Goal: Task Accomplishment & Management: Complete application form

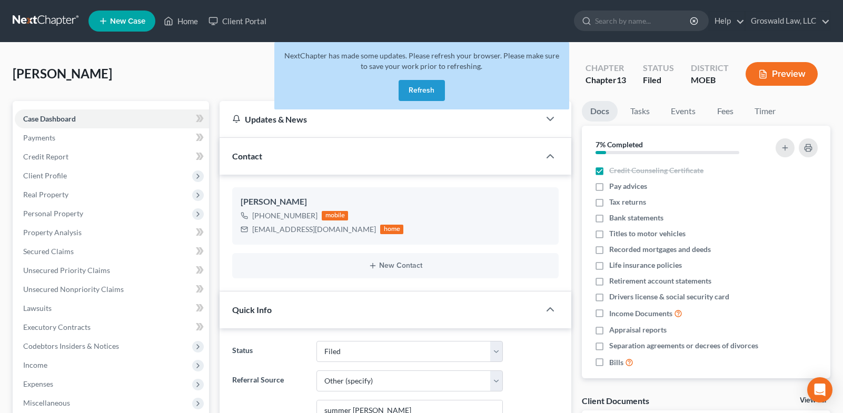
select select "6"
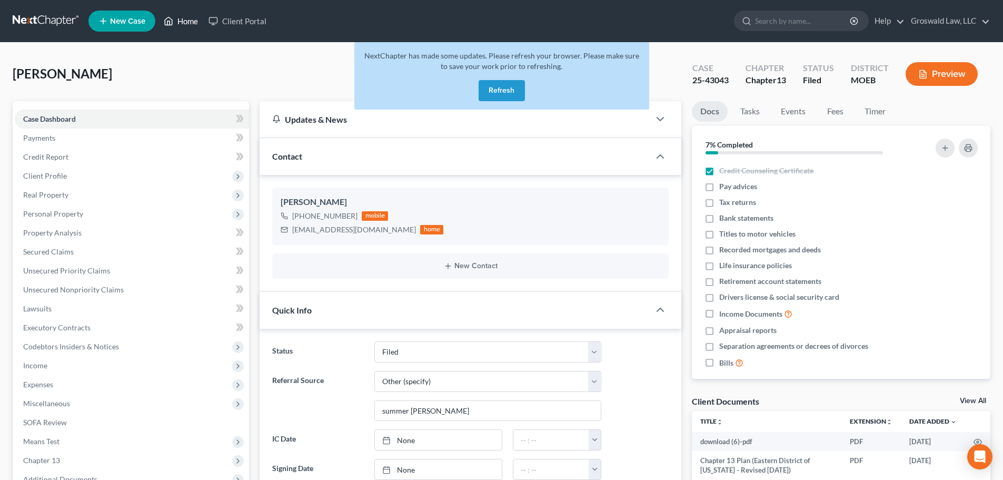
click at [195, 25] on link "Home" at bounding box center [181, 21] width 45 height 19
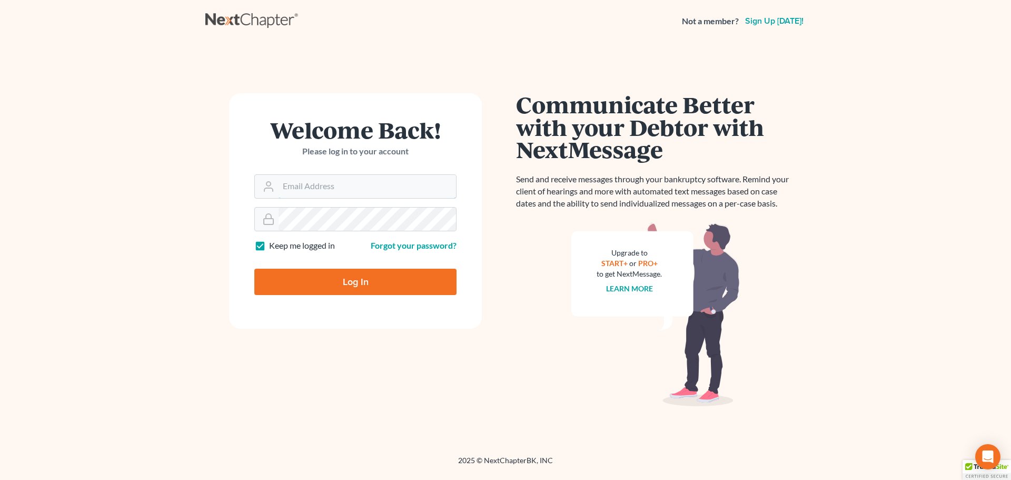
type input "[PERSON_NAME][EMAIL_ADDRESS][DOMAIN_NAME]"
click at [341, 279] on input "Log In" at bounding box center [355, 282] width 202 height 26
type input "Thinking..."
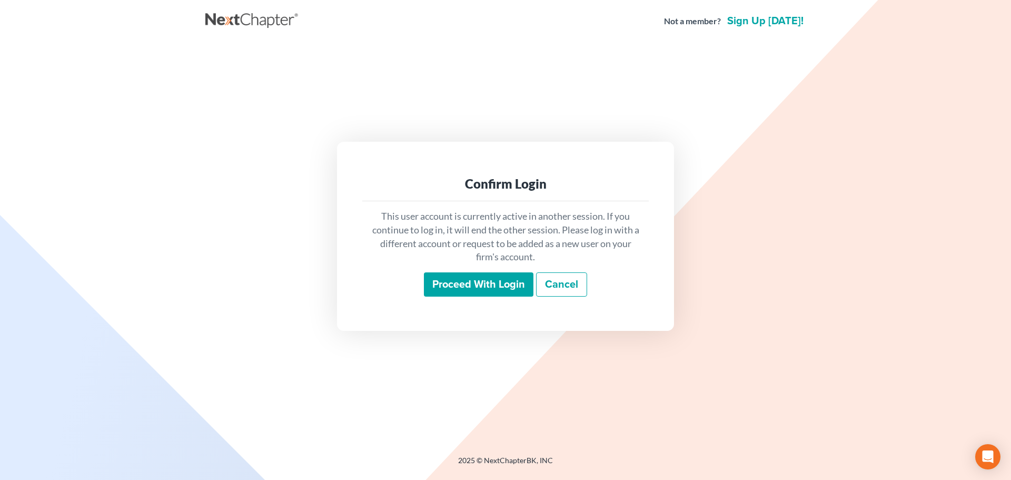
click at [509, 290] on input "Proceed with login" at bounding box center [479, 284] width 110 height 24
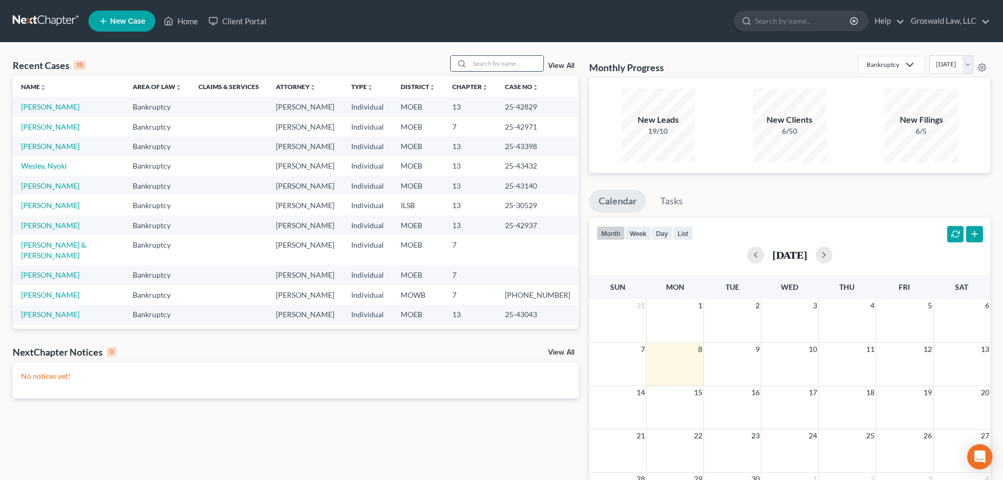
click at [522, 67] on input "search" at bounding box center [507, 63] width 74 height 15
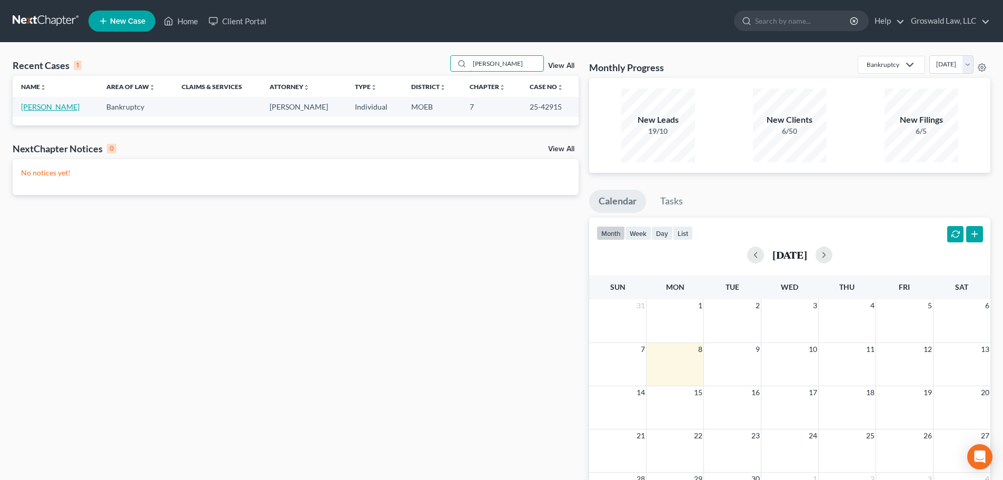
type input "[PERSON_NAME]"
click at [57, 107] on link "[PERSON_NAME]" at bounding box center [50, 106] width 58 height 9
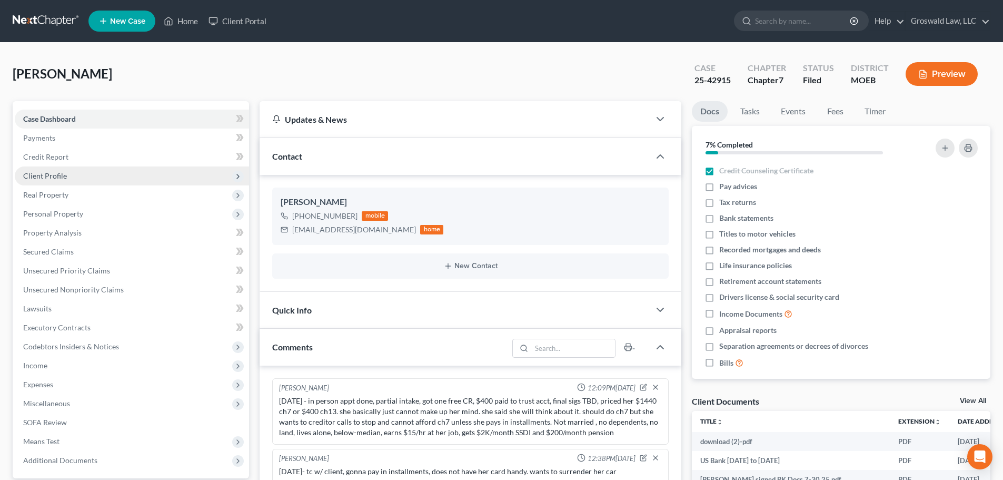
scroll to position [184, 0]
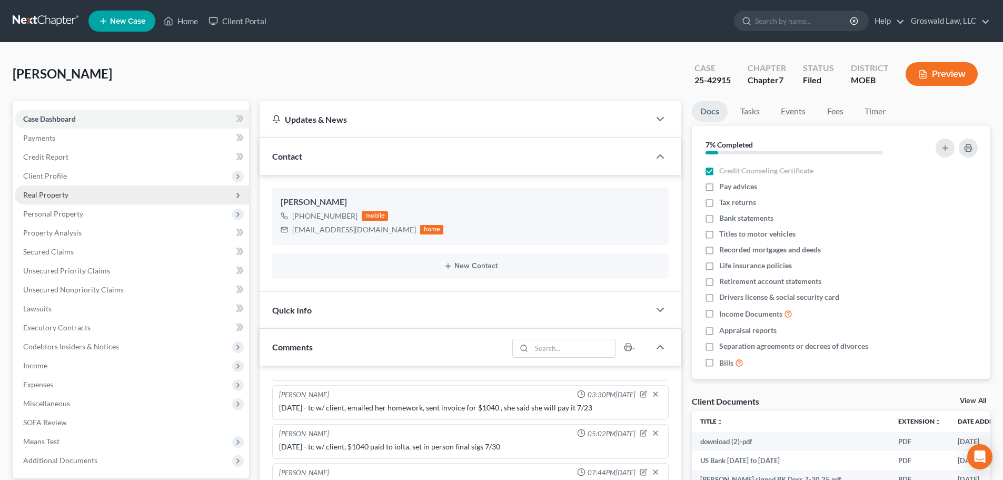
click at [72, 193] on span "Real Property" at bounding box center [132, 194] width 234 height 19
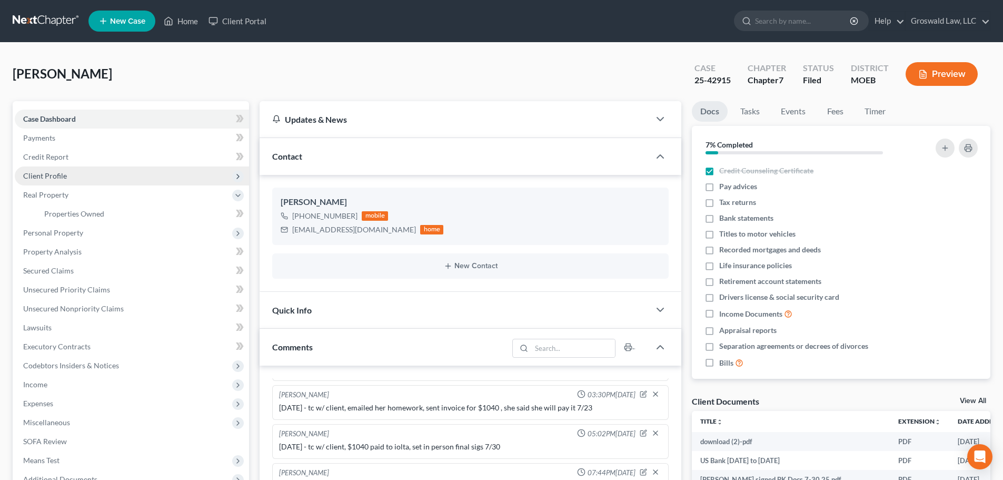
click at [67, 171] on span "Client Profile" at bounding box center [132, 175] width 234 height 19
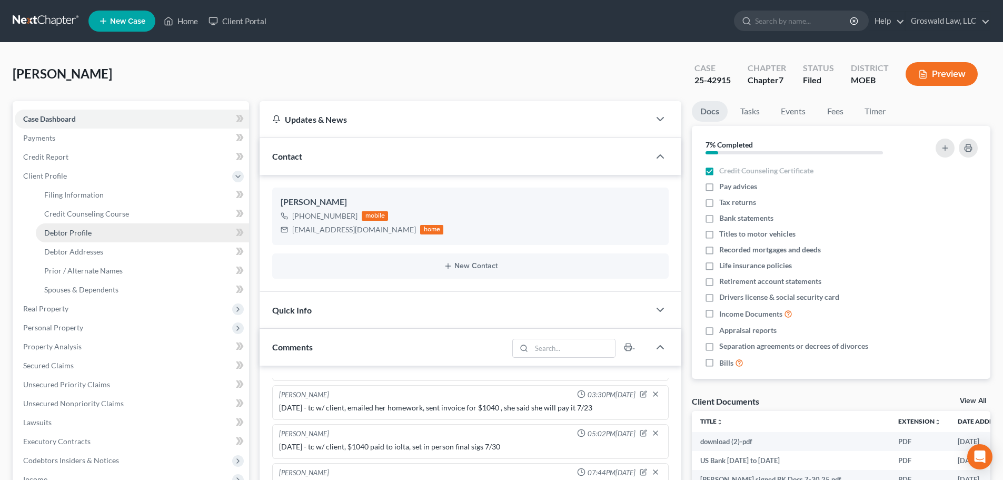
click at [83, 233] on span "Debtor Profile" at bounding box center [67, 232] width 47 height 9
select select "0"
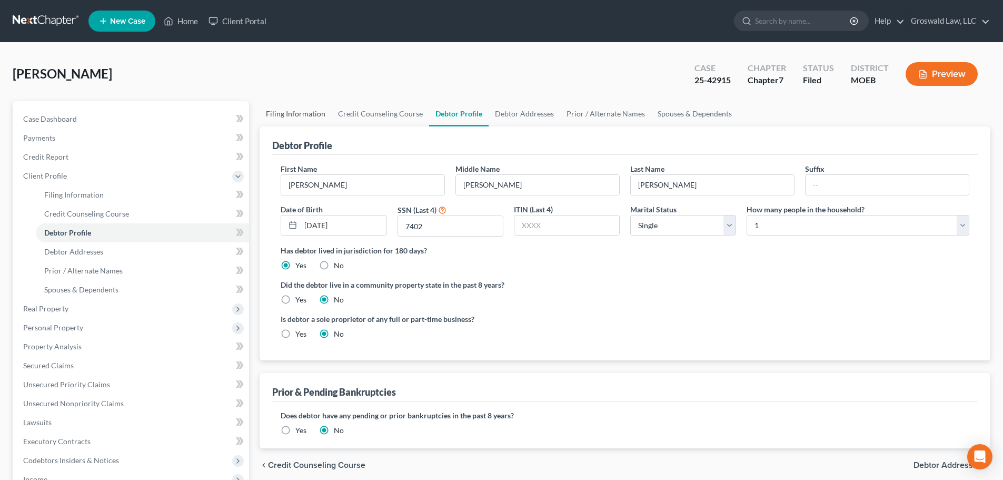
click at [311, 119] on link "Filing Information" at bounding box center [296, 113] width 72 height 25
select select "1"
select select "0"
select select "26"
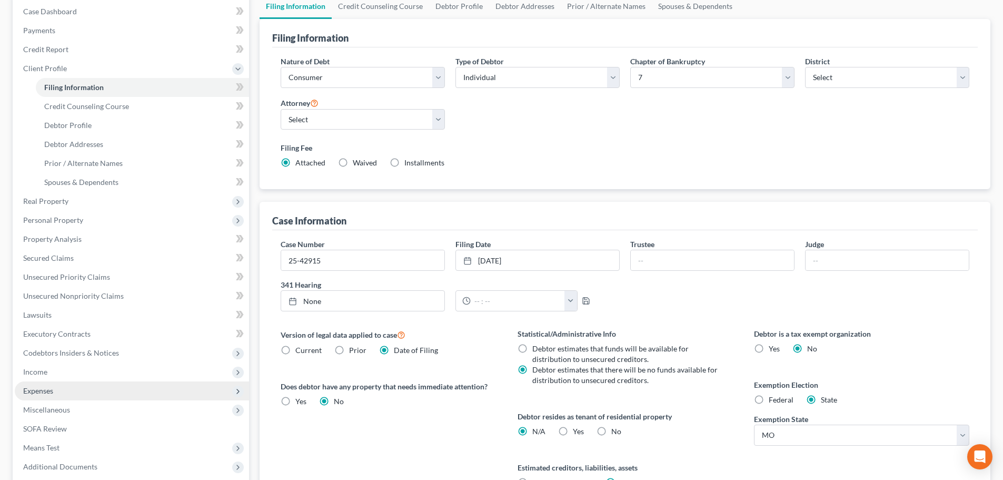
scroll to position [214, 0]
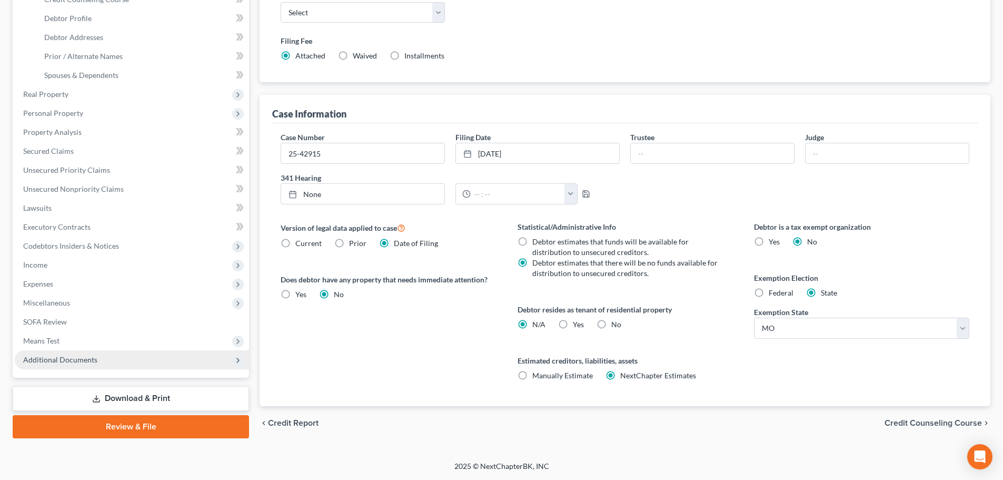
click at [136, 355] on span "Additional Documents" at bounding box center [132, 359] width 234 height 19
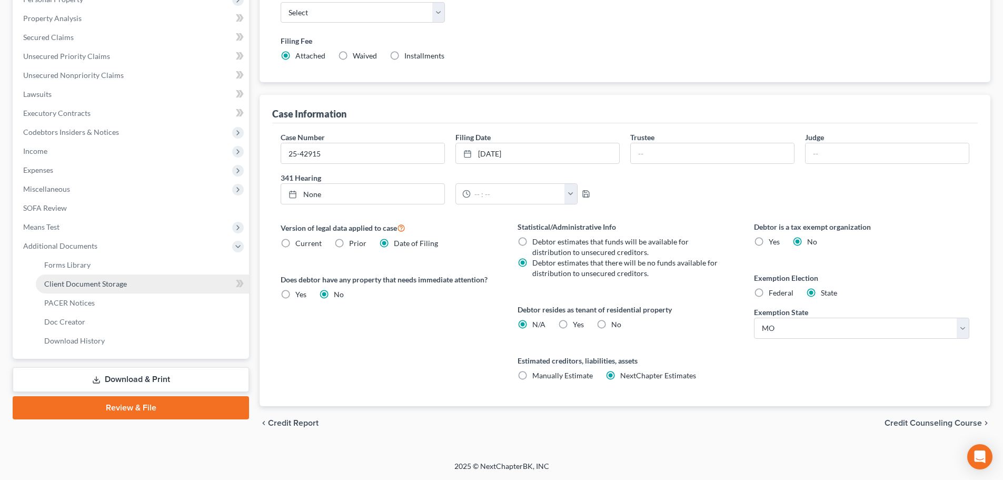
click at [137, 289] on link "Client Document Storage" at bounding box center [142, 283] width 213 height 19
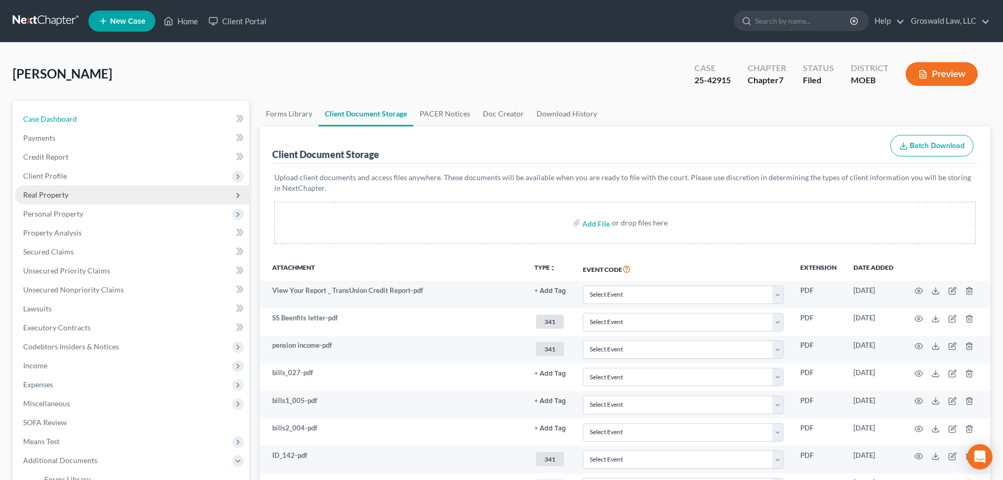
drag, startPoint x: 42, startPoint y: 124, endPoint x: 95, endPoint y: 187, distance: 82.3
click at [42, 124] on link "Case Dashboard" at bounding box center [132, 119] width 234 height 19
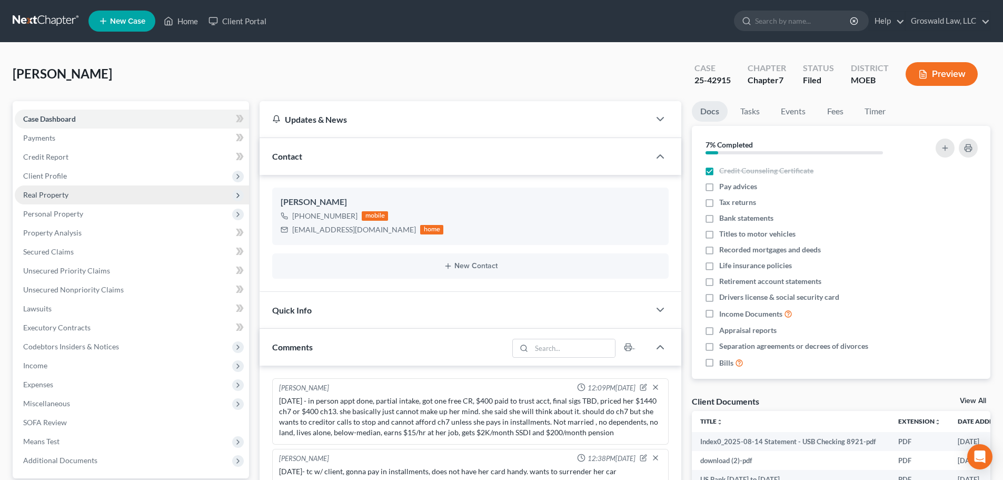
scroll to position [184, 0]
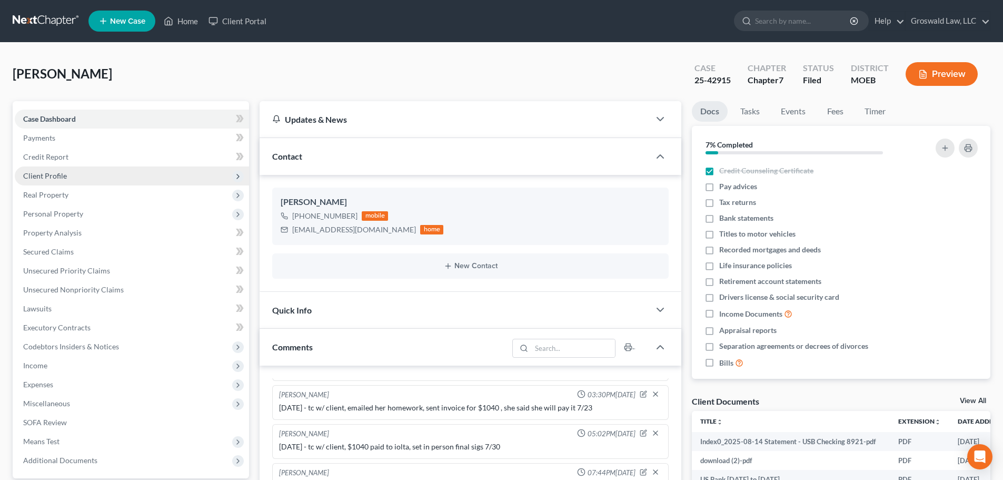
click at [62, 174] on span "Client Profile" at bounding box center [45, 175] width 44 height 9
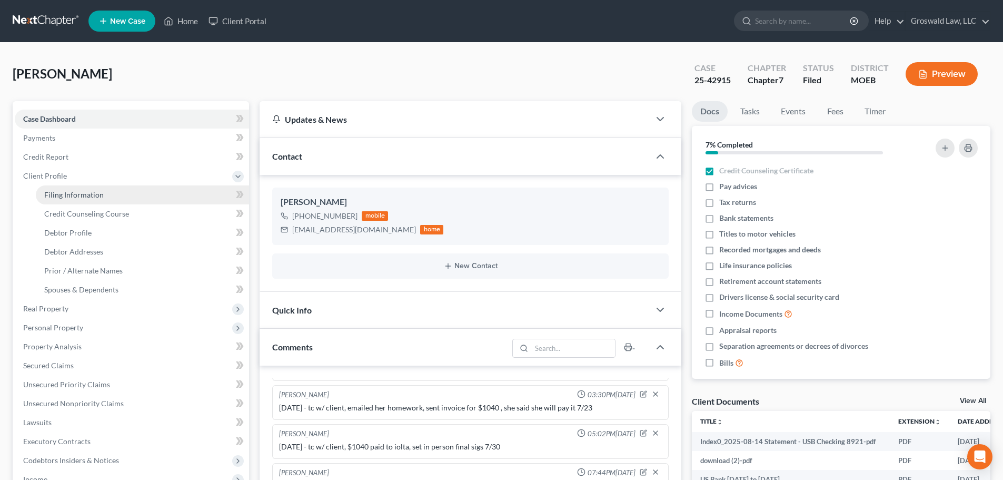
click at [68, 194] on span "Filing Information" at bounding box center [74, 194] width 60 height 9
select select "1"
select select "0"
select select "45"
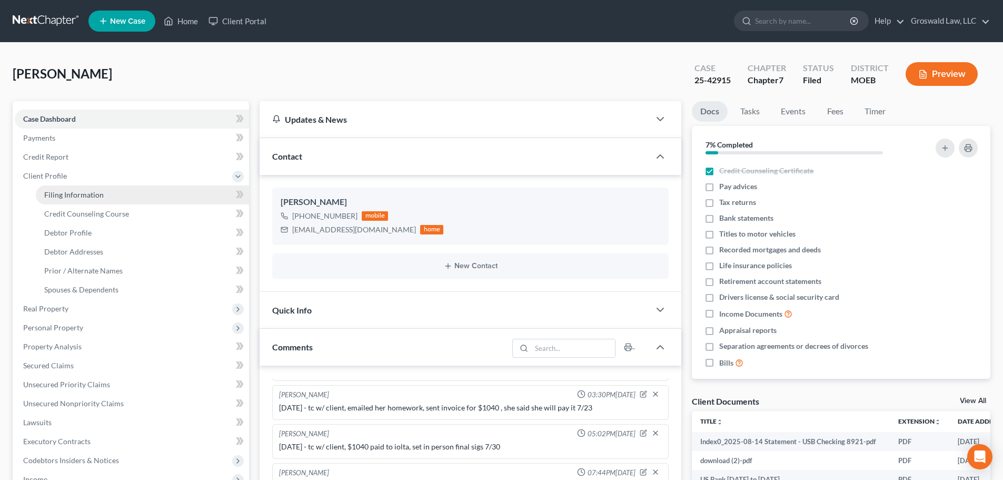
select select "0"
select select "26"
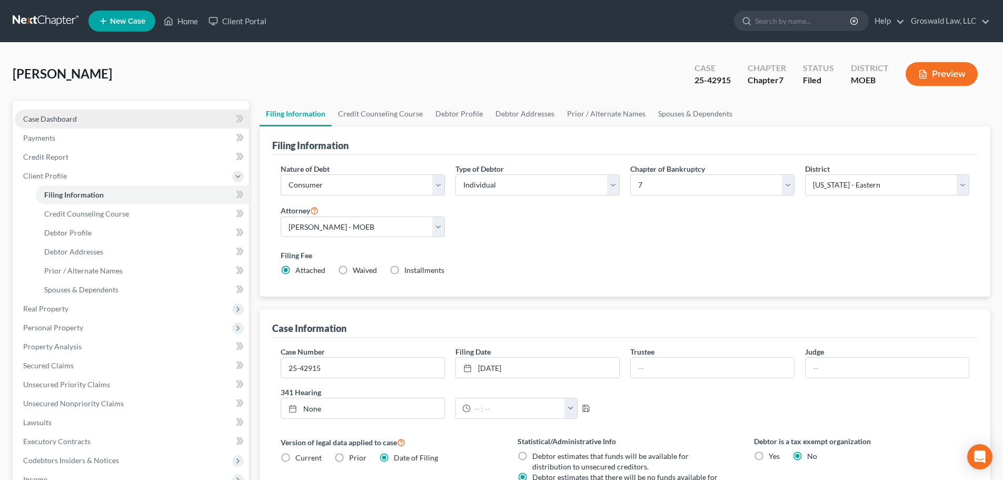
click at [48, 113] on link "Case Dashboard" at bounding box center [132, 119] width 234 height 19
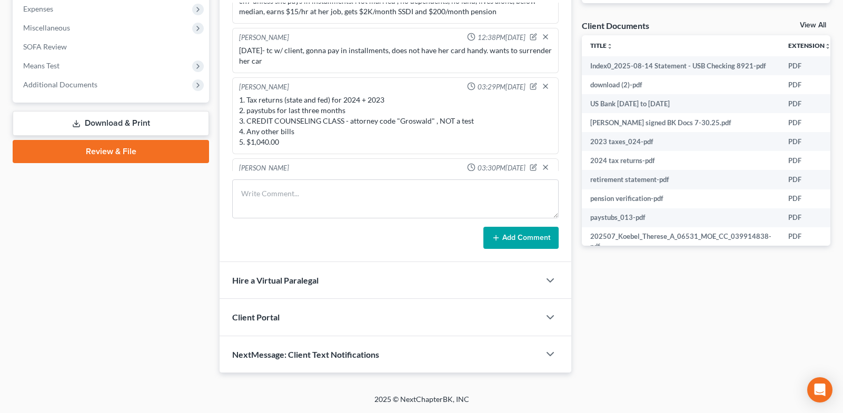
scroll to position [215, 0]
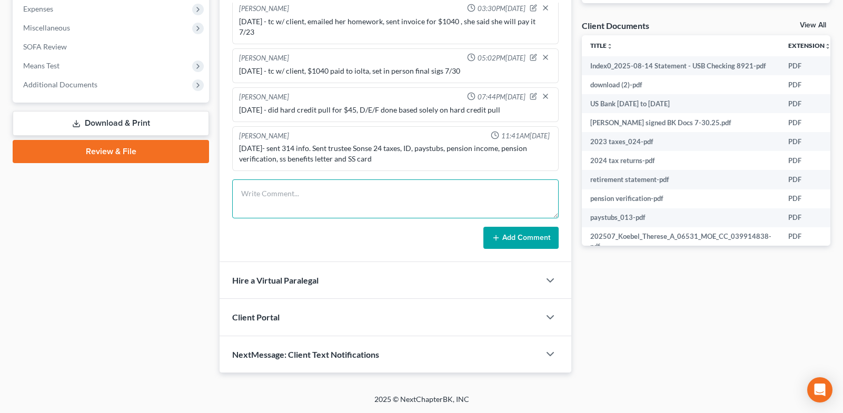
click at [331, 202] on textarea at bounding box center [395, 199] width 327 height 39
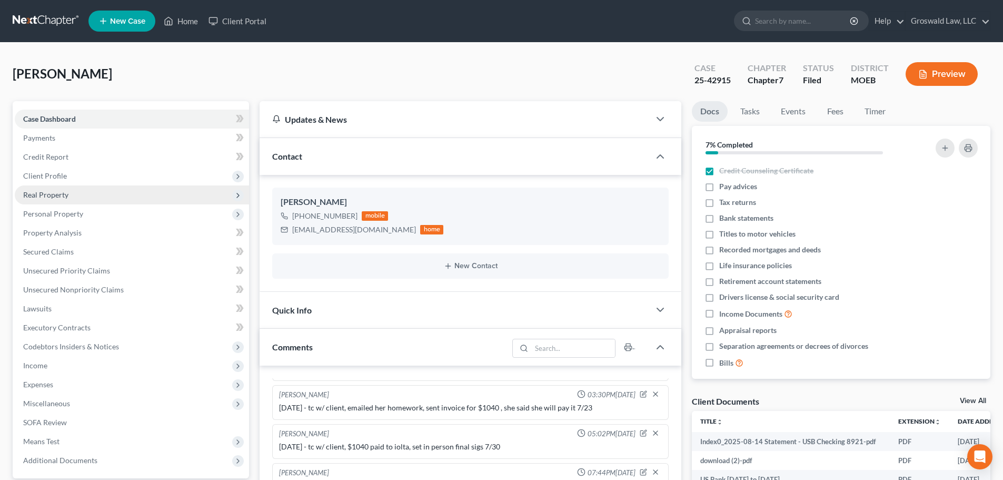
scroll to position [184, 0]
click at [194, 19] on link "Home" at bounding box center [181, 21] width 45 height 19
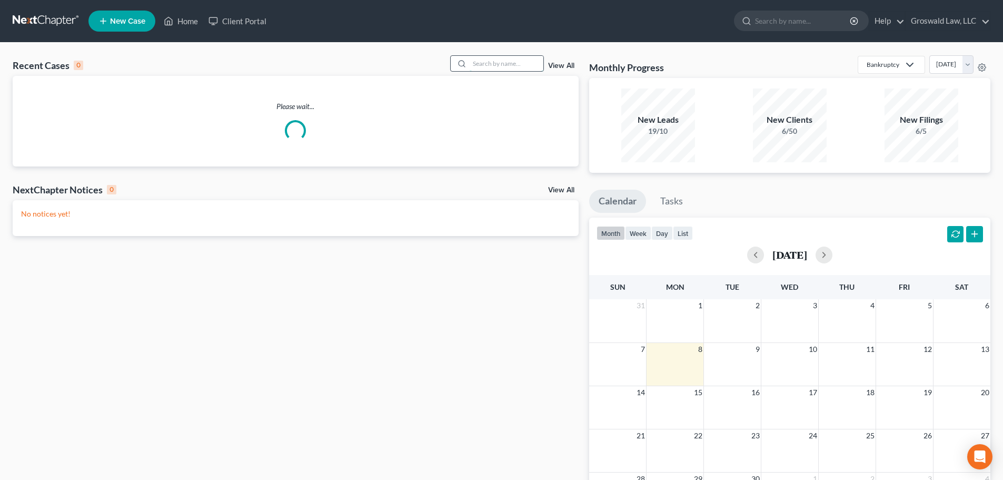
click at [484, 66] on input "search" at bounding box center [507, 63] width 74 height 15
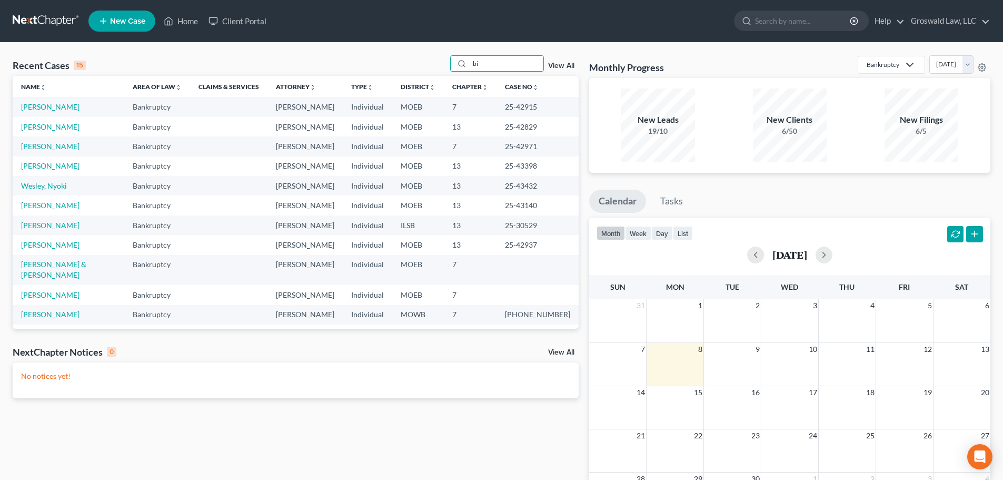
type input "b"
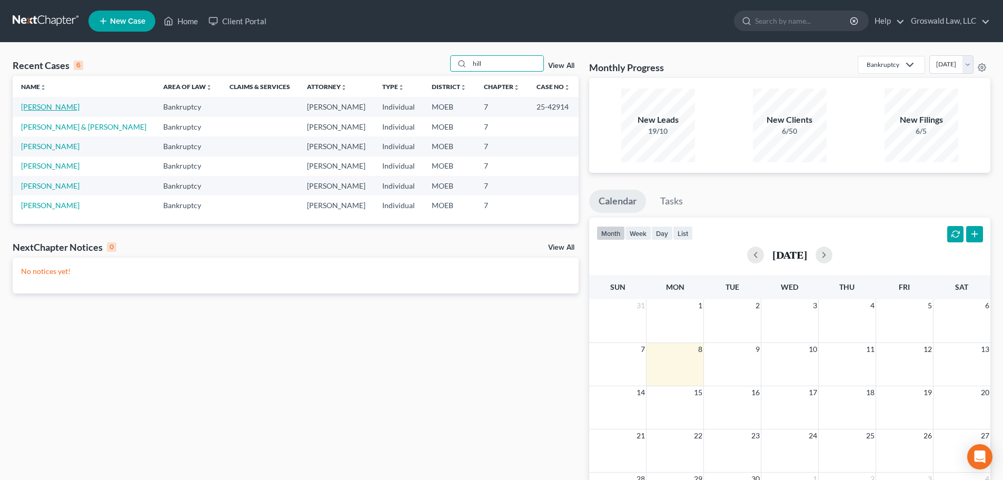
type input "hill"
click at [52, 107] on link "[PERSON_NAME]" at bounding box center [50, 106] width 58 height 9
select select "6"
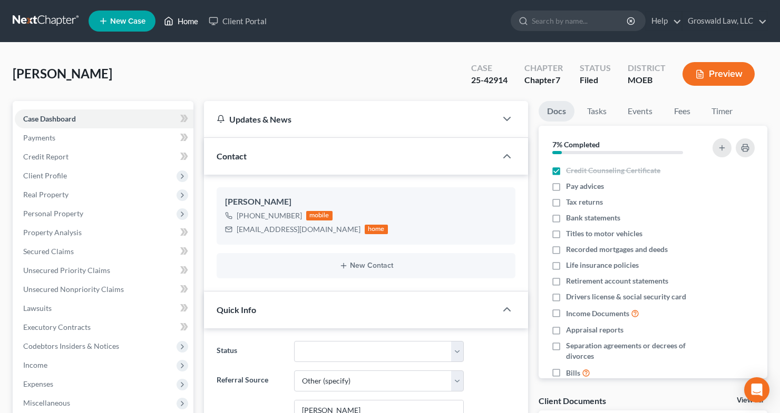
click at [182, 22] on link "Home" at bounding box center [181, 21] width 45 height 19
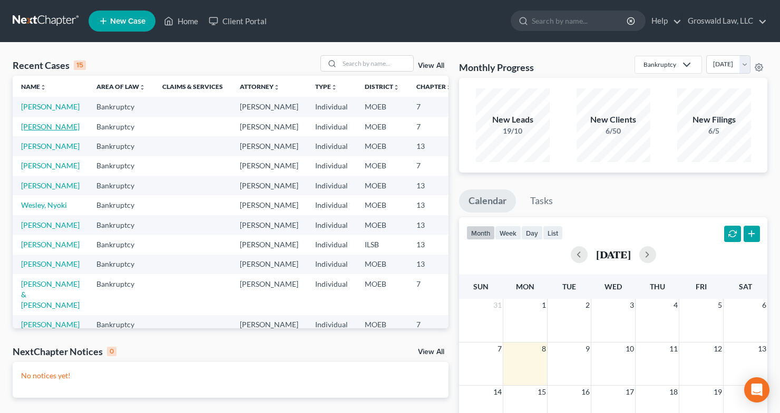
click at [32, 131] on link "[PERSON_NAME]" at bounding box center [50, 126] width 58 height 9
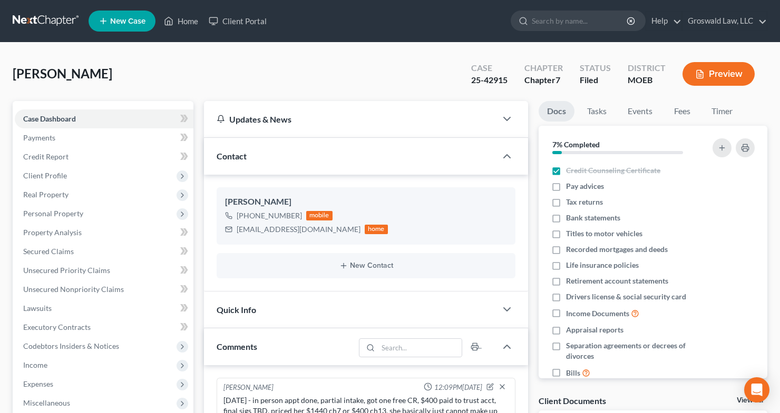
scroll to position [226, 0]
click at [504, 80] on div "25-42915" at bounding box center [489, 80] width 36 height 12
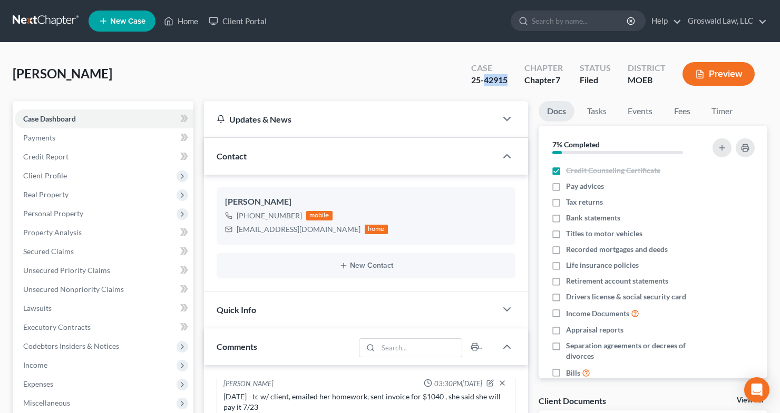
click at [504, 80] on div "25-42915" at bounding box center [489, 80] width 36 height 12
copy div "42915"
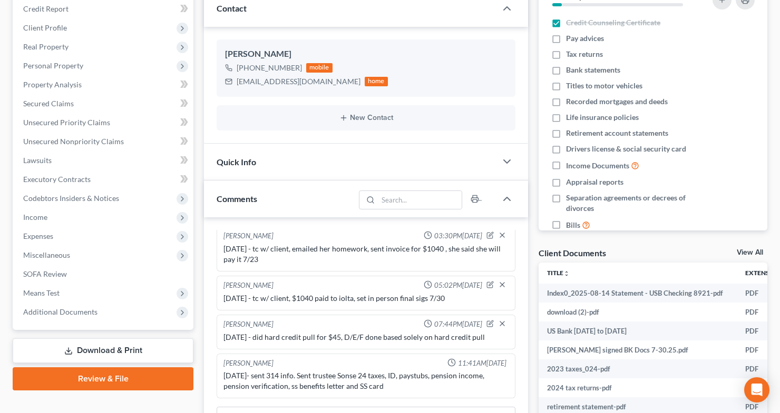
scroll to position [376, 0]
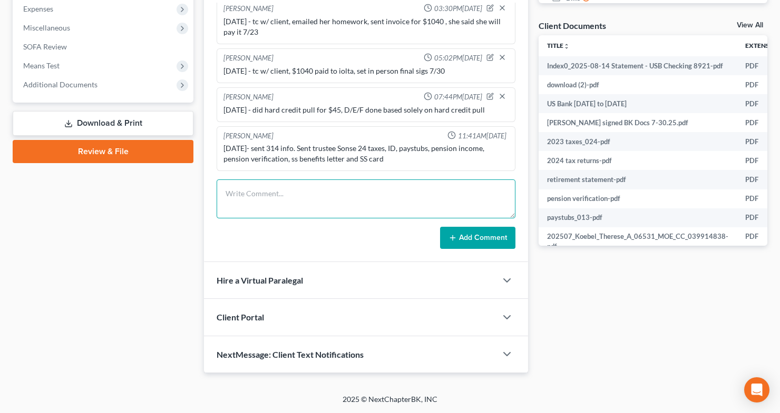
click at [297, 203] on textarea at bounding box center [365, 199] width 299 height 39
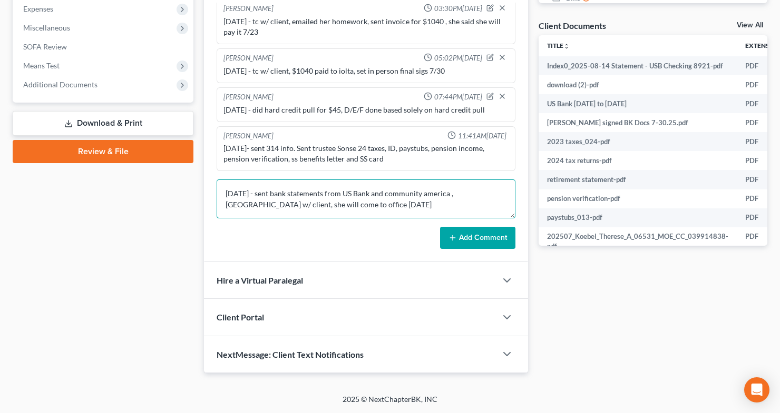
type textarea "[DATE] - sent bank statements from US Bank and community america , [GEOGRAPHIC_…"
click at [496, 237] on button "Add Comment" at bounding box center [477, 238] width 75 height 22
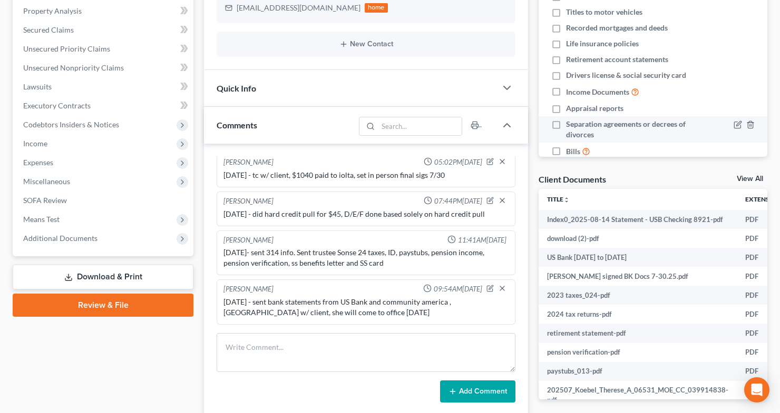
scroll to position [0, 0]
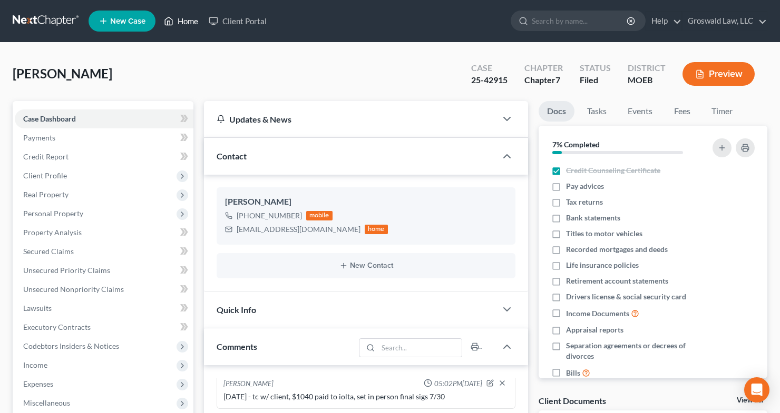
click at [181, 22] on link "Home" at bounding box center [181, 21] width 45 height 19
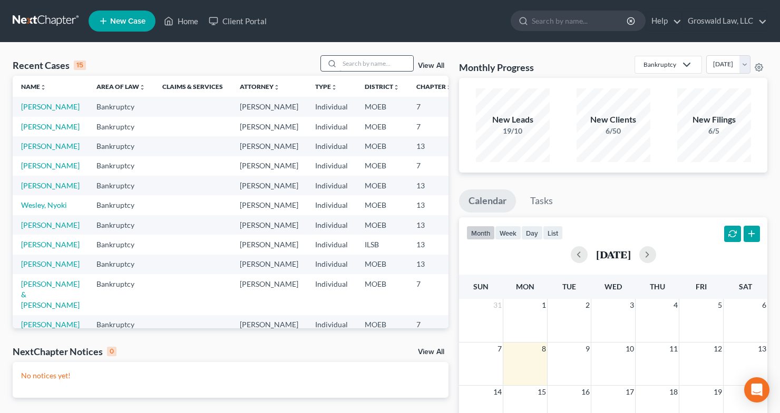
click at [355, 66] on input "search" at bounding box center [376, 63] width 74 height 15
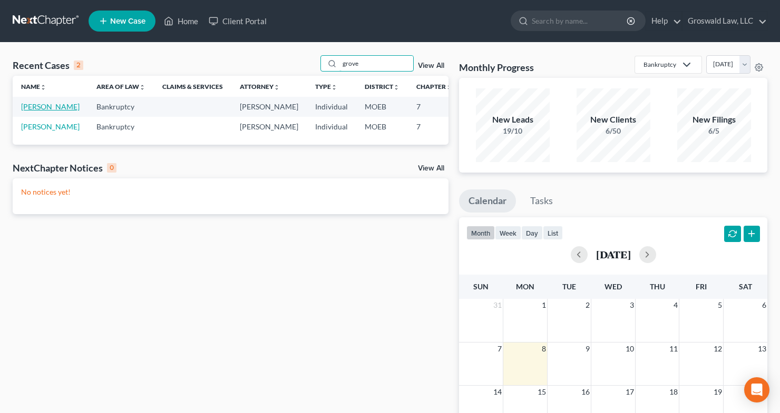
type input "grove"
click at [45, 111] on link "[PERSON_NAME]" at bounding box center [50, 106] width 58 height 9
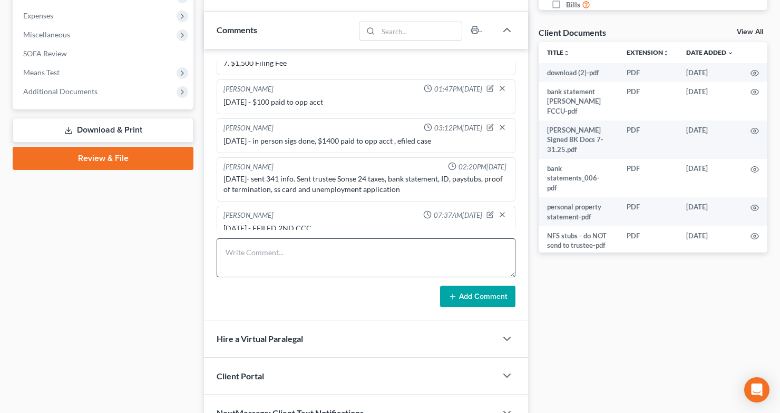
scroll to position [155, 0]
click at [329, 253] on textarea at bounding box center [365, 258] width 299 height 39
type textarea "[DATE] - spoke with Mrs, told them to come into office [DATE] by 12:30pm w/ ban…"
click at [486, 297] on button "Add Comment" at bounding box center [477, 297] width 75 height 22
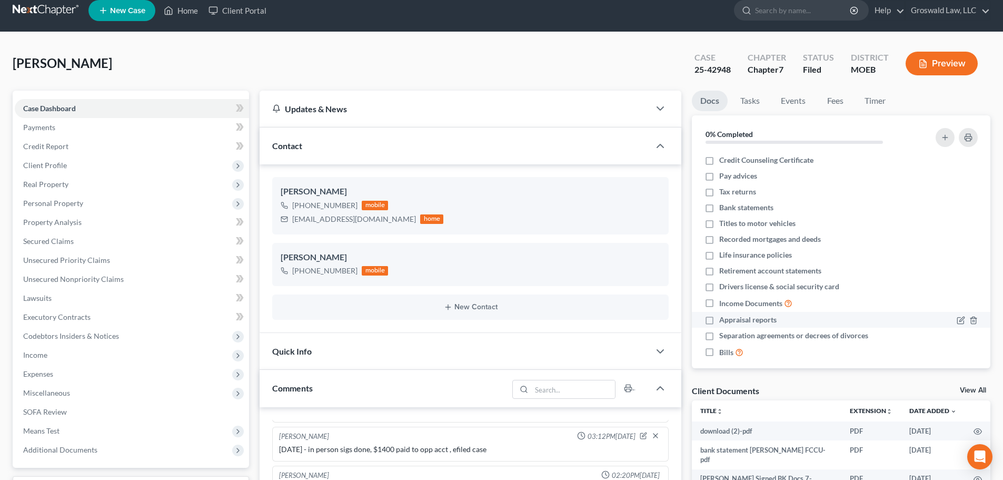
scroll to position [0, 0]
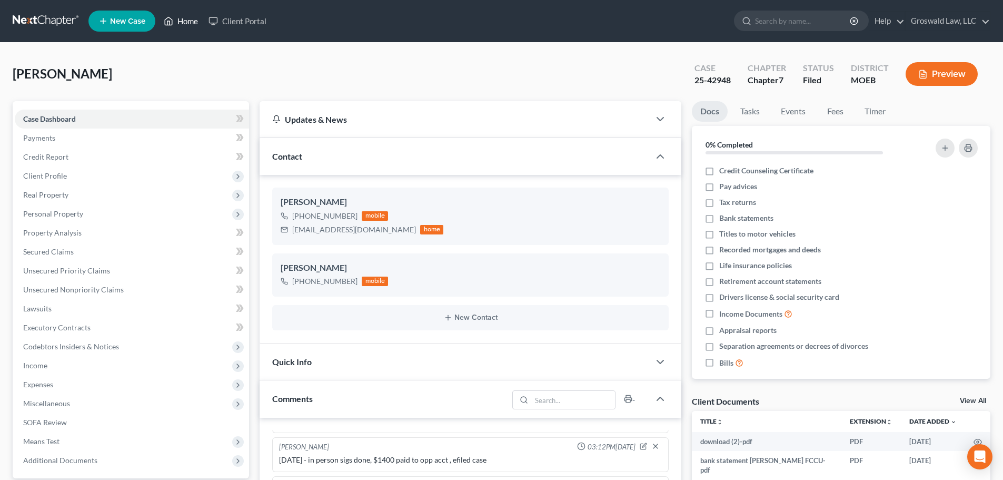
click at [181, 19] on link "Home" at bounding box center [181, 21] width 45 height 19
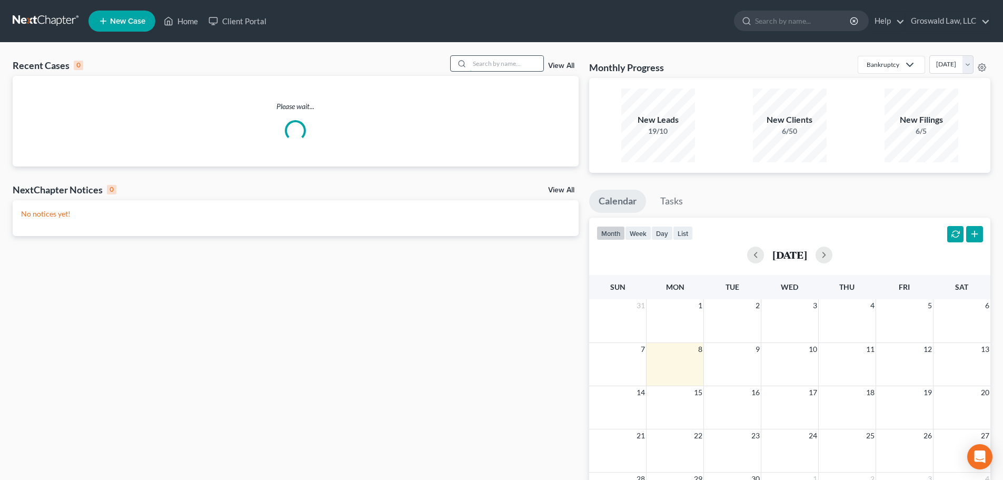
click at [498, 66] on input "search" at bounding box center [507, 63] width 74 height 15
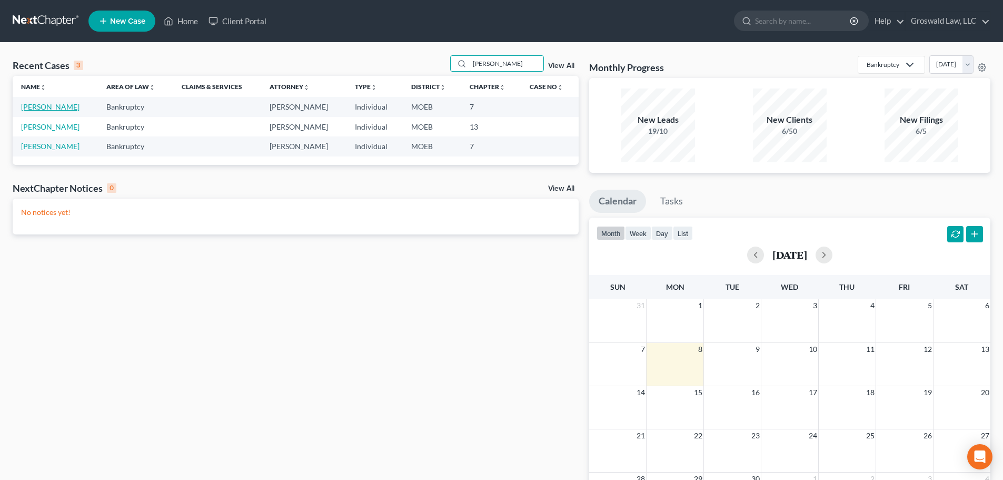
type input "[PERSON_NAME]"
click at [50, 107] on link "[PERSON_NAME]" at bounding box center [50, 106] width 58 height 9
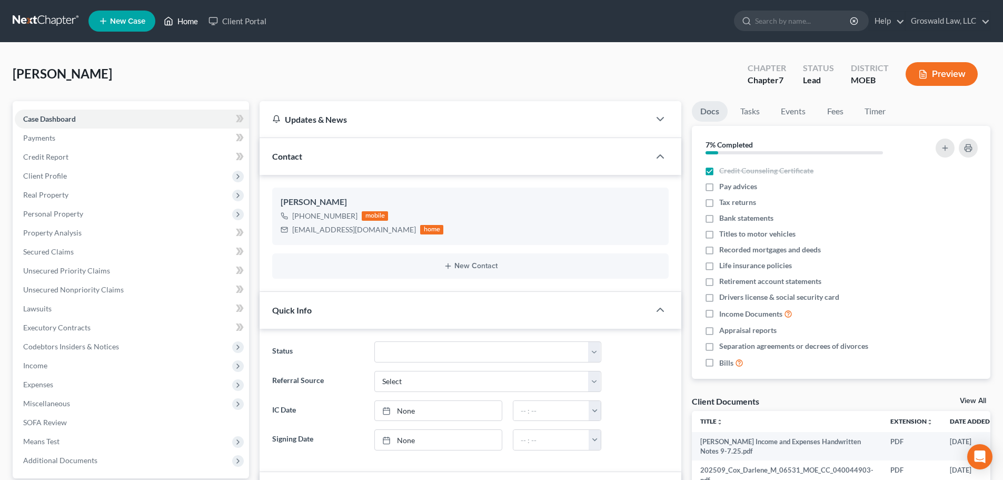
click at [193, 22] on link "Home" at bounding box center [181, 21] width 45 height 19
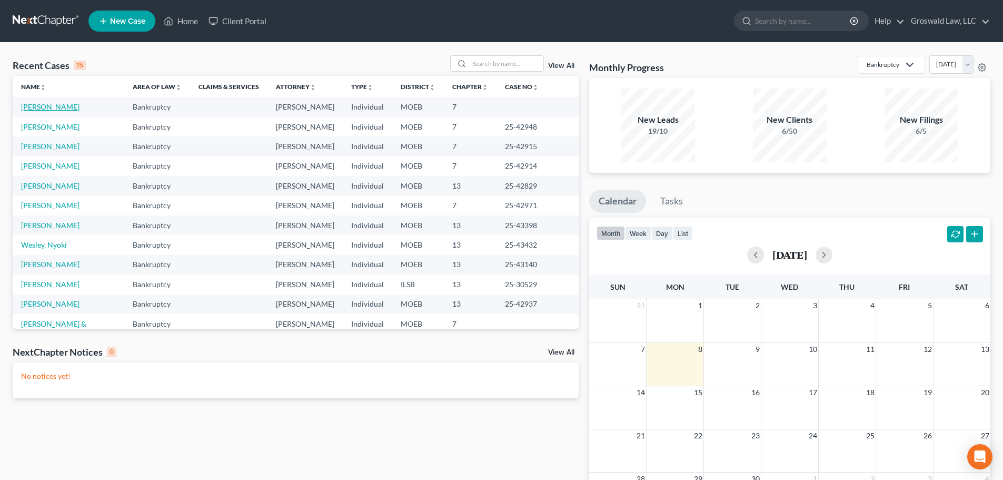
click at [50, 106] on link "[PERSON_NAME]" at bounding box center [50, 106] width 58 height 9
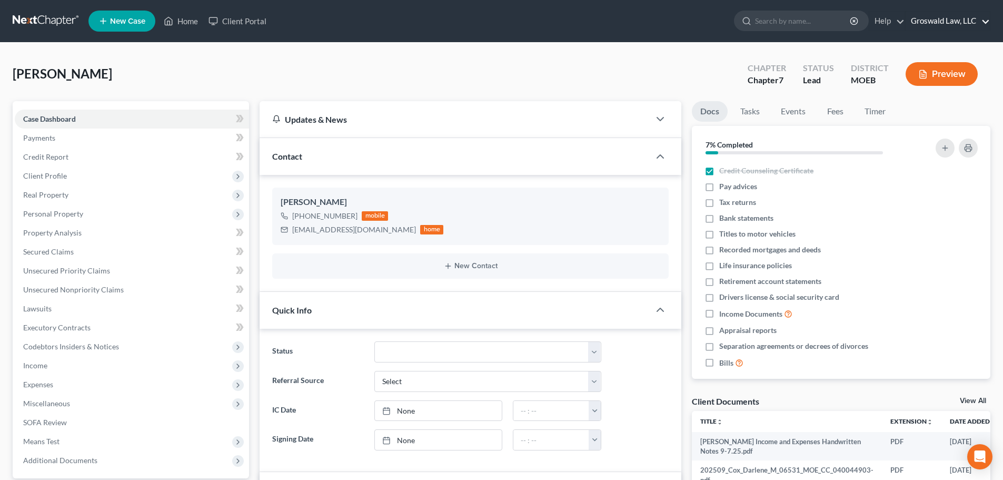
scroll to position [50, 0]
drag, startPoint x: 184, startPoint y: 25, endPoint x: 41, endPoint y: 35, distance: 143.1
click at [183, 25] on link "Home" at bounding box center [181, 21] width 45 height 19
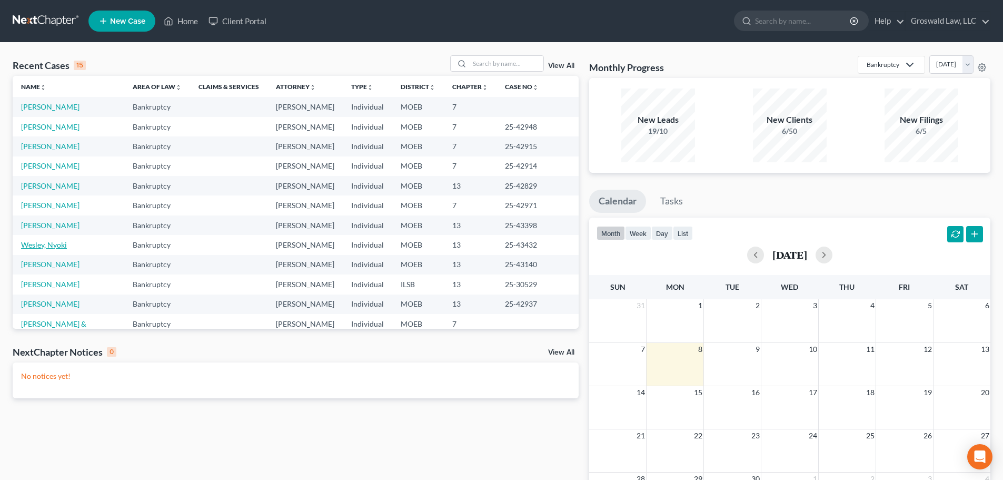
click at [53, 245] on link "Wesley, Nyoki" at bounding box center [44, 244] width 46 height 9
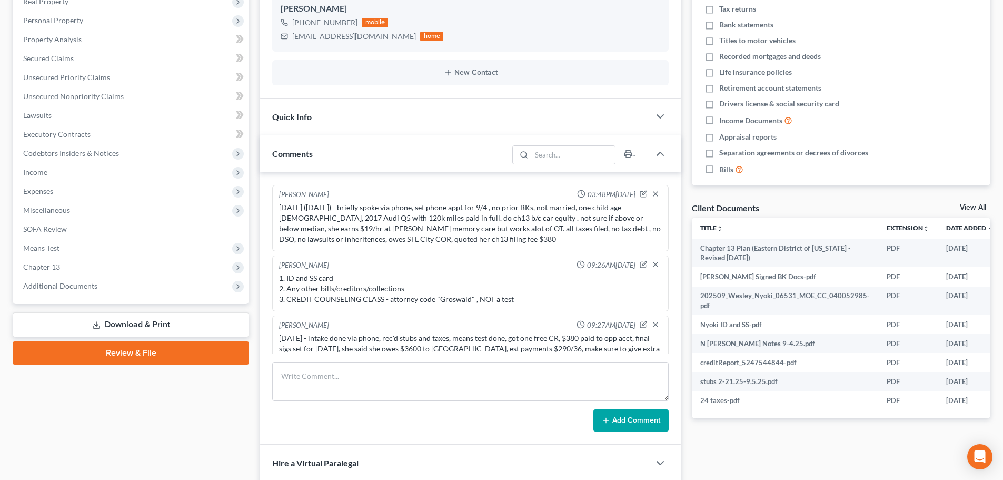
scroll to position [216, 0]
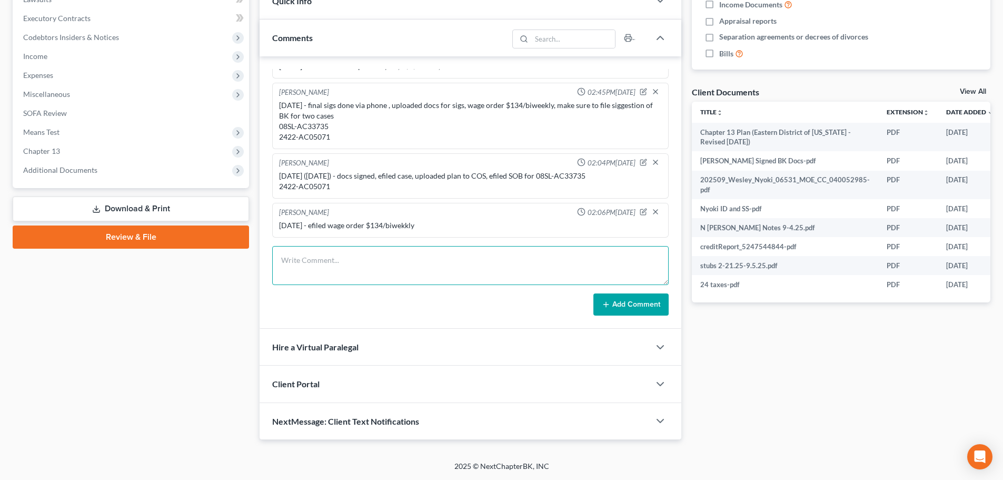
click at [347, 277] on textarea at bounding box center [470, 265] width 397 height 39
type textarea "[DATE]- efiled cert of servic ch13 planb"
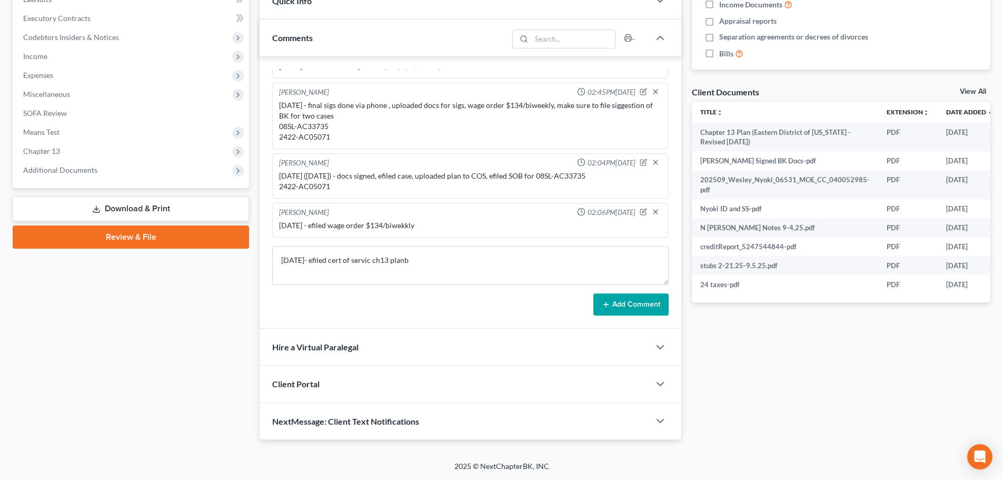
click at [604, 300] on icon at bounding box center [606, 304] width 8 height 8
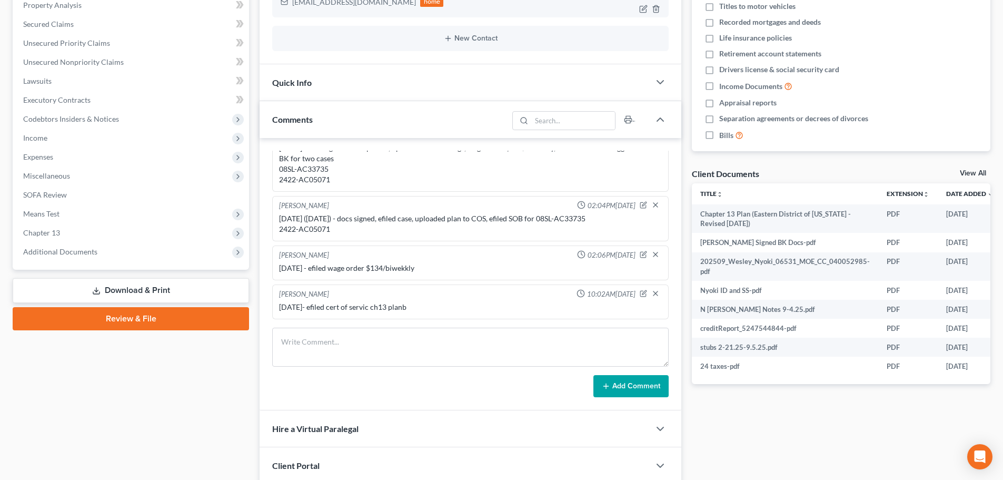
scroll to position [0, 0]
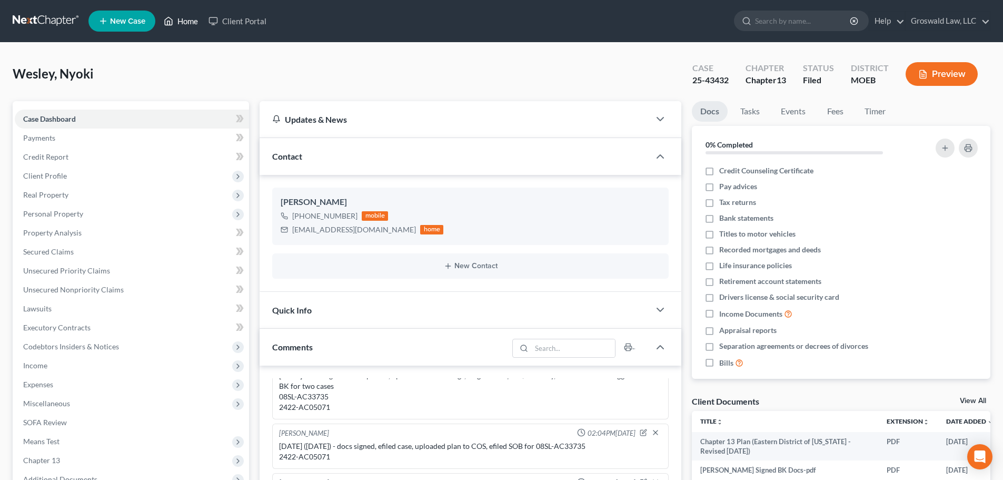
click at [181, 15] on link "Home" at bounding box center [181, 21] width 45 height 19
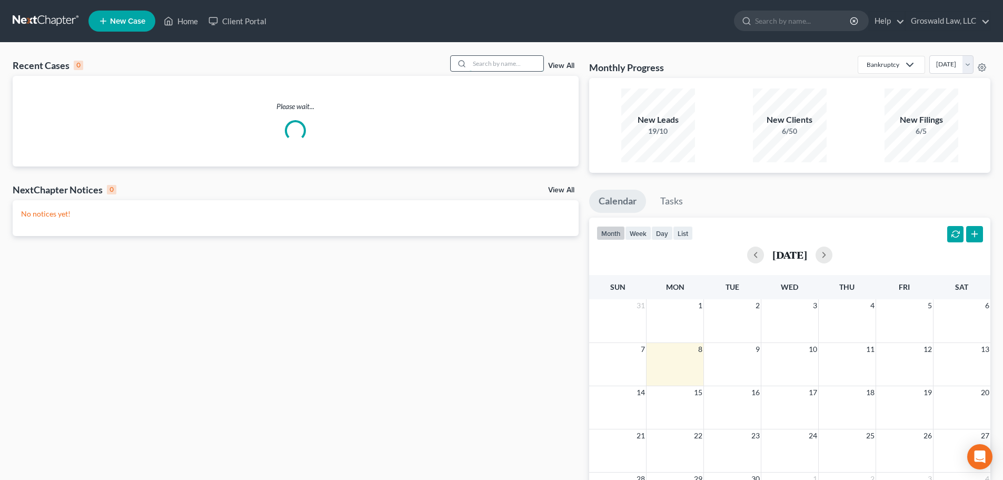
click at [506, 61] on input "search" at bounding box center [507, 63] width 74 height 15
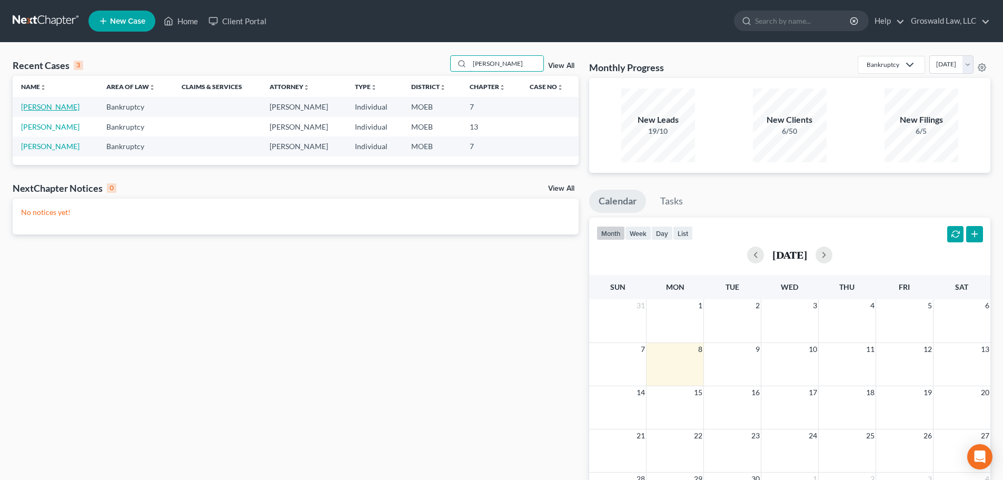
type input "[PERSON_NAME]"
click at [31, 105] on link "[PERSON_NAME]" at bounding box center [50, 106] width 58 height 9
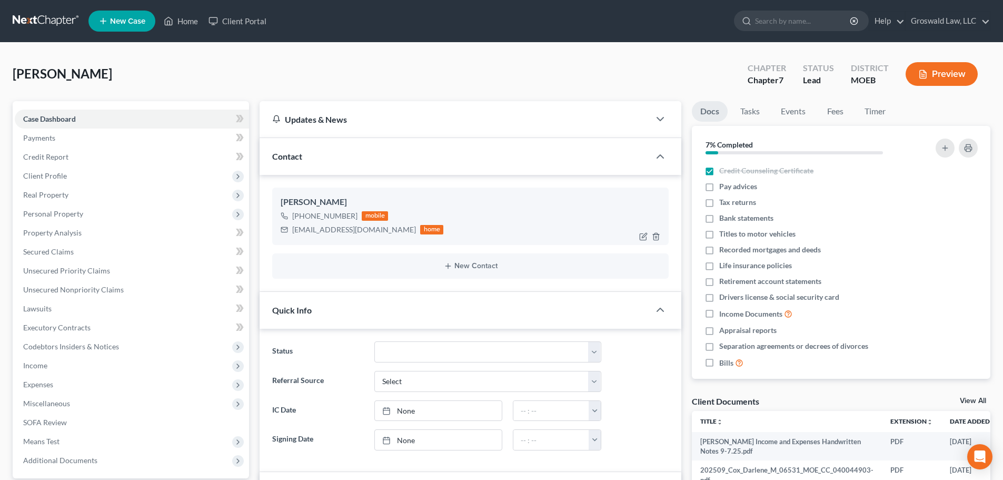
scroll to position [50, 0]
drag, startPoint x: 353, startPoint y: 230, endPoint x: 287, endPoint y: 233, distance: 66.5
click at [287, 233] on div "[EMAIL_ADDRESS][DOMAIN_NAME] home" at bounding box center [362, 230] width 163 height 14
copy div "[EMAIL_ADDRESS][DOMAIN_NAME]"
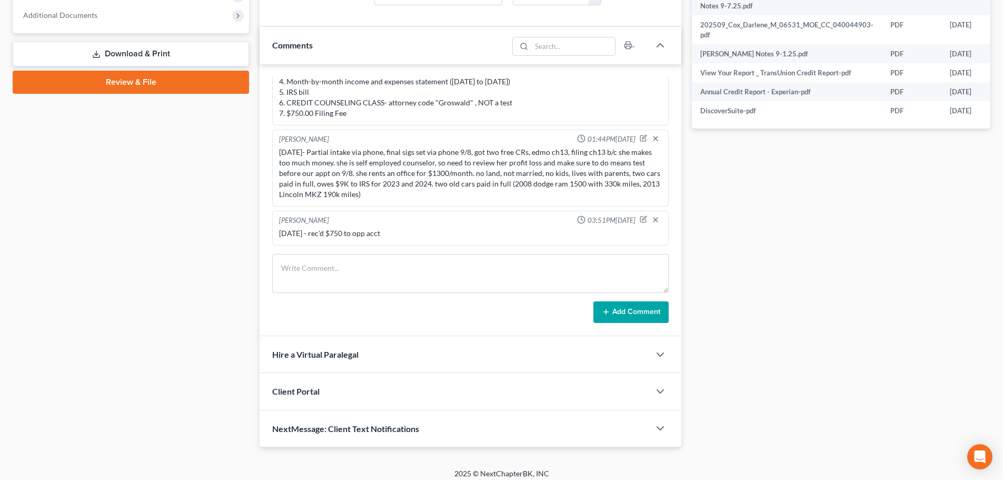
scroll to position [452, 0]
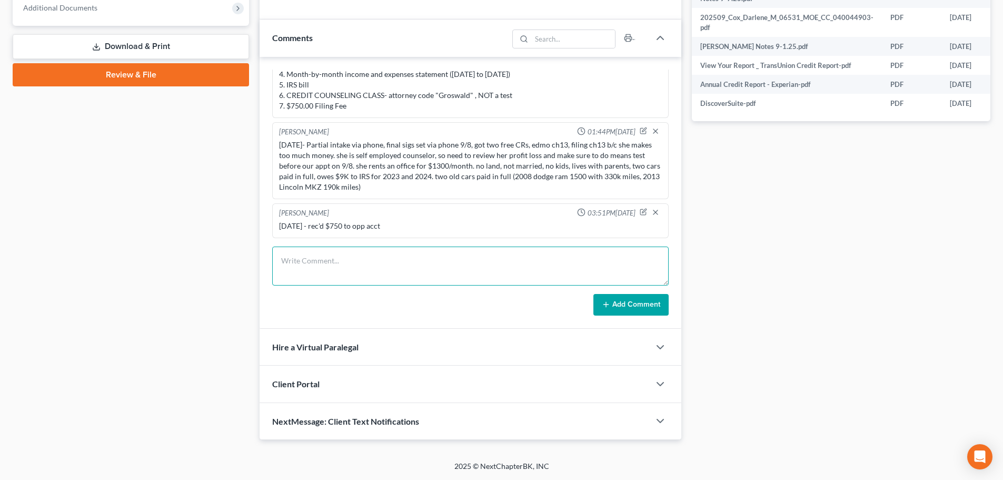
click at [544, 273] on textarea at bounding box center [470, 266] width 397 height 39
type textarea "[DATE] - called for appt / no answer/ left vm , sent email"
click at [609, 306] on icon at bounding box center [606, 304] width 8 height 8
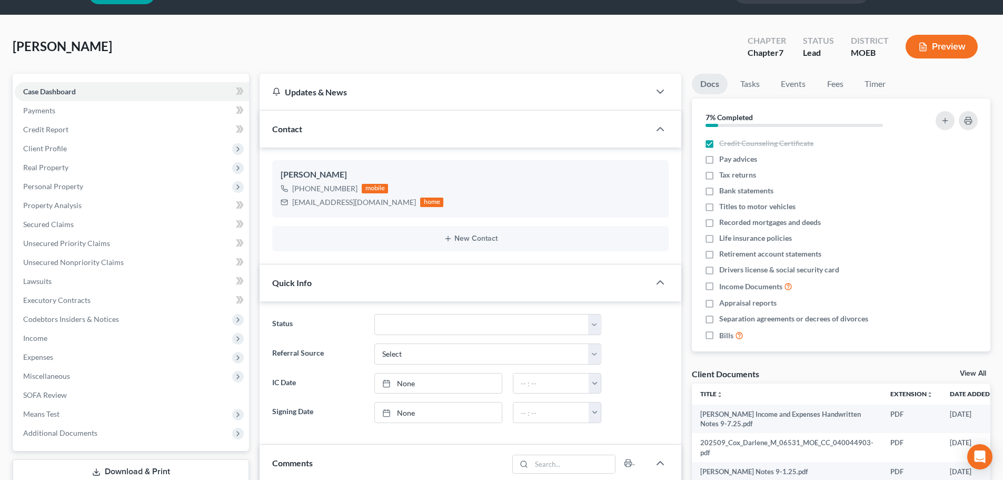
scroll to position [0, 0]
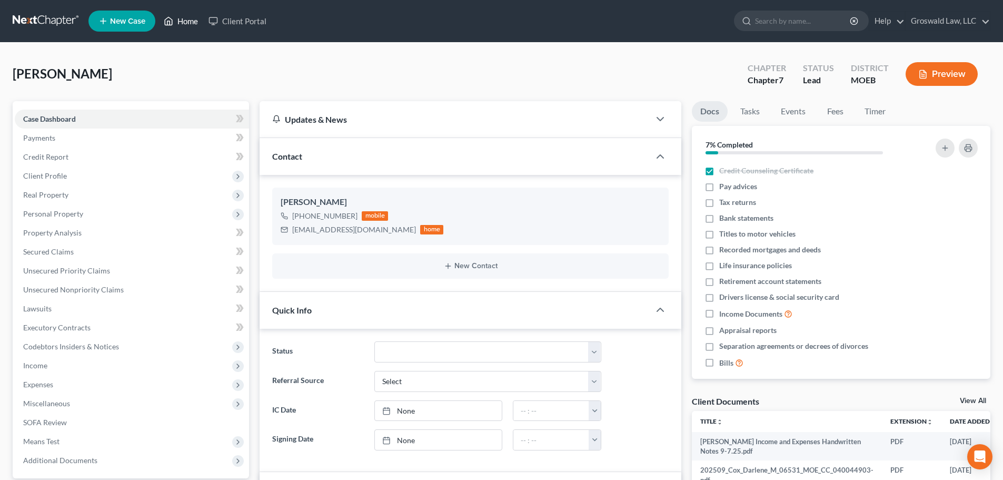
click at [192, 19] on link "Home" at bounding box center [181, 21] width 45 height 19
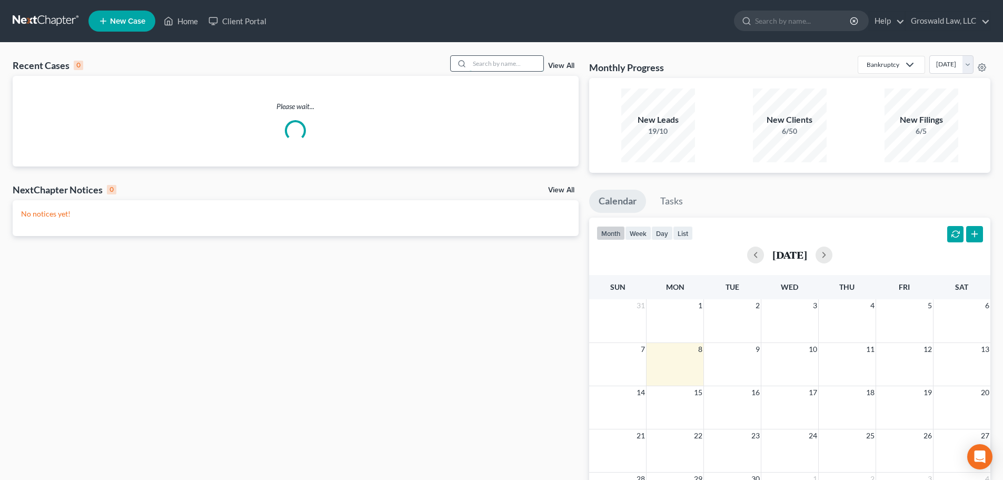
click at [513, 66] on input "search" at bounding box center [507, 63] width 74 height 15
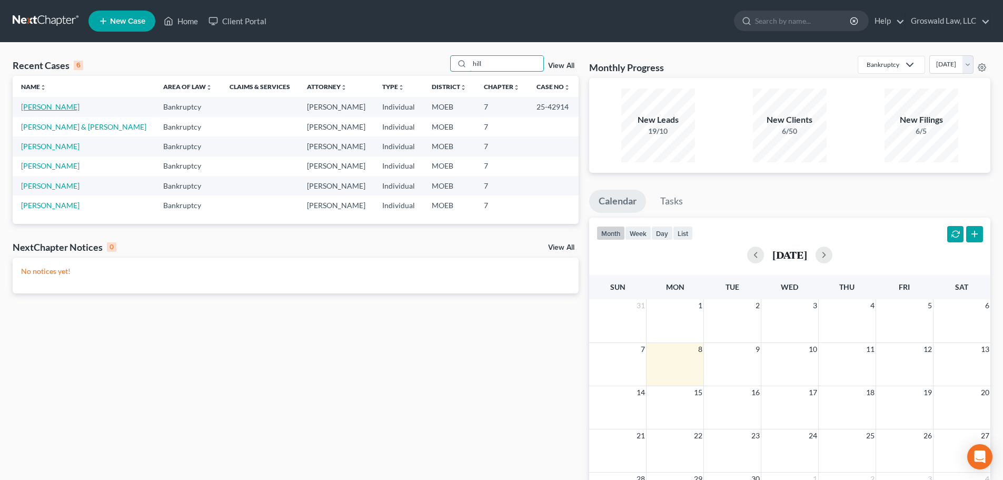
type input "hill"
click at [44, 108] on link "[PERSON_NAME]" at bounding box center [50, 106] width 58 height 9
select select "6"
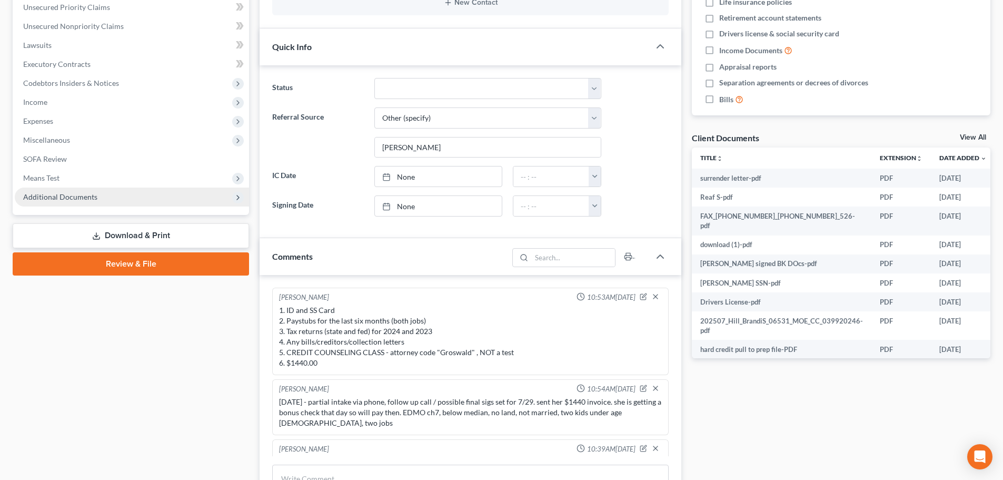
click at [37, 190] on span "Additional Documents" at bounding box center [132, 197] width 234 height 19
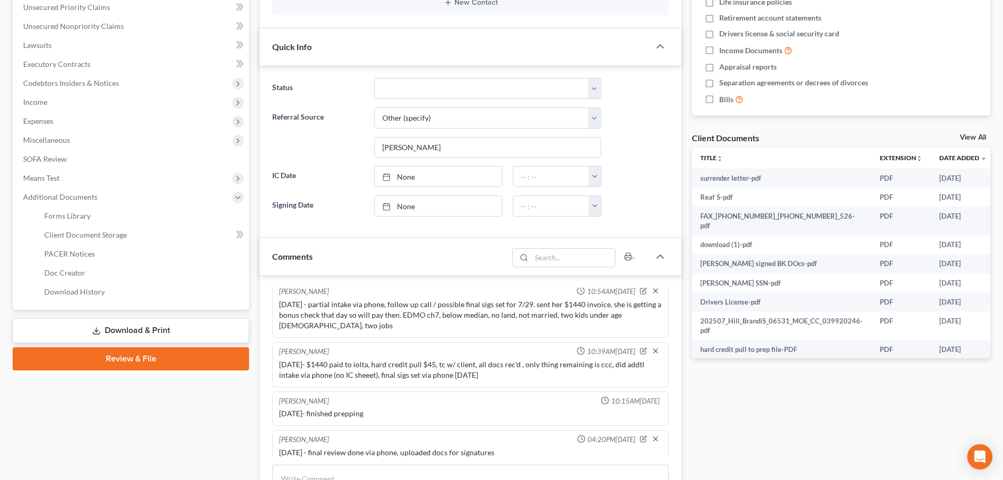
scroll to position [105, 0]
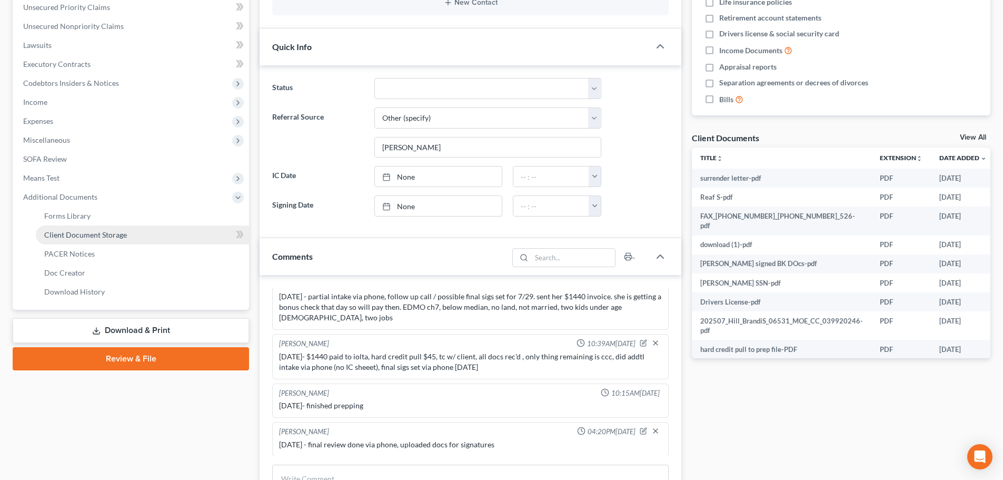
click at [119, 235] on span "Client Document Storage" at bounding box center [85, 234] width 83 height 9
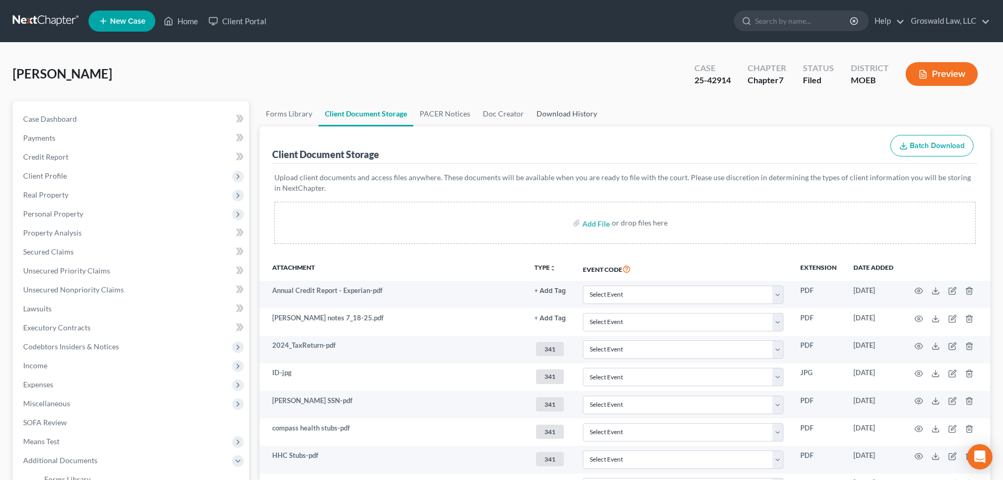
click at [565, 114] on link "Download History" at bounding box center [566, 113] width 73 height 25
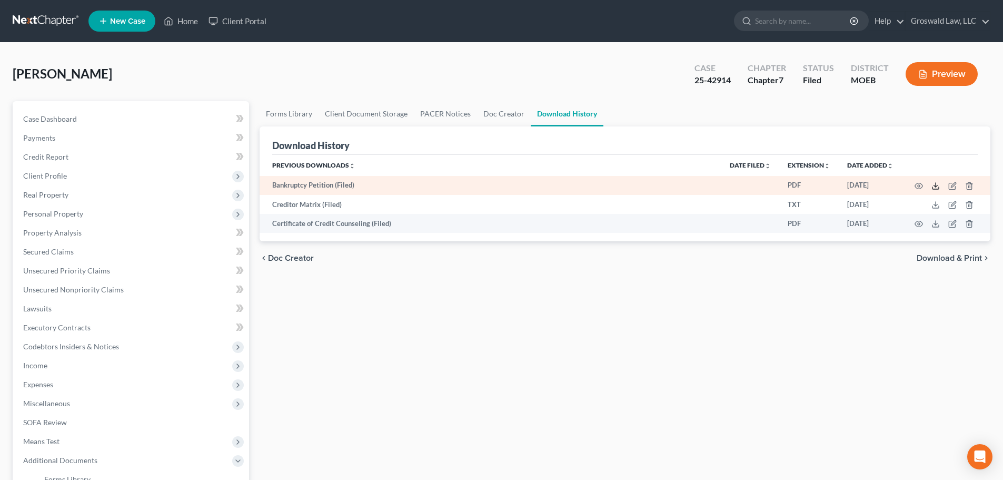
click at [934, 186] on icon at bounding box center [936, 186] width 8 height 8
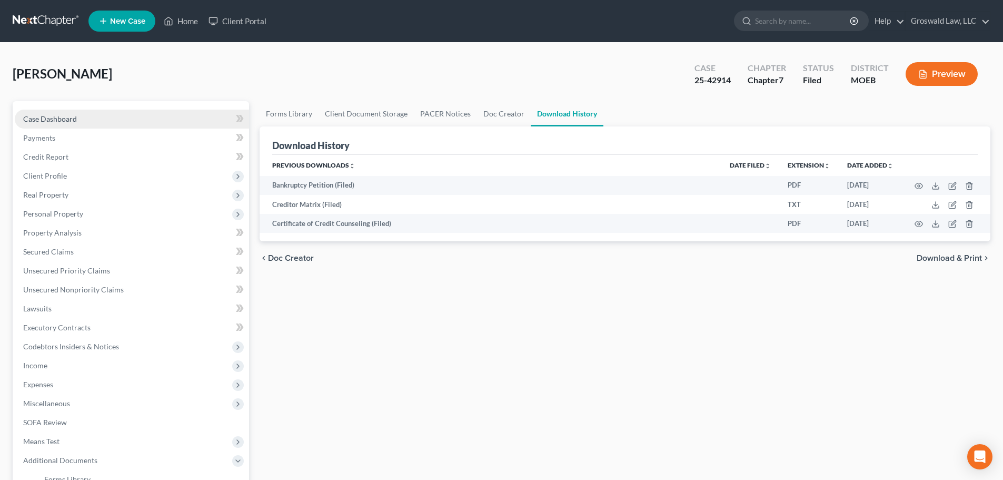
click at [134, 121] on link "Case Dashboard" at bounding box center [132, 119] width 234 height 19
select select "6"
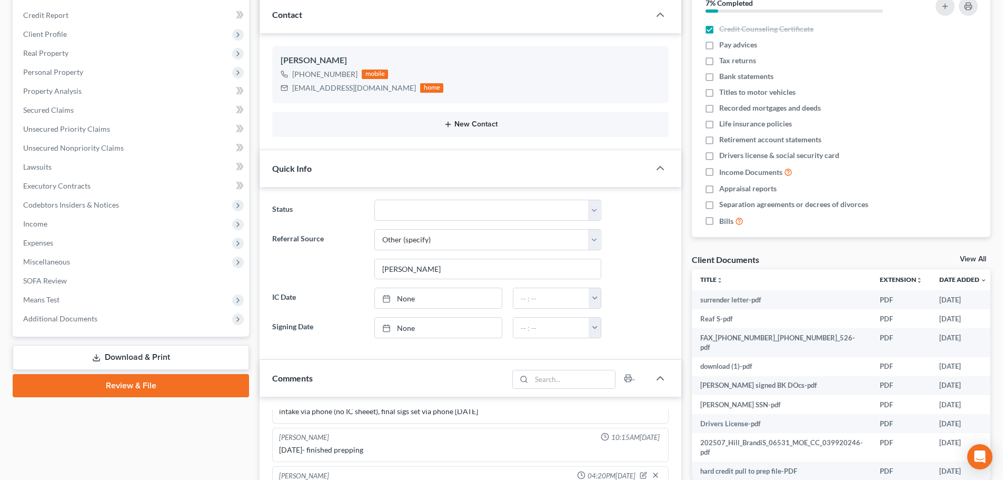
scroll to position [105, 0]
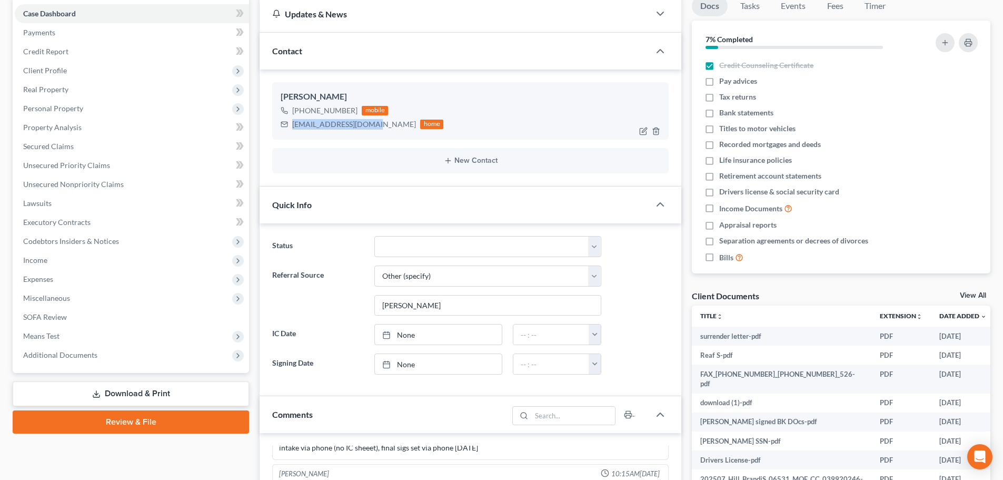
drag, startPoint x: 365, startPoint y: 127, endPoint x: 293, endPoint y: 123, distance: 71.8
click at [293, 123] on div "[EMAIL_ADDRESS][DOMAIN_NAME]" at bounding box center [354, 124] width 124 height 11
copy div "[EMAIL_ADDRESS][DOMAIN_NAME]"
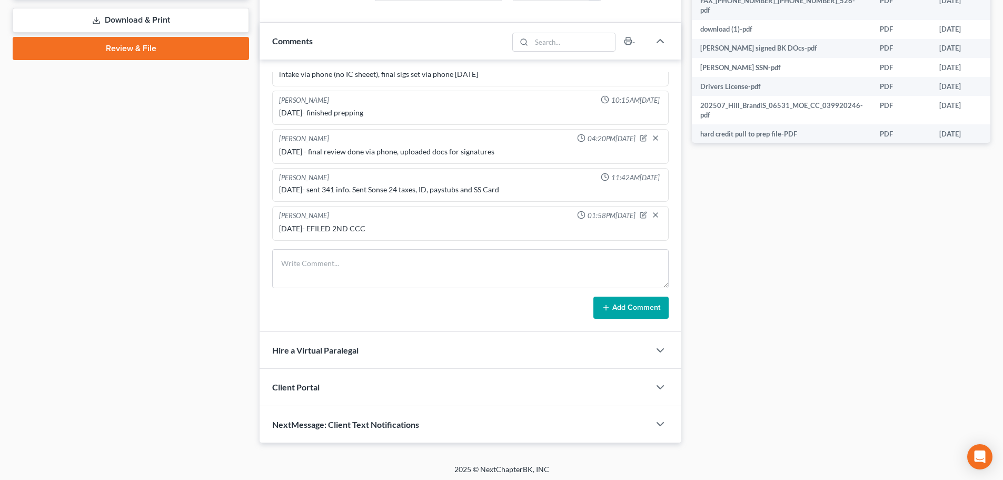
scroll to position [482, 0]
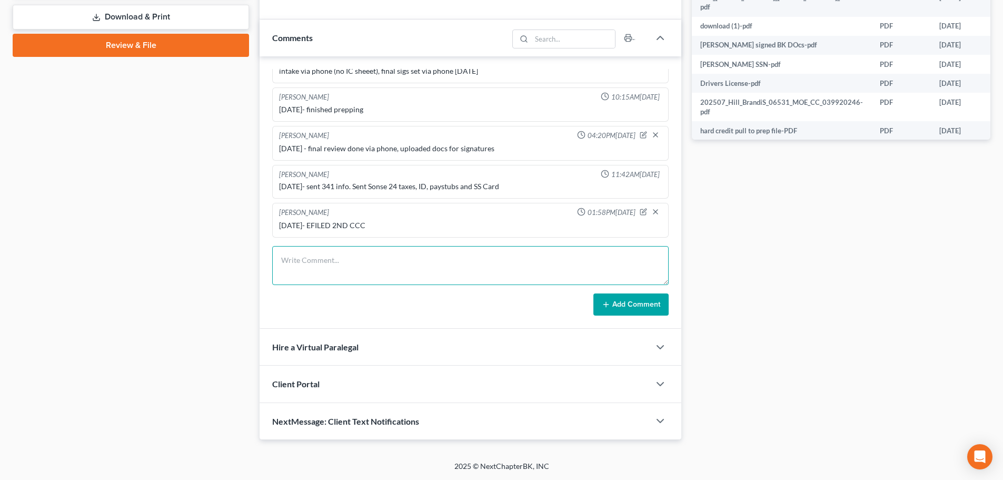
click at [435, 257] on textarea at bounding box center [470, 265] width 397 height 39
type textarea "[DATE] - tc w/ clieient, prepped for 341"
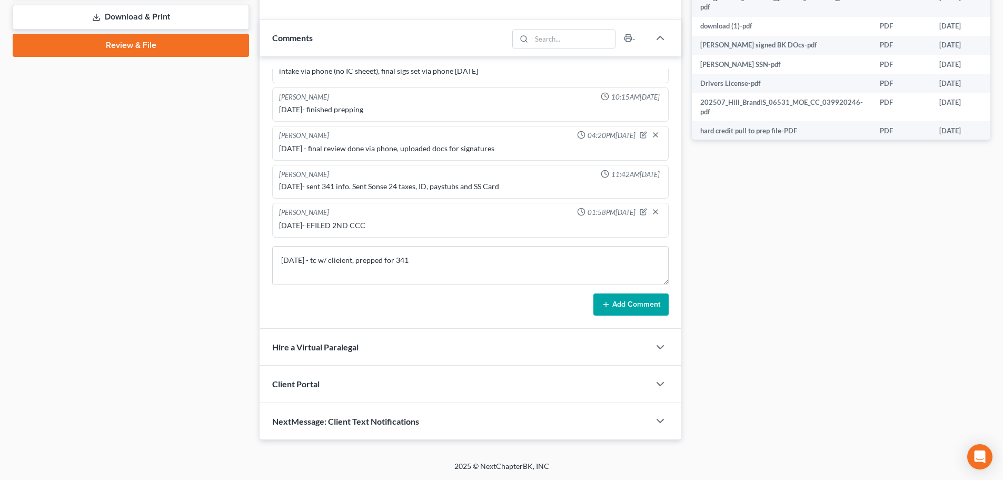
click at [628, 305] on button "Add Comment" at bounding box center [631, 304] width 75 height 22
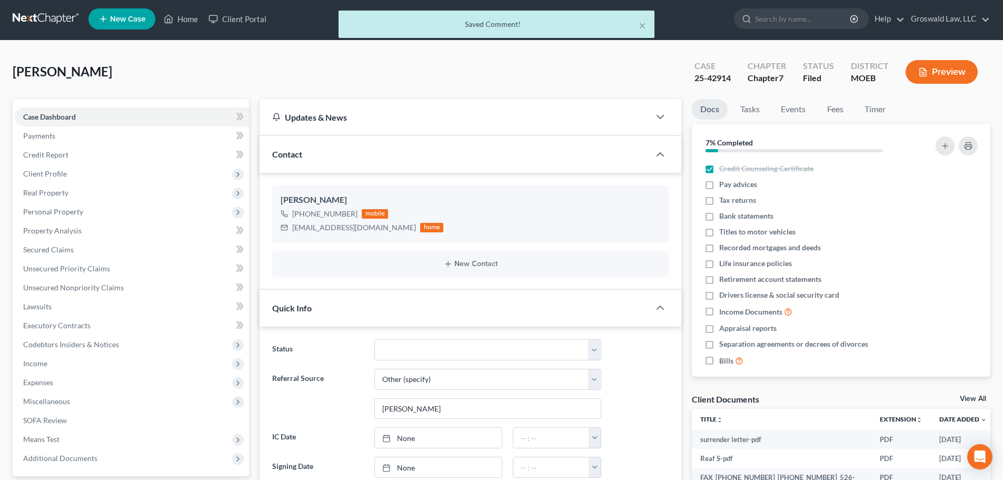
scroll to position [0, 0]
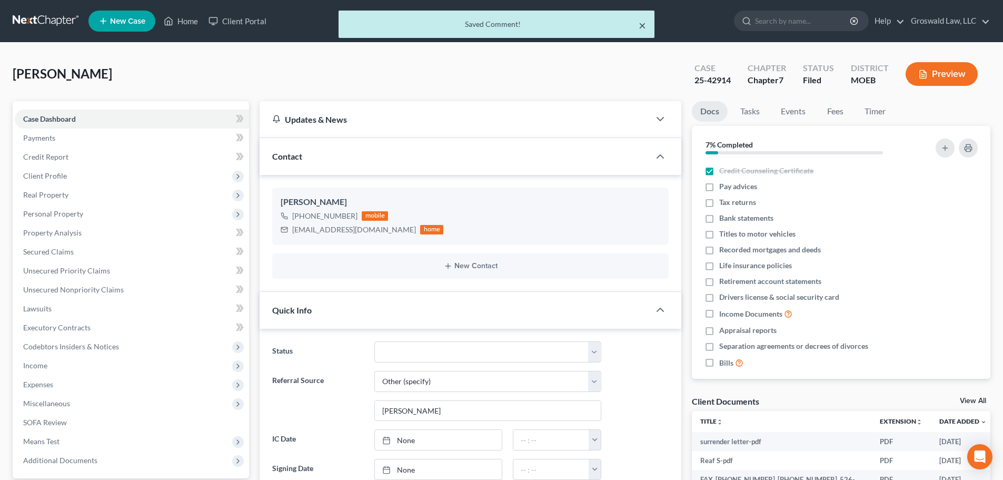
click at [646, 25] on button "×" at bounding box center [642, 25] width 7 height 13
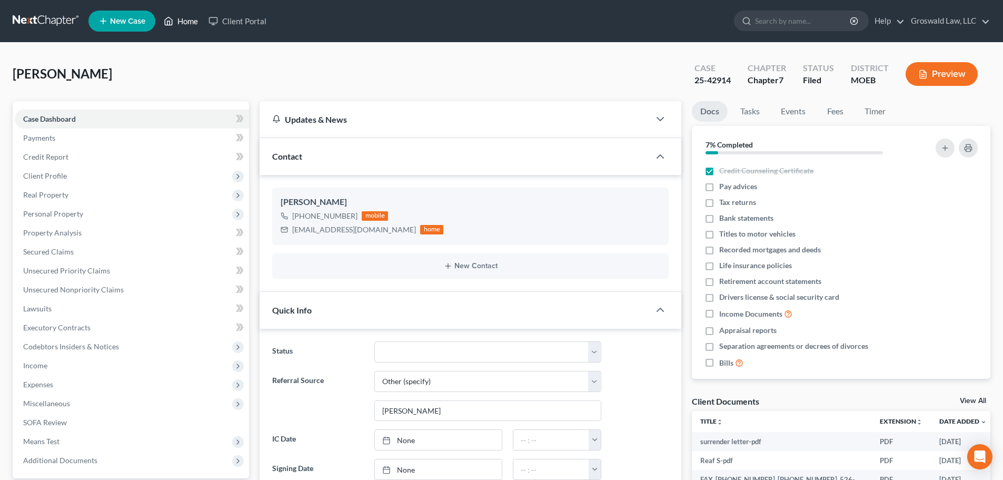
click at [192, 21] on link "Home" at bounding box center [181, 21] width 45 height 19
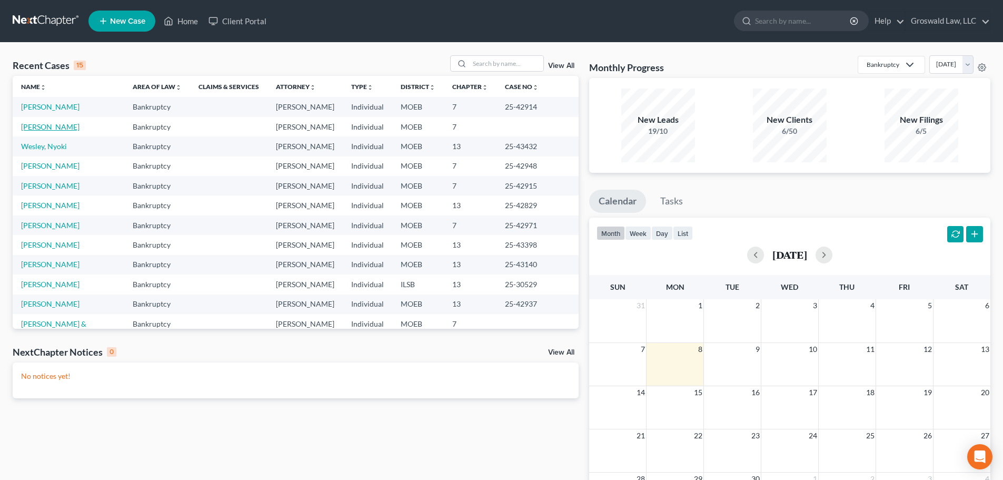
click at [37, 129] on link "[PERSON_NAME]" at bounding box center [50, 126] width 58 height 9
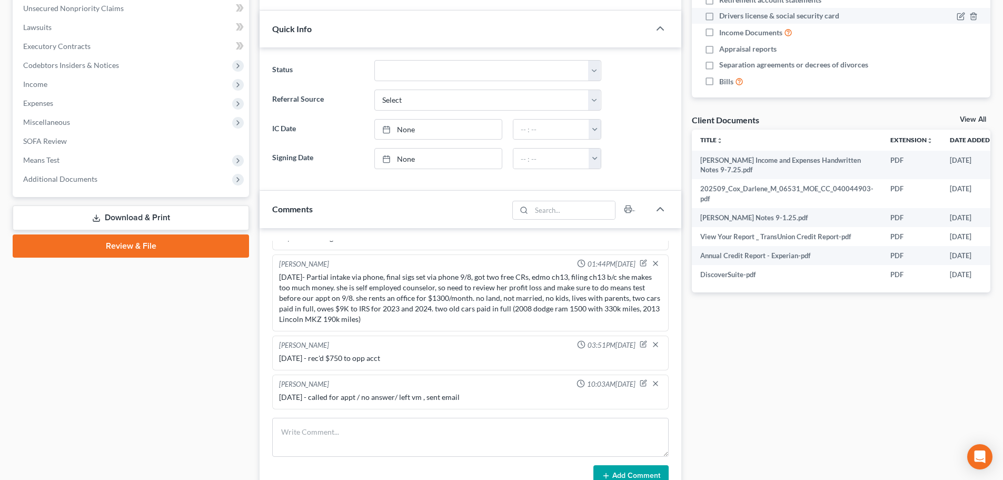
scroll to position [53, 0]
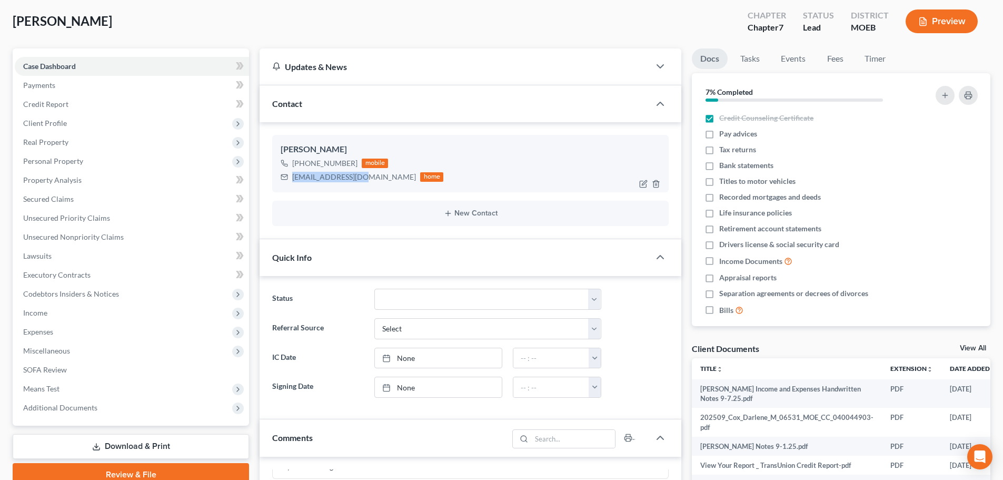
drag, startPoint x: 363, startPoint y: 180, endPoint x: 292, endPoint y: 178, distance: 71.7
click at [292, 178] on div "[EMAIL_ADDRESS][DOMAIN_NAME] home" at bounding box center [362, 177] width 163 height 14
copy div "[EMAIL_ADDRESS][DOMAIN_NAME]"
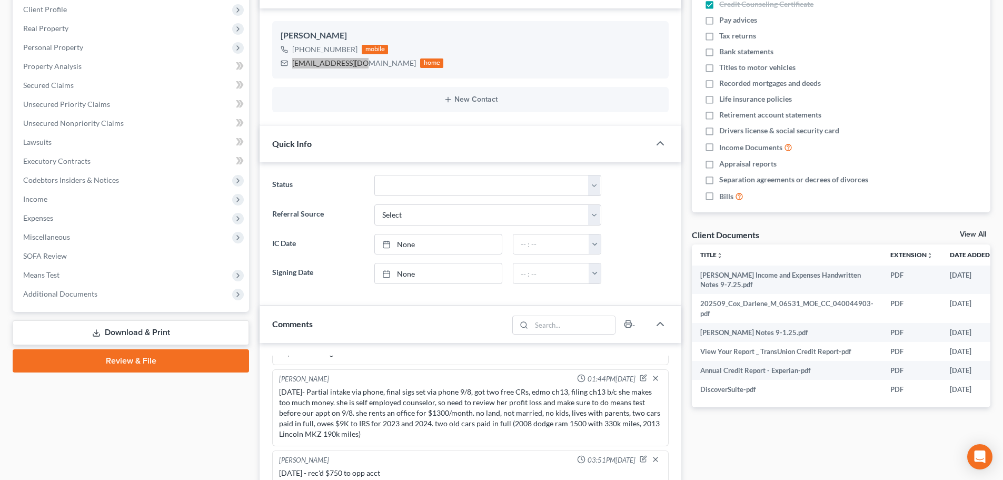
scroll to position [421, 0]
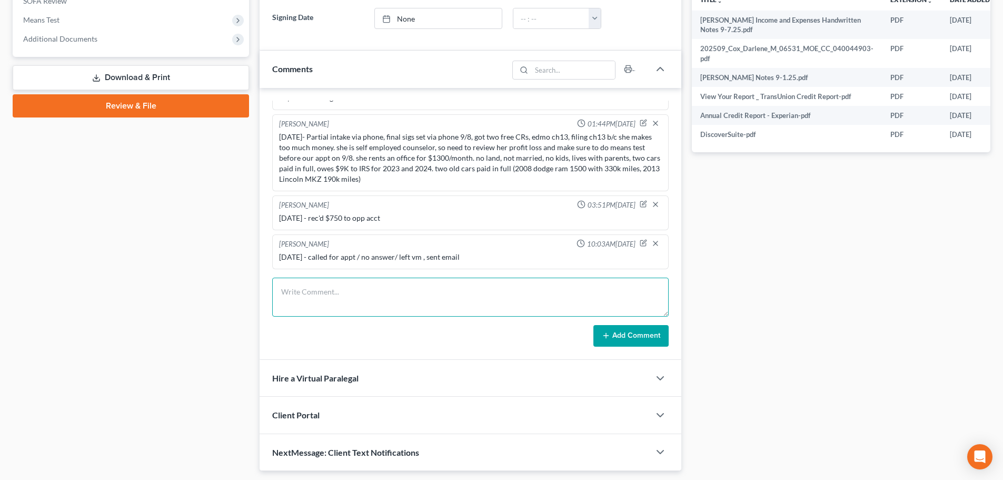
click at [415, 298] on textarea at bounding box center [470, 297] width 397 height 39
type textarea "[DATE] - spoke [PERSON_NAME] client, decided to refer her out, refunded $750"
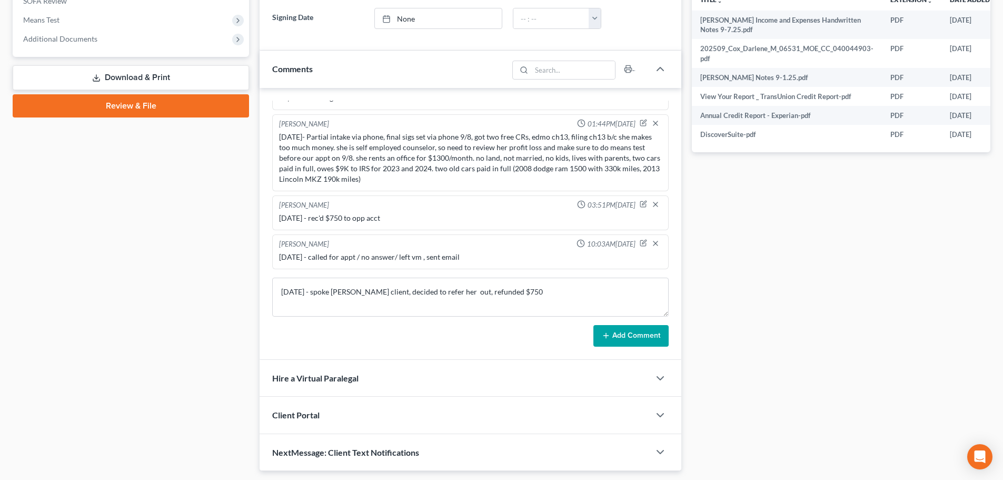
click at [648, 336] on button "Add Comment" at bounding box center [631, 336] width 75 height 22
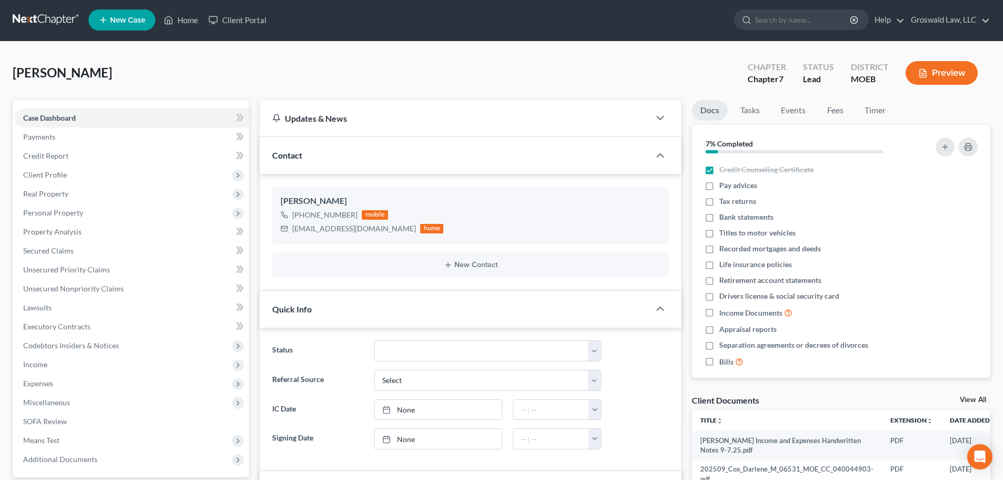
scroll to position [0, 0]
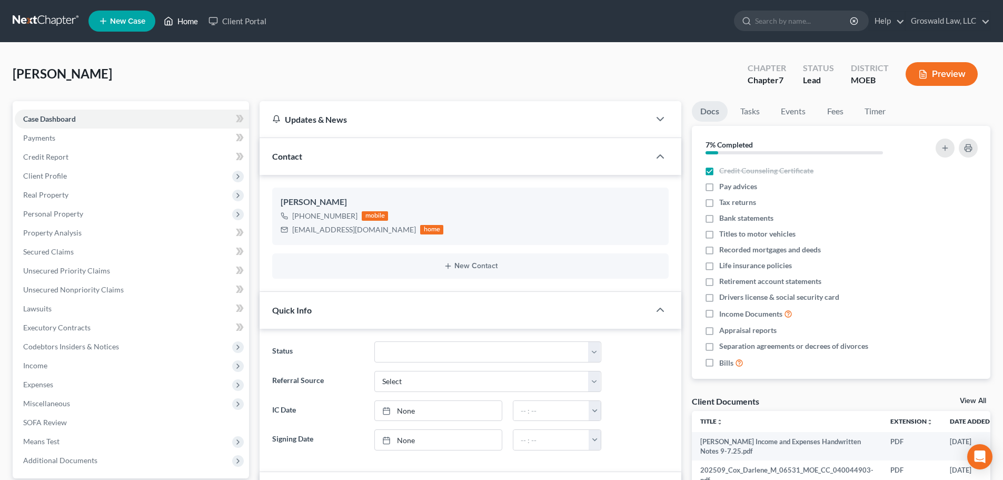
click at [191, 22] on link "Home" at bounding box center [181, 21] width 45 height 19
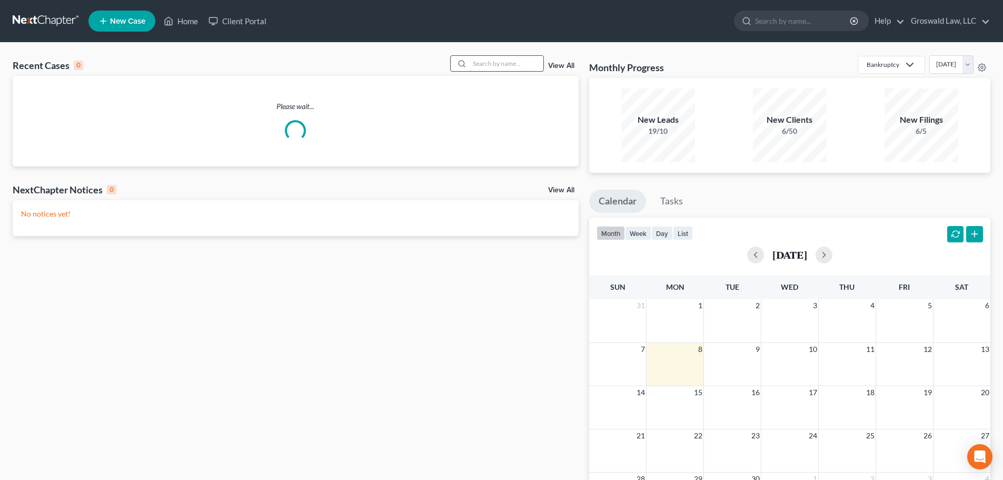
click at [524, 64] on input "search" at bounding box center [507, 63] width 74 height 15
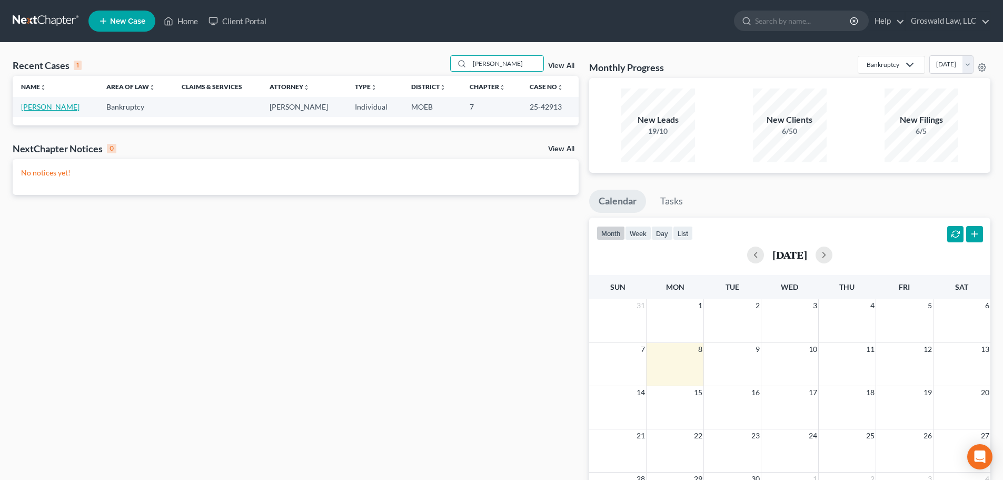
type input "[PERSON_NAME]"
click at [36, 105] on link "[PERSON_NAME]" at bounding box center [50, 106] width 58 height 9
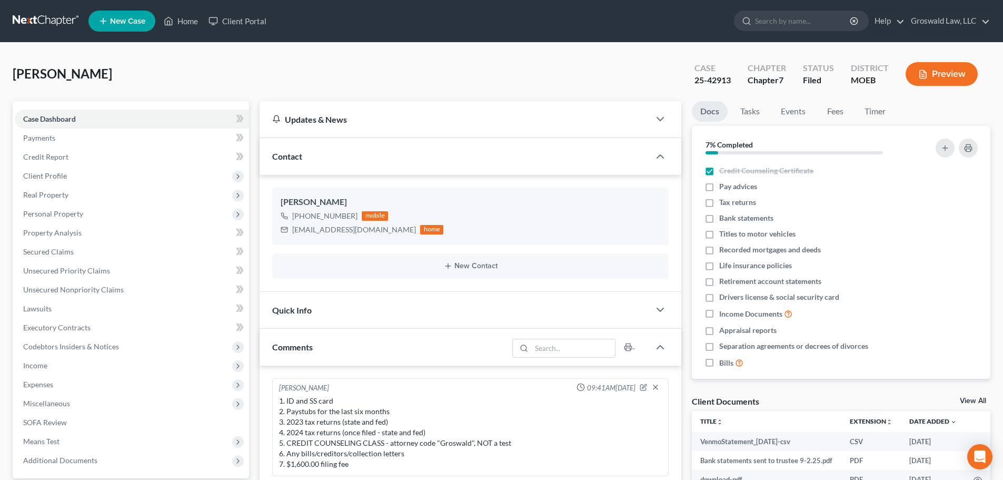
scroll to position [299, 0]
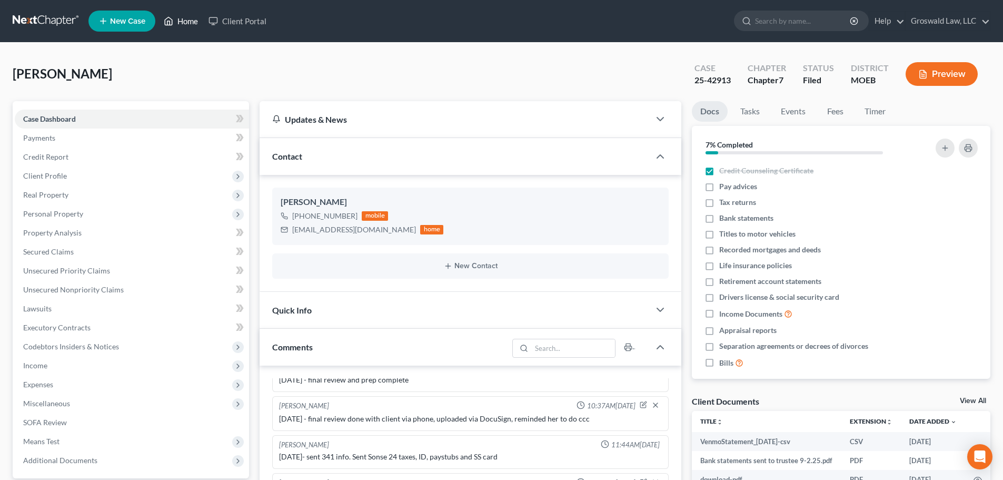
click at [183, 27] on link "Home" at bounding box center [181, 21] width 45 height 19
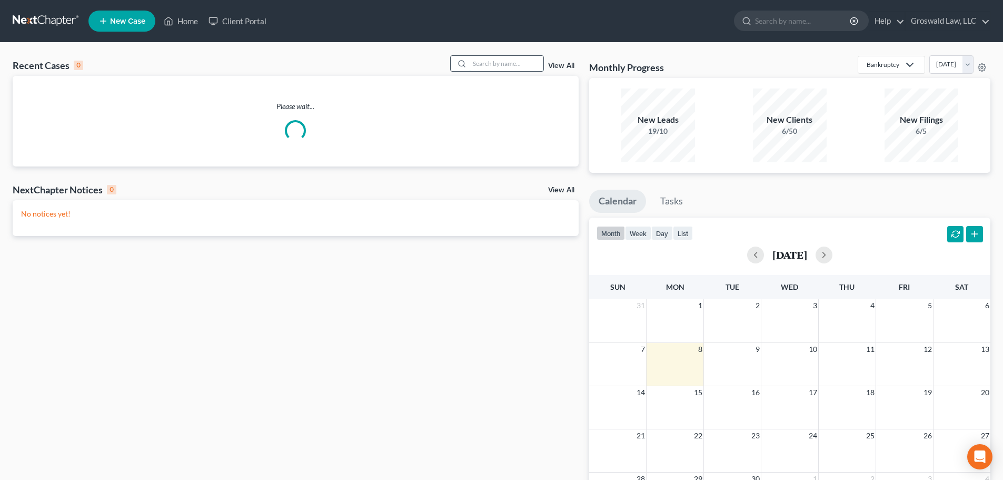
click at [518, 70] on input "search" at bounding box center [507, 63] width 74 height 15
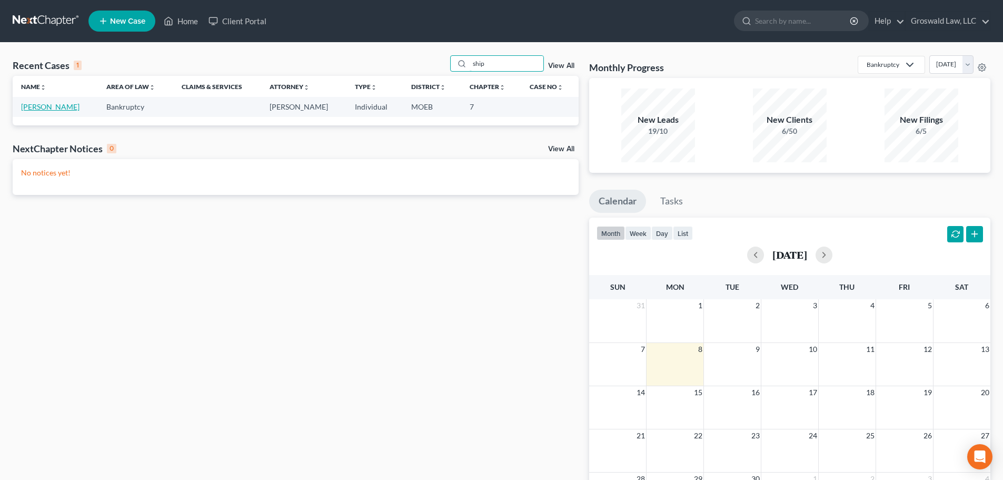
type input "ship"
click at [21, 105] on link "[PERSON_NAME]" at bounding box center [50, 106] width 58 height 9
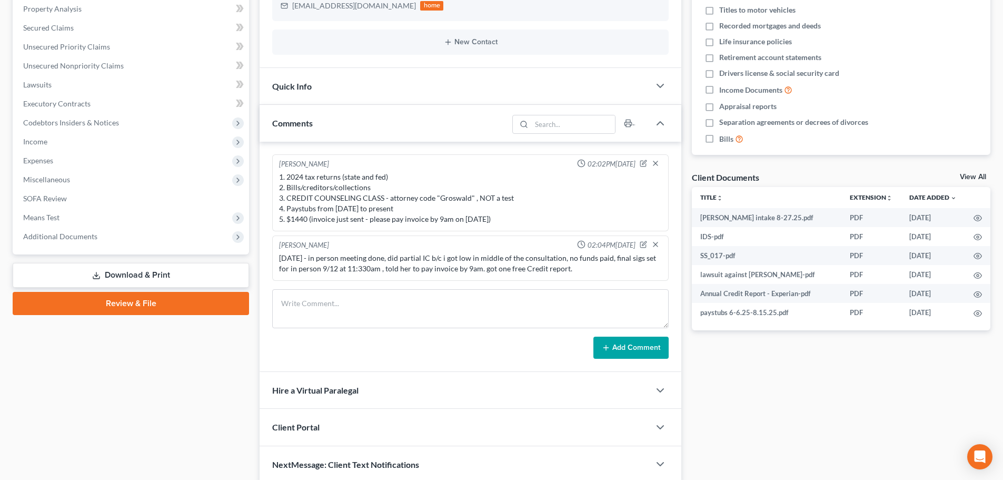
scroll to position [263, 0]
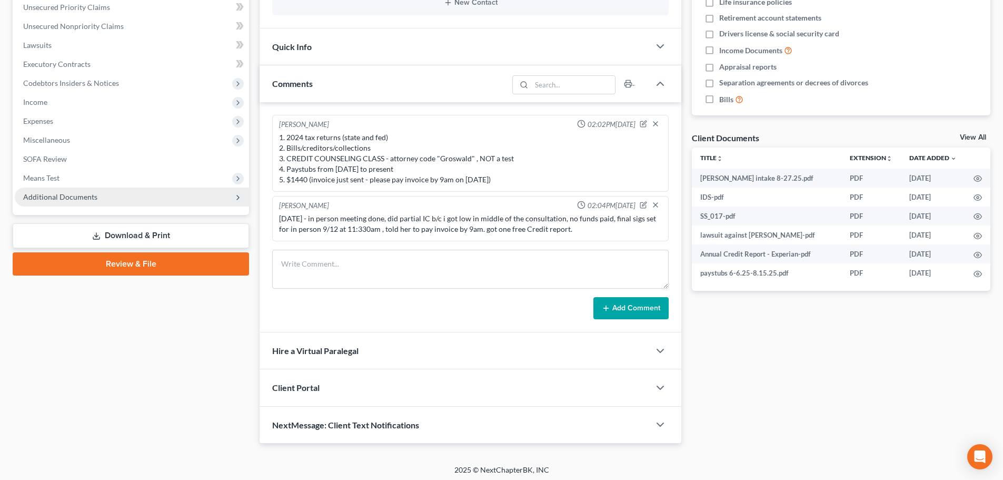
click at [115, 203] on span "Additional Documents" at bounding box center [132, 197] width 234 height 19
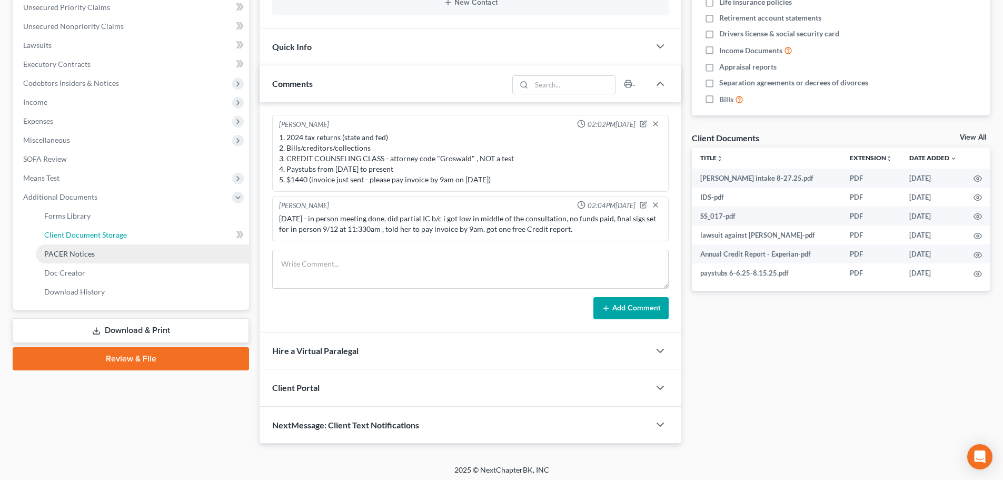
click at [138, 244] on ul "Forms Library Client Document Storage PACER Notices Doc Form Fields Doc Creator…" at bounding box center [132, 253] width 234 height 95
click at [96, 233] on span "Client Document Storage" at bounding box center [85, 234] width 83 height 9
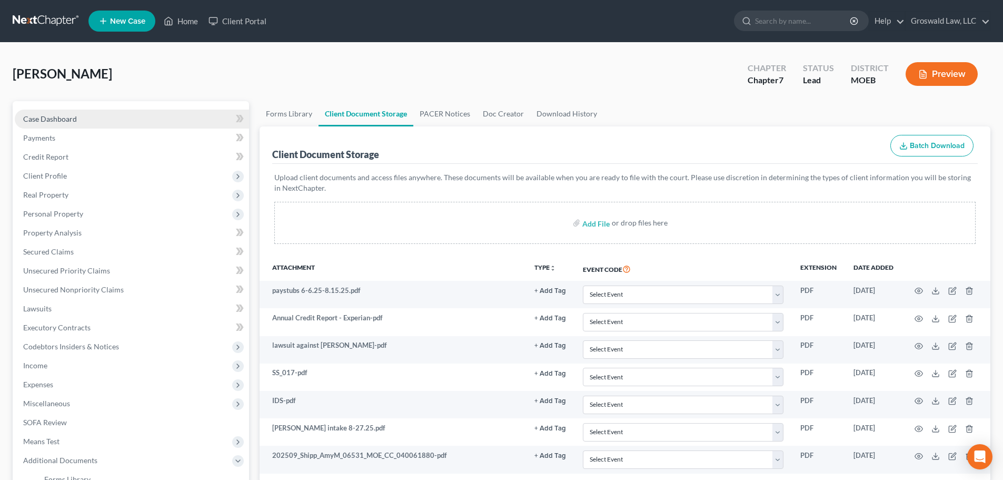
click at [54, 117] on span "Case Dashboard" at bounding box center [50, 118] width 54 height 9
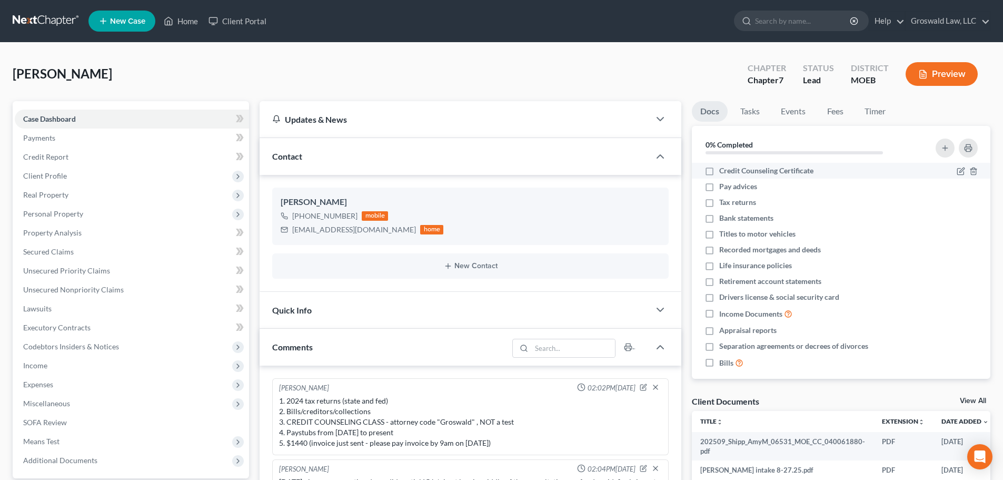
click at [746, 165] on li "Credit Counseling Certificate" at bounding box center [841, 171] width 299 height 16
click at [744, 171] on span "Credit Counseling Certificate" at bounding box center [767, 170] width 94 height 11
click at [731, 171] on input "Credit Counseling Certificate" at bounding box center [727, 168] width 7 height 7
checkbox input "true"
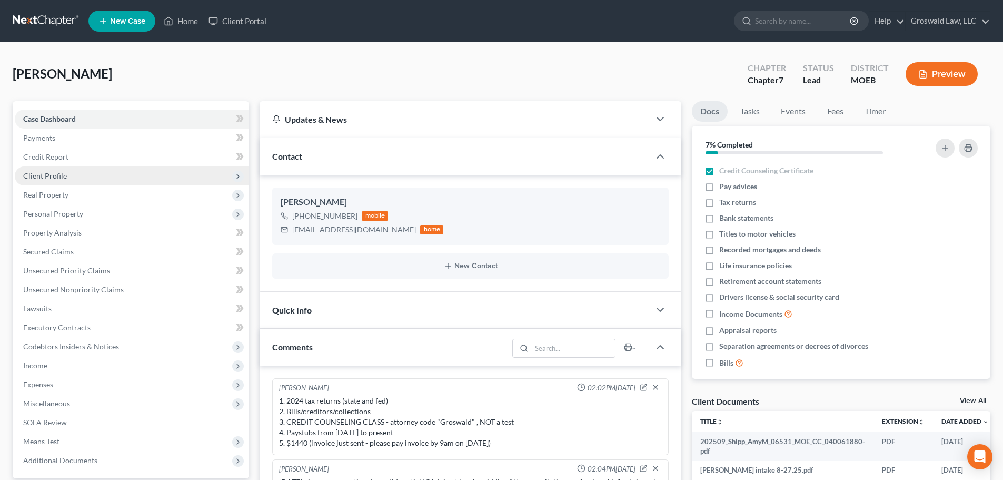
click at [78, 173] on span "Client Profile" at bounding box center [132, 175] width 234 height 19
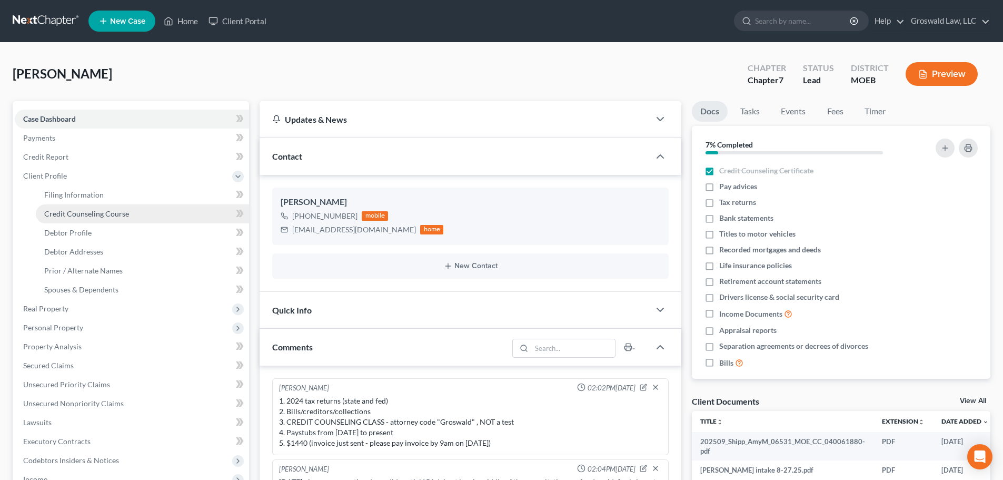
click at [86, 213] on span "Credit Counseling Course" at bounding box center [86, 213] width 85 height 9
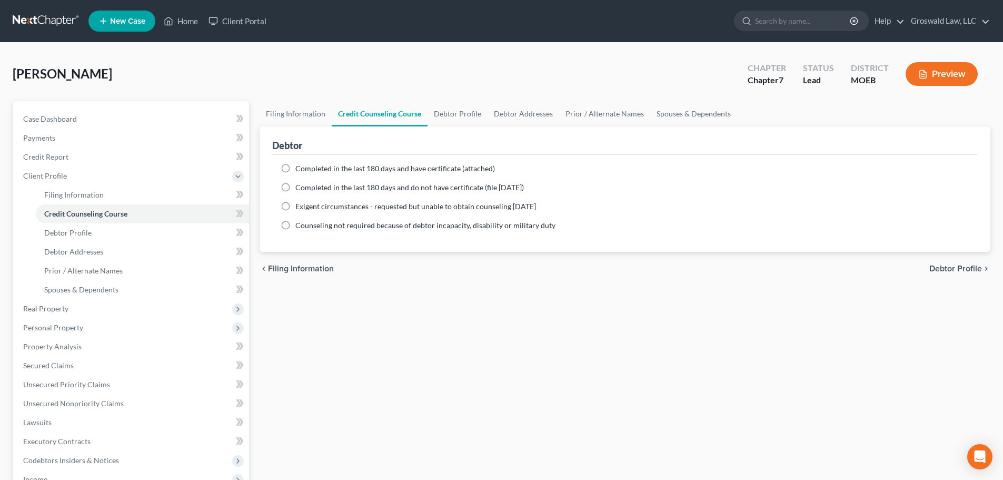
click at [352, 169] on span "Completed in the last 180 days and have certificate (attached)" at bounding box center [396, 168] width 200 height 9
click at [307, 169] on input "Completed in the last 180 days and have certificate (attached)" at bounding box center [303, 166] width 7 height 7
radio input "true"
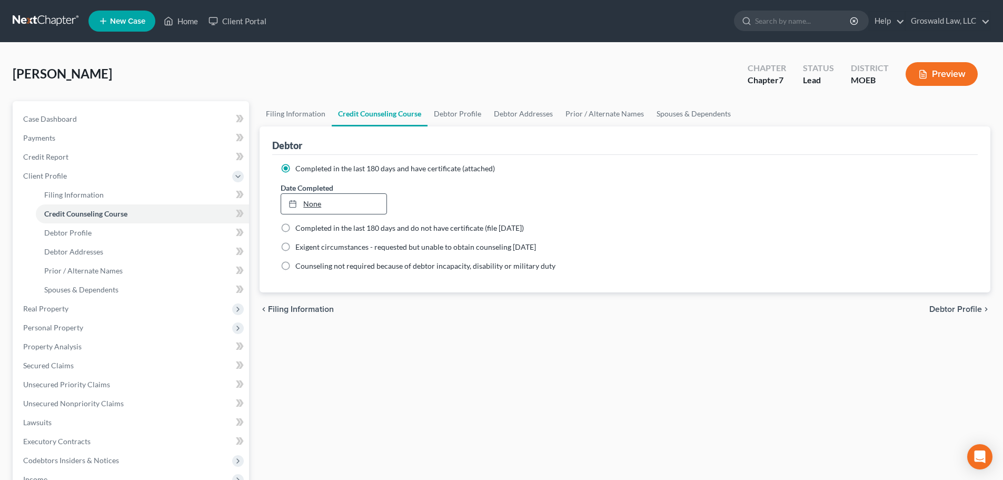
type input "[DATE]"
click at [331, 205] on link "None" at bounding box center [333, 204] width 105 height 20
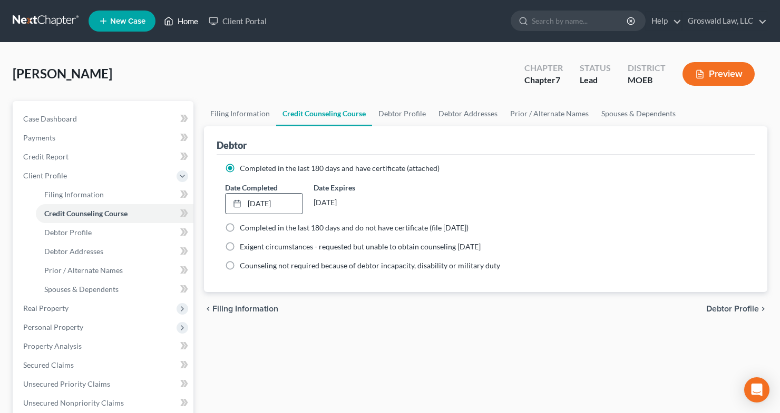
click at [186, 20] on link "Home" at bounding box center [181, 21] width 45 height 19
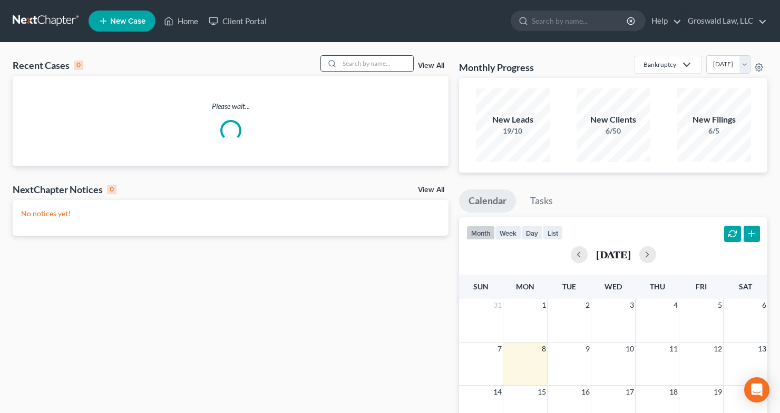
click at [379, 65] on input "search" at bounding box center [376, 63] width 74 height 15
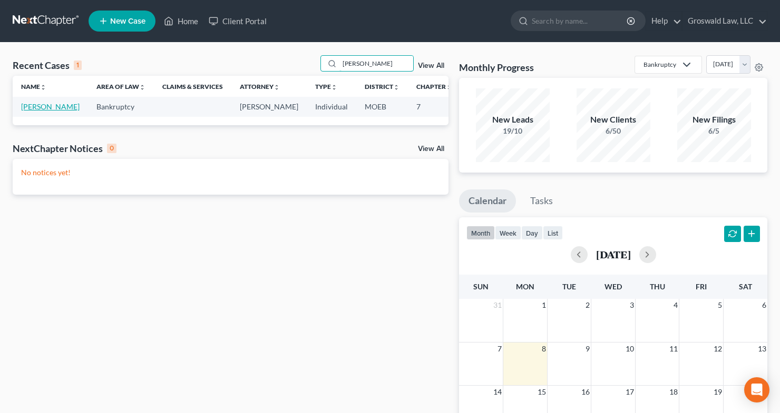
type input "[PERSON_NAME]"
click at [44, 107] on link "[PERSON_NAME]" at bounding box center [50, 106] width 58 height 9
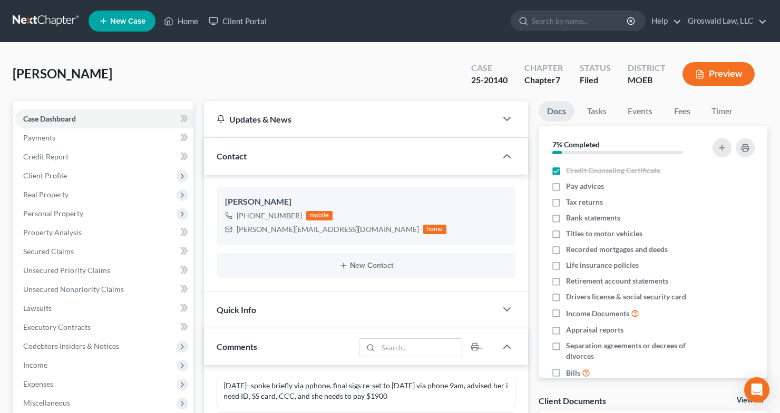
click at [503, 80] on div "25-20140" at bounding box center [489, 80] width 36 height 12
copy div "20140"
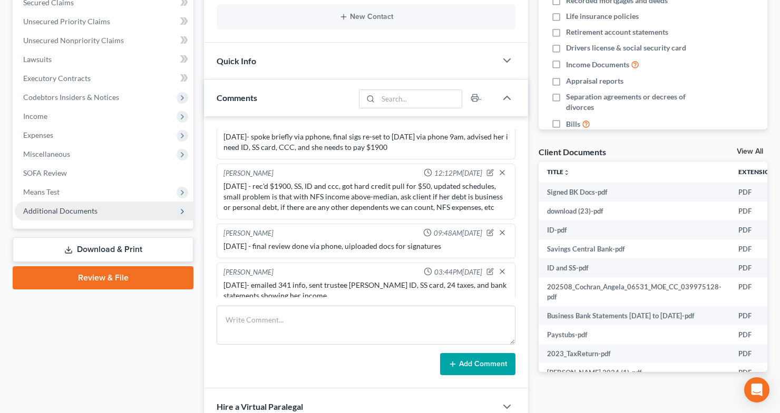
scroll to position [263, 0]
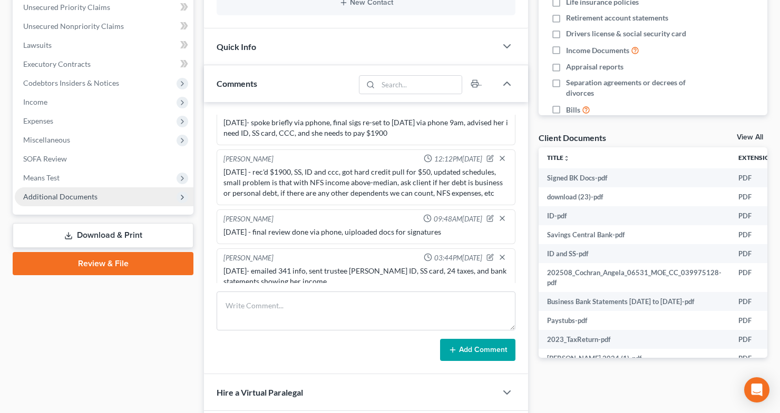
click at [53, 191] on span "Additional Documents" at bounding box center [104, 197] width 179 height 19
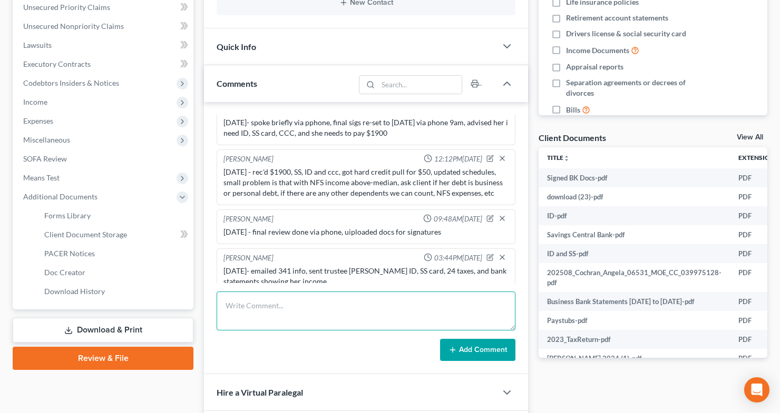
drag, startPoint x: 239, startPoint y: 311, endPoint x: 273, endPoint y: 235, distance: 83.2
click at [240, 309] on textarea at bounding box center [365, 311] width 299 height 39
type textarea "[DATE] - sent bank statement totrustee"
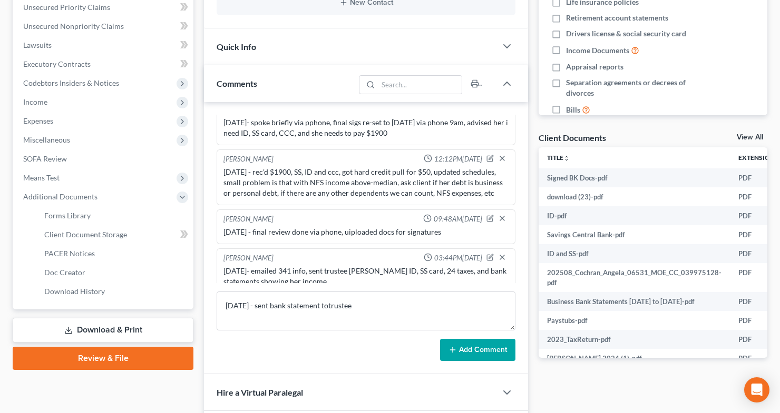
drag, startPoint x: 497, startPoint y: 348, endPoint x: 438, endPoint y: 334, distance: 61.1
click at [497, 348] on button "Add Comment" at bounding box center [477, 350] width 75 height 22
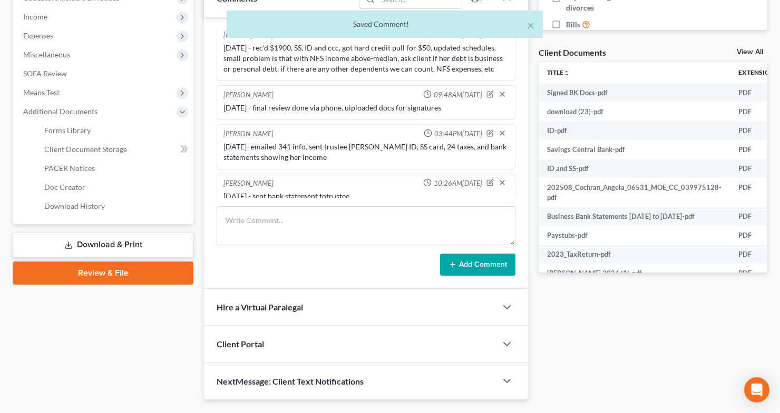
scroll to position [376, 0]
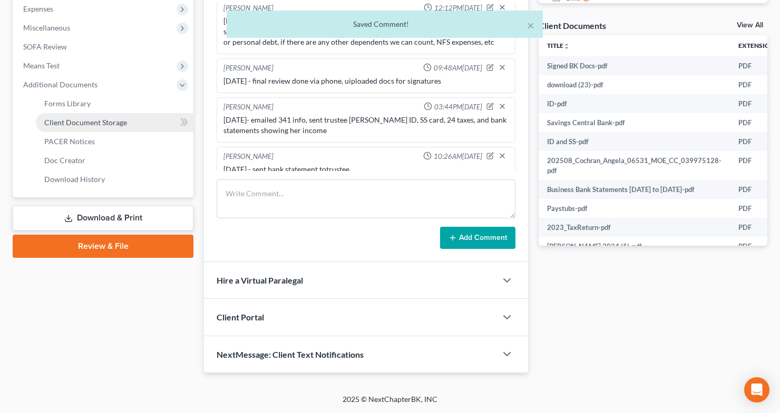
click at [81, 119] on span "Client Document Storage" at bounding box center [85, 122] width 83 height 9
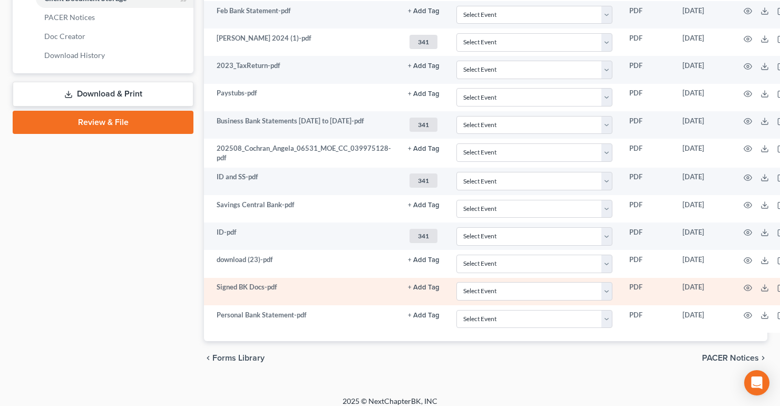
scroll to position [509, 0]
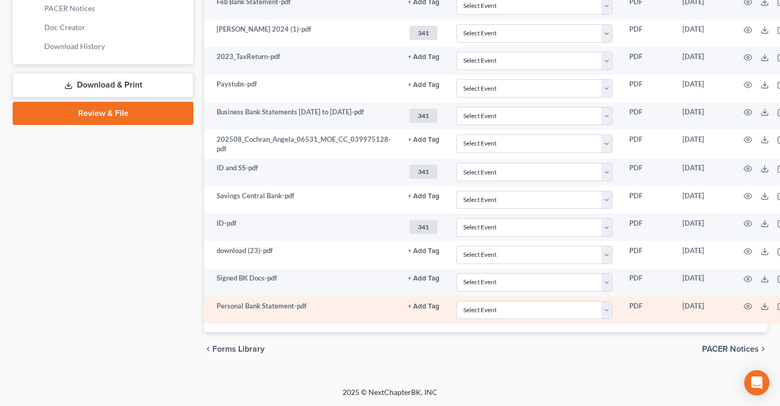
click at [408, 308] on button "+ Add Tag" at bounding box center [424, 306] width 32 height 7
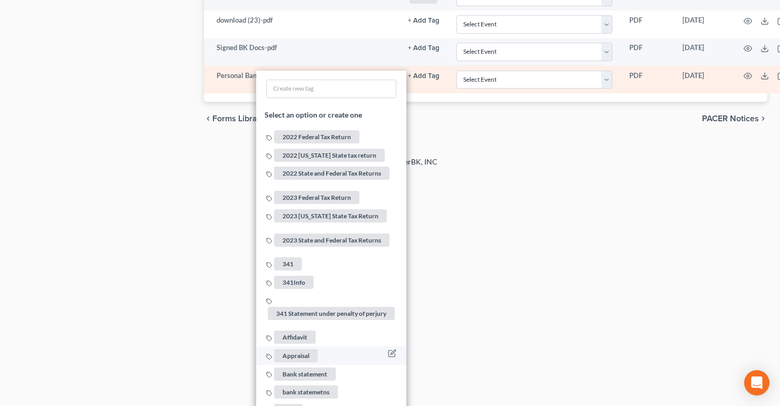
scroll to position [772, 0]
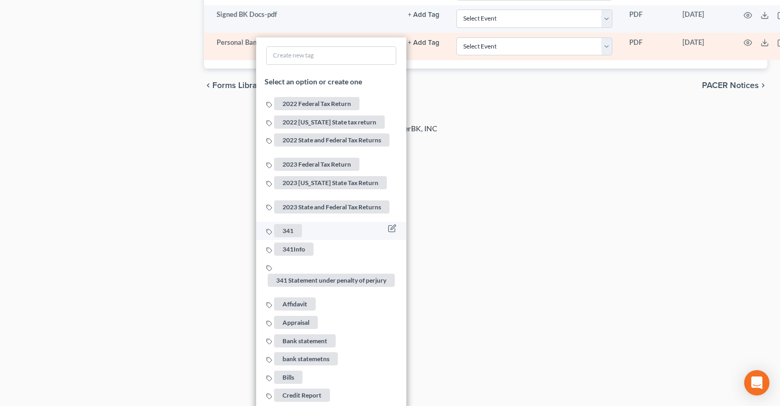
click at [285, 228] on span "341" at bounding box center [288, 230] width 28 height 13
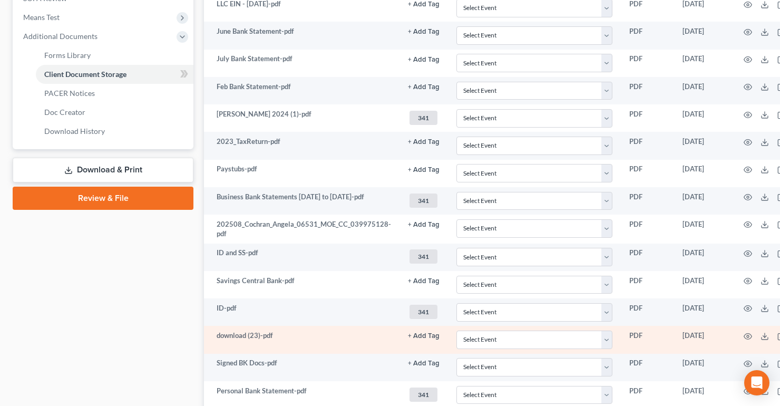
scroll to position [536, 0]
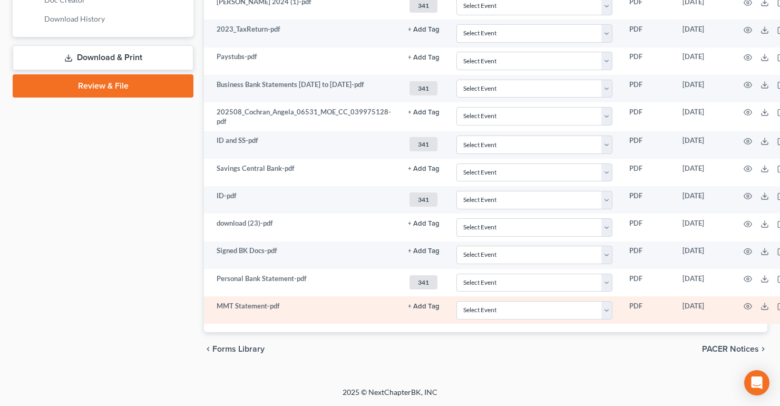
click at [422, 303] on button "+ Add Tag" at bounding box center [424, 306] width 32 height 7
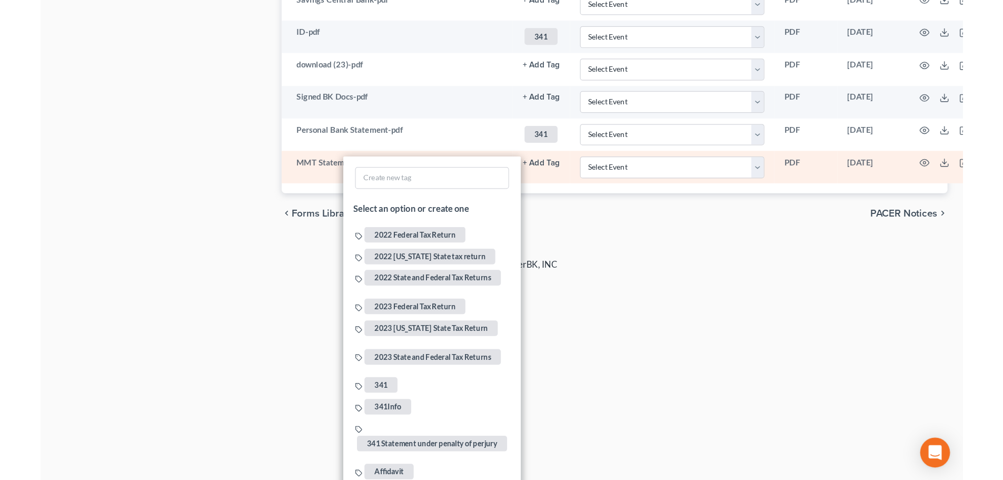
scroll to position [800, 0]
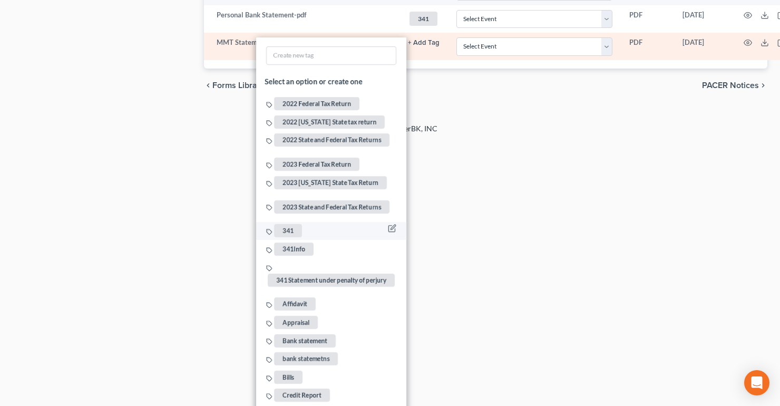
click at [283, 224] on span "341" at bounding box center [288, 230] width 28 height 13
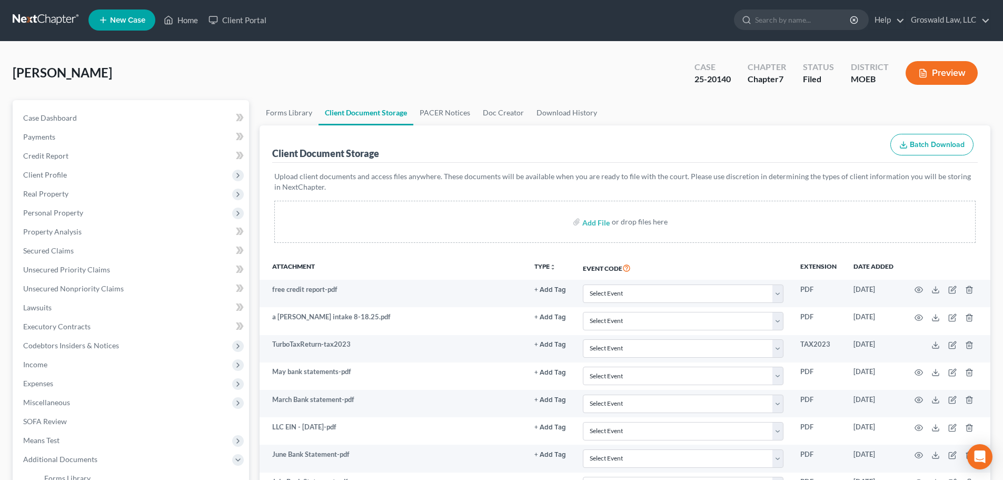
scroll to position [0, 0]
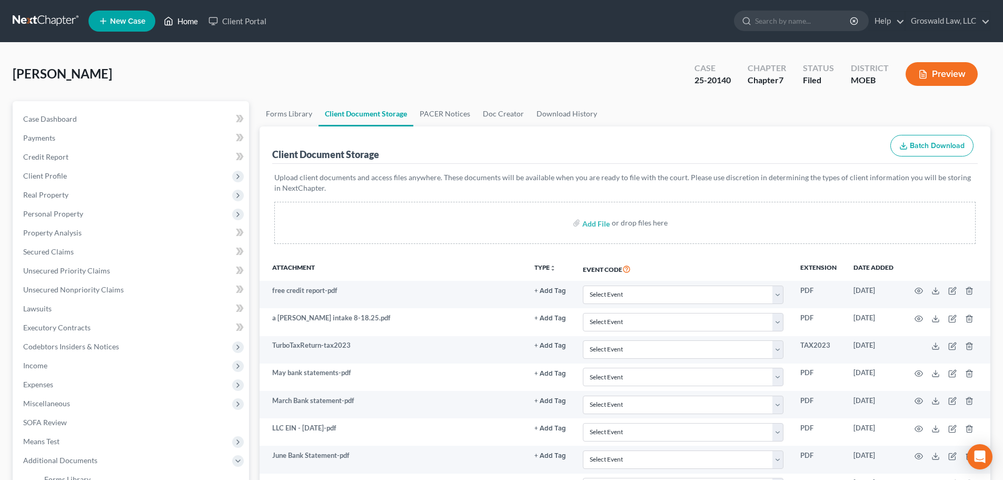
click at [187, 15] on link "Home" at bounding box center [181, 21] width 45 height 19
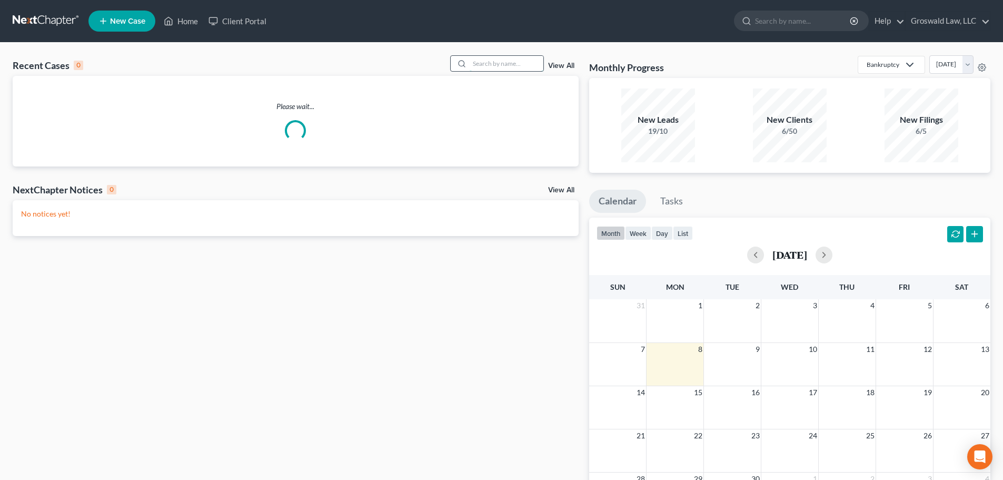
click at [504, 66] on input "search" at bounding box center [507, 63] width 74 height 15
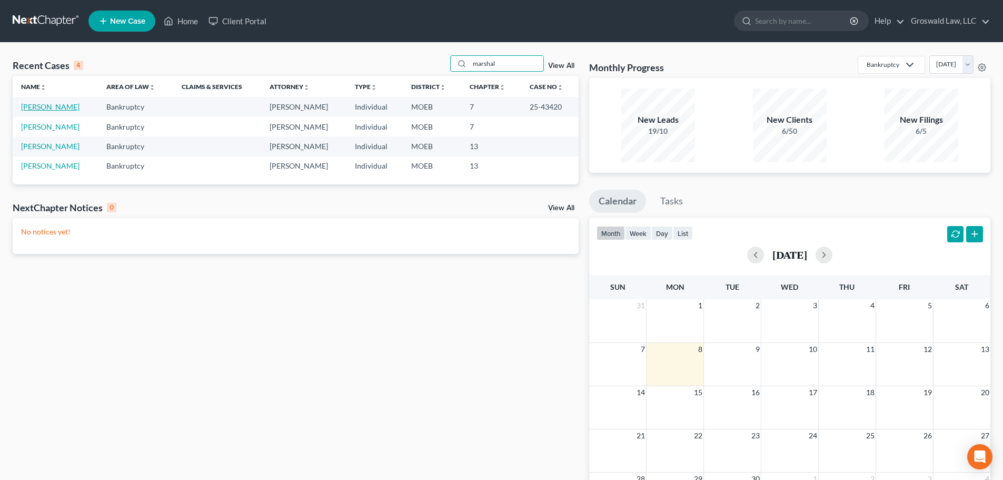
type input "marshal"
click at [49, 104] on link "[PERSON_NAME]" at bounding box center [50, 106] width 58 height 9
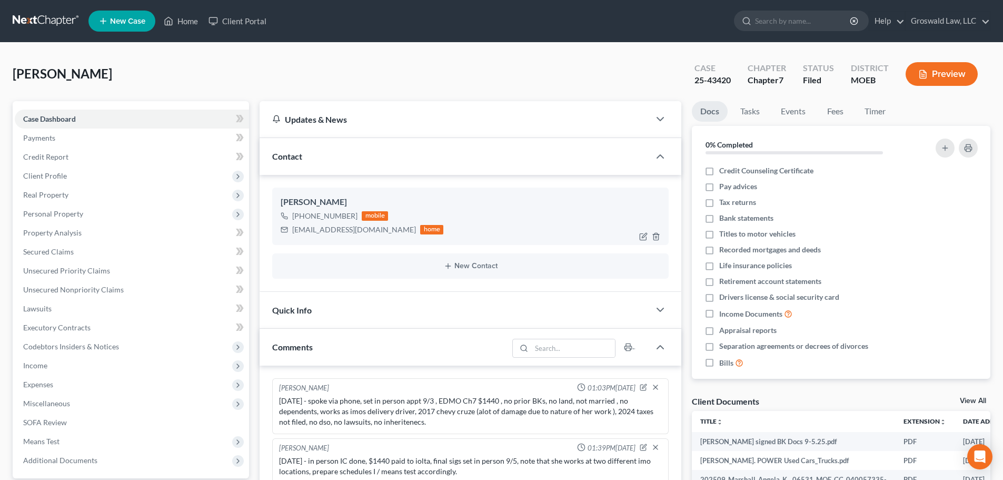
scroll to position [15, 0]
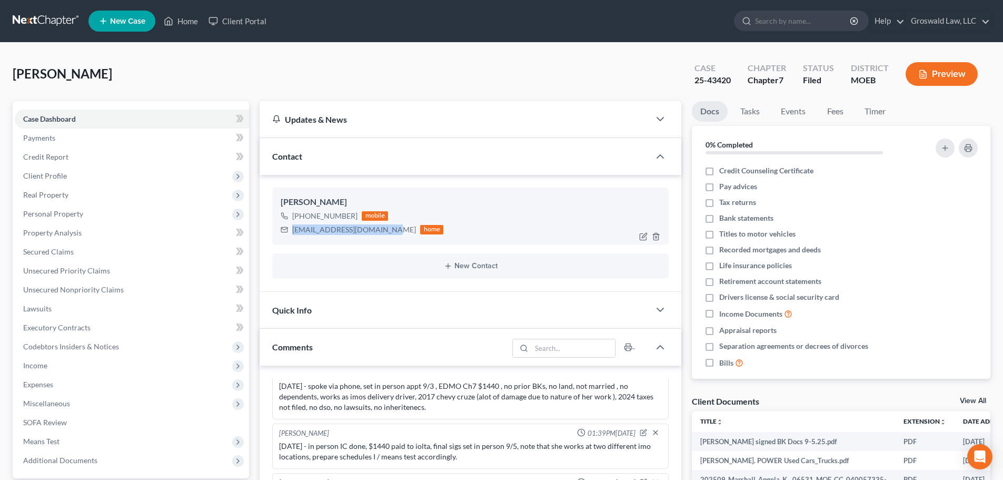
drag, startPoint x: 386, startPoint y: 229, endPoint x: 289, endPoint y: 227, distance: 97.0
click at [289, 227] on div "[EMAIL_ADDRESS][DOMAIN_NAME] home" at bounding box center [362, 230] width 163 height 14
copy div "[EMAIL_ADDRESS][DOMAIN_NAME]"
drag, startPoint x: 184, startPoint y: 15, endPoint x: 197, endPoint y: 40, distance: 28.0
click at [184, 15] on link "Home" at bounding box center [181, 21] width 45 height 19
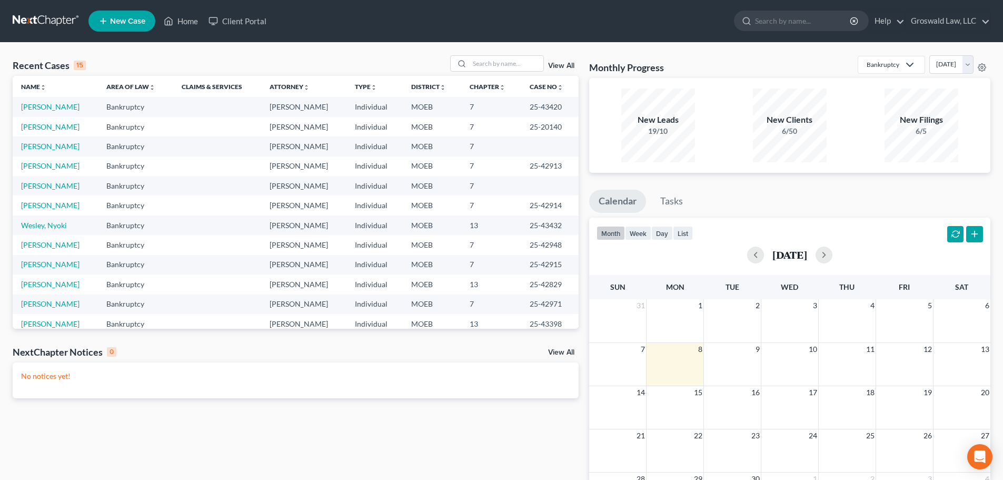
click at [117, 26] on link "New Case" at bounding box center [121, 21] width 67 height 21
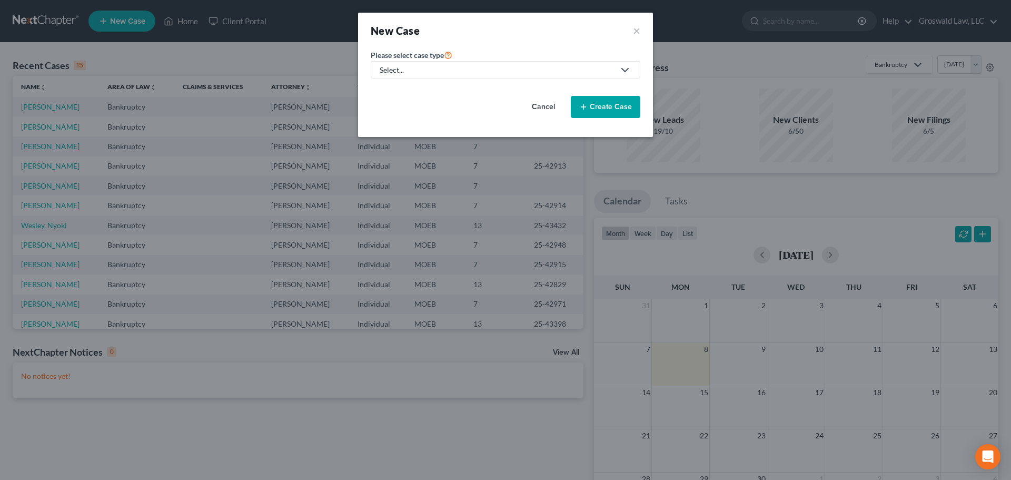
click at [410, 73] on div "Select..." at bounding box center [497, 70] width 235 height 11
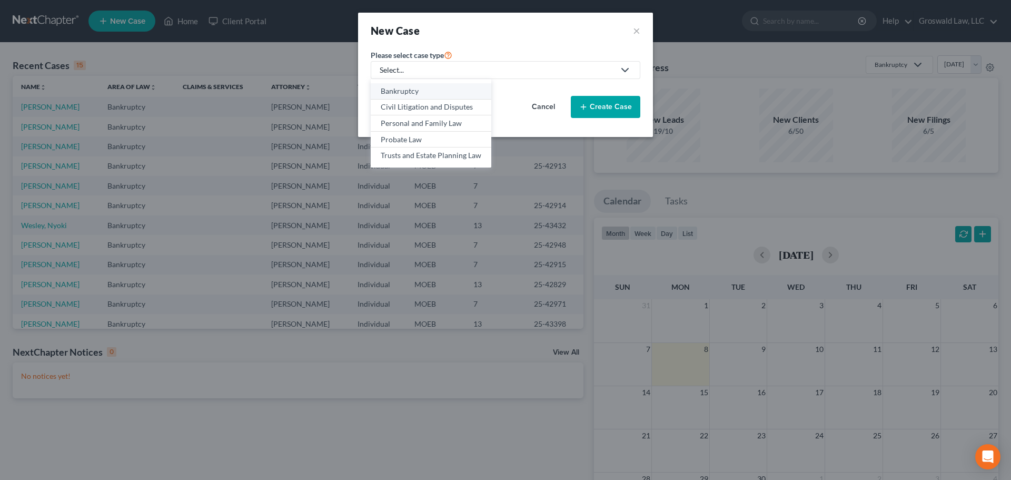
click at [415, 92] on div "Bankruptcy" at bounding box center [431, 91] width 101 height 11
select select "45"
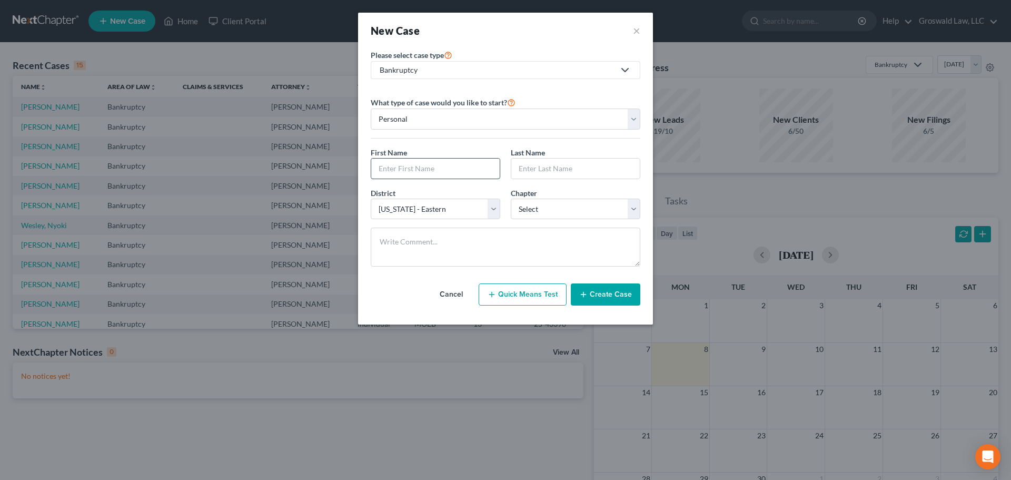
click at [401, 172] on input "text" at bounding box center [435, 169] width 129 height 20
type input "Kayley"
type input "[PERSON_NAME]"
select select "45"
select select "0"
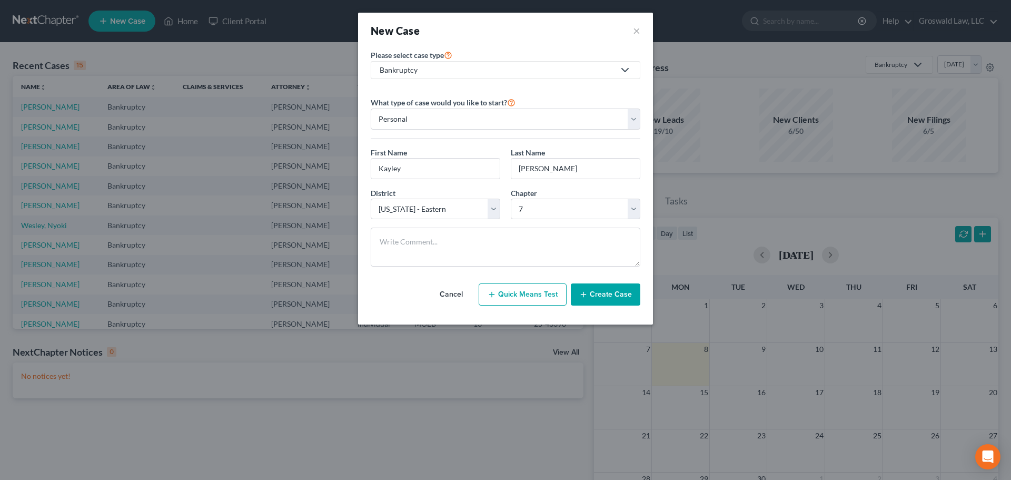
click at [605, 296] on button "Create Case" at bounding box center [606, 294] width 70 height 22
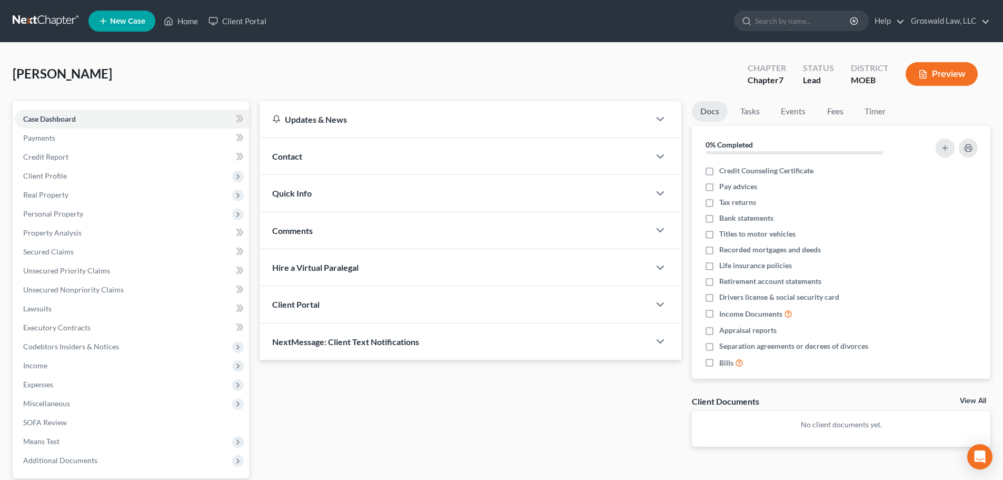
click at [490, 152] on div "Contact" at bounding box center [455, 156] width 390 height 36
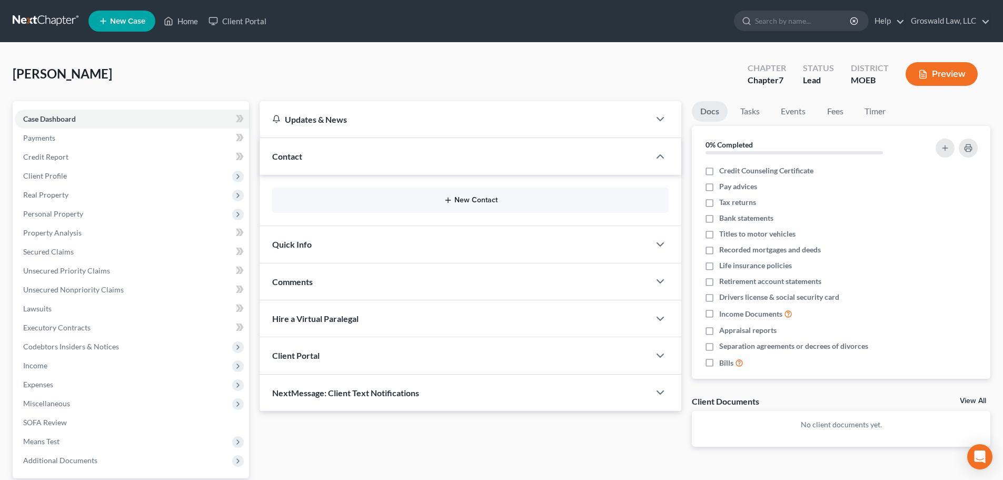
click at [478, 201] on button "New Contact" at bounding box center [471, 200] width 380 height 8
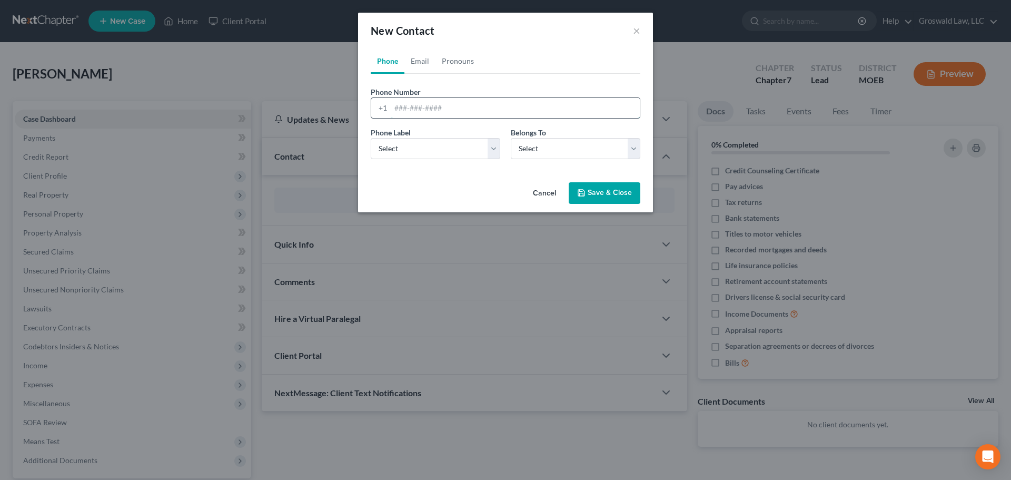
click at [435, 100] on input "tel" at bounding box center [515, 108] width 249 height 20
paste input "6189793488"
click at [409, 111] on input "6189793488" at bounding box center [515, 108] width 249 height 20
type input "[PHONE_NUMBER]"
select select "0"
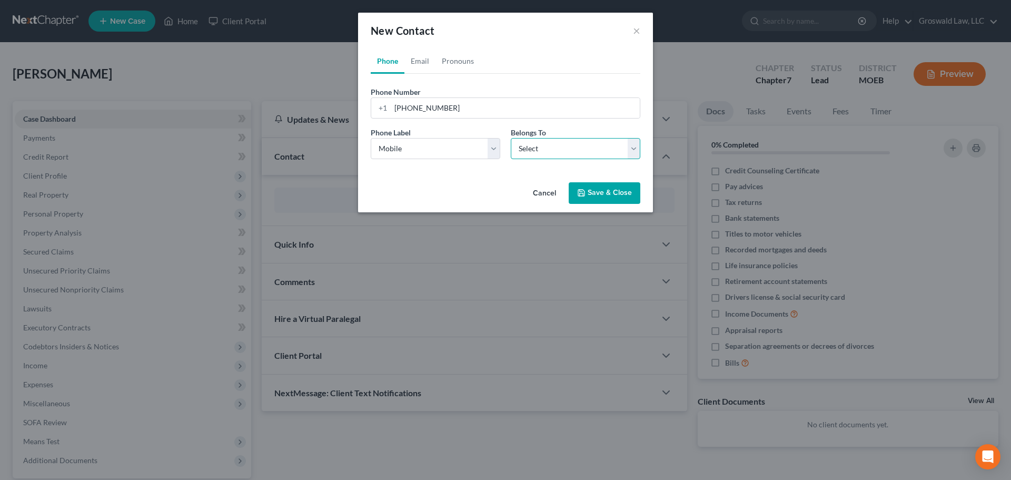
select select "0"
click at [419, 62] on link "Email" at bounding box center [420, 60] width 31 height 25
click at [415, 114] on input "email" at bounding box center [515, 108] width 249 height 20
paste input "[EMAIL_ADDRESS][DOMAIN_NAME]"
type input "[EMAIL_ADDRESS][DOMAIN_NAME]"
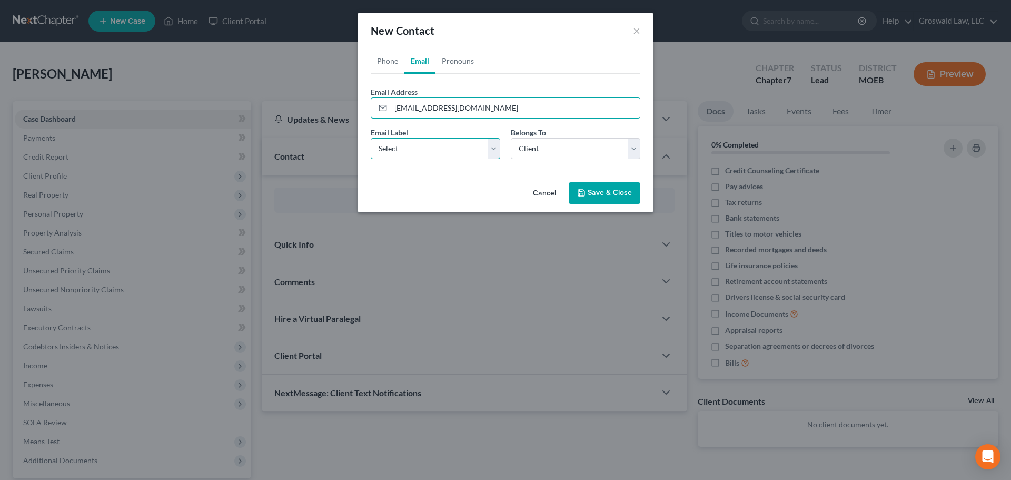
click at [409, 154] on select "Select Home Work Other" at bounding box center [436, 148] width 130 height 21
select select "0"
click at [371, 138] on select "Select Home Work Other" at bounding box center [436, 148] width 130 height 21
click at [605, 195] on button "Save & Close" at bounding box center [605, 193] width 72 height 22
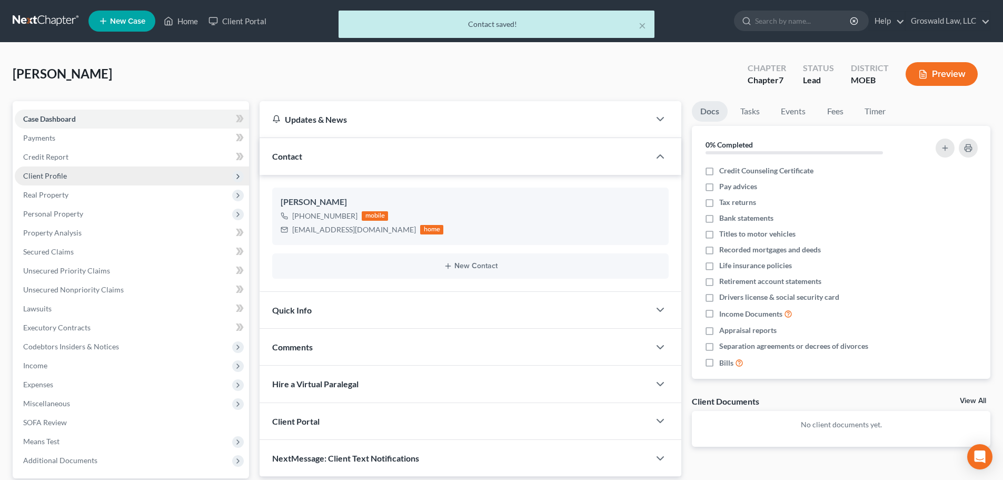
click at [50, 170] on span "Client Profile" at bounding box center [132, 175] width 234 height 19
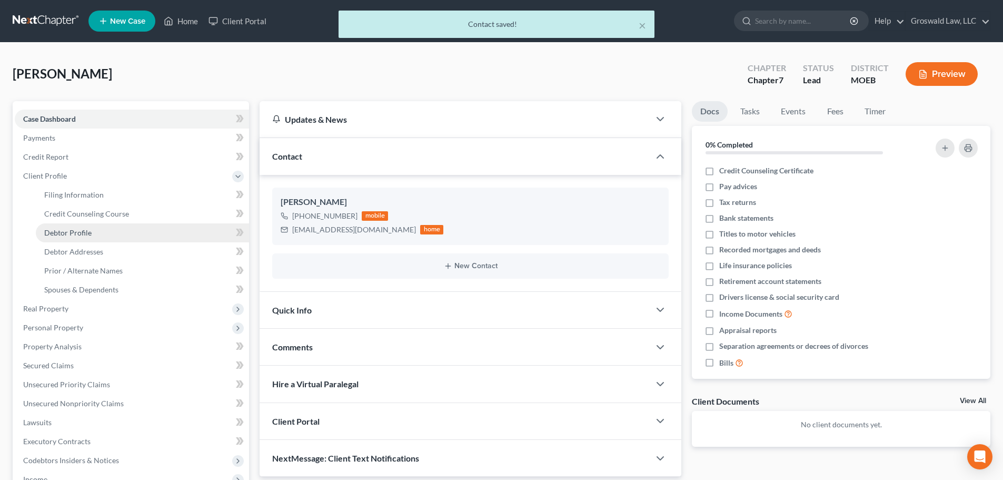
click at [71, 229] on span "Debtor Profile" at bounding box center [67, 232] width 47 height 9
select select "0"
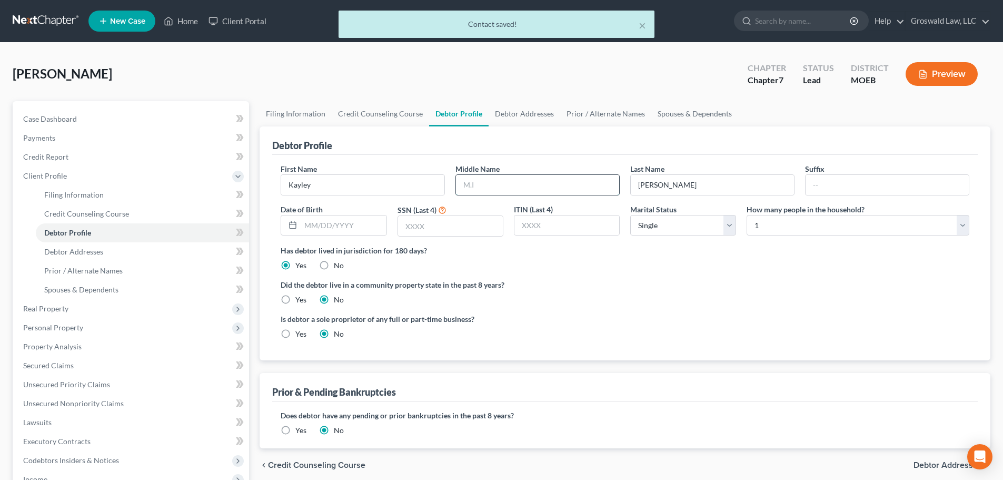
click at [526, 185] on input "text" at bounding box center [537, 185] width 163 height 20
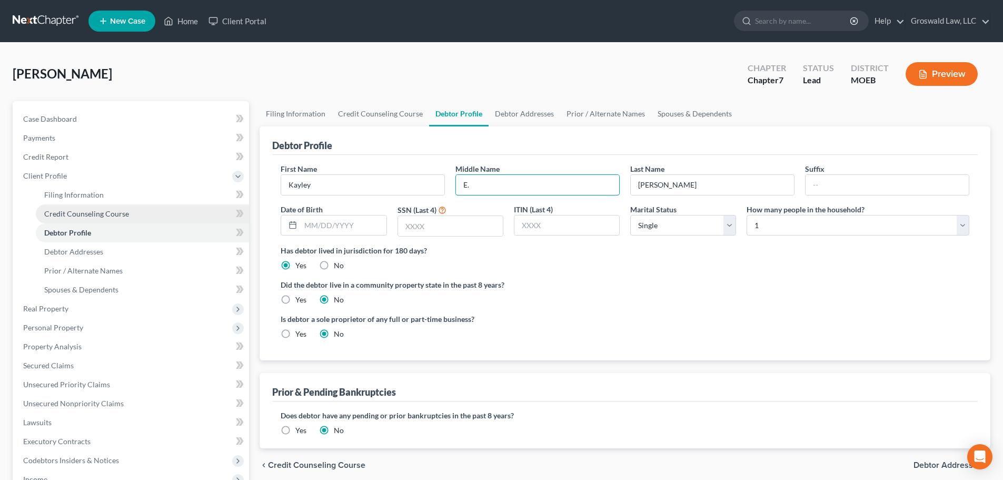
type input "E."
type input "[DATE]"
type input "1863"
click at [657, 299] on div "Did the debtor live in a community property state in the past 8 years? Yes No" at bounding box center [625, 292] width 689 height 26
click at [523, 112] on link "Debtor Addresses" at bounding box center [525, 113] width 72 height 25
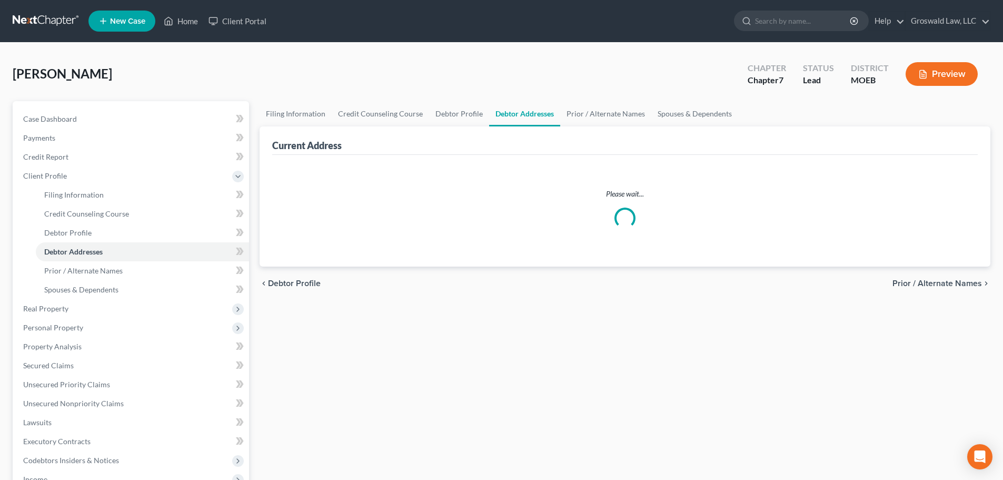
select select "0"
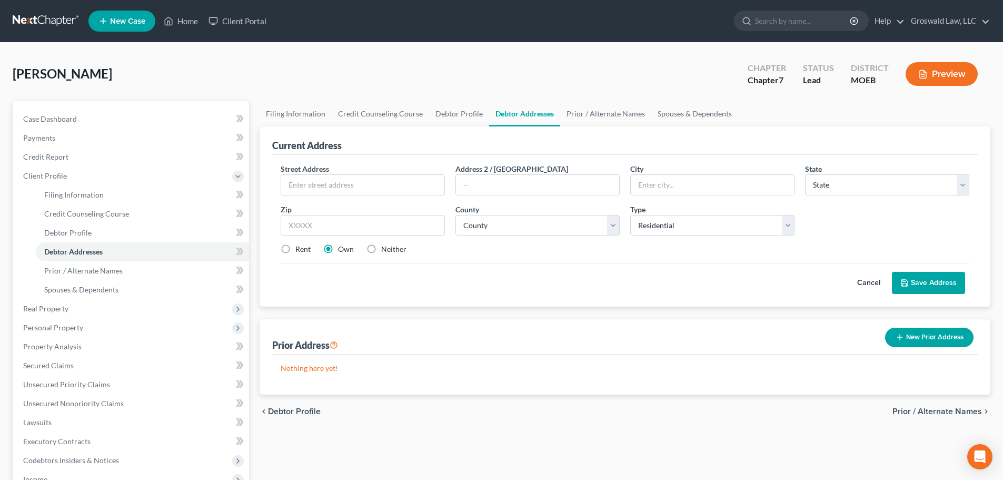
click at [381, 249] on label "Neither" at bounding box center [393, 249] width 25 height 11
click at [386, 249] on input "Neither" at bounding box center [389, 247] width 7 height 7
radio input "true"
click at [370, 182] on input "text" at bounding box center [362, 185] width 163 height 20
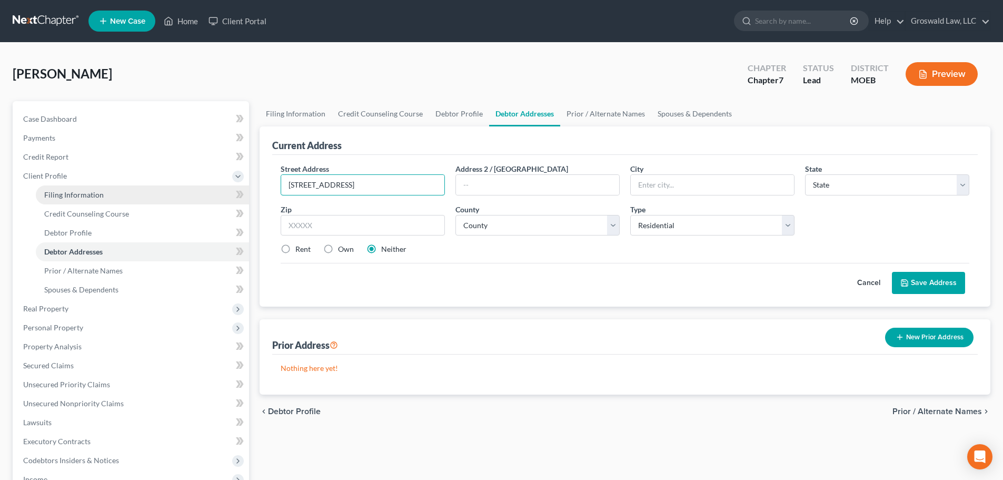
type input "[STREET_ADDRESS]"
type input "62026"
type input "[GEOGRAPHIC_DATA]"
select select "14"
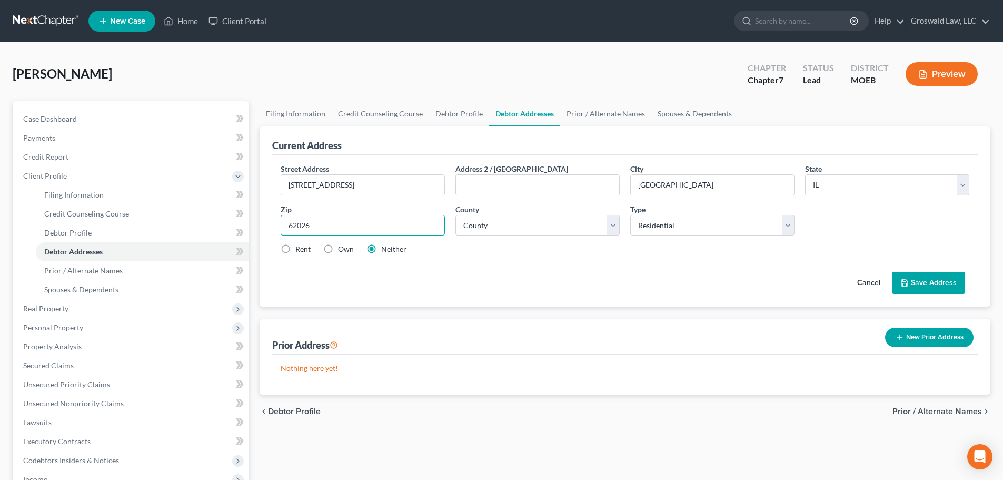
click at [341, 231] on input "62026" at bounding box center [363, 225] width 164 height 21
type input "62024"
type input "[GEOGRAPHIC_DATA][PERSON_NAME]"
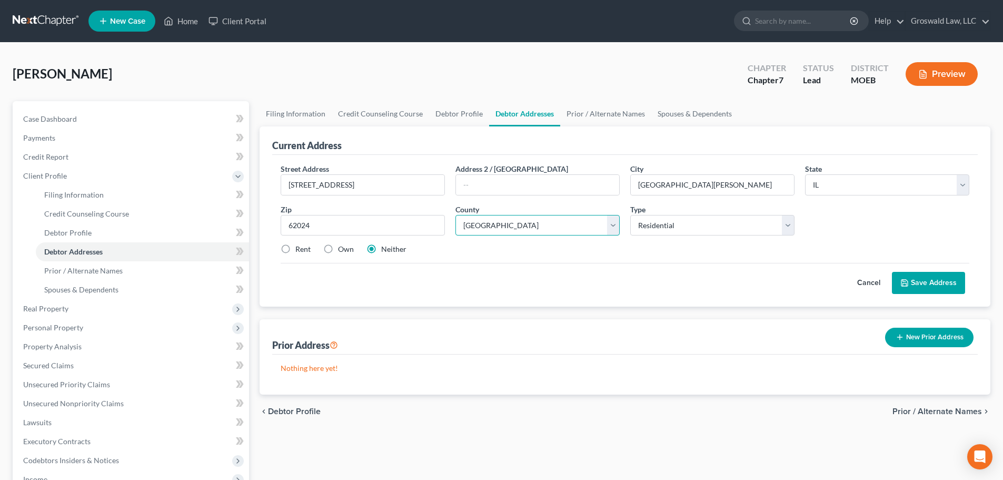
select select "56"
click at [338, 251] on label "Own" at bounding box center [346, 249] width 16 height 11
click at [342, 251] on input "Own" at bounding box center [345, 247] width 7 height 7
radio input "true"
click at [937, 280] on button "Save Address" at bounding box center [928, 283] width 73 height 22
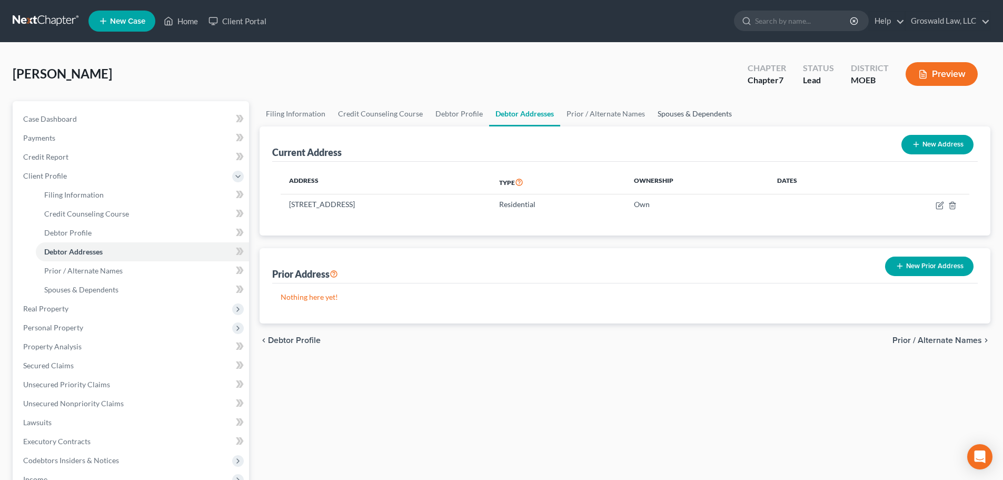
click at [709, 109] on link "Spouses & Dependents" at bounding box center [695, 113] width 87 height 25
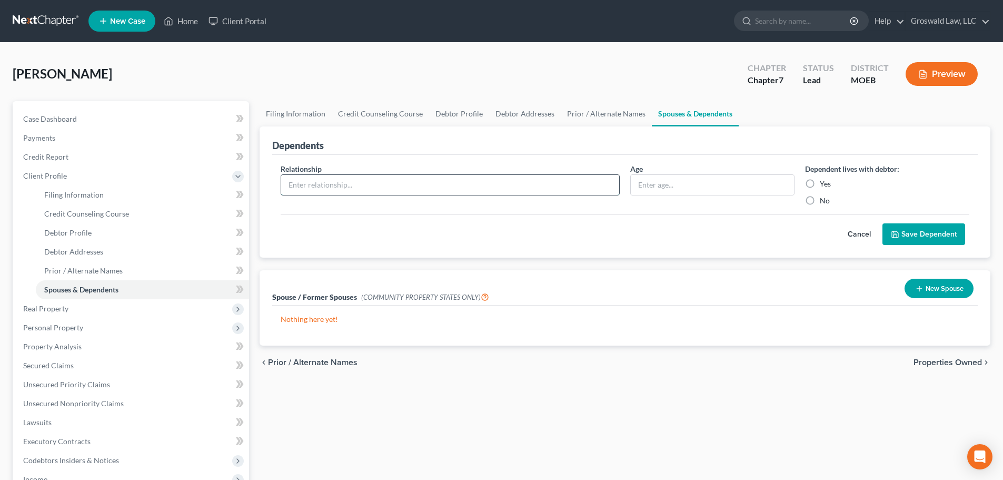
click at [538, 179] on input "text" at bounding box center [450, 185] width 338 height 20
type input "child"
type input "3"
drag, startPoint x: 812, startPoint y: 181, endPoint x: 851, endPoint y: 199, distance: 43.4
click at [820, 182] on label "Yes" at bounding box center [825, 184] width 11 height 11
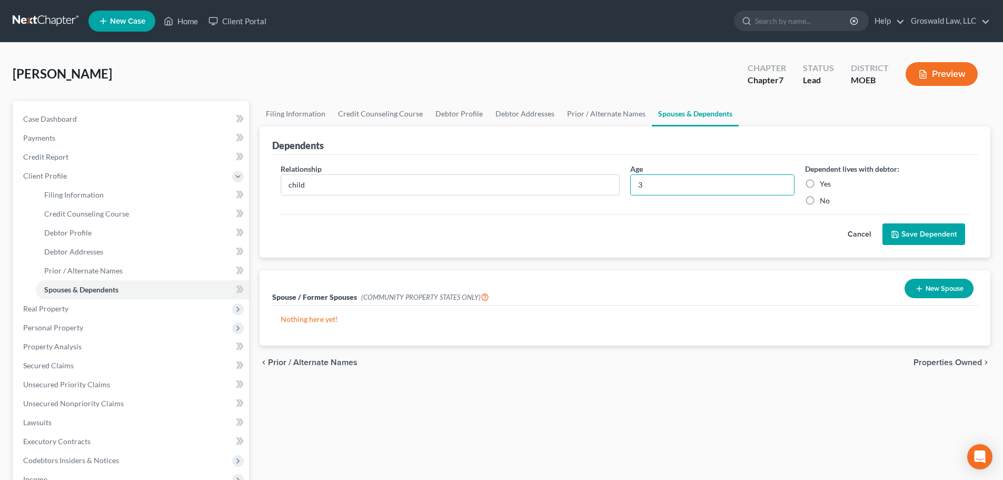
click at [824, 182] on input "Yes" at bounding box center [827, 182] width 7 height 7
radio input "true"
click at [907, 229] on button "Save Dependent" at bounding box center [924, 234] width 83 height 22
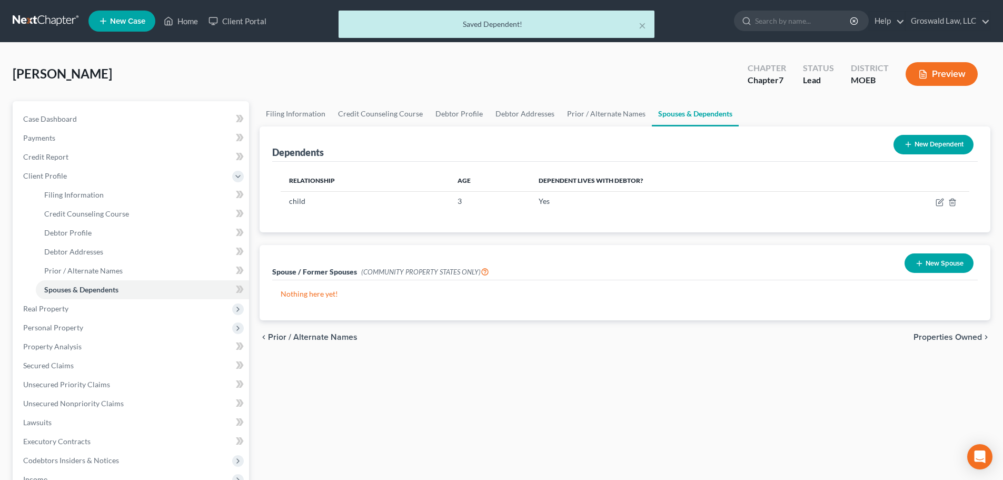
click at [940, 142] on button "New Dependent" at bounding box center [934, 144] width 80 height 19
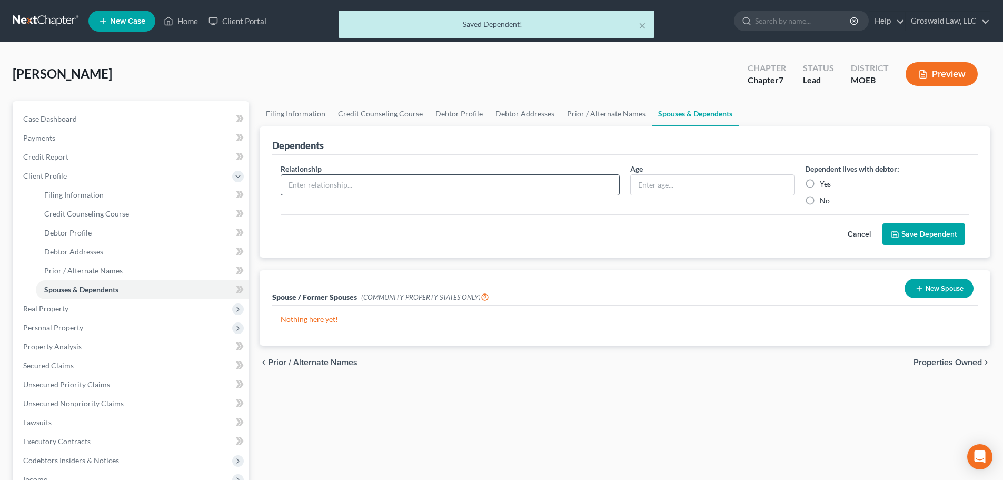
drag, startPoint x: 449, startPoint y: 174, endPoint x: 447, endPoint y: 180, distance: 6.2
click at [448, 177] on div "Relationship *" at bounding box center [450, 184] width 350 height 43
click at [441, 179] on input "text" at bounding box center [450, 185] width 338 height 20
type input "child"
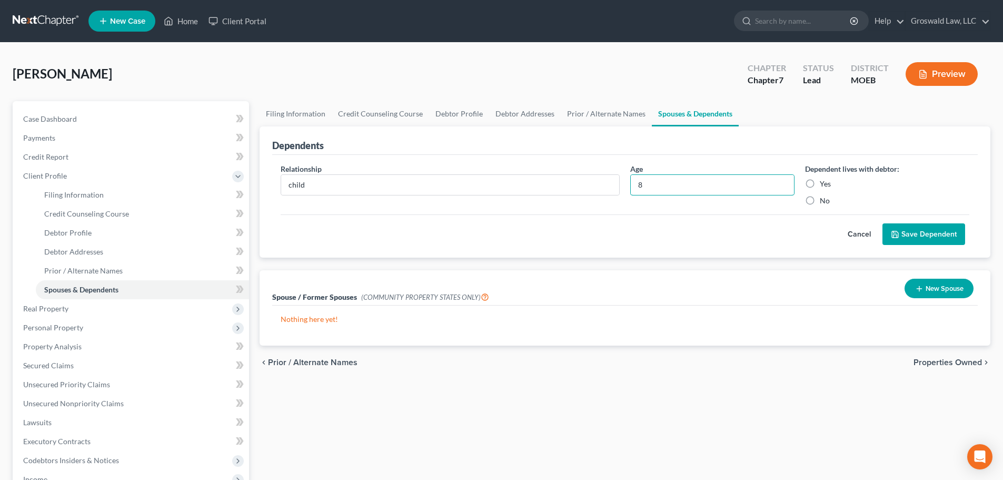
type input "8"
click at [820, 183] on label "Yes" at bounding box center [825, 184] width 11 height 11
click at [824, 183] on input "Yes" at bounding box center [827, 182] width 7 height 7
radio input "true"
click at [948, 242] on button "Save Dependent" at bounding box center [924, 234] width 83 height 22
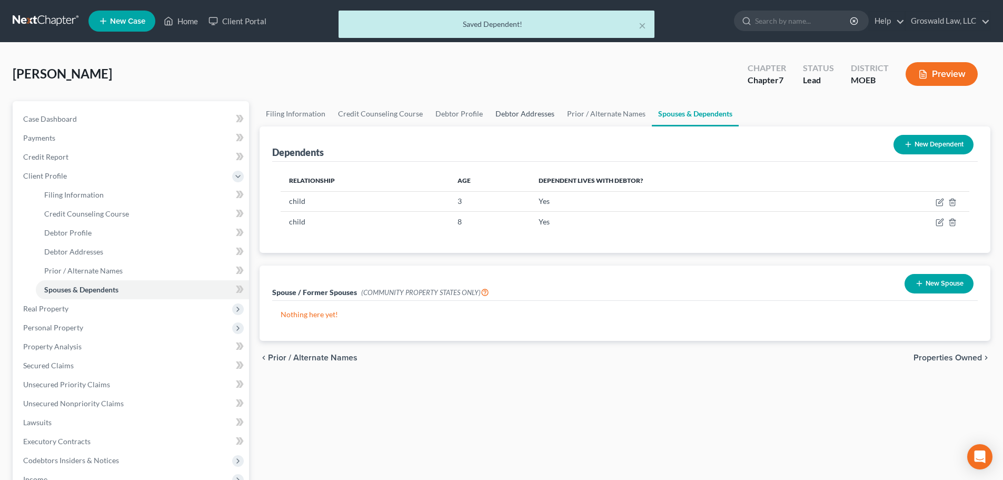
click at [518, 110] on link "Debtor Addresses" at bounding box center [525, 113] width 72 height 25
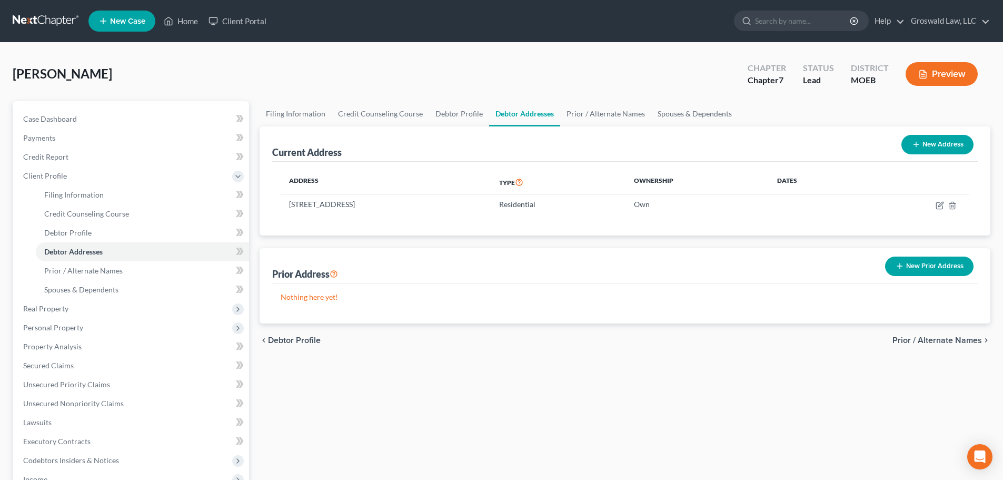
click at [480, 376] on div "Filing Information Credit Counseling Course Debtor Profile Debtor Addresses Pri…" at bounding box center [625, 377] width 742 height 552
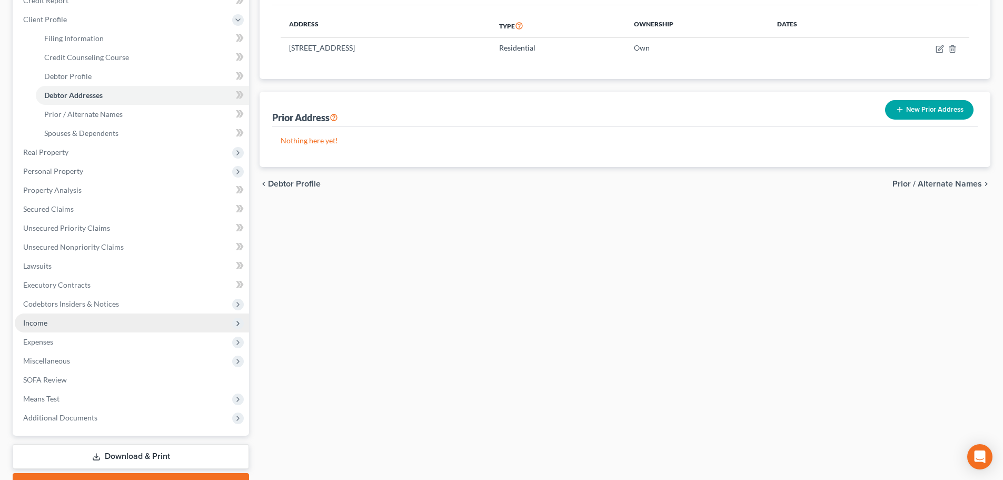
scroll to position [53, 0]
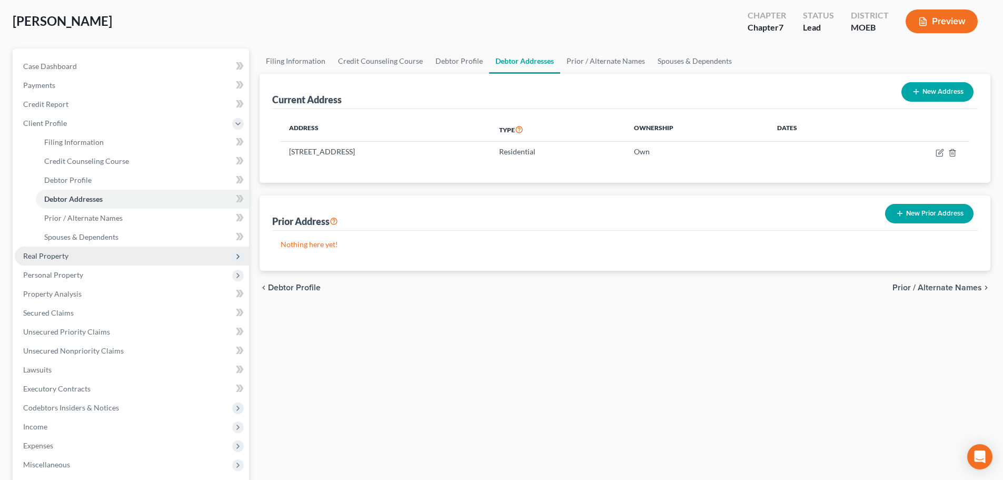
click at [68, 254] on span "Real Property" at bounding box center [132, 256] width 234 height 19
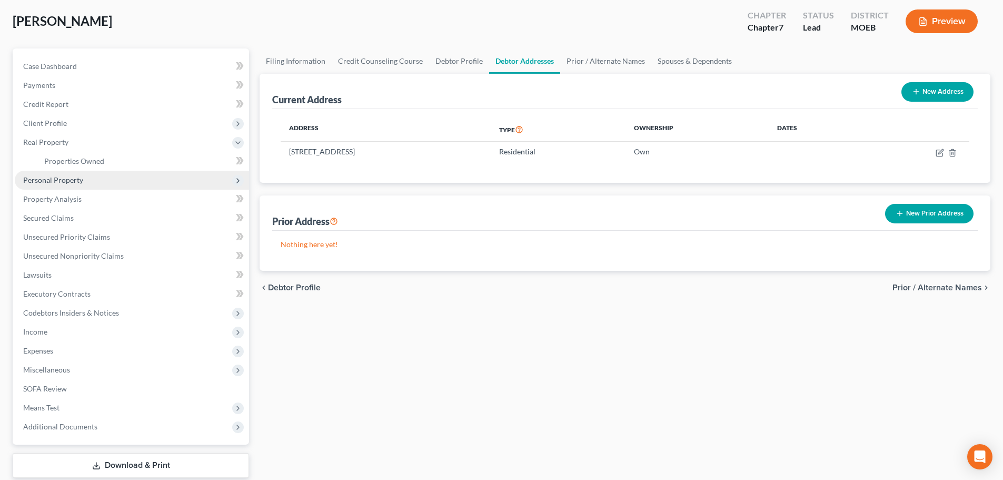
click at [72, 180] on span "Personal Property" at bounding box center [53, 179] width 60 height 9
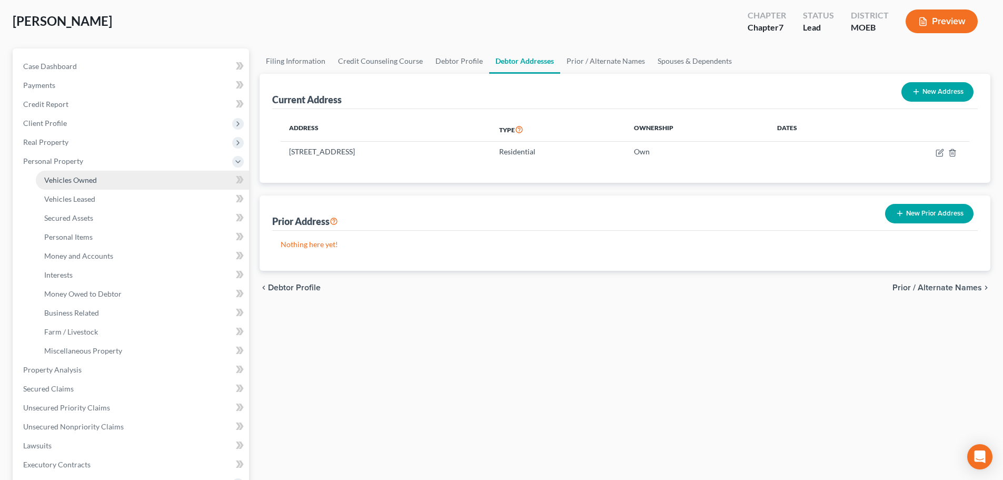
click at [85, 184] on link "Vehicles Owned" at bounding box center [142, 180] width 213 height 19
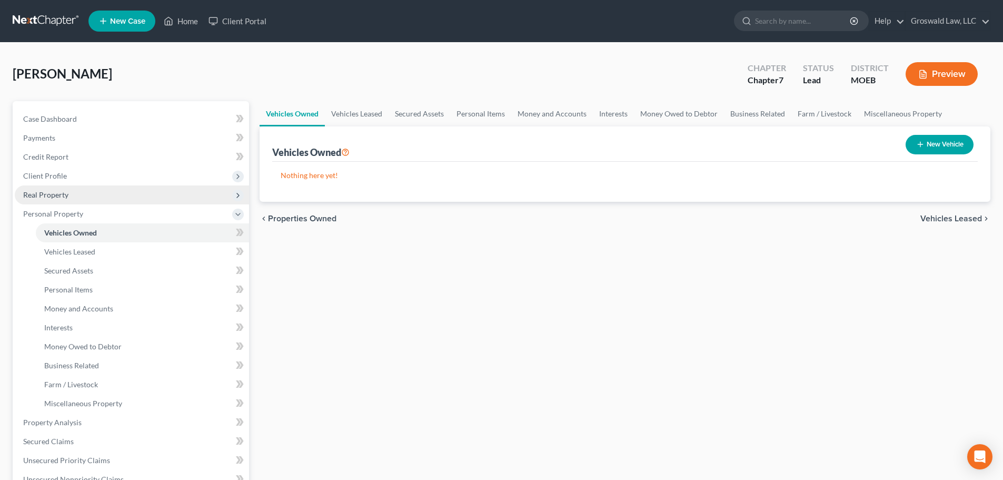
click at [57, 198] on span "Real Property" at bounding box center [45, 194] width 45 height 9
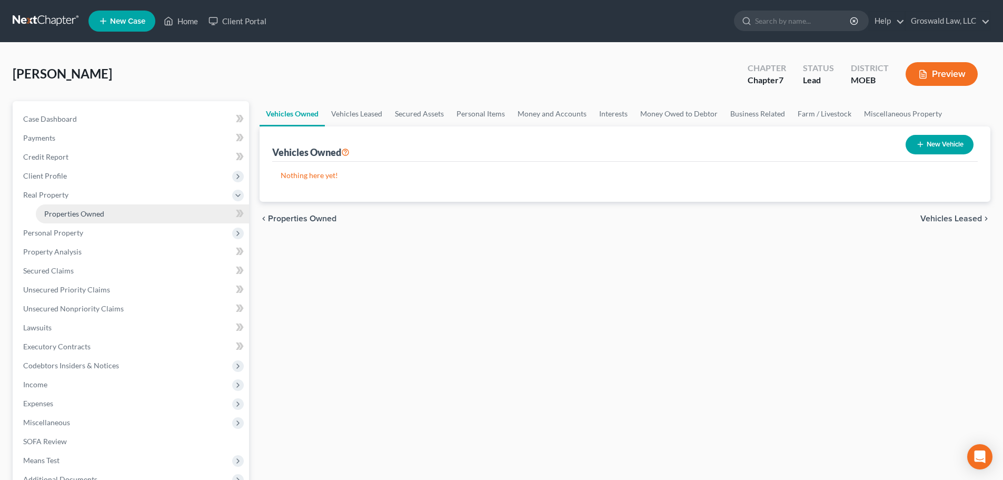
click at [60, 209] on span "Properties Owned" at bounding box center [74, 213] width 60 height 9
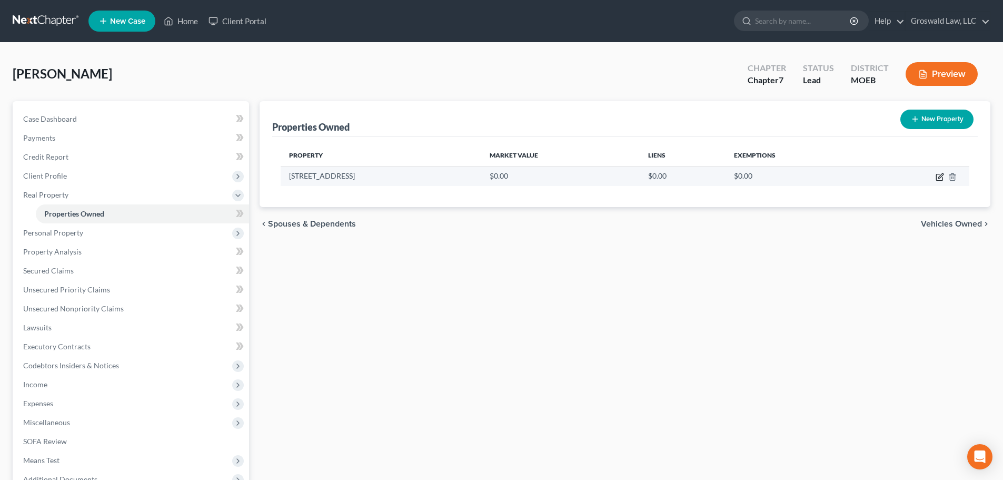
click at [942, 177] on icon "button" at bounding box center [940, 177] width 8 height 8
select select "14"
select select "56"
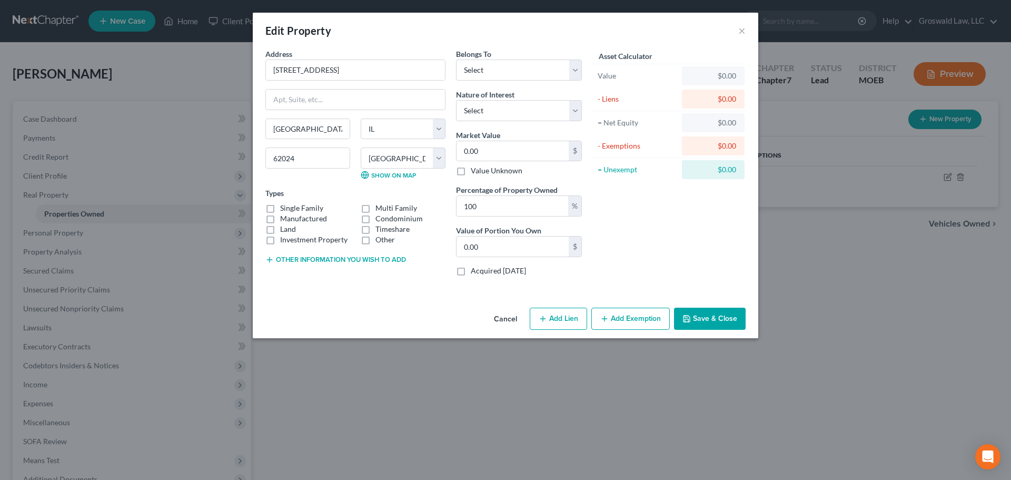
click at [556, 321] on button "Add Lien" at bounding box center [558, 319] width 57 height 22
select select "0"
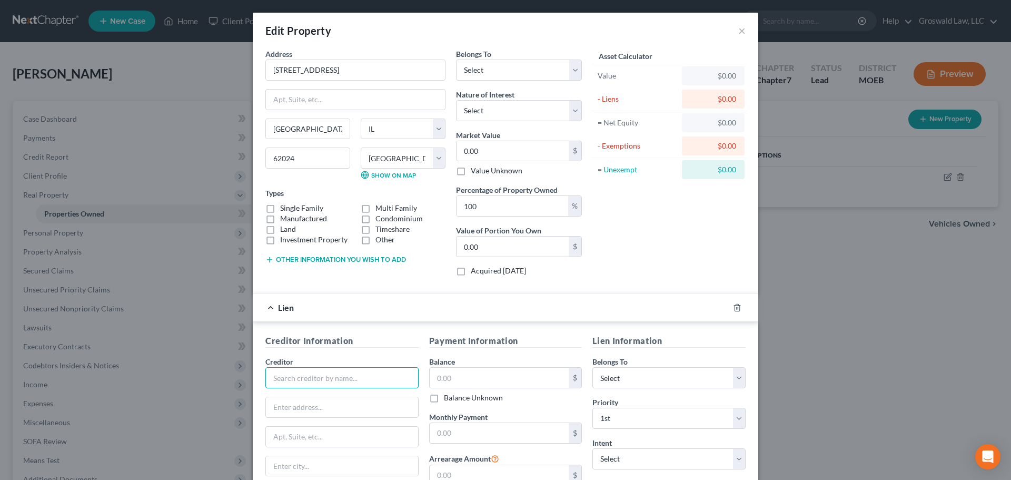
click at [319, 376] on input "text" at bounding box center [341, 377] width 153 height 21
type input "Chase"
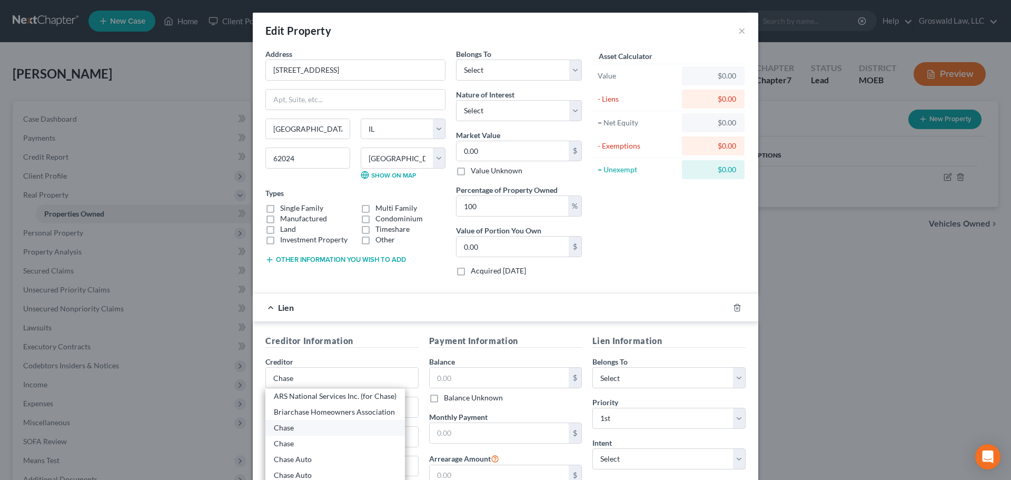
click at [323, 429] on div "Chase" at bounding box center [335, 427] width 123 height 11
type input "PO Box 15299"
type input "Wilmington"
select select "7"
type input "19850"
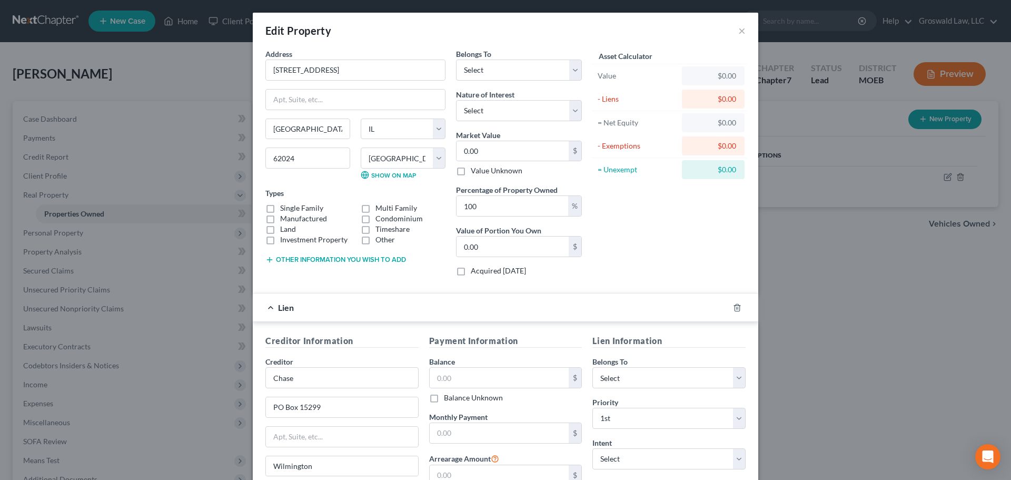
click at [280, 206] on label "Single Family" at bounding box center [301, 208] width 43 height 11
click at [284, 206] on input "Single Family" at bounding box center [287, 206] width 7 height 7
checkbox input "true"
click at [513, 67] on select "Select Debtor 1 Only Debtor 2 Only Debtor 1 And Debtor 2 Only At Least One Of T…" at bounding box center [519, 70] width 126 height 21
select select "0"
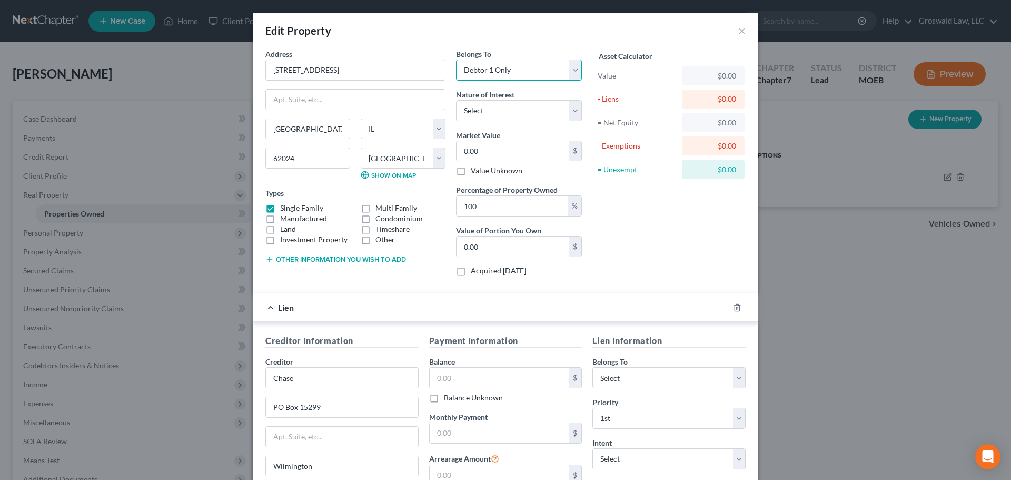
click at [456, 60] on select "Select Debtor 1 Only Debtor 2 Only Debtor 1 And Debtor 2 Only At Least One Of T…" at bounding box center [519, 70] width 126 height 21
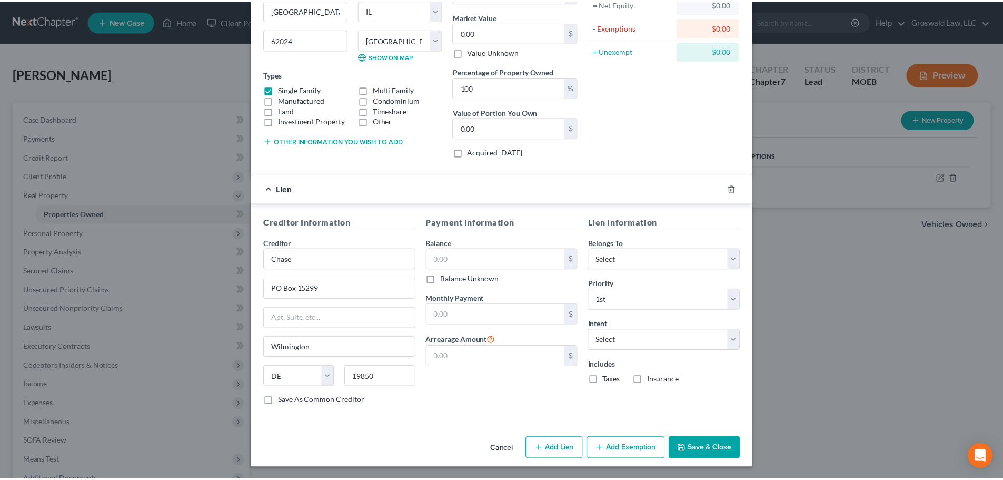
scroll to position [120, 0]
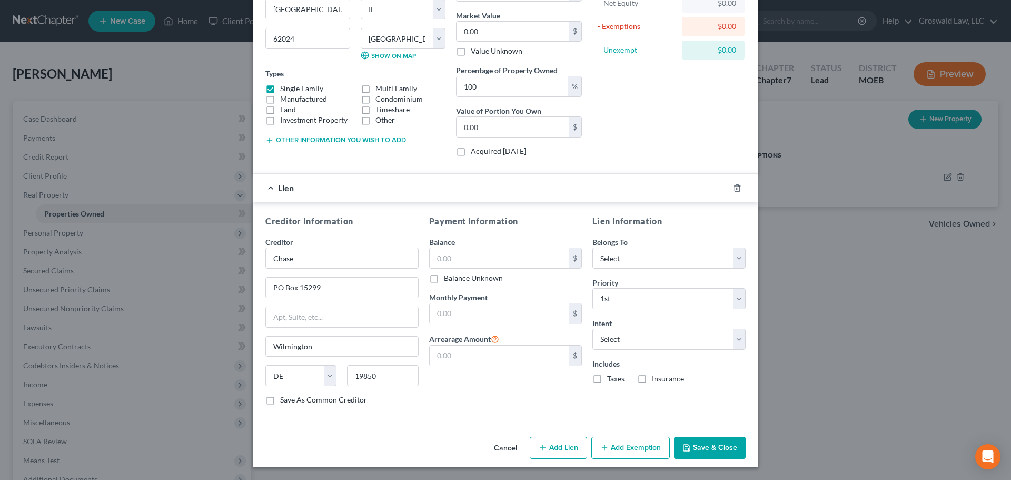
click at [717, 445] on button "Save & Close" at bounding box center [710, 448] width 72 height 22
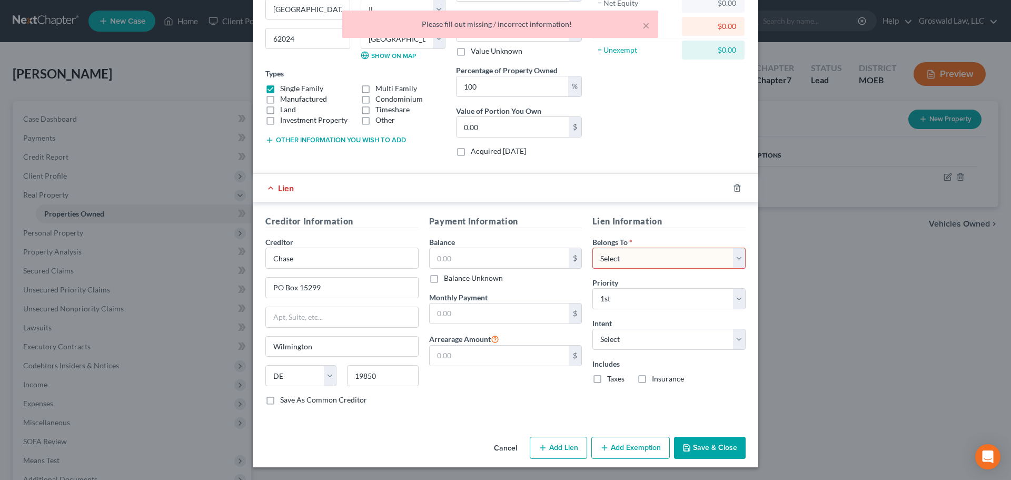
drag, startPoint x: 649, startPoint y: 259, endPoint x: 643, endPoint y: 268, distance: 11.7
click at [649, 259] on select "Select Debtor 1 Only Debtor 2 Only Debtor 1 And Debtor 2 Only At Least One Of T…" at bounding box center [669, 258] width 153 height 21
select select "0"
click at [593, 248] on select "Select Debtor 1 Only Debtor 2 Only Debtor 1 And Debtor 2 Only At Least One Of T…" at bounding box center [669, 258] width 153 height 21
click at [727, 450] on button "Save & Close" at bounding box center [710, 448] width 72 height 22
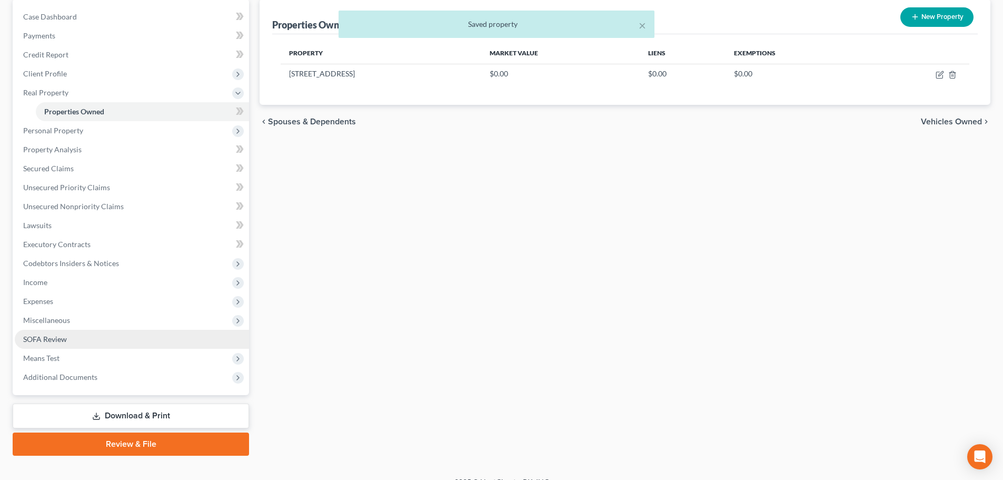
scroll to position [118, 0]
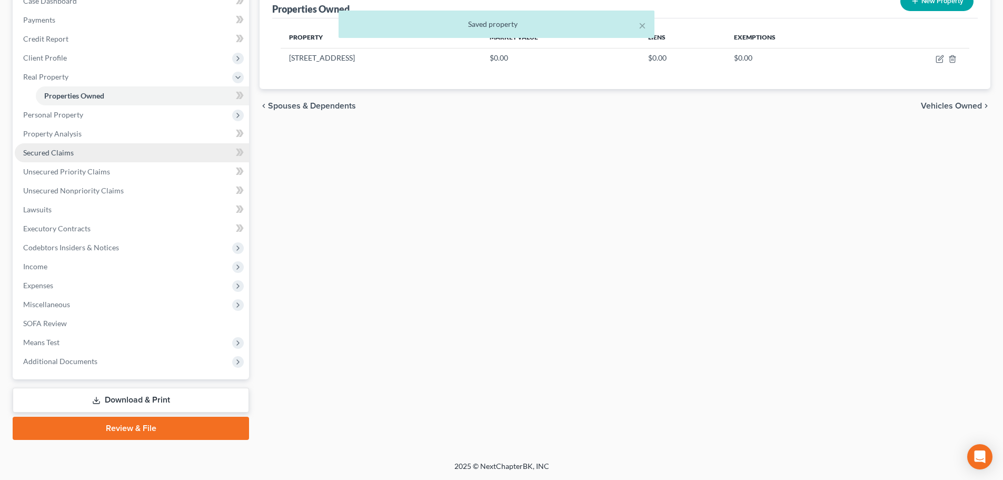
click at [83, 152] on link "Secured Claims" at bounding box center [132, 152] width 234 height 19
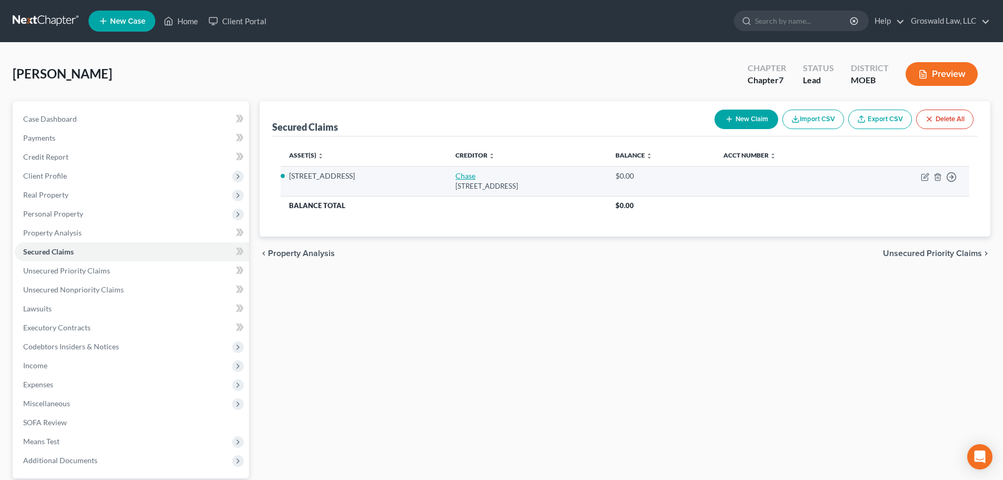
click at [456, 178] on link "Chase" at bounding box center [466, 175] width 20 height 9
select select "7"
select select "2"
select select "0"
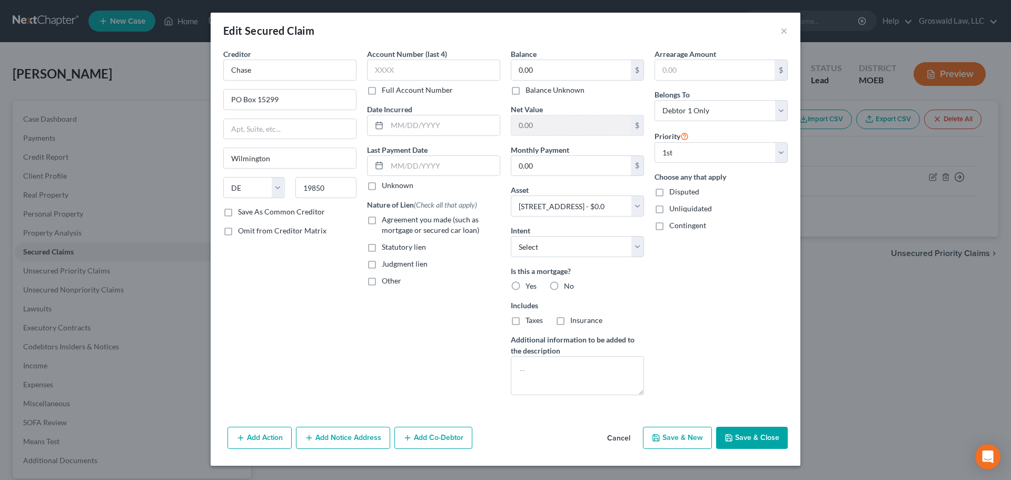
click at [423, 229] on span "Agreement you made (such as mortgage or secured car loan)" at bounding box center [430, 224] width 97 height 19
click at [393, 221] on input "Agreement you made (such as mortgage or secured car loan)" at bounding box center [389, 217] width 7 height 7
checkbox input "true"
click at [553, 68] on input "0.00" at bounding box center [571, 70] width 120 height 20
click at [441, 131] on input "text" at bounding box center [443, 125] width 113 height 20
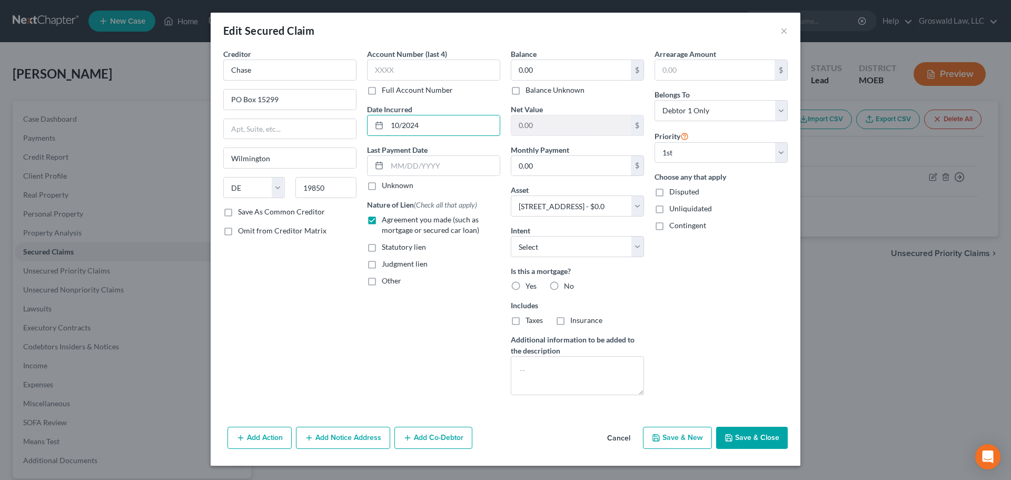
type input "10/2024"
click at [754, 437] on button "Save & Close" at bounding box center [752, 438] width 72 height 22
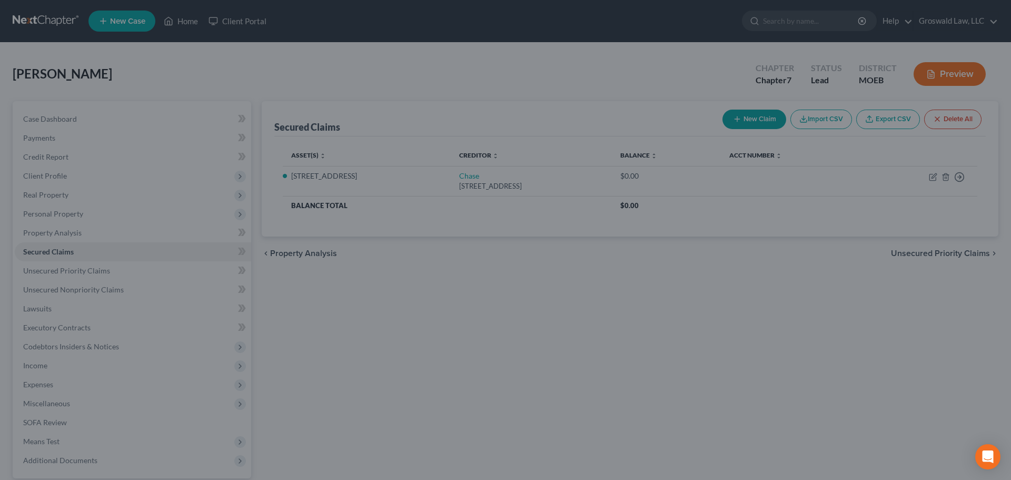
select select "2"
type input "0"
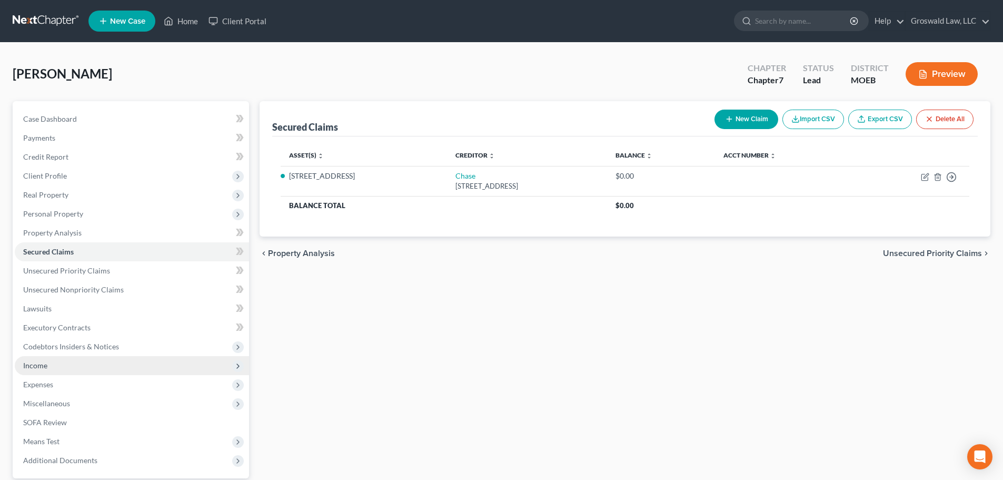
click at [54, 365] on span "Income" at bounding box center [132, 365] width 234 height 19
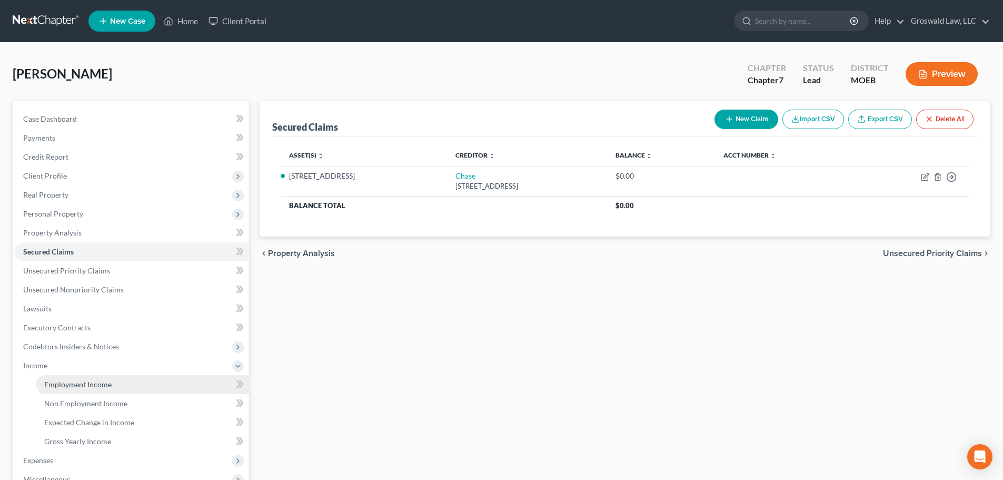
click at [101, 381] on span "Employment Income" at bounding box center [77, 384] width 67 height 9
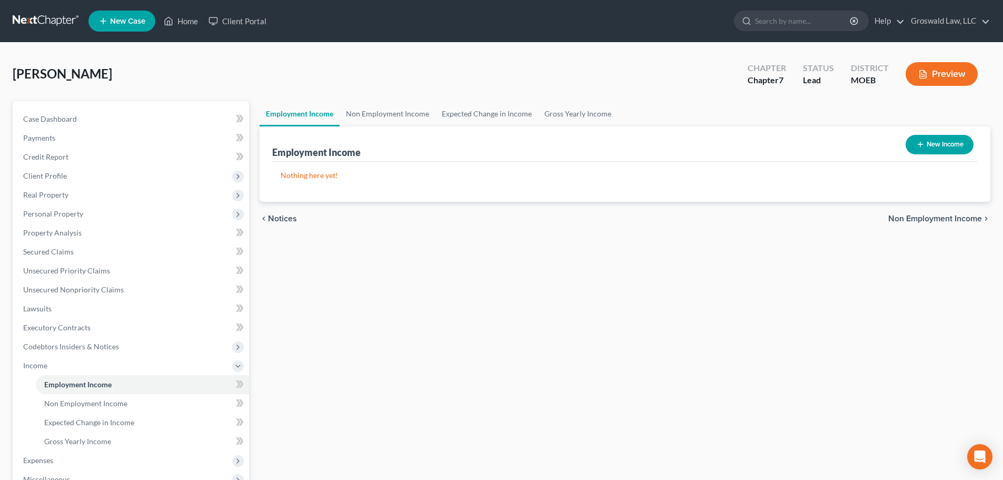
click at [936, 141] on button "New Income" at bounding box center [940, 144] width 68 height 19
select select "0"
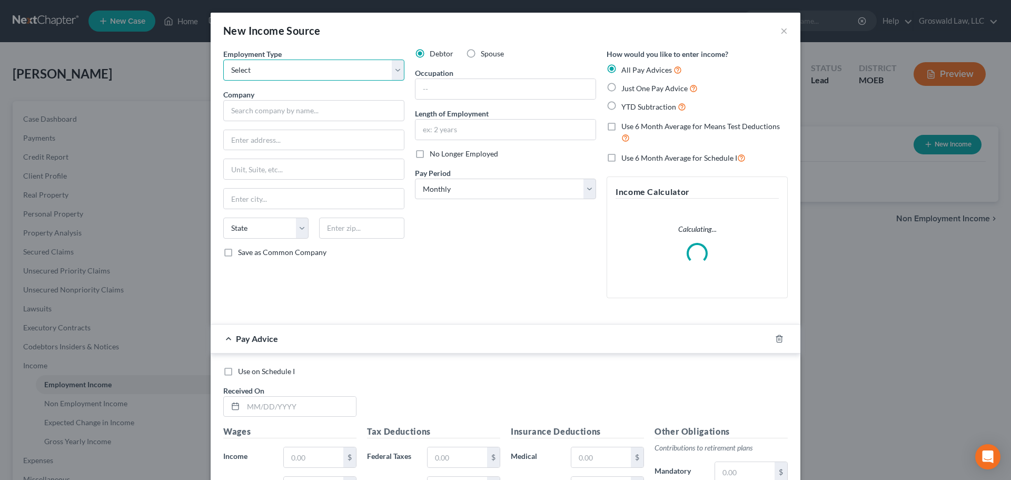
drag, startPoint x: 281, startPoint y: 75, endPoint x: 280, endPoint y: 80, distance: 5.4
click at [281, 76] on select "Select Full or [DEMOGRAPHIC_DATA] Employment Self Employment" at bounding box center [313, 70] width 181 height 21
select select "0"
click at [223, 60] on select "Select Full or [DEMOGRAPHIC_DATA] Employment Self Employment" at bounding box center [313, 70] width 181 height 21
click at [268, 109] on input "text" at bounding box center [313, 110] width 181 height 21
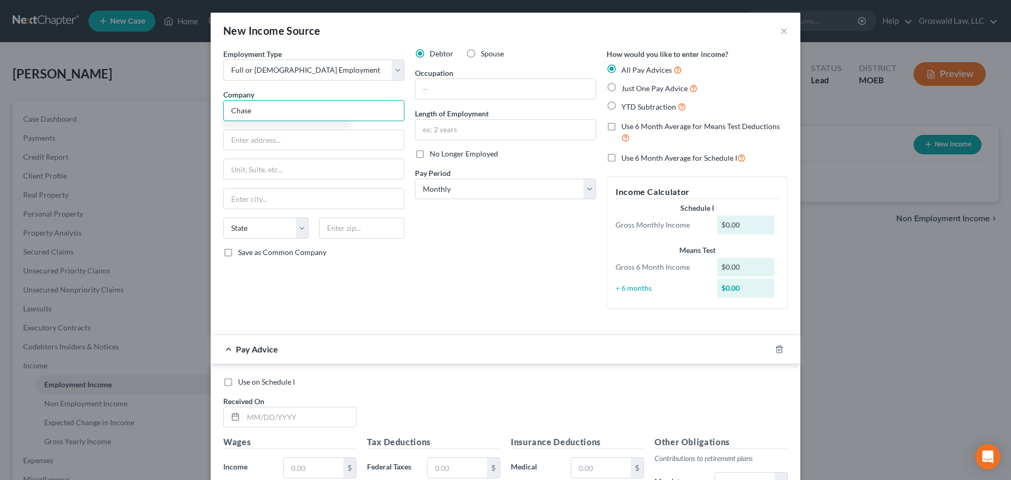
type input "Chase"
click at [430, 100] on div "Debtor Spouse Occupation Length of Employment No Longer Employed Pay Period * S…" at bounding box center [506, 182] width 192 height 269
click at [433, 87] on input "text" at bounding box center [506, 89] width 180 height 20
type input "O"
type input "Branch Operations Lead"
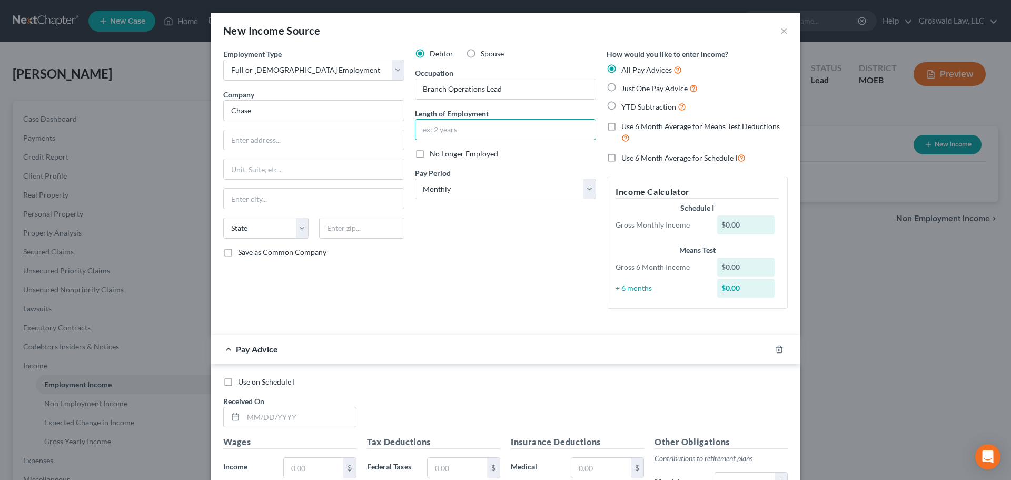
type input "0"
type input "2021 to present"
click at [776, 352] on icon "button" at bounding box center [779, 349] width 8 height 8
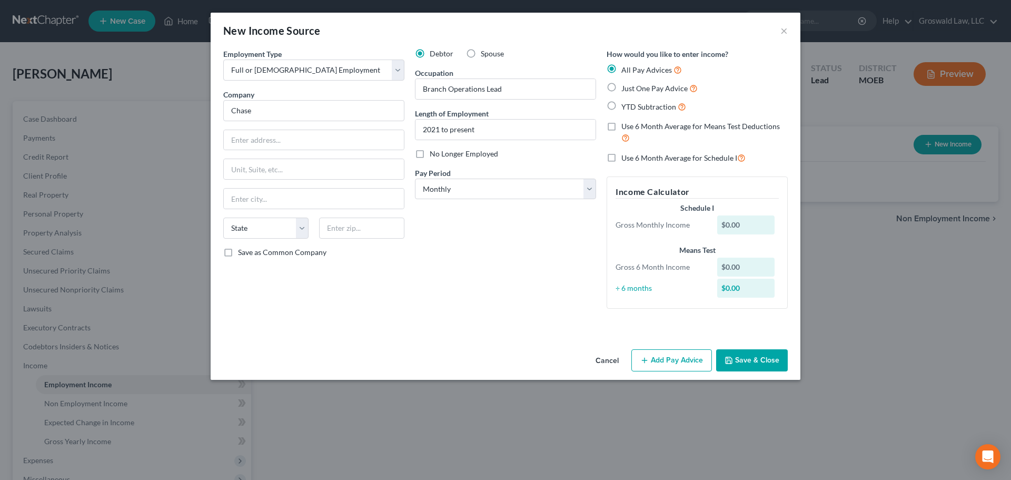
click at [744, 362] on button "Save & Close" at bounding box center [752, 360] width 72 height 22
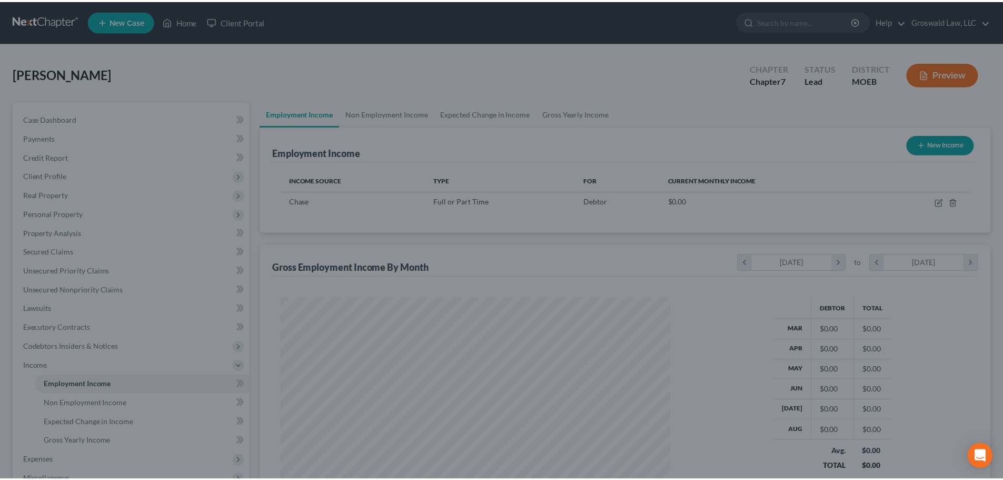
scroll to position [526553, 526335]
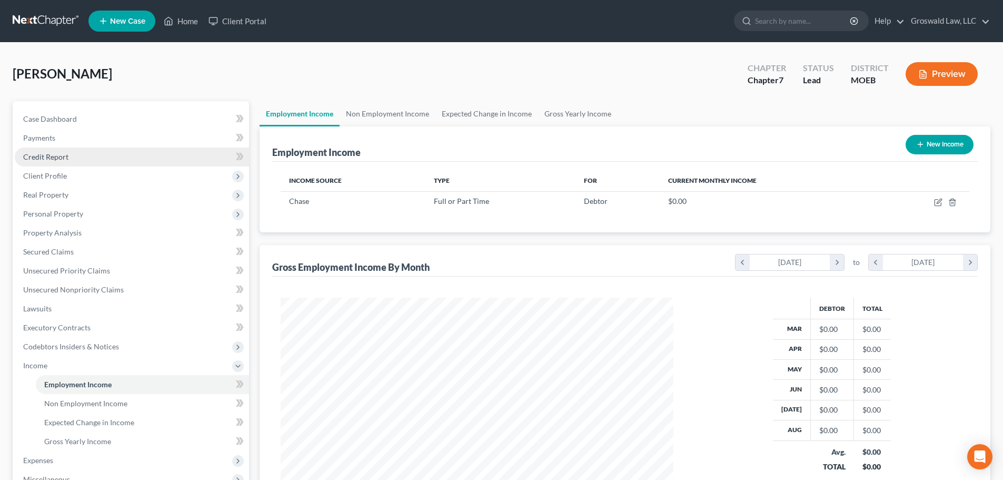
click at [59, 153] on span "Credit Report" at bounding box center [45, 156] width 45 height 9
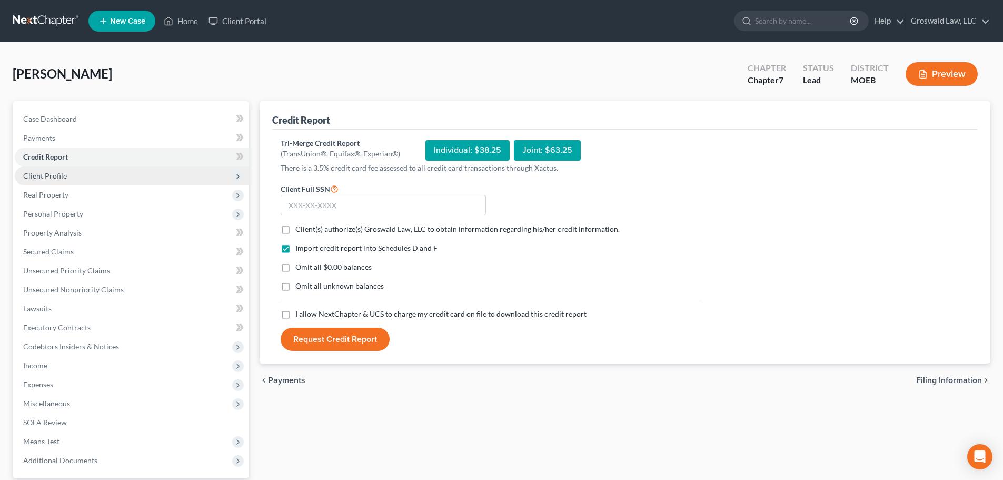
click at [60, 173] on span "Client Profile" at bounding box center [45, 175] width 44 height 9
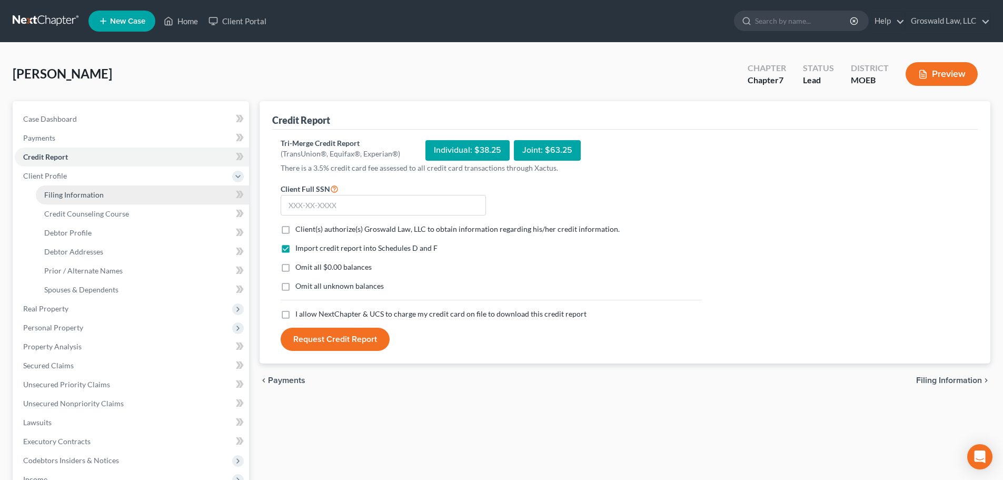
click at [72, 193] on span "Filing Information" at bounding box center [74, 194] width 60 height 9
select select "1"
select select "0"
select select "45"
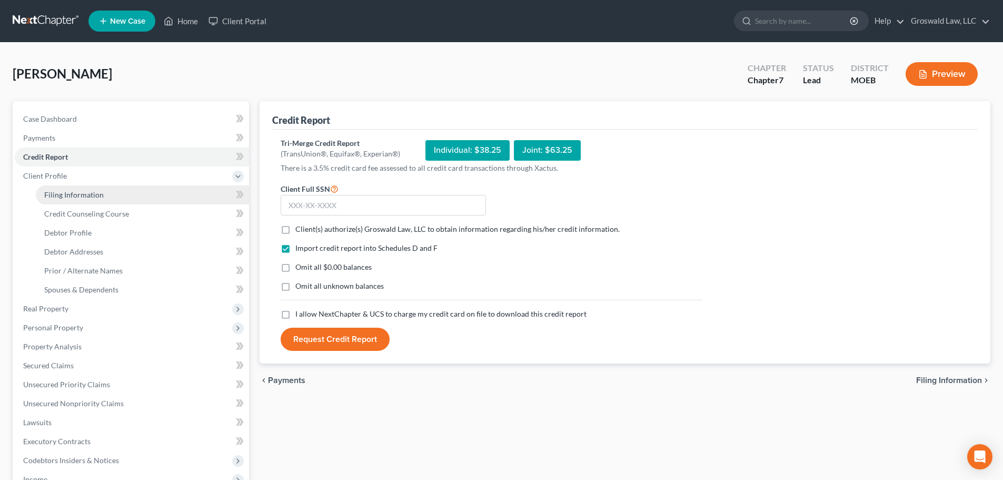
select select "0"
select select "26"
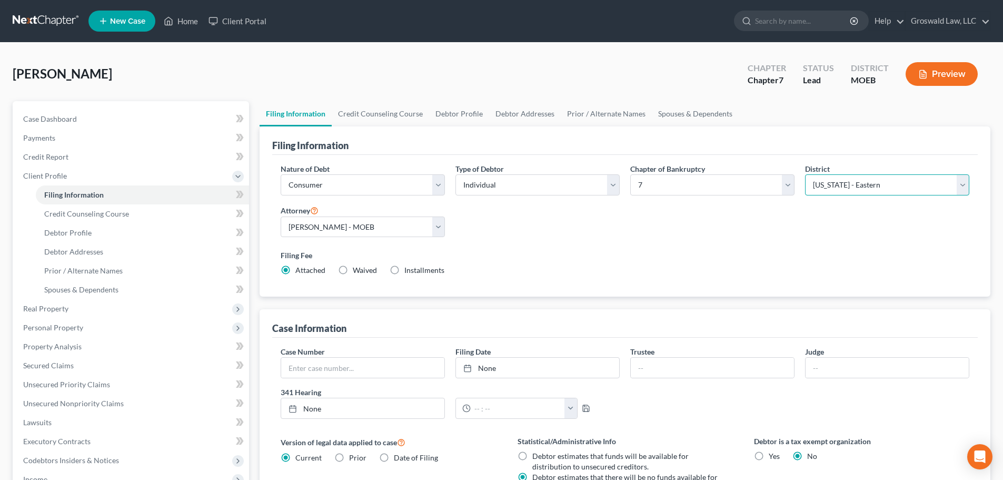
click at [887, 189] on select "Select [US_STATE] - [GEOGRAPHIC_DATA] [US_STATE] - [GEOGRAPHIC_DATA][US_STATE] …" at bounding box center [887, 184] width 164 height 21
select select "26"
click at [805, 174] on select "Select [US_STATE] - [GEOGRAPHIC_DATA] [US_STATE] - [GEOGRAPHIC_DATA][US_STATE] …" at bounding box center [887, 184] width 164 height 21
click at [737, 260] on label "Filing Fee" at bounding box center [625, 255] width 689 height 11
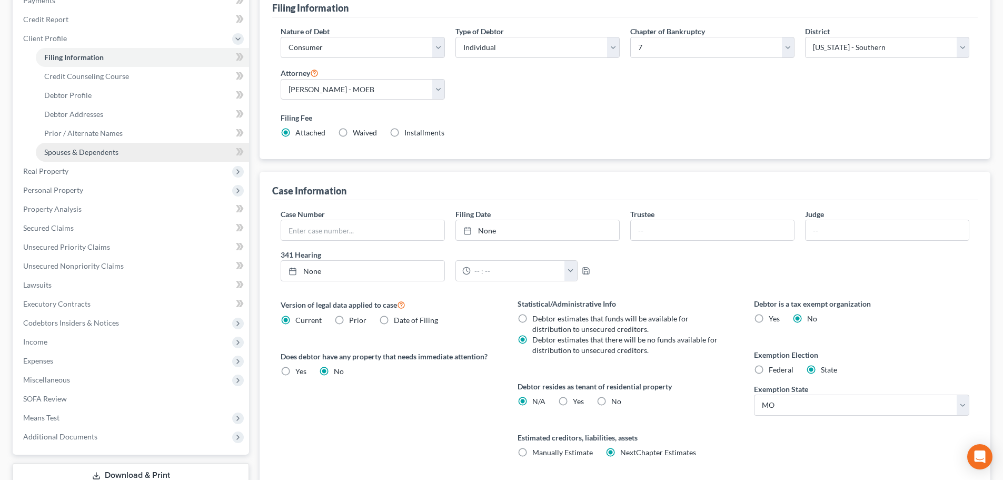
scroll to position [109, 0]
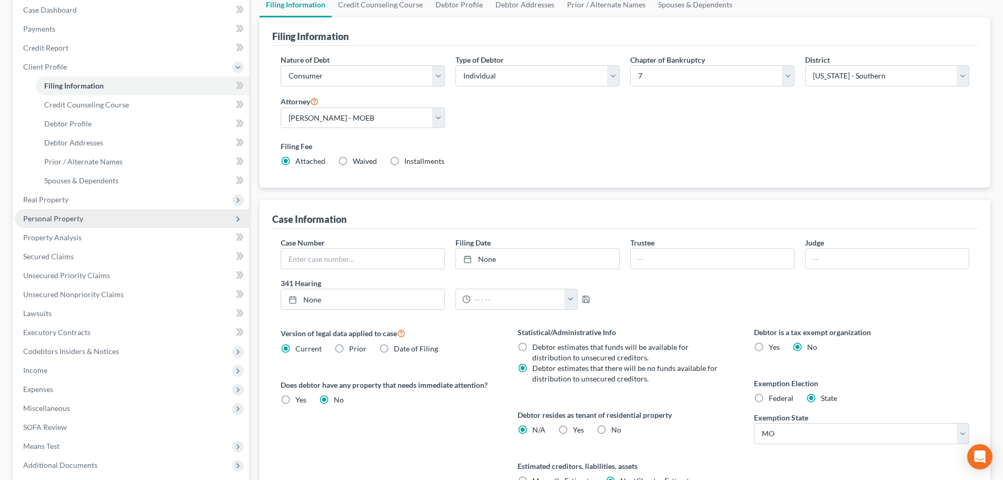
click at [57, 222] on span "Personal Property" at bounding box center [53, 218] width 60 height 9
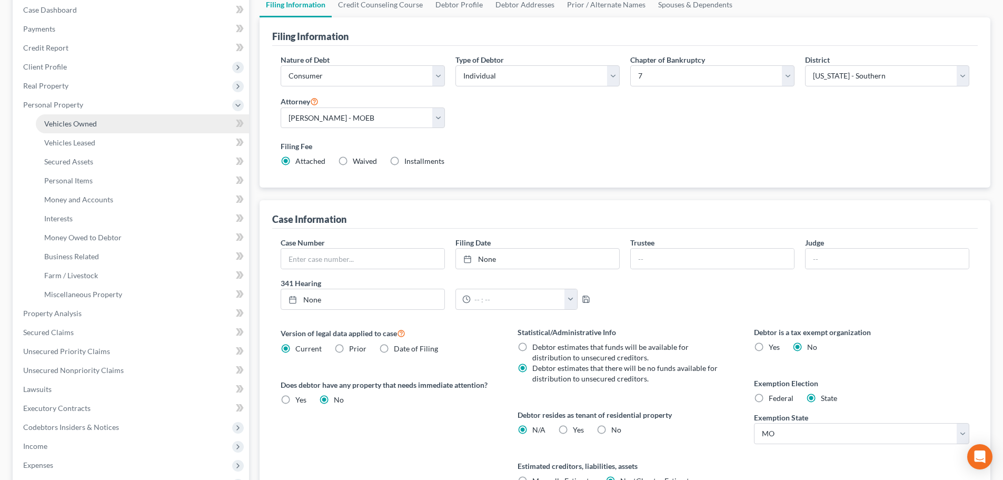
click at [85, 119] on span "Vehicles Owned" at bounding box center [70, 123] width 53 height 9
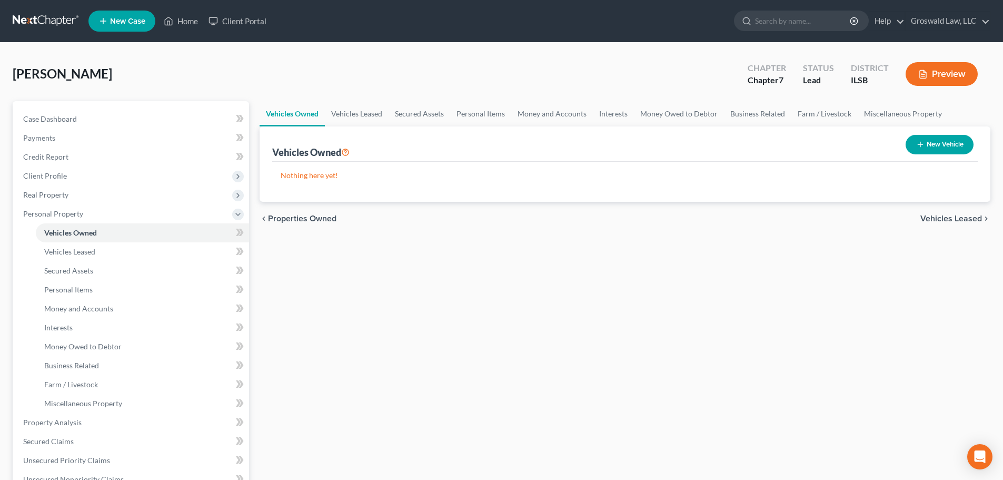
click at [939, 148] on button "New Vehicle" at bounding box center [940, 144] width 68 height 19
select select "0"
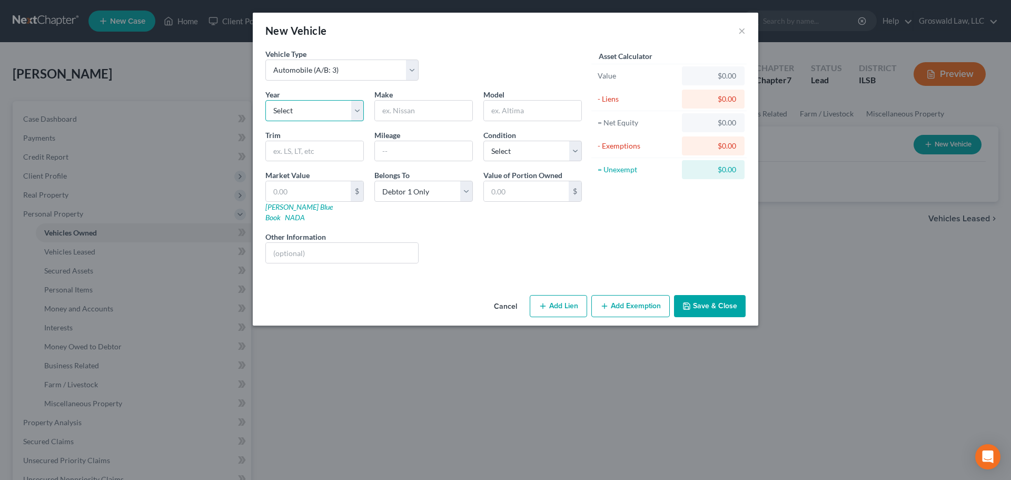
click at [320, 115] on select "Select 2026 2025 2024 2023 2022 2021 2020 2019 2018 2017 2016 2015 2014 2013 20…" at bounding box center [314, 110] width 99 height 21
select select "3"
click at [265, 100] on select "Select 2026 2025 2024 2023 2022 2021 2020 2019 2018 2017 2016 2015 2014 2013 20…" at bounding box center [314, 110] width 99 height 21
click at [430, 105] on input "text" at bounding box center [423, 111] width 97 height 20
type input "Kia"
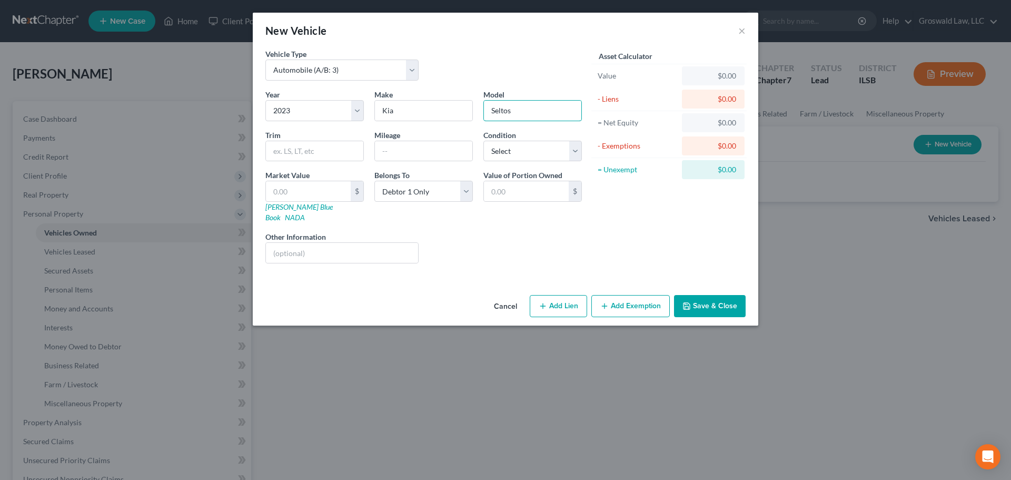
type input "Seltos"
click at [572, 299] on button "Add Lien" at bounding box center [558, 306] width 57 height 22
select select "0"
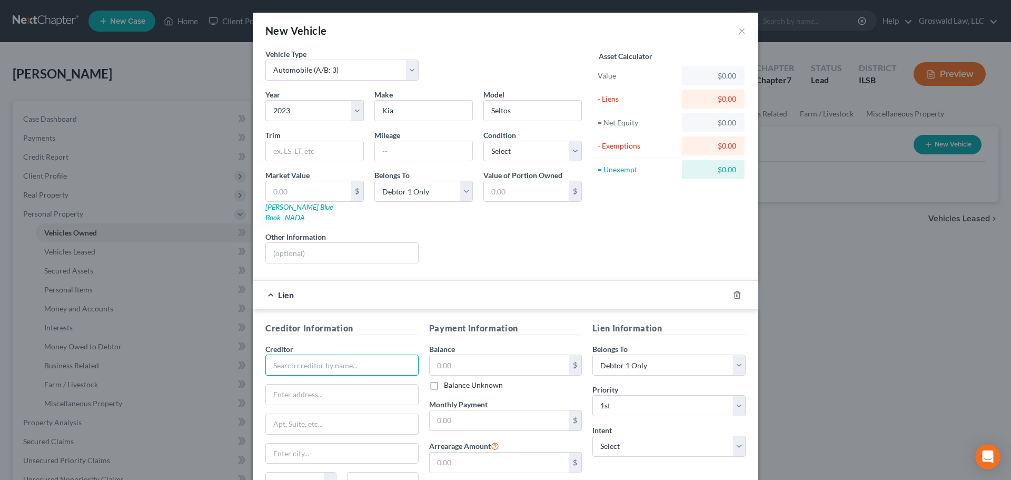
click at [378, 362] on input "text" at bounding box center [341, 365] width 153 height 21
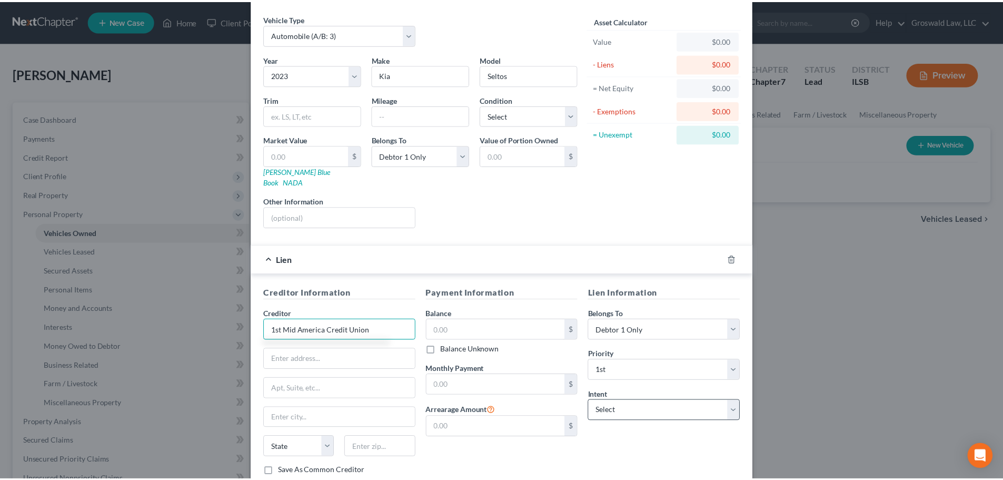
scroll to position [96, 0]
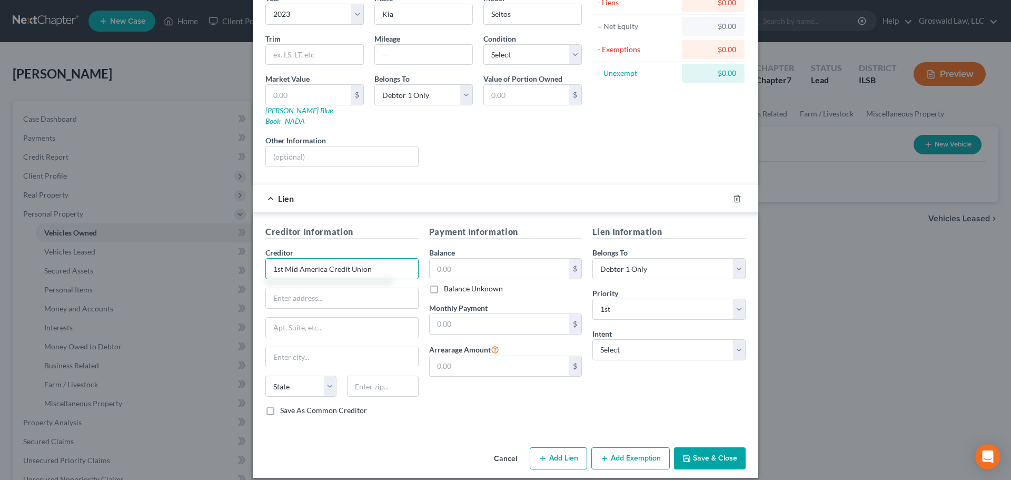
type input "1st Mid America Credit Union"
click at [720, 447] on button "Save & Close" at bounding box center [710, 458] width 72 height 22
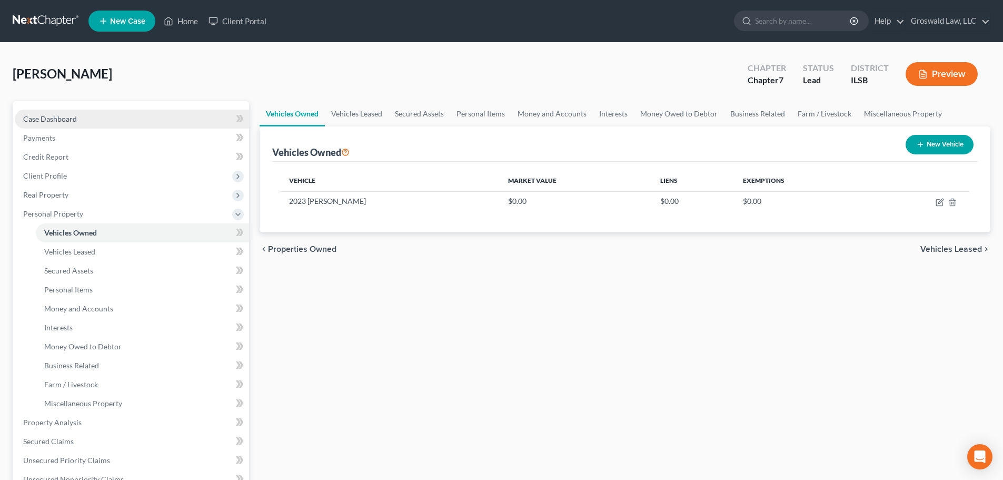
click at [96, 113] on link "Case Dashboard" at bounding box center [132, 119] width 234 height 19
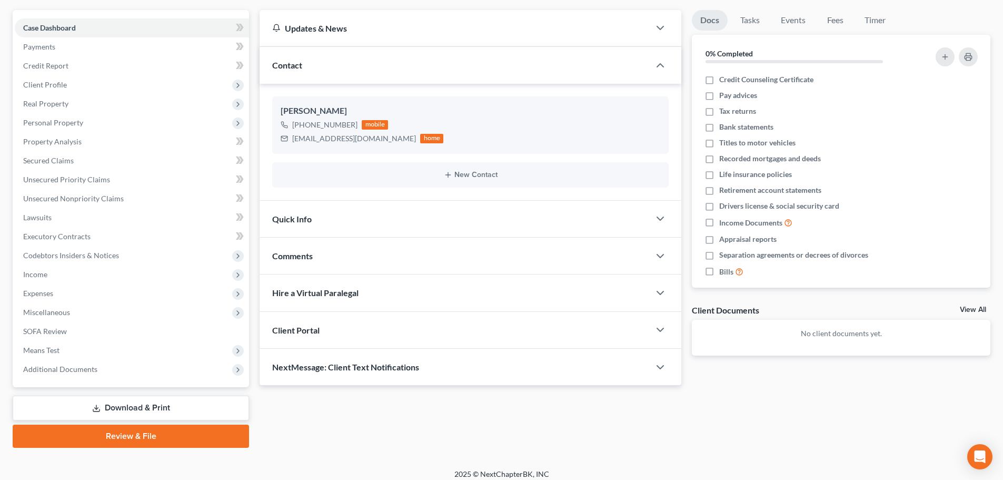
scroll to position [99, 0]
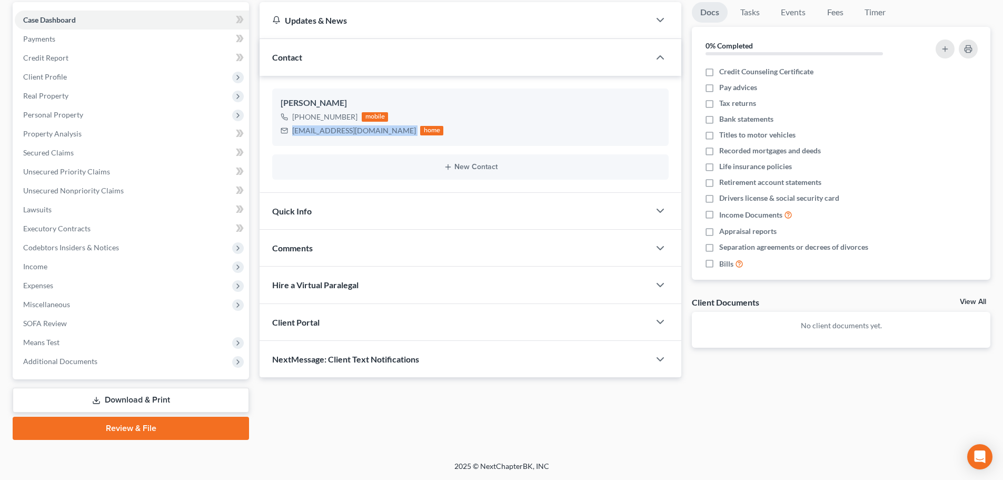
drag, startPoint x: 386, startPoint y: 131, endPoint x: 265, endPoint y: 135, distance: 120.7
click at [265, 135] on div "[PERSON_NAME] [PHONE_NUMBER] mobile [EMAIL_ADDRESS][DOMAIN_NAME] home New Conta…" at bounding box center [471, 134] width 422 height 116
copy div "[EMAIL_ADDRESS][DOMAIN_NAME]"
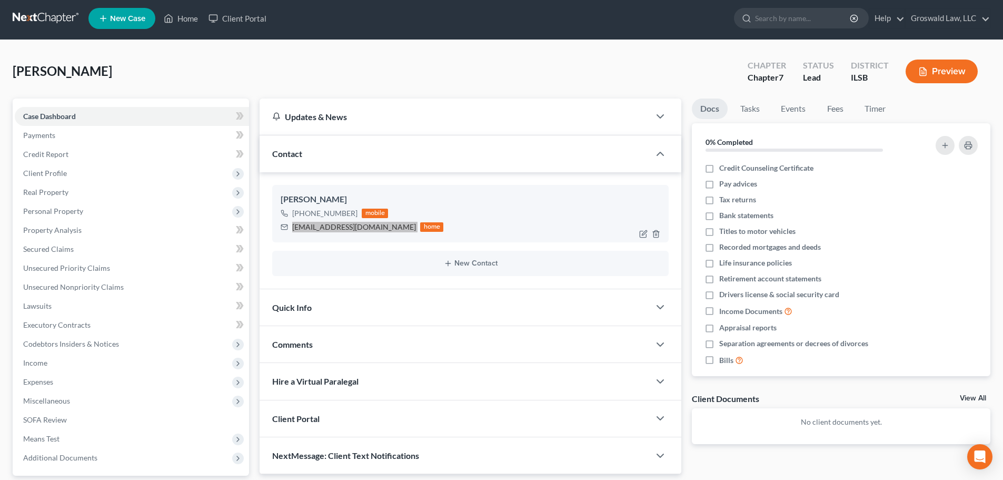
scroll to position [0, 0]
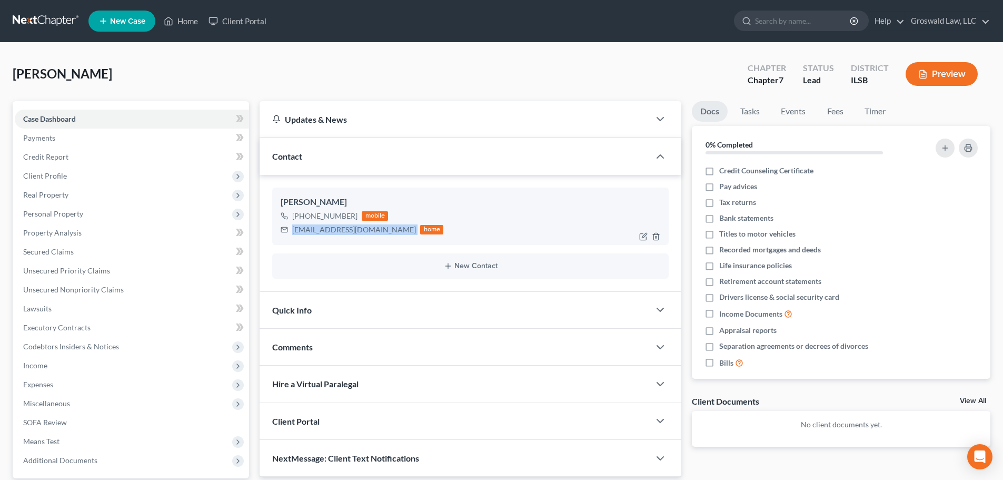
copy div "[EMAIL_ADDRESS][DOMAIN_NAME]"
click at [417, 344] on div "Comments" at bounding box center [455, 347] width 390 height 36
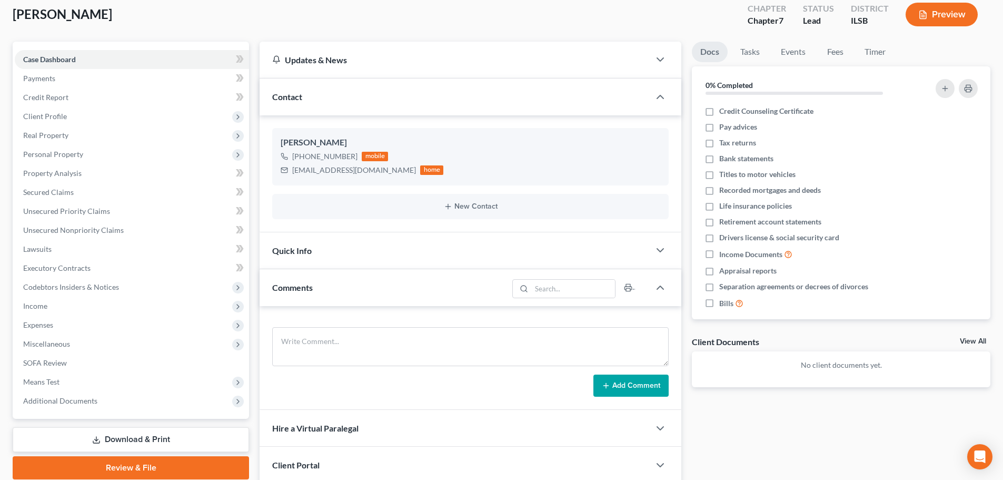
scroll to position [105, 0]
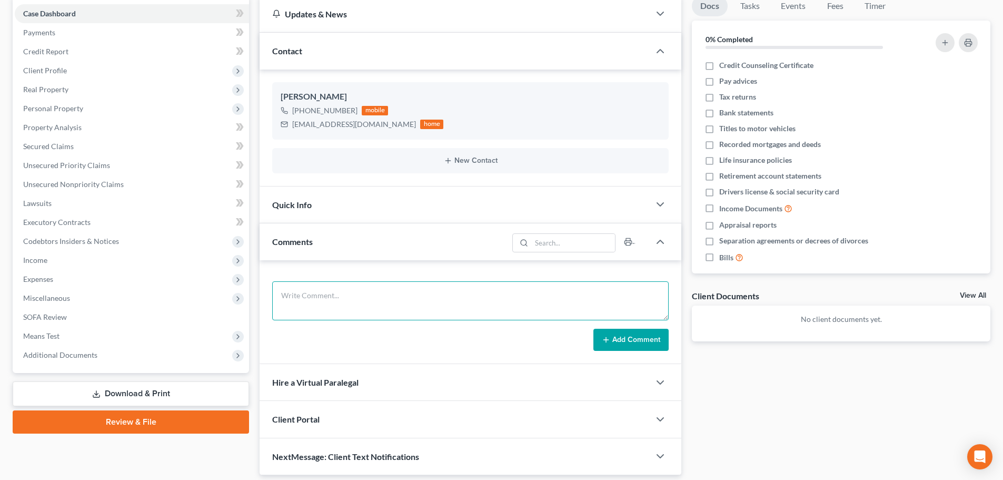
click at [363, 297] on textarea at bounding box center [470, 300] width 397 height 39
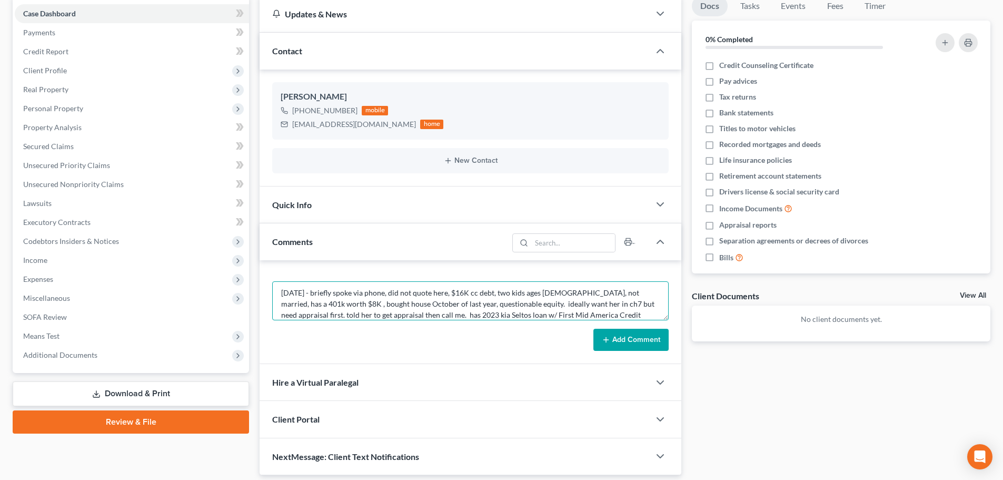
scroll to position [14, 0]
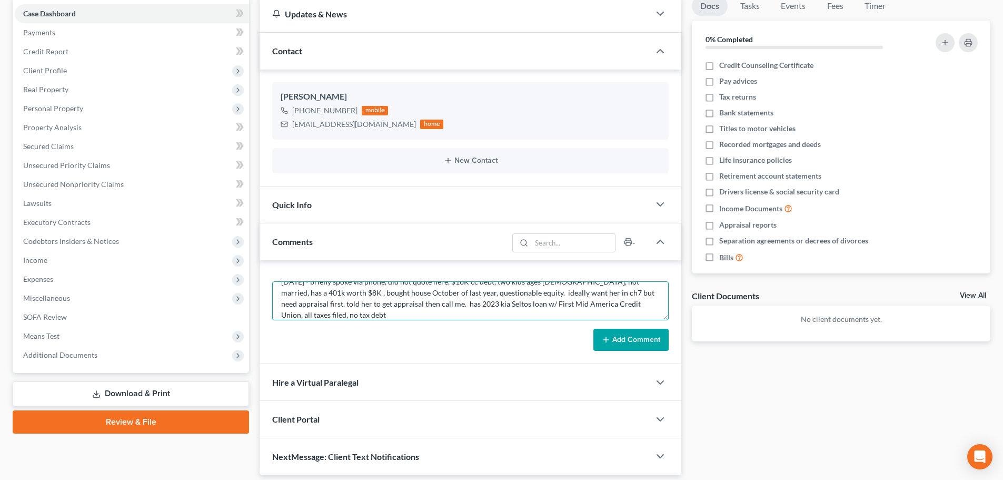
type textarea "[DATE] - briefly spoke via phone, did not quote here, $16K cc debt, two kids ag…"
click at [625, 346] on button "Add Comment" at bounding box center [631, 340] width 75 height 22
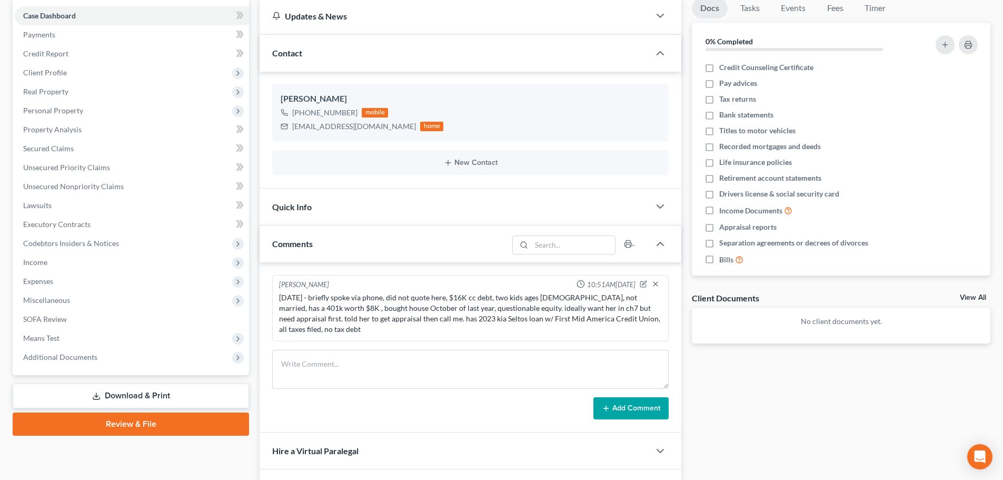
scroll to position [0, 0]
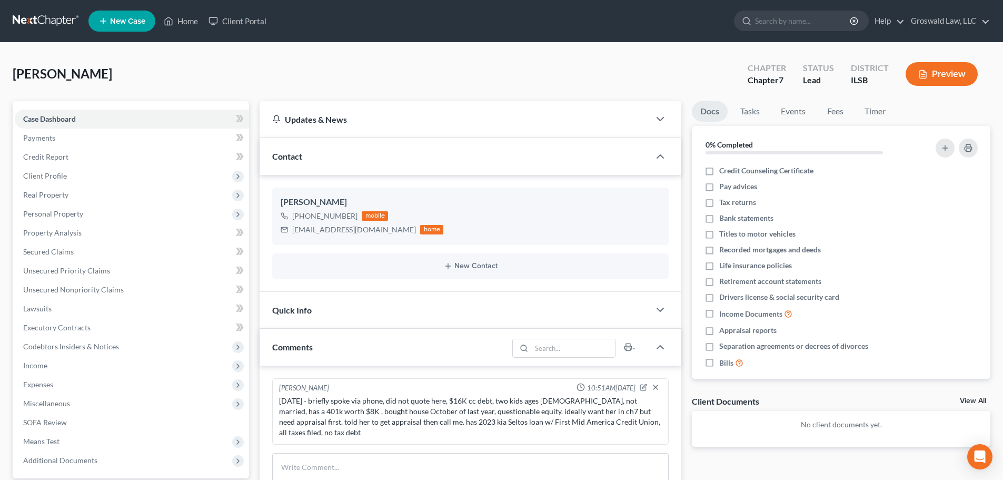
click at [123, 27] on link "New Case" at bounding box center [121, 21] width 67 height 21
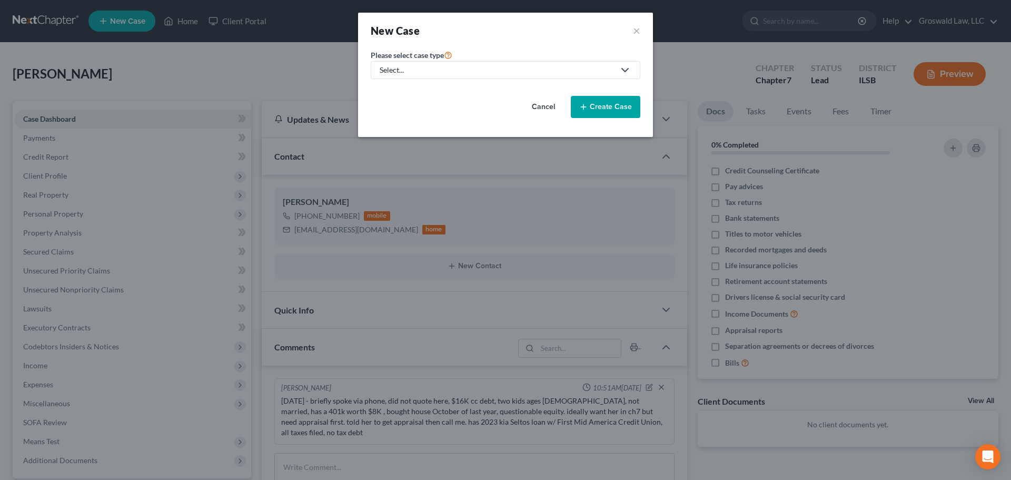
click at [432, 68] on div "Select..." at bounding box center [497, 70] width 235 height 11
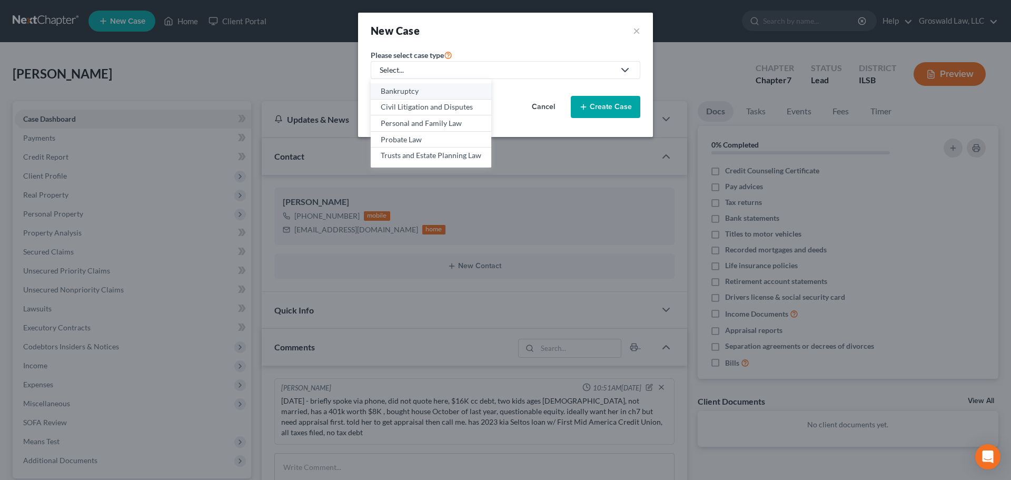
click at [428, 95] on div "Bankruptcy" at bounding box center [431, 91] width 101 height 11
select select "45"
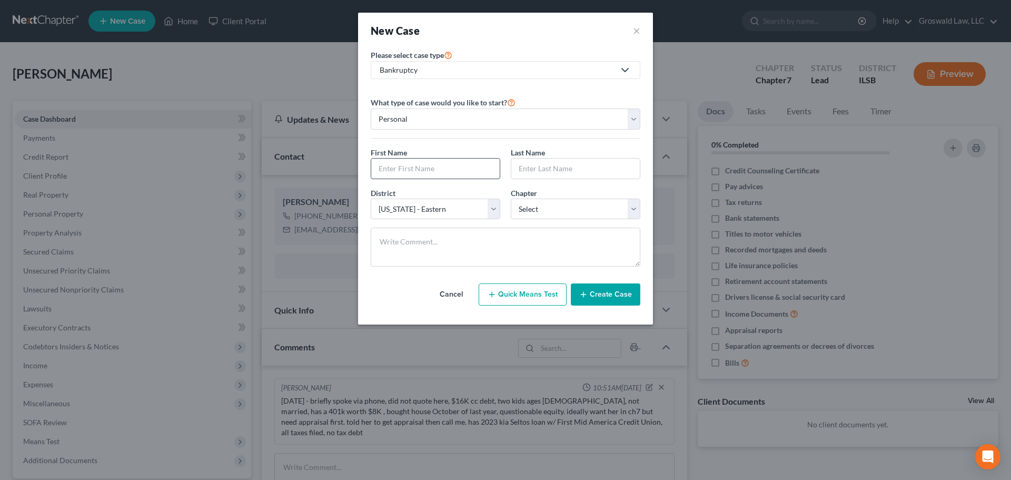
click at [406, 165] on input "text" at bounding box center [435, 169] width 129 height 20
type input "[PERSON_NAME]"
drag, startPoint x: 544, startPoint y: 203, endPoint x: 544, endPoint y: 219, distance: 15.8
click at [544, 203] on select "Select 7 11 12 13" at bounding box center [576, 209] width 130 height 21
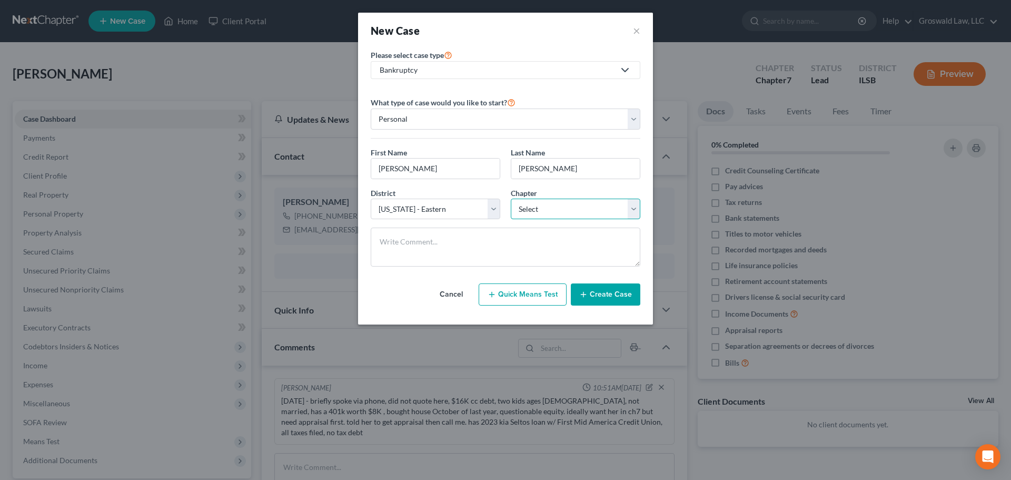
select select "0"
click at [511, 199] on select "Select 7 11 12 13" at bounding box center [576, 209] width 130 height 21
click at [622, 296] on button "Create Case" at bounding box center [606, 294] width 70 height 22
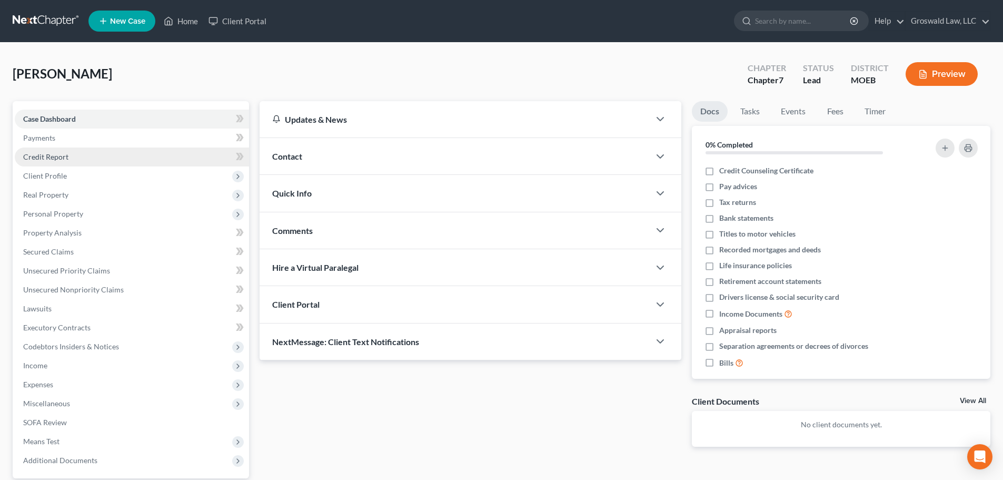
click at [54, 161] on span "Credit Report" at bounding box center [45, 156] width 45 height 9
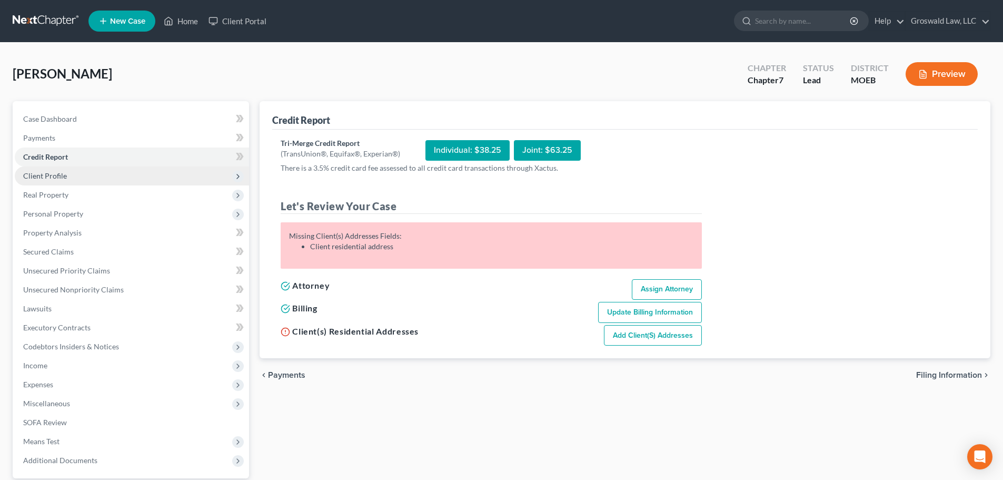
click at [71, 178] on span "Client Profile" at bounding box center [132, 175] width 234 height 19
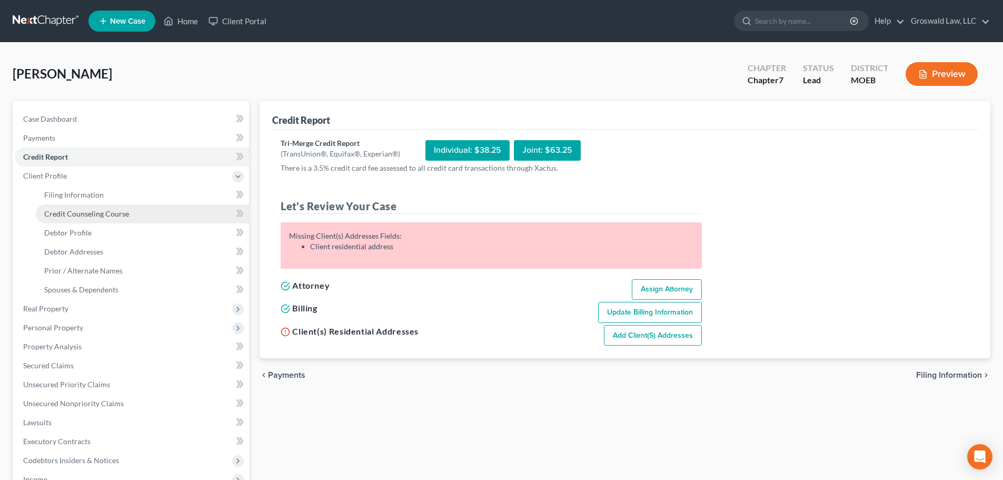
click at [96, 219] on link "Credit Counseling Course" at bounding box center [142, 213] width 213 height 19
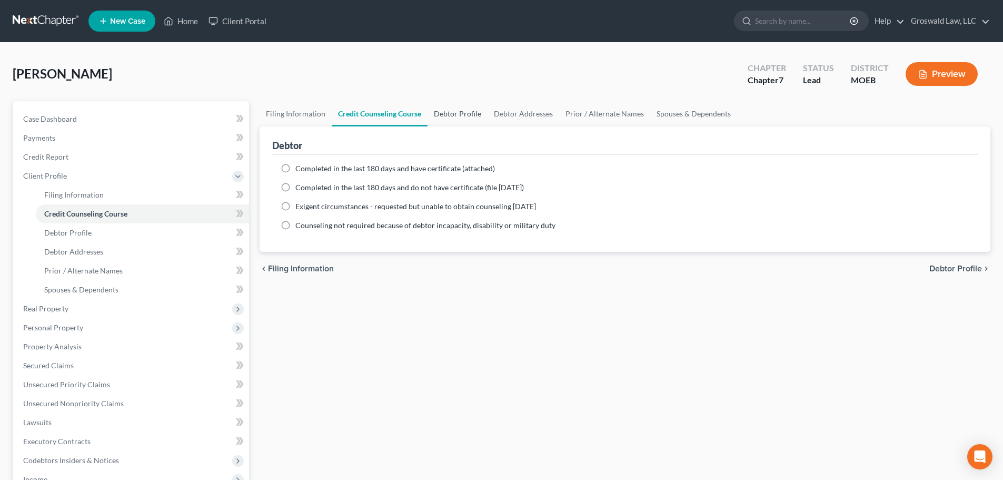
click at [445, 116] on link "Debtor Profile" at bounding box center [458, 113] width 60 height 25
select select "0"
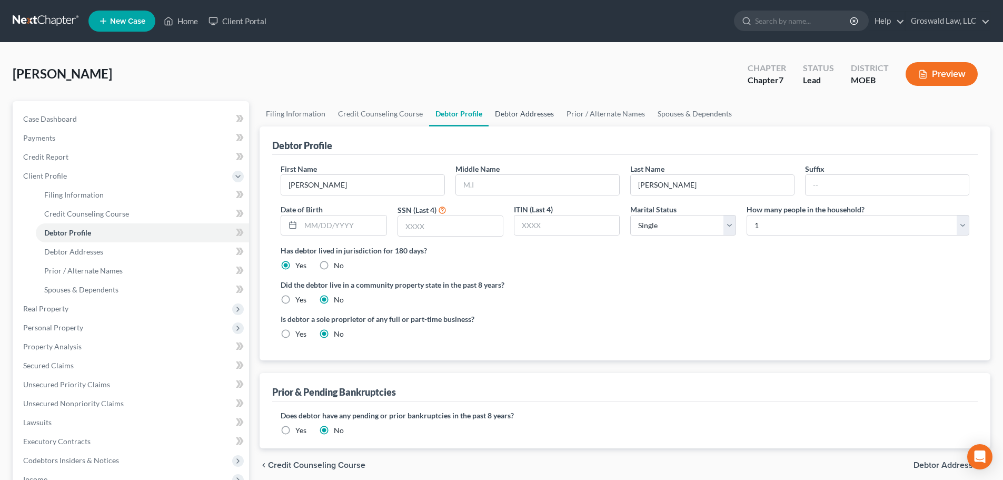
click at [537, 117] on link "Debtor Addresses" at bounding box center [525, 113] width 72 height 25
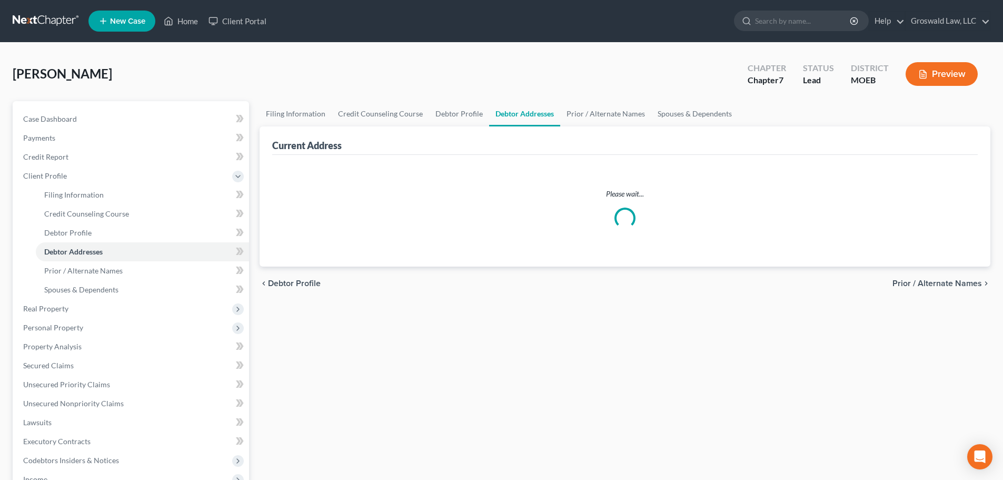
select select "0"
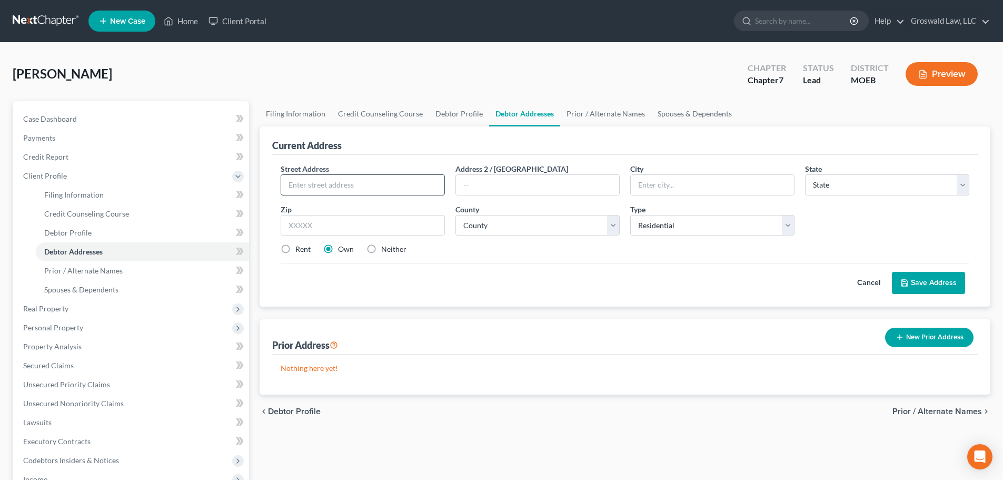
click at [382, 186] on input "text" at bounding box center [362, 185] width 163 height 20
type input "[STREET_ADDRESS]"
type input "63021"
type input "Ballwin"
select select "26"
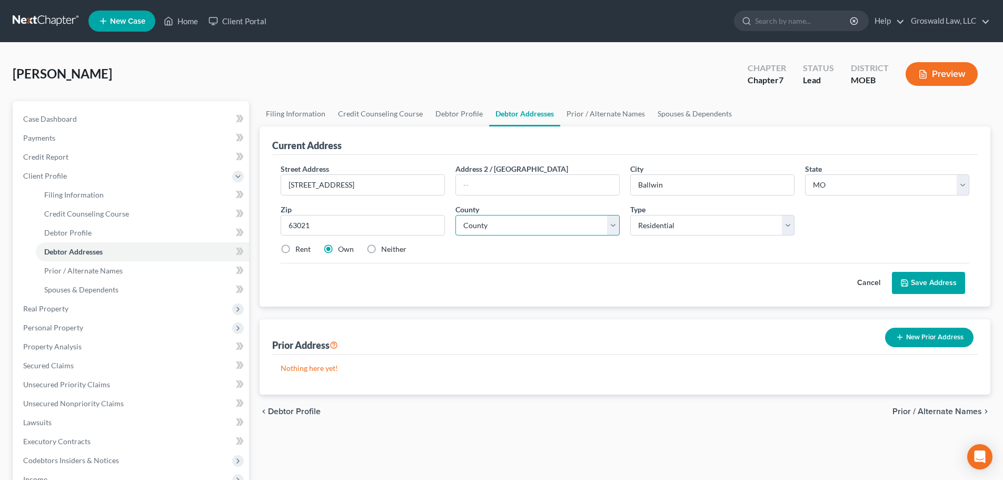
click at [507, 227] on select "County [GEOGRAPHIC_DATA] [GEOGRAPHIC_DATA] [GEOGRAPHIC_DATA] [GEOGRAPHIC_DATA] …" at bounding box center [538, 225] width 164 height 21
select select "100"
click at [456, 215] on select "County [GEOGRAPHIC_DATA] [GEOGRAPHIC_DATA] [GEOGRAPHIC_DATA] [GEOGRAPHIC_DATA] …" at bounding box center [538, 225] width 164 height 21
click at [296, 249] on label "Rent" at bounding box center [303, 249] width 15 height 11
click at [300, 249] on input "Rent" at bounding box center [303, 247] width 7 height 7
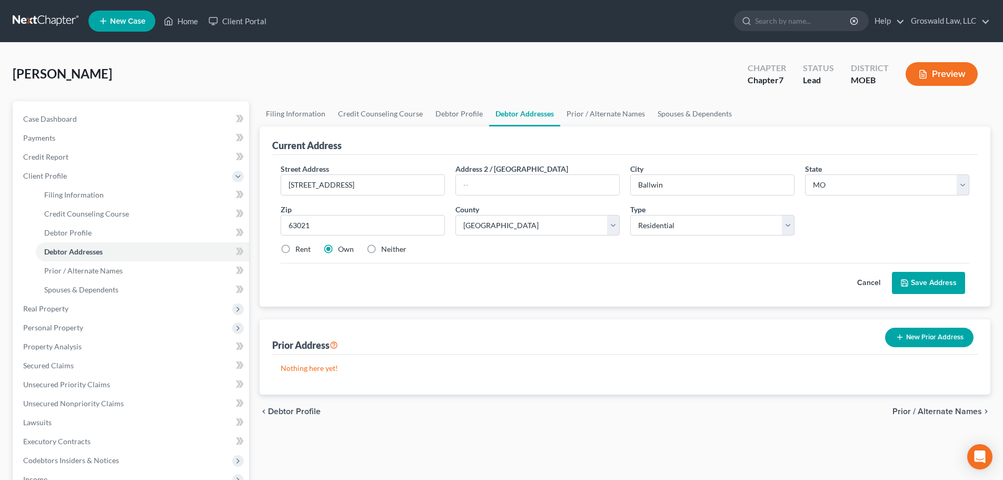
radio input "true"
click at [938, 285] on button "Save Address" at bounding box center [928, 283] width 73 height 22
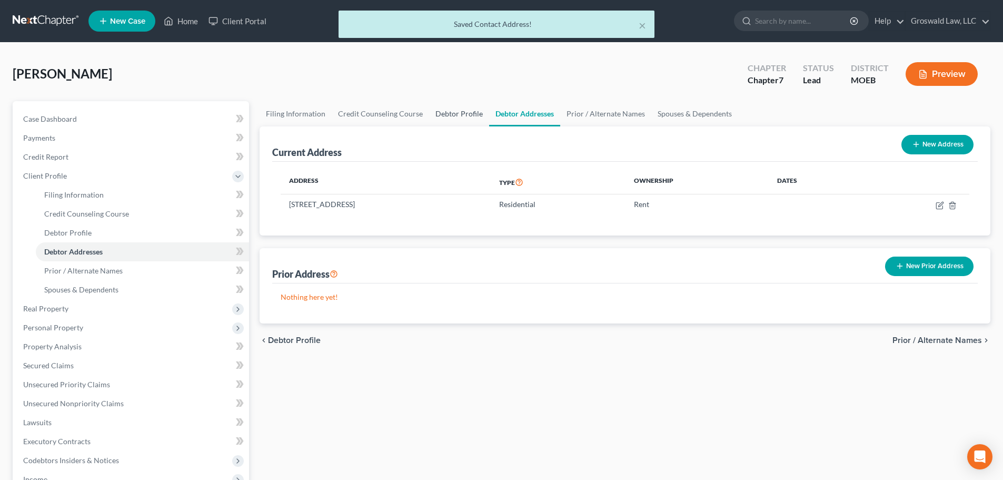
click at [448, 112] on link "Debtor Profile" at bounding box center [459, 113] width 60 height 25
select select "0"
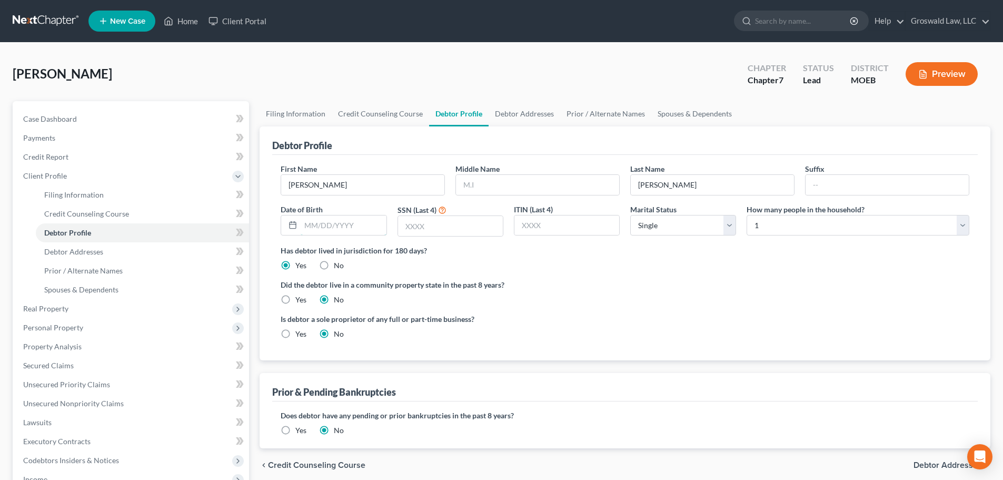
click at [330, 224] on input "text" at bounding box center [343, 225] width 85 height 20
type input "[DATE]"
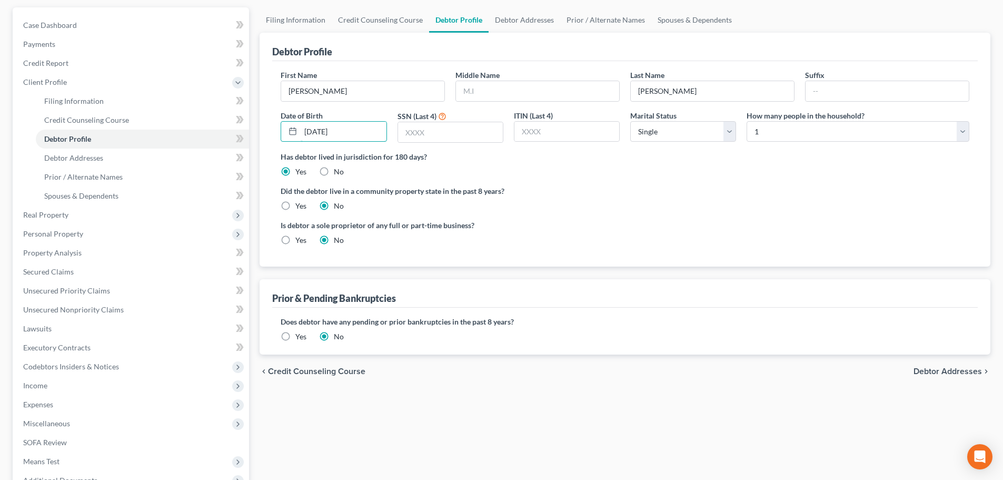
scroll to position [213, 0]
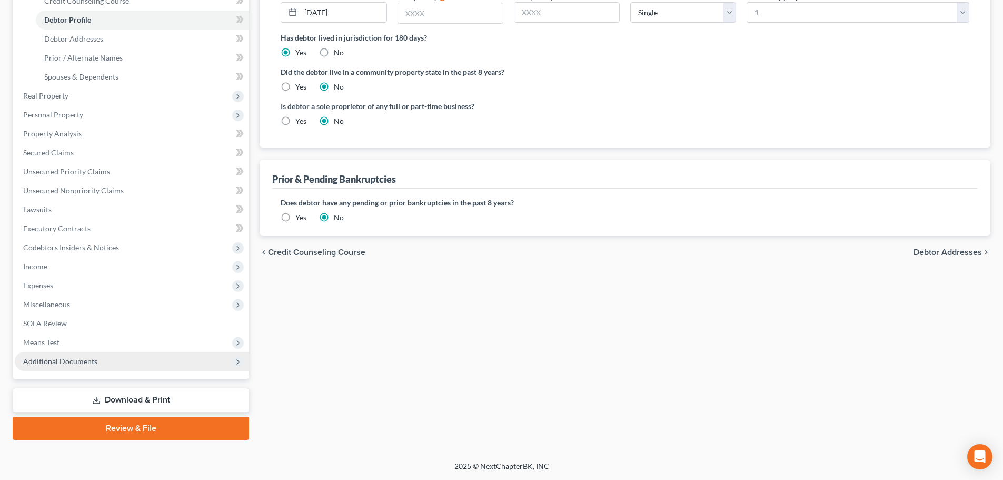
click at [66, 365] on span "Additional Documents" at bounding box center [60, 361] width 74 height 9
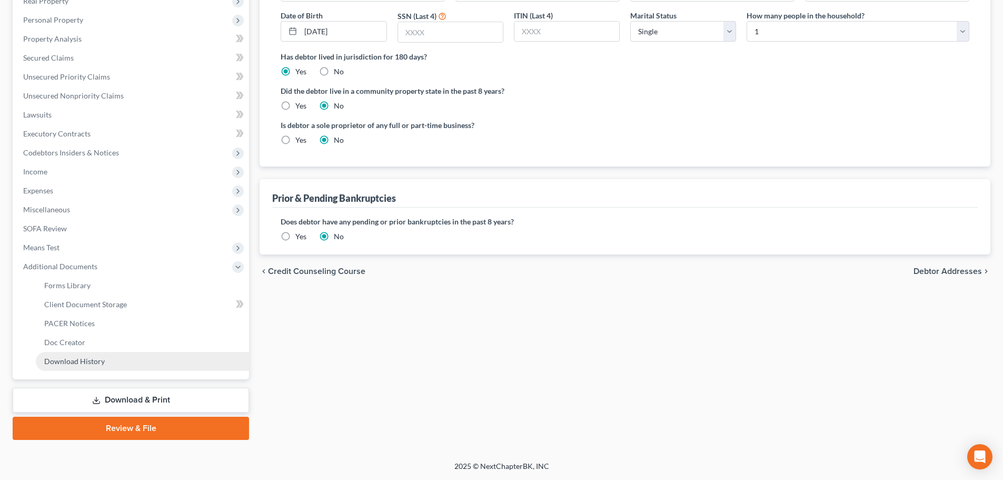
scroll to position [194, 0]
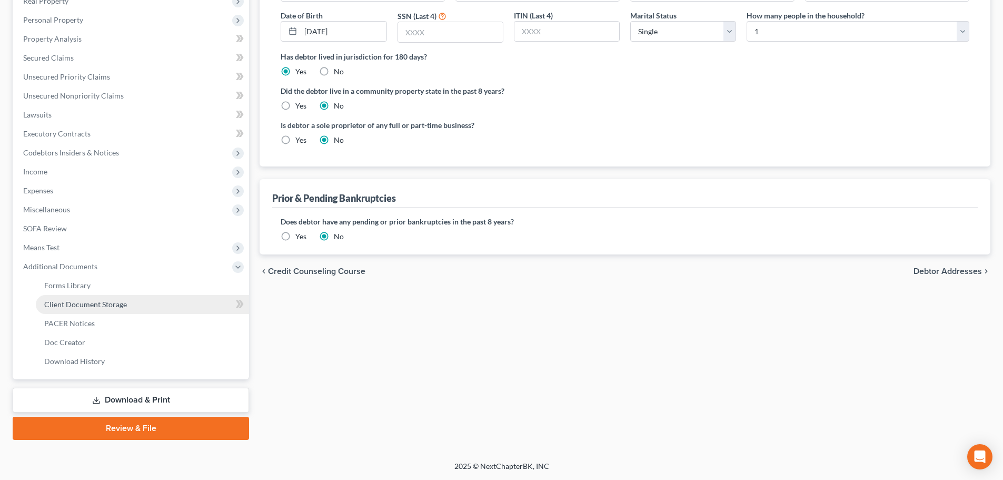
click at [132, 308] on link "Client Document Storage" at bounding box center [142, 304] width 213 height 19
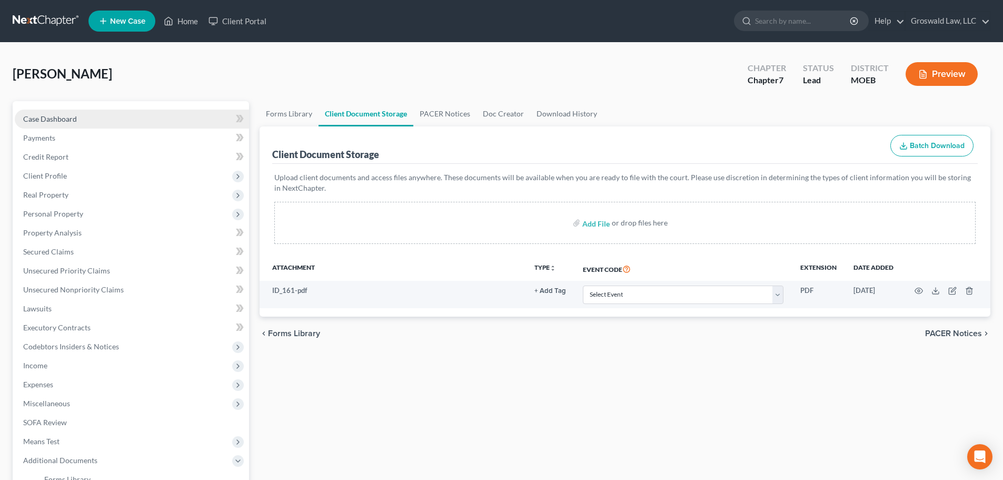
click at [103, 112] on link "Case Dashboard" at bounding box center [132, 119] width 234 height 19
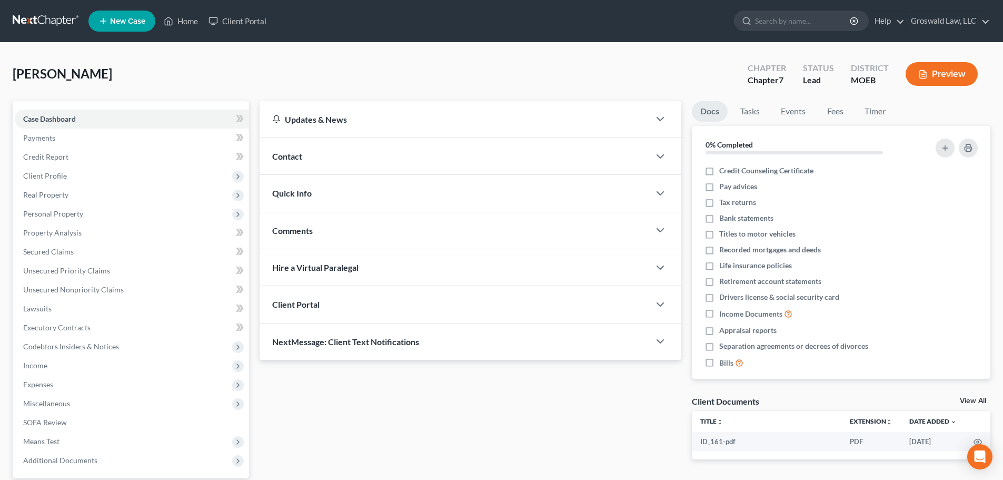
click at [441, 156] on div "Contact" at bounding box center [455, 156] width 390 height 36
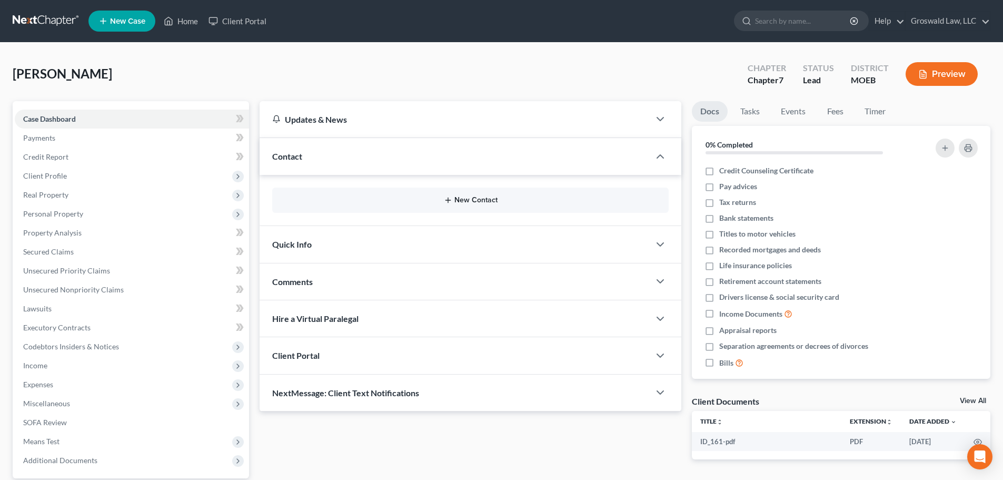
click at [467, 203] on button "New Contact" at bounding box center [471, 200] width 380 height 8
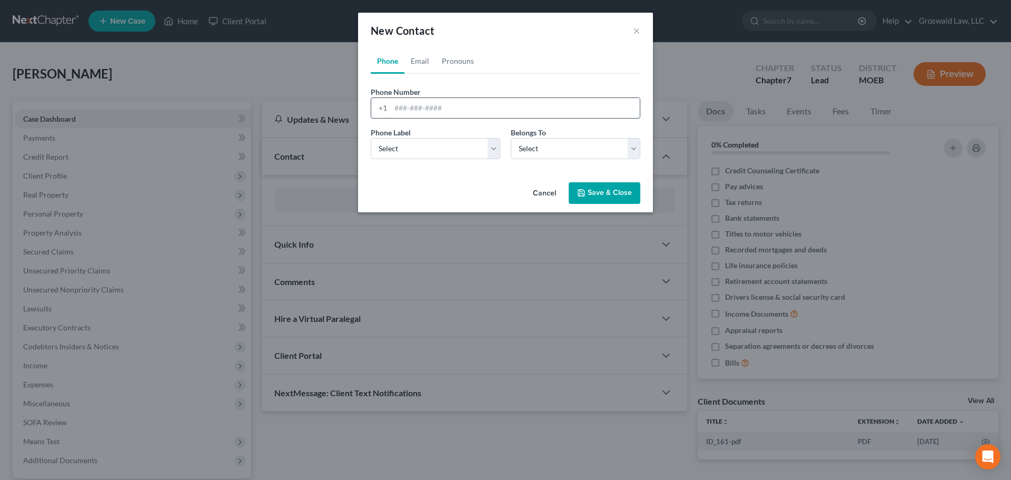
drag, startPoint x: 476, startPoint y: 109, endPoint x: 468, endPoint y: 104, distance: 8.8
click at [476, 109] on input "tel" at bounding box center [515, 108] width 249 height 20
type input "[PHONE_NUMBER]"
select select "0"
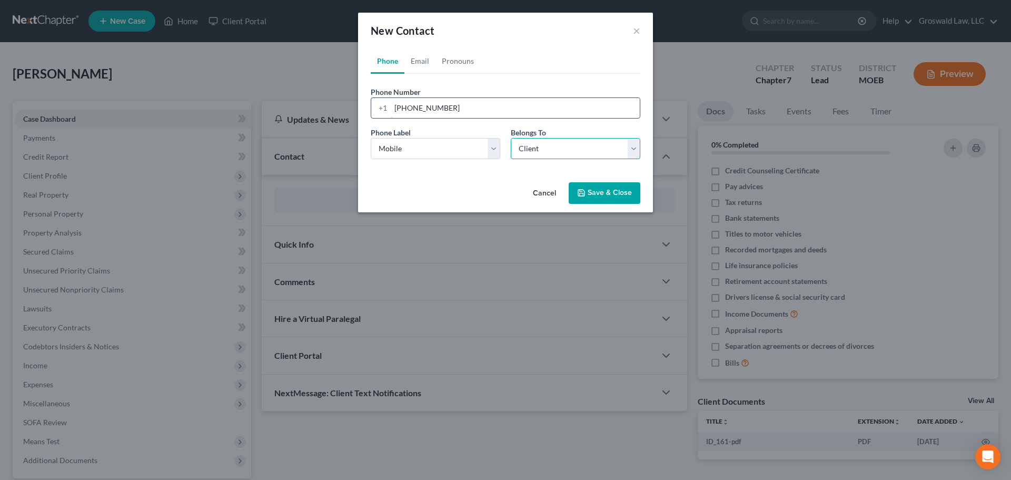
select select "0"
click at [428, 57] on link "Email" at bounding box center [420, 60] width 31 height 25
click at [420, 104] on input "email" at bounding box center [515, 108] width 249 height 20
type input "[EMAIL_ADDRESS][DOMAIN_NAME]"
select select "0"
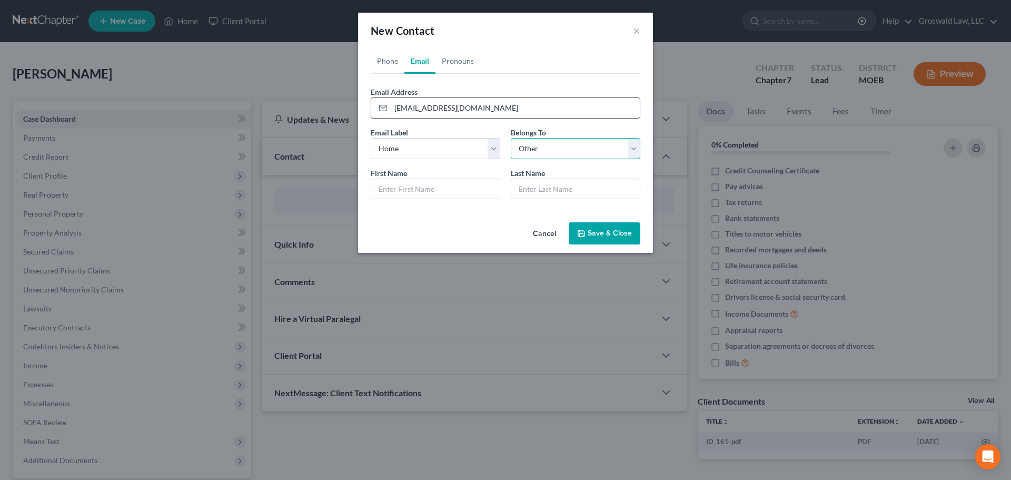
select select "0"
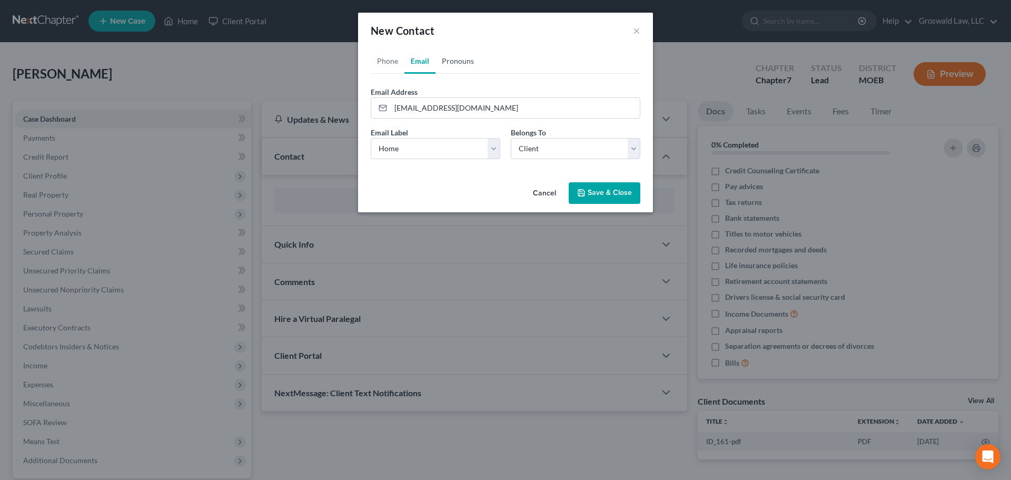
drag, startPoint x: 445, startPoint y: 57, endPoint x: 438, endPoint y: 106, distance: 49.5
click at [445, 58] on link "Pronouns" at bounding box center [458, 60] width 45 height 25
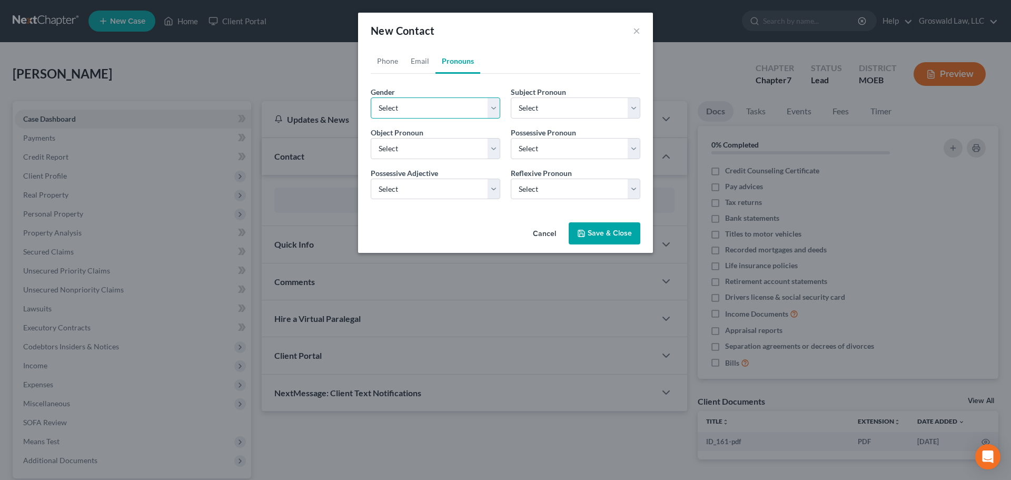
drag, startPoint x: 425, startPoint y: 104, endPoint x: 419, endPoint y: 118, distance: 15.1
click at [425, 104] on select "Select [DEMOGRAPHIC_DATA] [DEMOGRAPHIC_DATA] [DEMOGRAPHIC_DATA] More Than One P…" at bounding box center [436, 107] width 130 height 21
select select "0"
click at [371, 97] on select "Select [DEMOGRAPHIC_DATA] [DEMOGRAPHIC_DATA] [DEMOGRAPHIC_DATA] More Than One P…" at bounding box center [436, 107] width 130 height 21
select select "0"
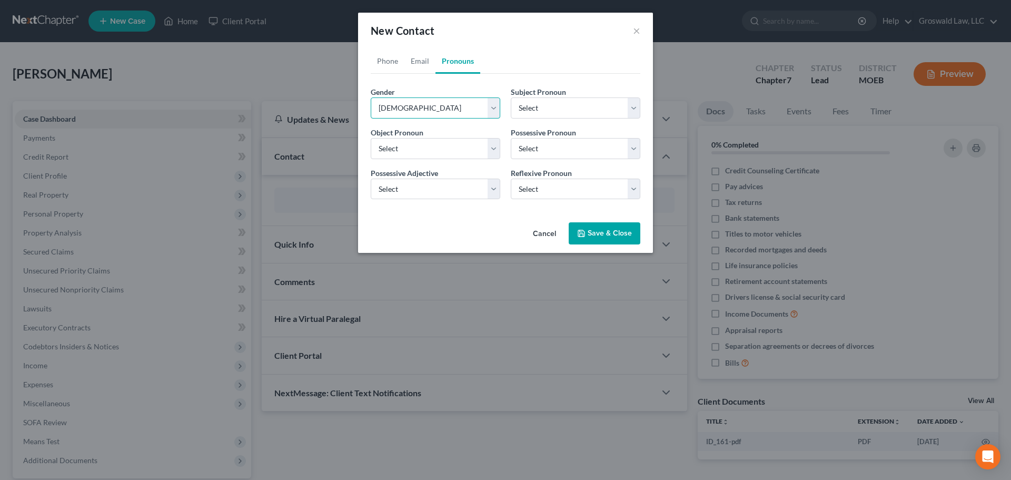
select select "0"
drag, startPoint x: 603, startPoint y: 242, endPoint x: 53, endPoint y: 110, distance: 566.1
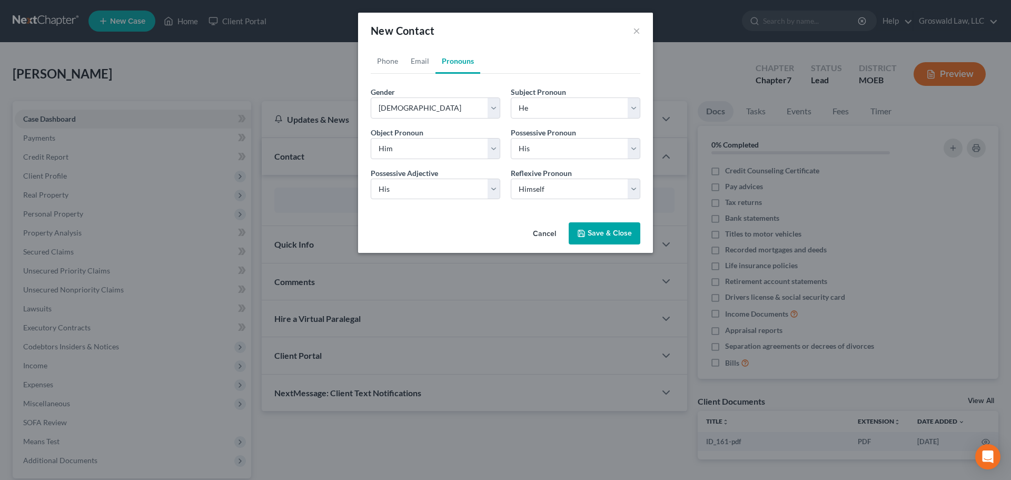
click at [603, 242] on button "Save & Close" at bounding box center [605, 233] width 72 height 22
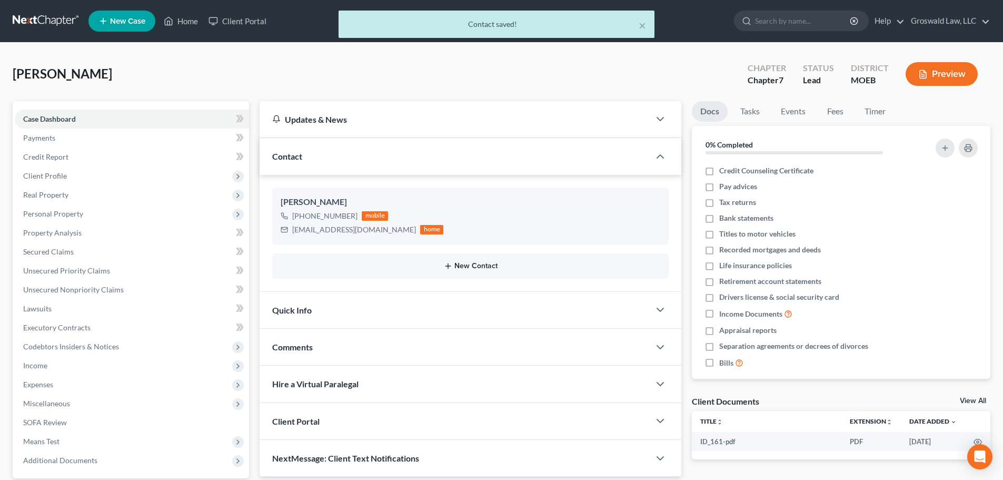
click at [476, 267] on button "New Contact" at bounding box center [471, 266] width 380 height 8
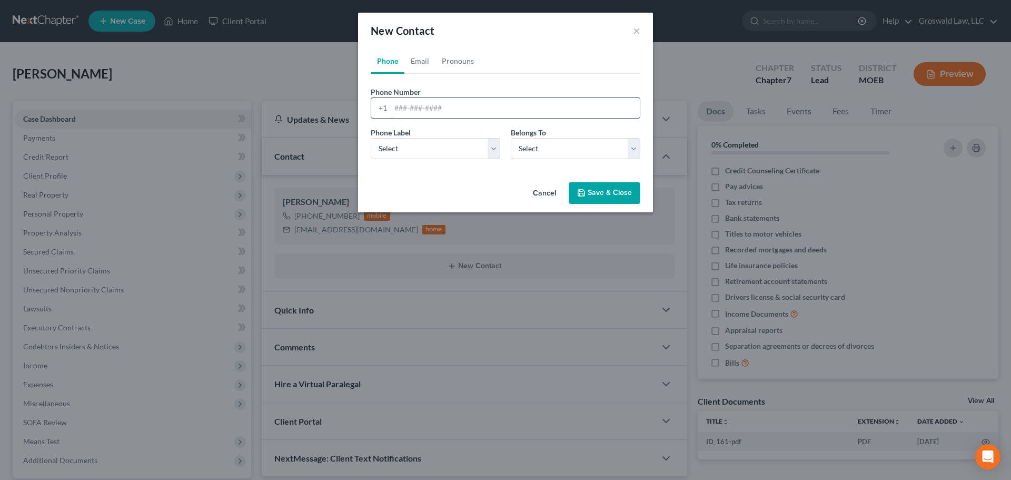
click at [425, 104] on input "tel" at bounding box center [515, 108] width 249 height 20
type input "[PHONE_NUMBER]"
select select "0"
select select "1"
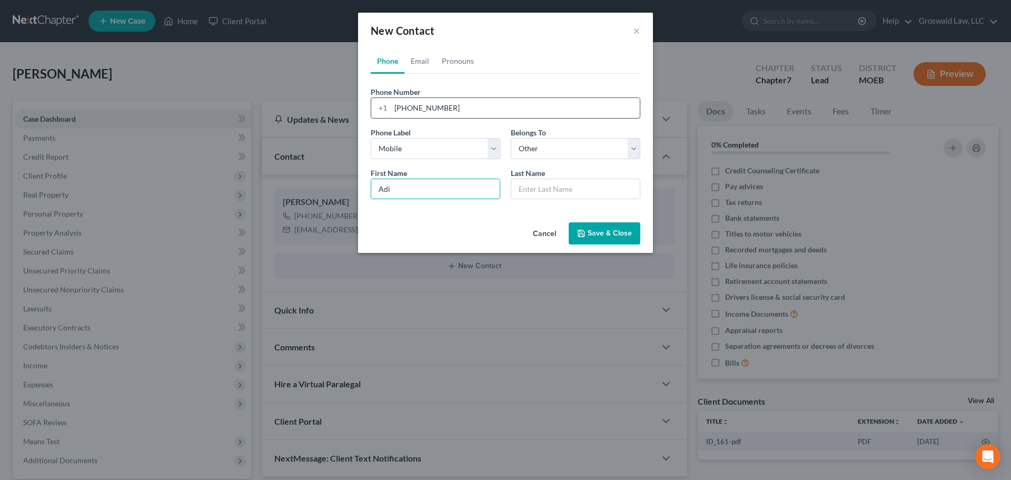
type input "Adis"
type input "Adisa"
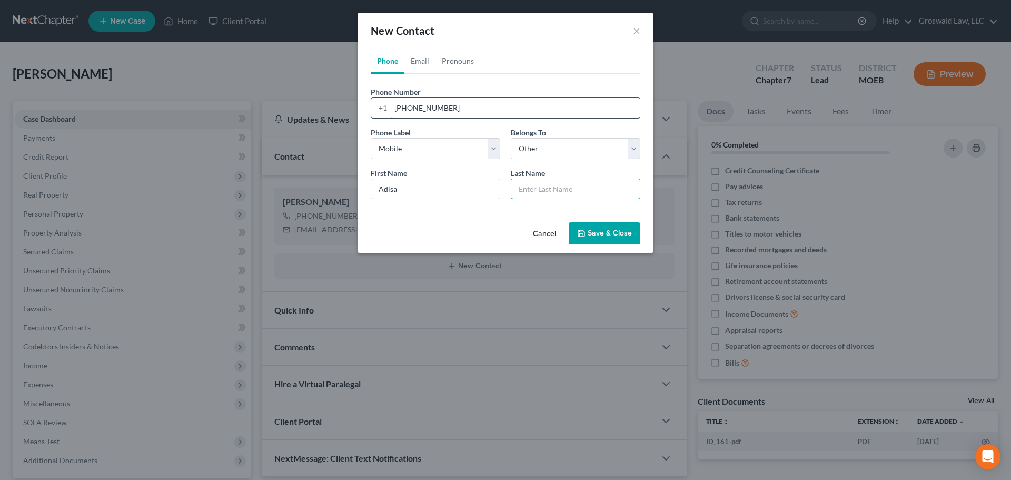
type input "R"
type input "Ro"
type input "Ros"
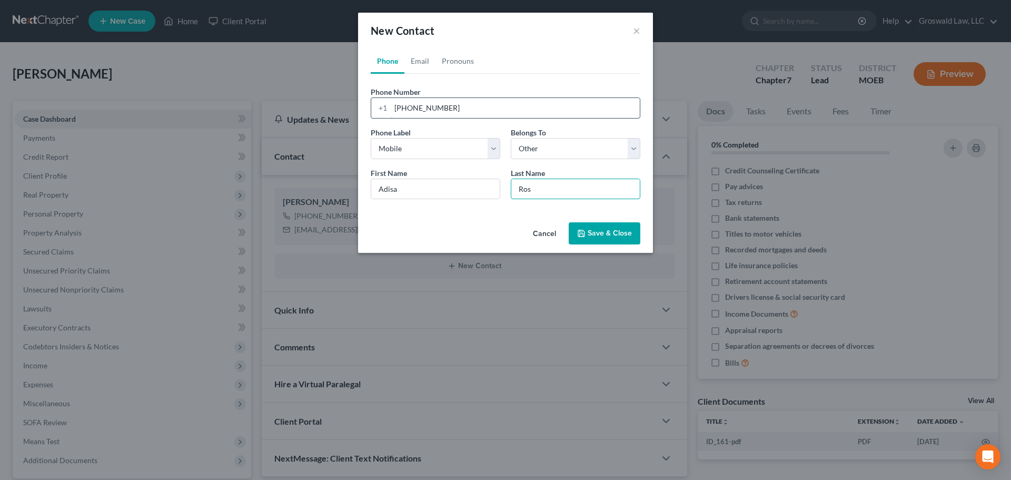
type input "Ros"
type input "Rosi"
type input "[PERSON_NAME]"
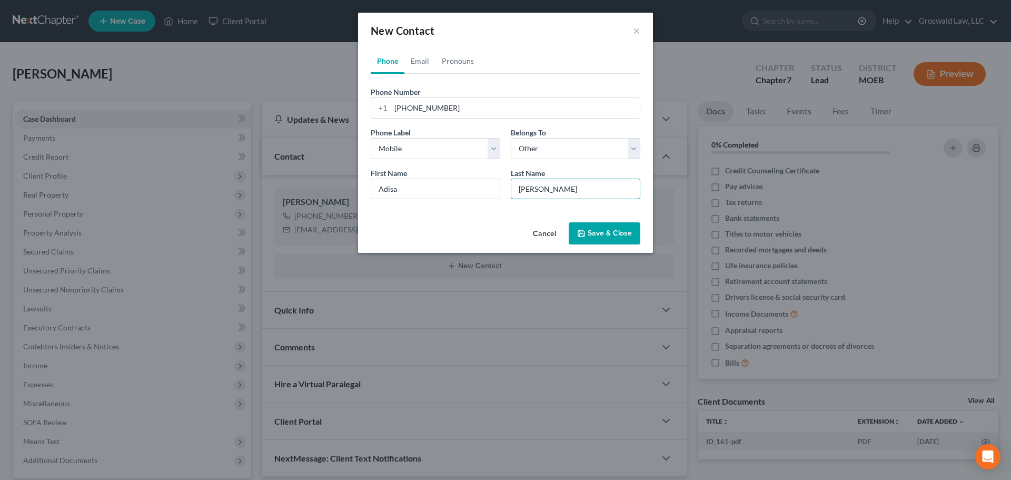
type input "[PERSON_NAME]"
click at [457, 89] on div "Phone Number * [PHONE_NUMBER]" at bounding box center [506, 102] width 280 height 32
click at [424, 63] on link "Email" at bounding box center [420, 60] width 31 height 25
click at [425, 110] on input "email" at bounding box center [515, 108] width 249 height 20
type input "[EMAIL_ADDRESS][DOMAIN_NAME]"
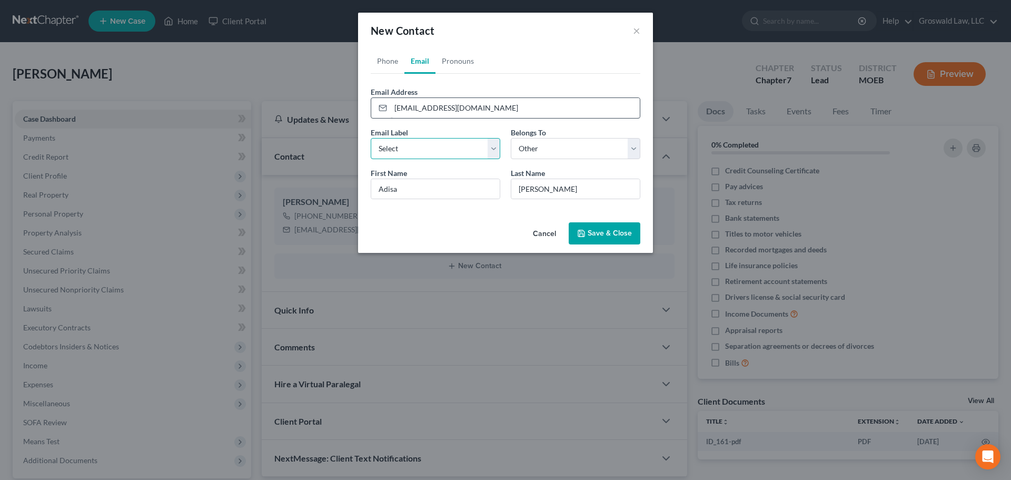
select select "0"
drag, startPoint x: 604, startPoint y: 230, endPoint x: 464, endPoint y: 60, distance: 220.1
click at [485, 80] on div "New Contact × Phone Email Pronouns Phone Number * [PHONE_NUMBER] Ext. Phone Lab…" at bounding box center [505, 133] width 295 height 240
click at [464, 60] on link "Pronouns" at bounding box center [458, 60] width 45 height 25
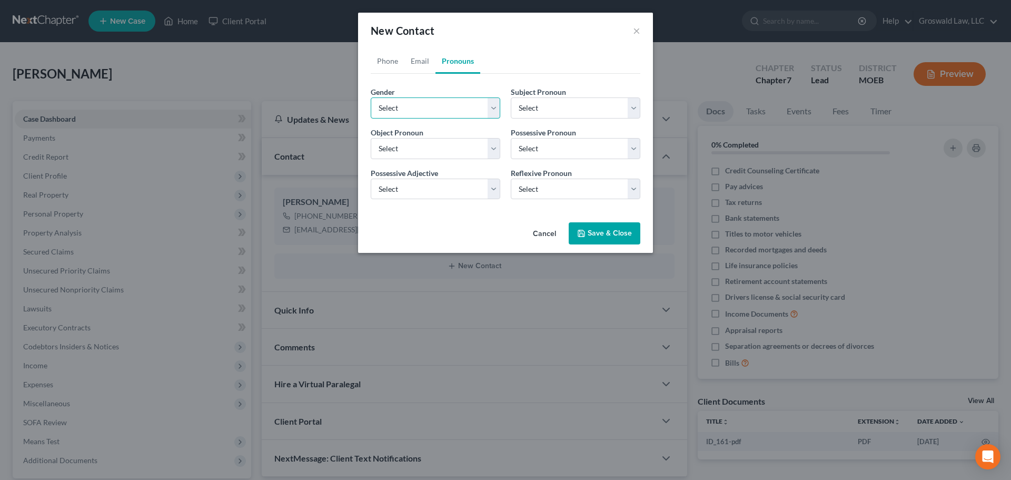
drag, startPoint x: 393, startPoint y: 108, endPoint x: 395, endPoint y: 118, distance: 10.1
click at [393, 108] on select "Select [DEMOGRAPHIC_DATA] [DEMOGRAPHIC_DATA] [DEMOGRAPHIC_DATA] More Than One P…" at bounding box center [436, 107] width 130 height 21
select select "1"
click at [371, 97] on select "Select [DEMOGRAPHIC_DATA] [DEMOGRAPHIC_DATA] [DEMOGRAPHIC_DATA] More Than One P…" at bounding box center [436, 107] width 130 height 21
select select "1"
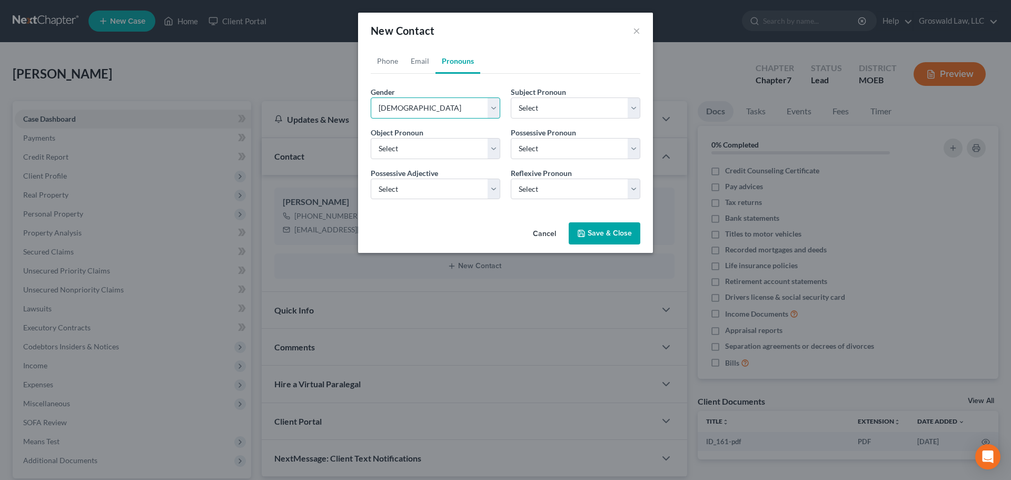
select select "1"
click at [613, 240] on button "Save & Close" at bounding box center [605, 233] width 72 height 22
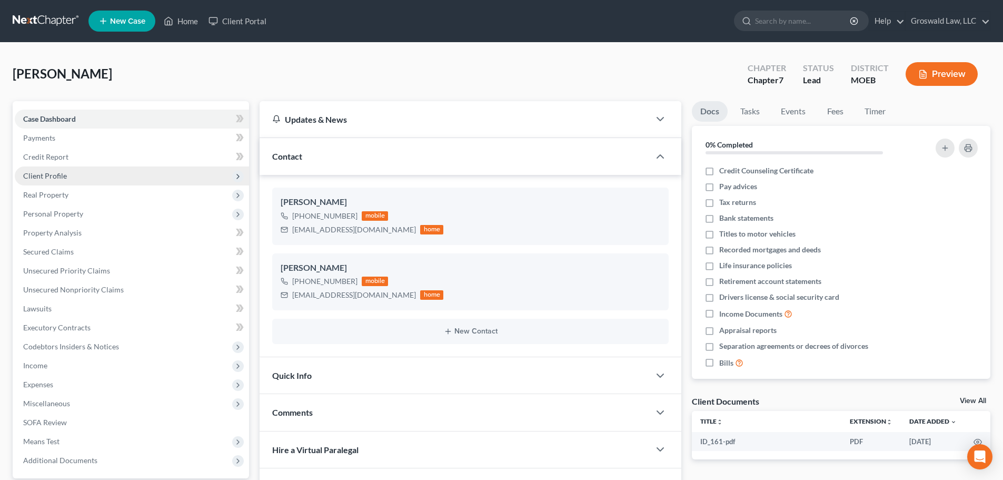
click at [59, 175] on span "Client Profile" at bounding box center [45, 175] width 44 height 9
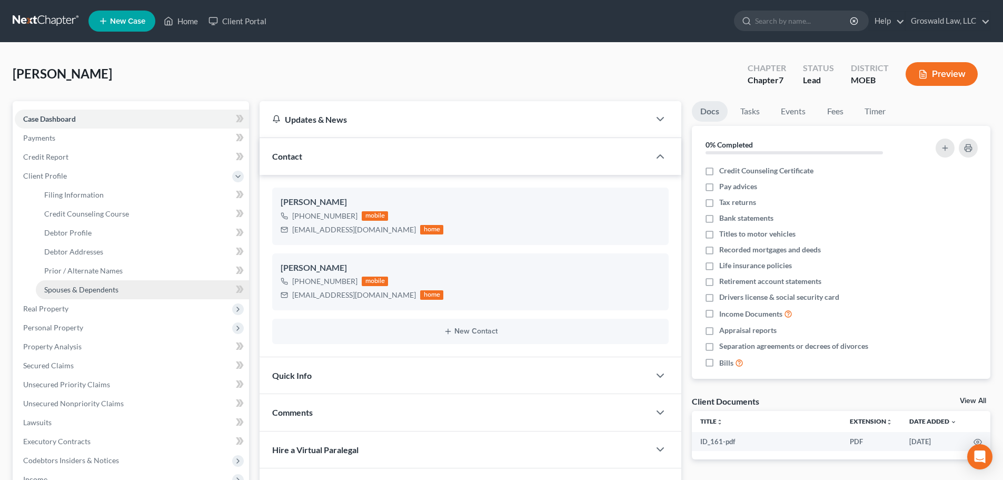
click at [88, 290] on span "Spouses & Dependents" at bounding box center [81, 289] width 74 height 9
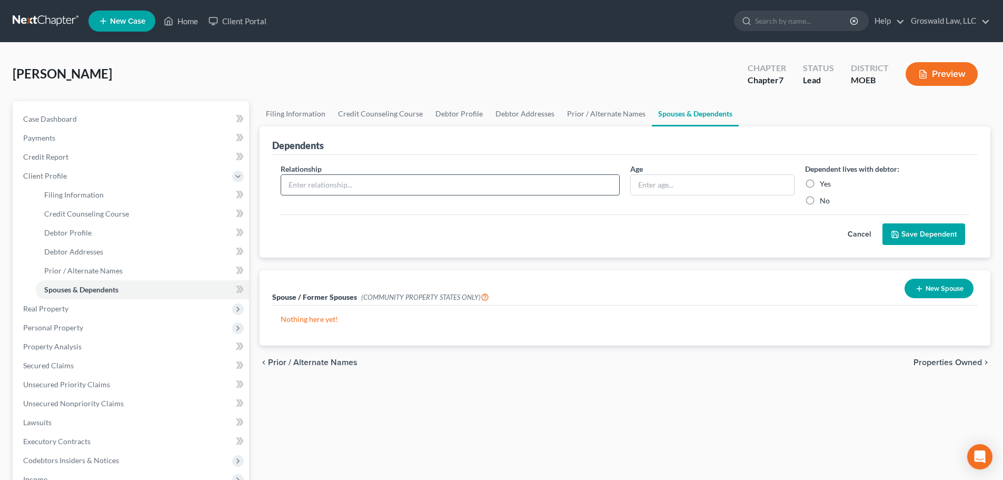
drag, startPoint x: 359, startPoint y: 184, endPoint x: 348, endPoint y: 183, distance: 11.1
click at [359, 184] on input "text" at bounding box center [450, 185] width 338 height 20
type input "child"
type input "24"
click at [833, 183] on div "Yes" at bounding box center [887, 184] width 164 height 11
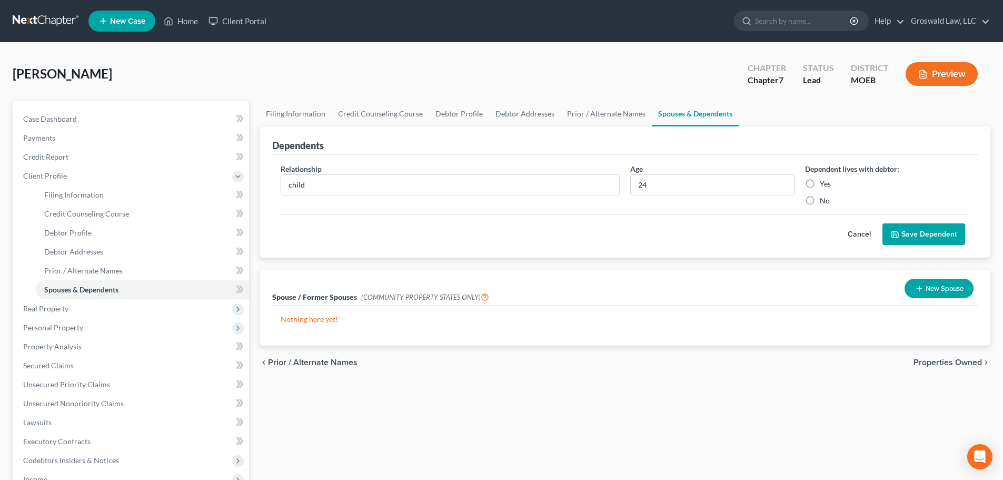
click at [823, 183] on label "Yes" at bounding box center [825, 184] width 11 height 11
click at [824, 183] on input "Yes" at bounding box center [827, 182] width 7 height 7
radio input "true"
click at [904, 231] on button "Save Dependent" at bounding box center [924, 234] width 83 height 22
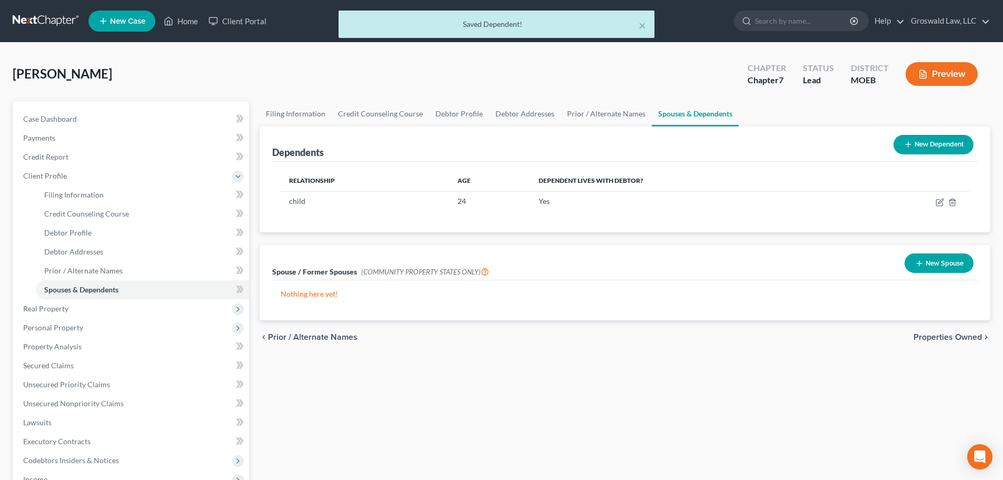
click at [928, 140] on button "New Dependent" at bounding box center [934, 144] width 80 height 19
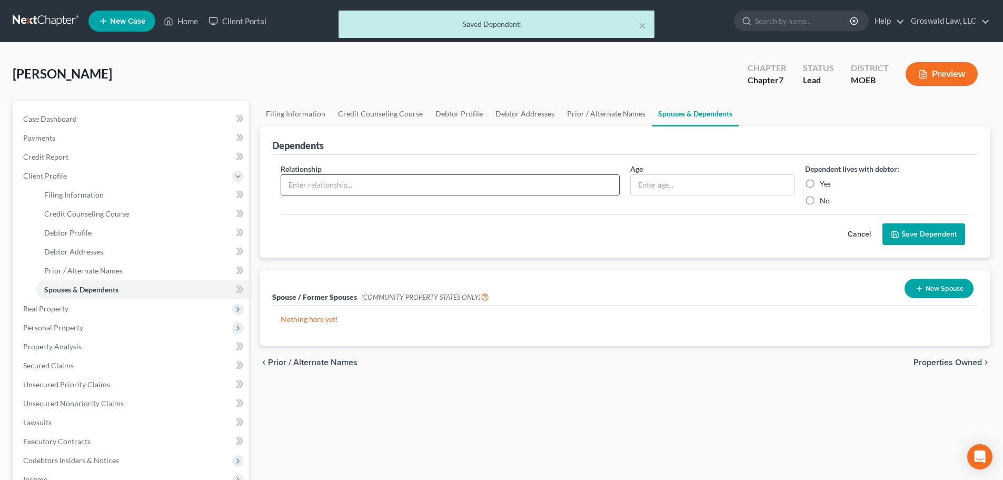
click at [420, 188] on input "text" at bounding box center [450, 185] width 338 height 20
type input "child"
type input "16"
click at [820, 182] on label "Yes" at bounding box center [825, 184] width 11 height 11
click at [824, 182] on input "Yes" at bounding box center [827, 182] width 7 height 7
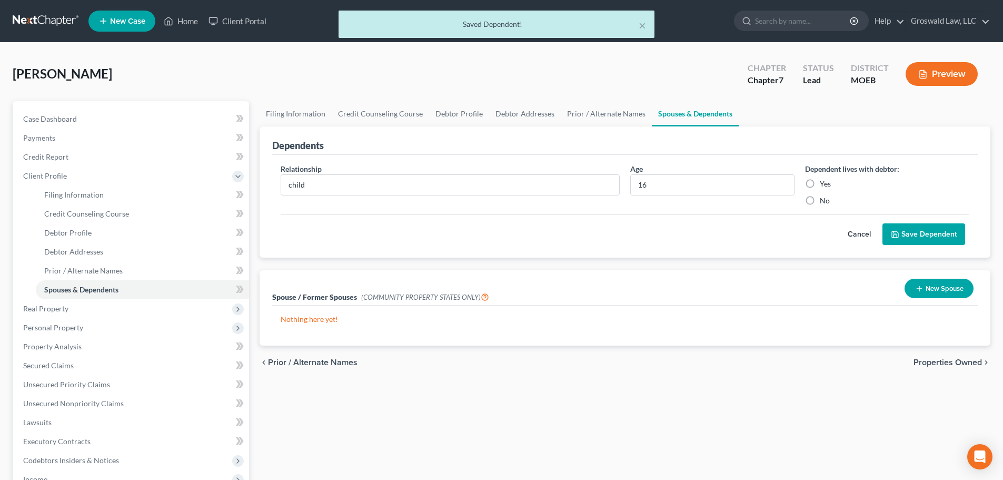
radio input "true"
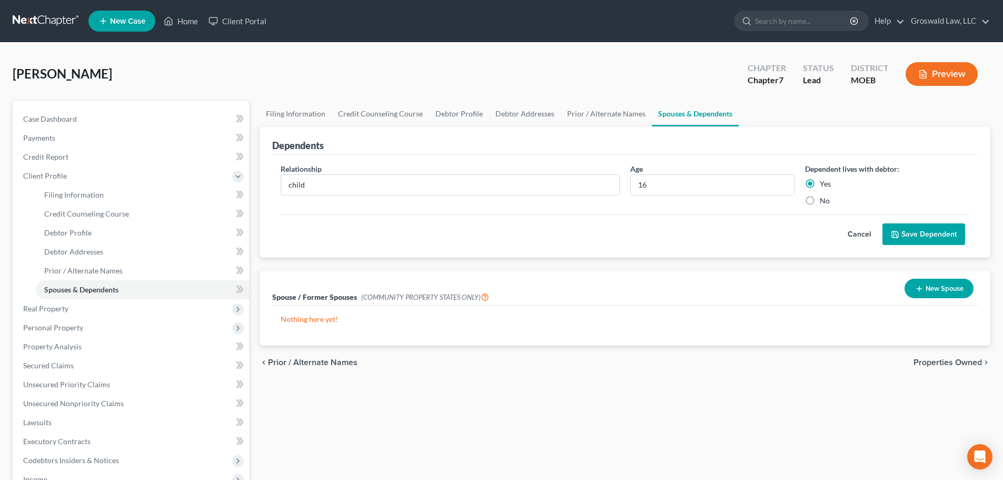
click at [934, 231] on button "Save Dependent" at bounding box center [924, 234] width 83 height 22
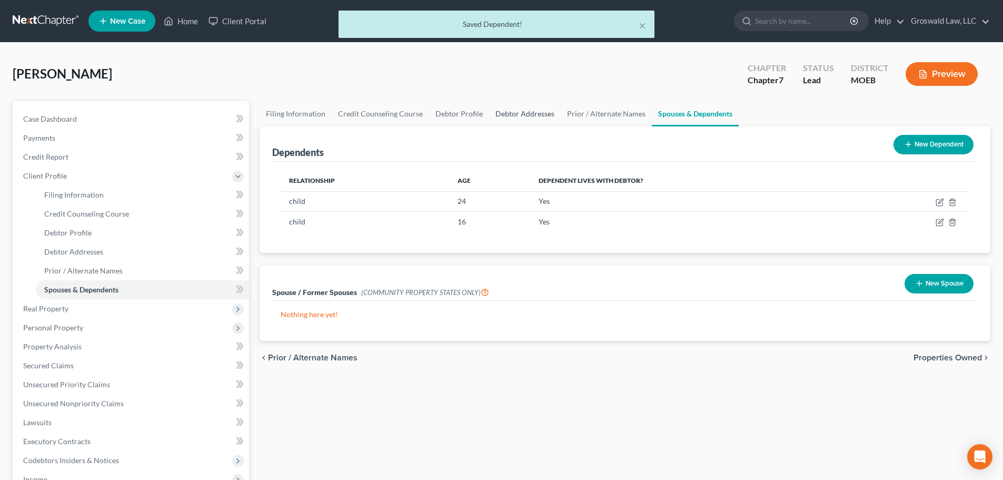
click at [516, 116] on link "Debtor Addresses" at bounding box center [525, 113] width 72 height 25
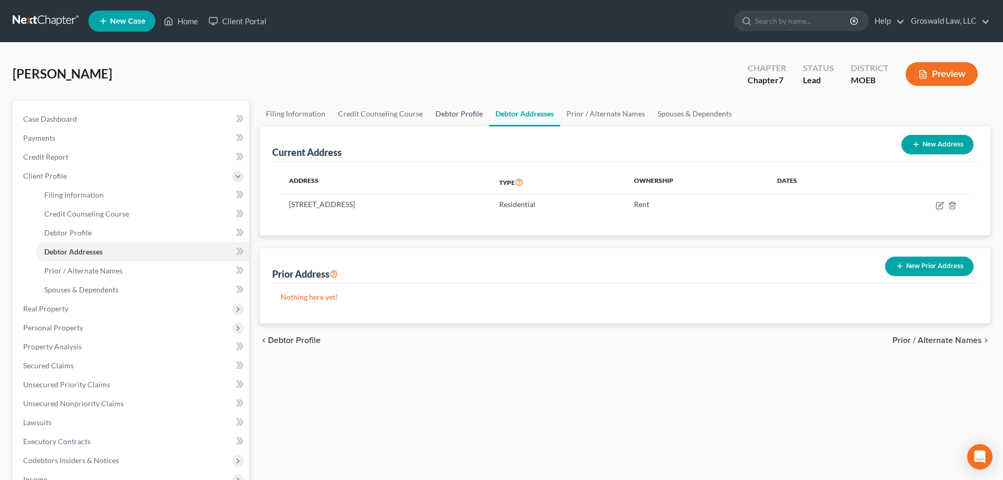
click at [446, 114] on link "Debtor Profile" at bounding box center [459, 113] width 60 height 25
select select "0"
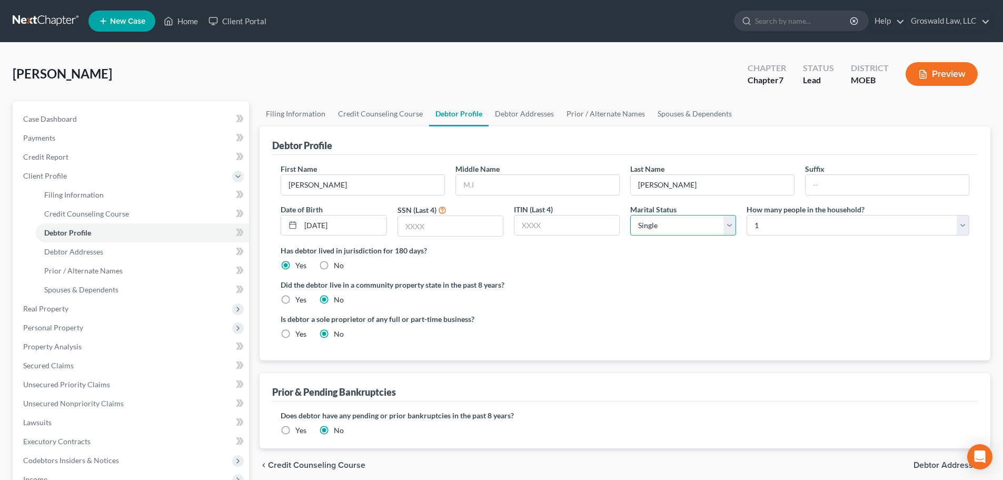
drag, startPoint x: 698, startPoint y: 229, endPoint x: 694, endPoint y: 234, distance: 7.2
click at [698, 229] on select "Select Single Married Separated Divorced Widowed" at bounding box center [684, 225] width 106 height 21
select select "1"
click at [631, 215] on select "Select Single Married Separated Divorced Widowed" at bounding box center [684, 225] width 106 height 21
drag, startPoint x: 765, startPoint y: 223, endPoint x: 766, endPoint y: 244, distance: 20.6
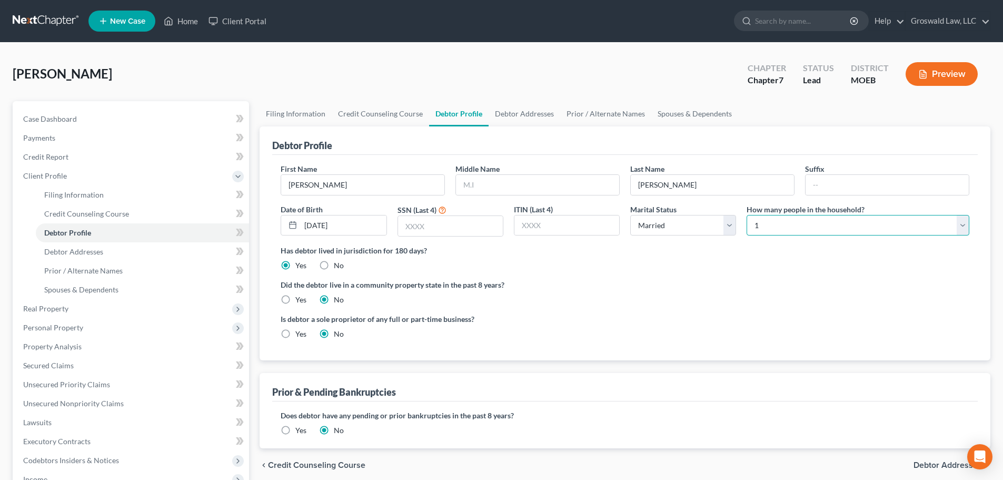
click at [765, 223] on select "Select 1 2 3 4 5 6 7 8 9 10 11 12 13 14 15 16 17 18 19 20" at bounding box center [858, 225] width 223 height 21
select select "3"
click at [747, 215] on select "Select 1 2 3 4 5 6 7 8 9 10 11 12 13 14 15 16 17 18 19 20" at bounding box center [858, 225] width 223 height 21
click at [600, 84] on div "[PERSON_NAME] Upgraded Chapter Chapter 7 Status Lead District MOEB Preview" at bounding box center [502, 78] width 978 height 46
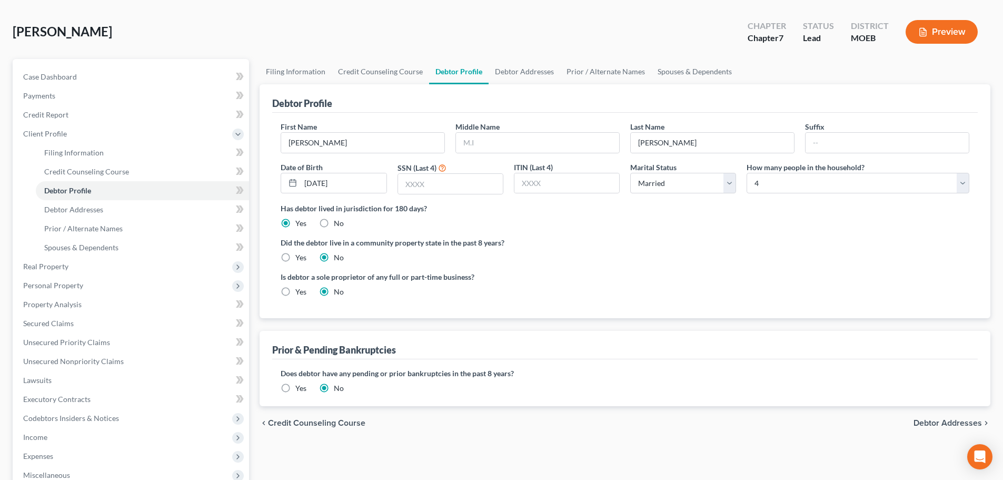
scroll to position [213, 0]
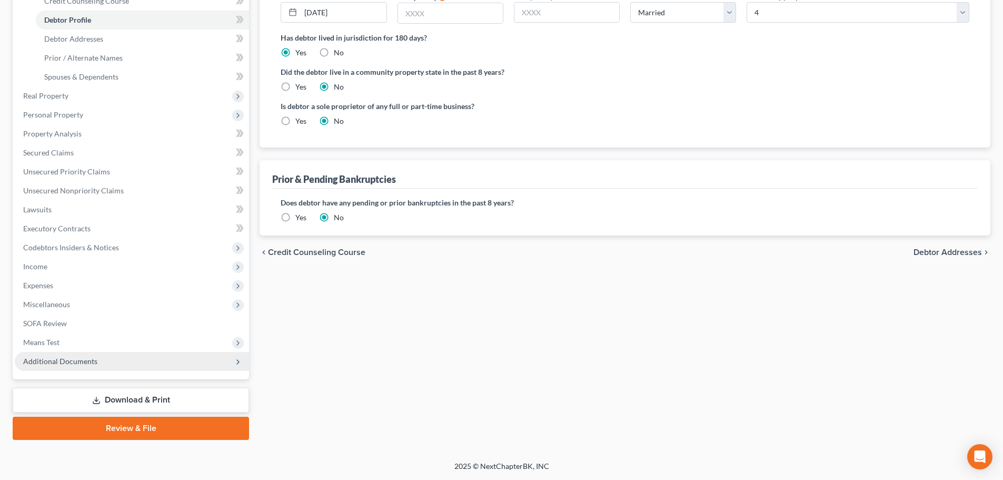
click at [126, 362] on span "Additional Documents" at bounding box center [132, 361] width 234 height 19
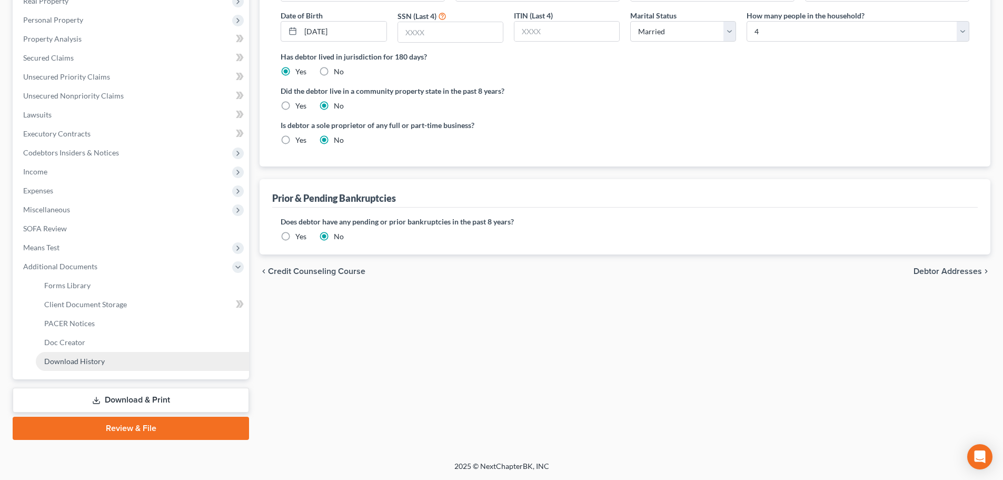
scroll to position [194, 0]
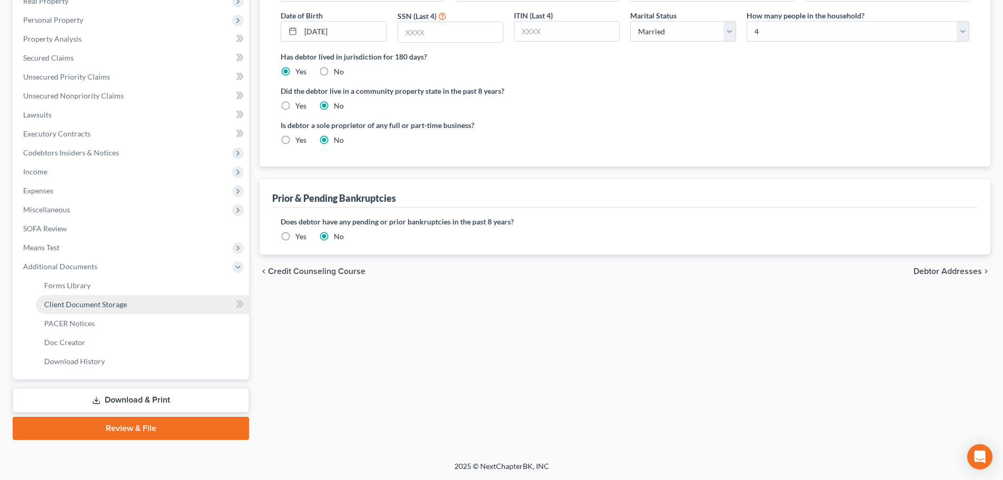
click at [131, 303] on link "Client Document Storage" at bounding box center [142, 304] width 213 height 19
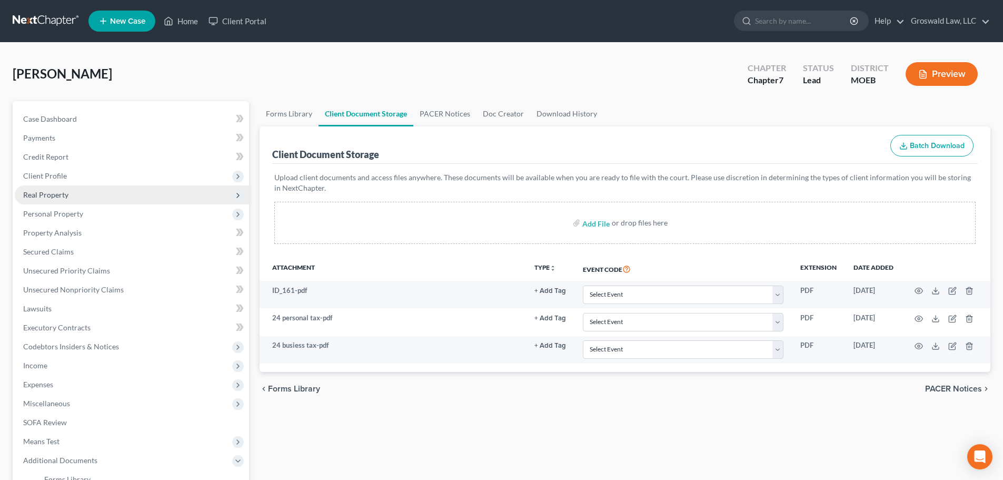
drag, startPoint x: 61, startPoint y: 195, endPoint x: 61, endPoint y: 185, distance: 10.0
click at [61, 195] on span "Real Property" at bounding box center [45, 194] width 45 height 9
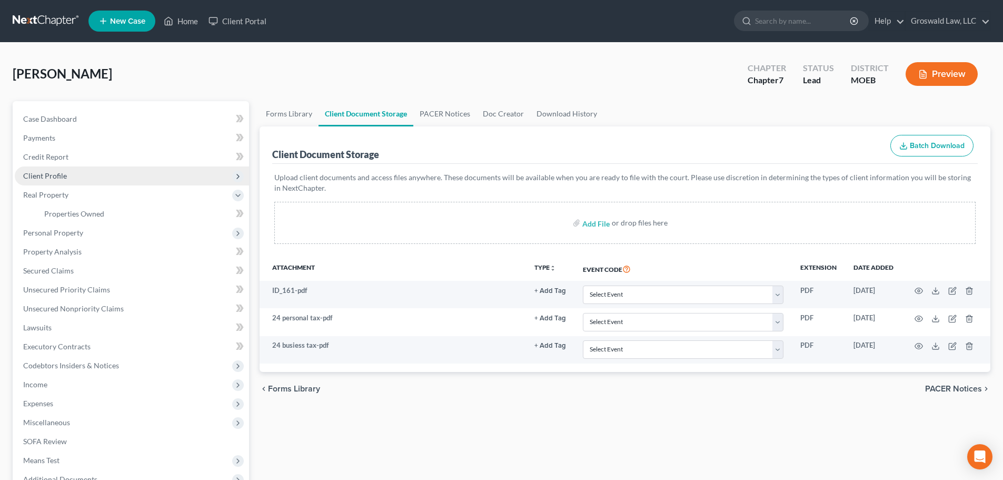
click at [61, 179] on span "Client Profile" at bounding box center [45, 175] width 44 height 9
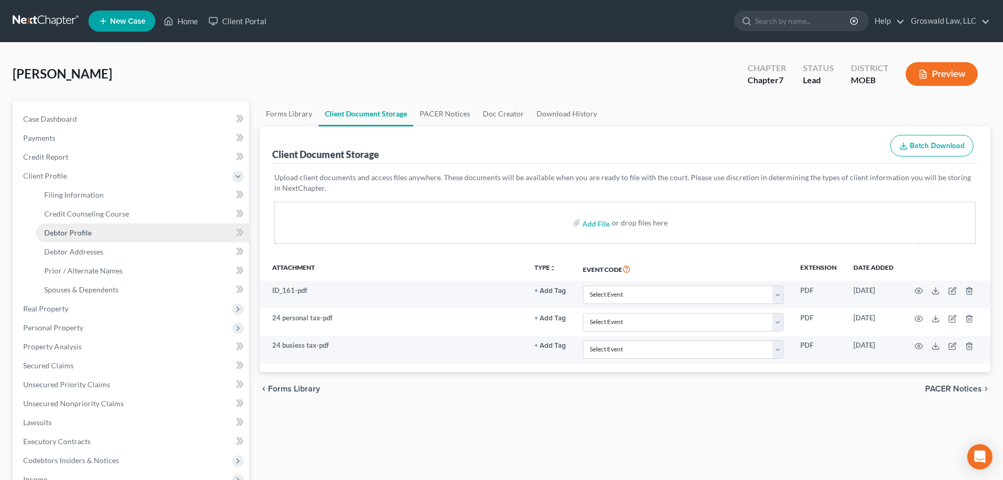
click at [97, 239] on link "Debtor Profile" at bounding box center [142, 232] width 213 height 19
select select "1"
select select "3"
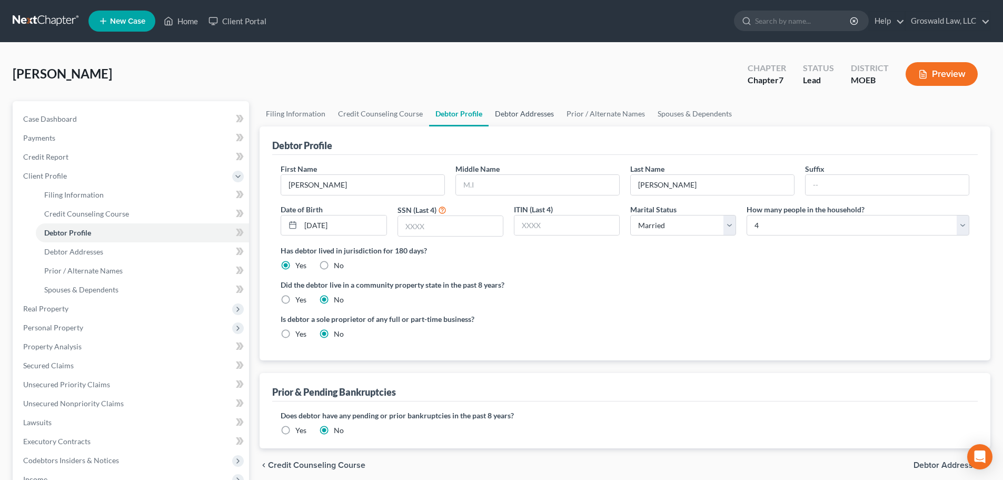
click at [514, 116] on link "Debtor Addresses" at bounding box center [525, 113] width 72 height 25
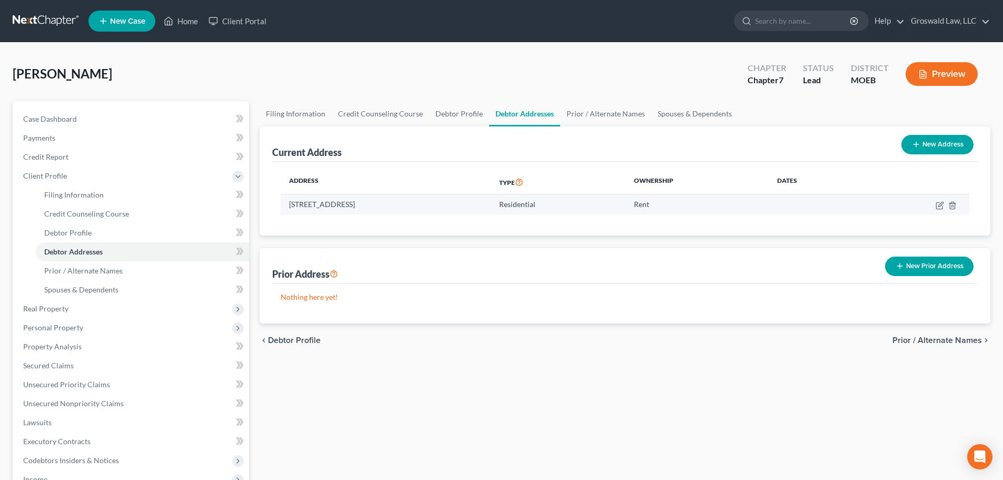
drag, startPoint x: 356, startPoint y: 206, endPoint x: 290, endPoint y: 206, distance: 65.8
click at [290, 206] on td "[STREET_ADDRESS]" at bounding box center [386, 204] width 210 height 20
copy td "[STREET_ADDRESS]"
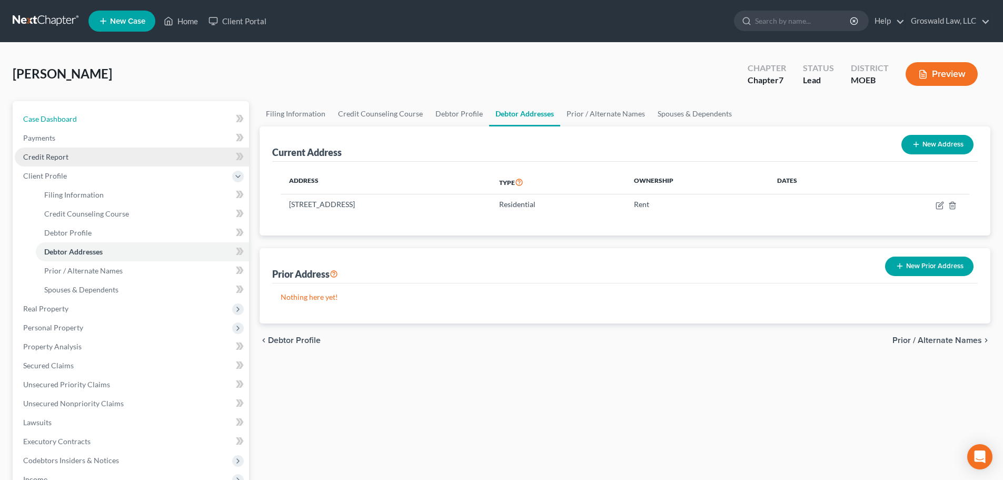
drag, startPoint x: 121, startPoint y: 119, endPoint x: 220, endPoint y: 150, distance: 104.1
click at [121, 119] on link "Case Dashboard" at bounding box center [132, 119] width 234 height 19
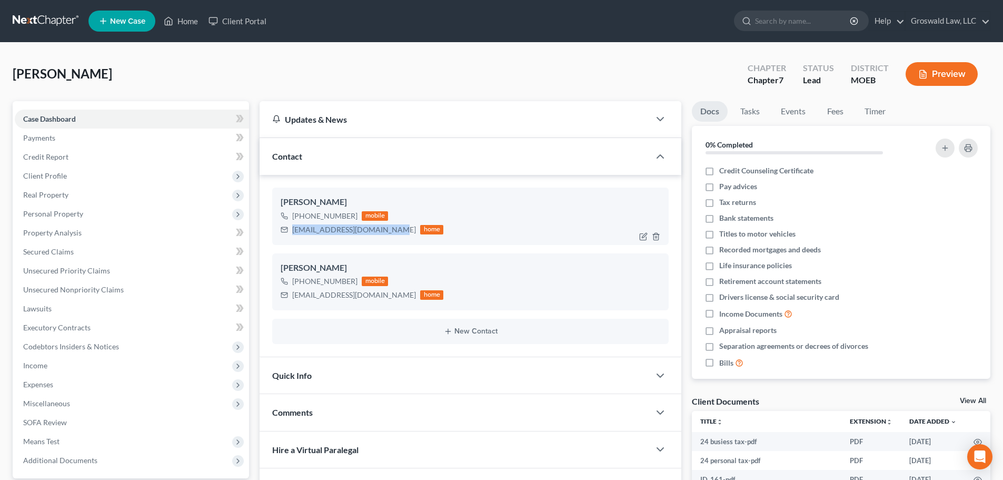
drag, startPoint x: 385, startPoint y: 234, endPoint x: 290, endPoint y: 234, distance: 94.8
click at [290, 234] on div "[EMAIL_ADDRESS][DOMAIN_NAME] home" at bounding box center [362, 230] width 163 height 14
copy div "[EMAIL_ADDRESS][DOMAIN_NAME]"
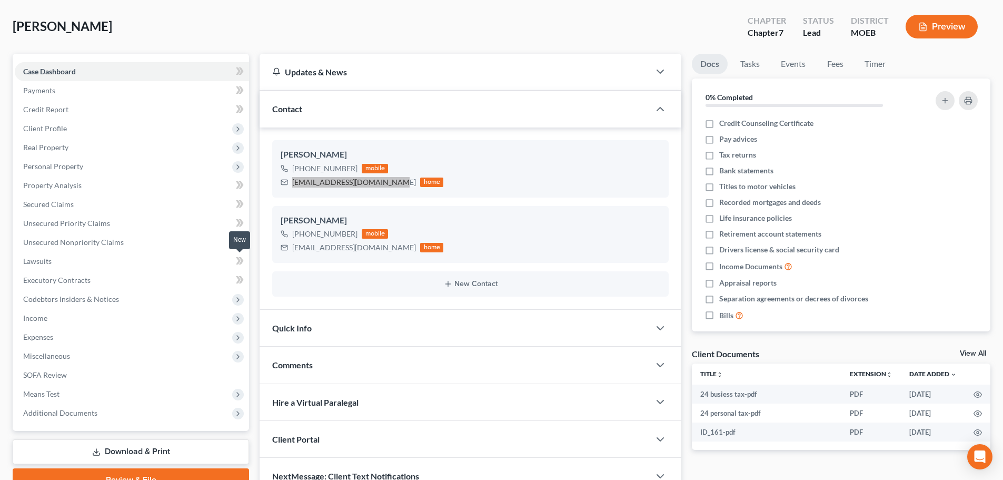
scroll to position [103, 0]
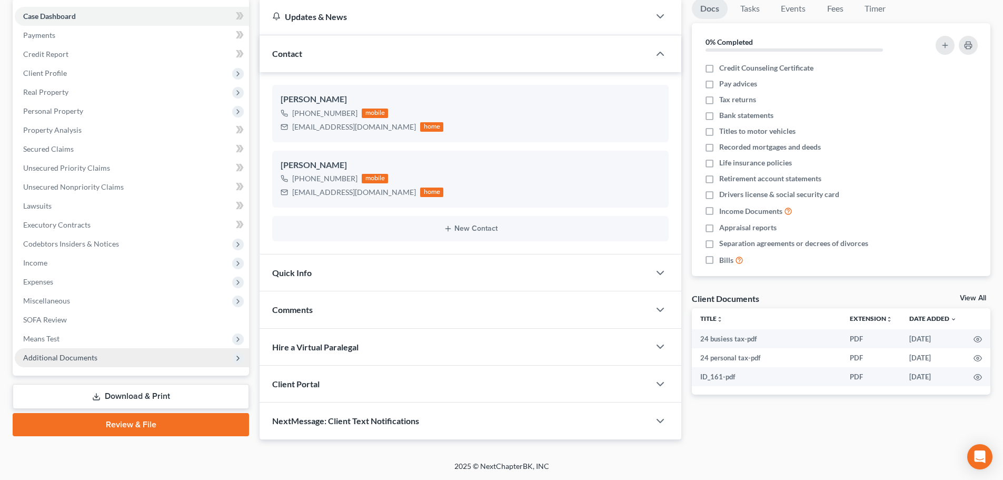
click at [89, 356] on span "Additional Documents" at bounding box center [60, 357] width 74 height 9
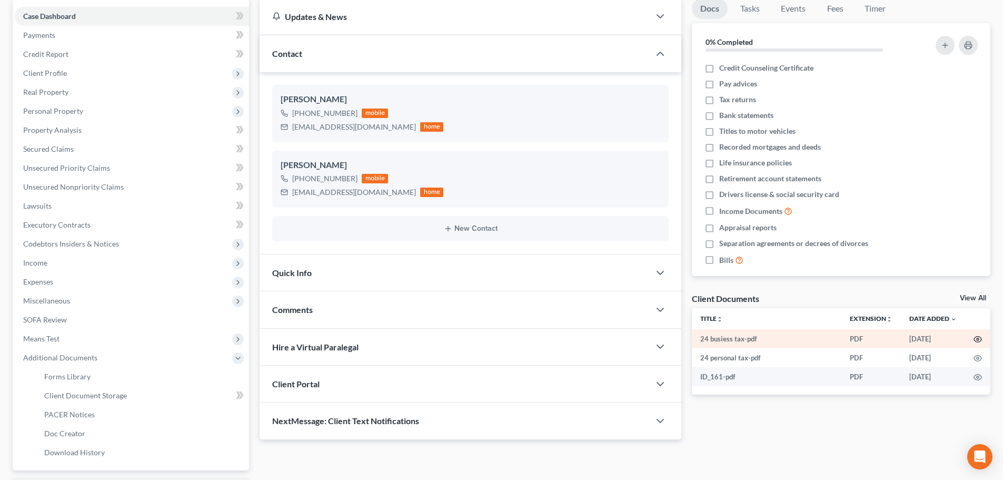
click at [978, 338] on circle "button" at bounding box center [978, 339] width 2 height 2
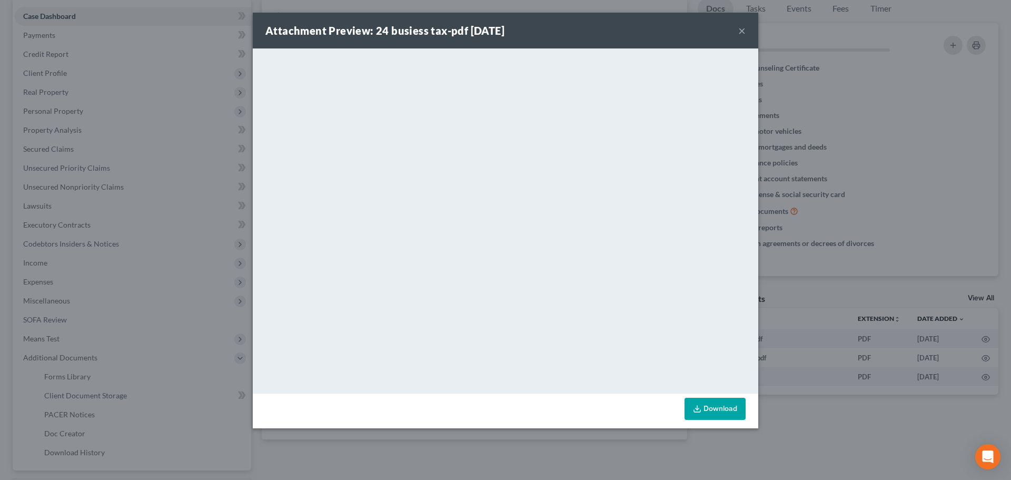
click at [718, 412] on link "Download" at bounding box center [715, 409] width 61 height 22
click at [742, 27] on button "×" at bounding box center [742, 30] width 7 height 13
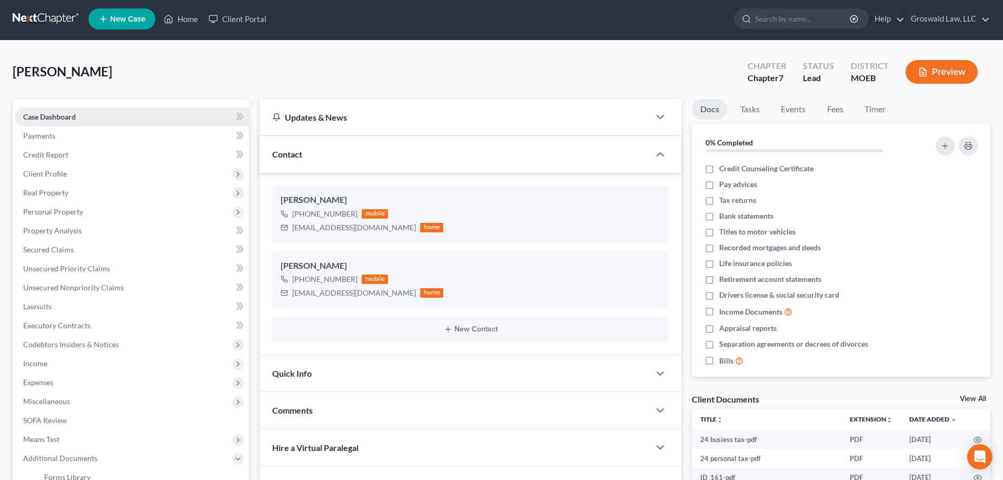
scroll to position [0, 0]
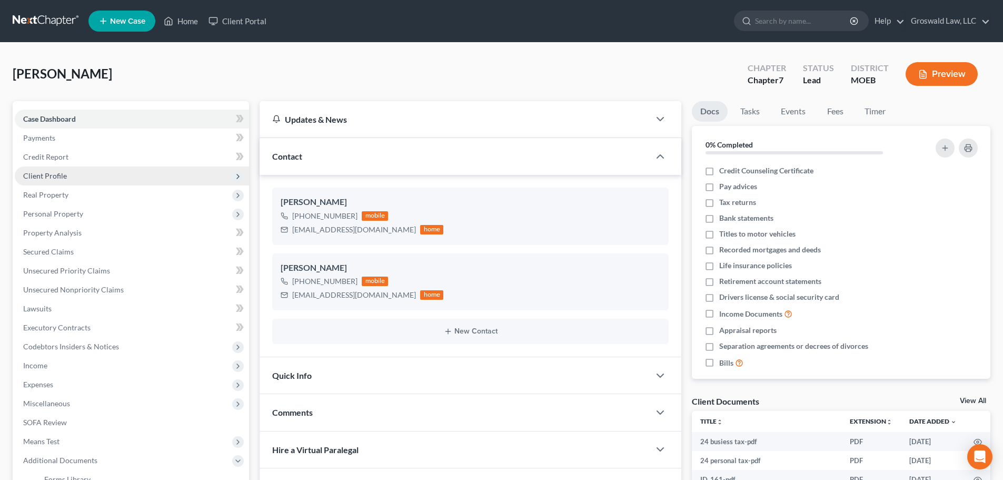
click at [75, 175] on span "Client Profile" at bounding box center [132, 175] width 234 height 19
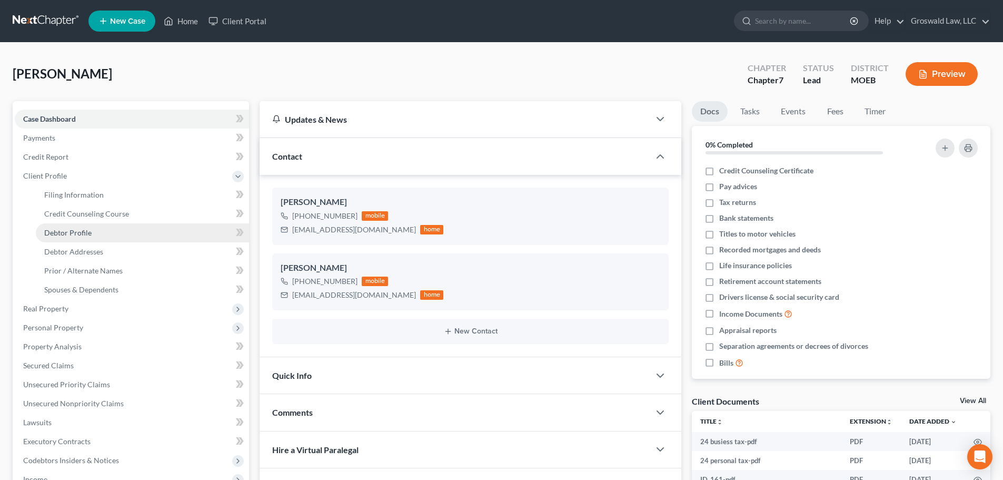
click at [78, 232] on span "Debtor Profile" at bounding box center [67, 232] width 47 height 9
select select "1"
select select "3"
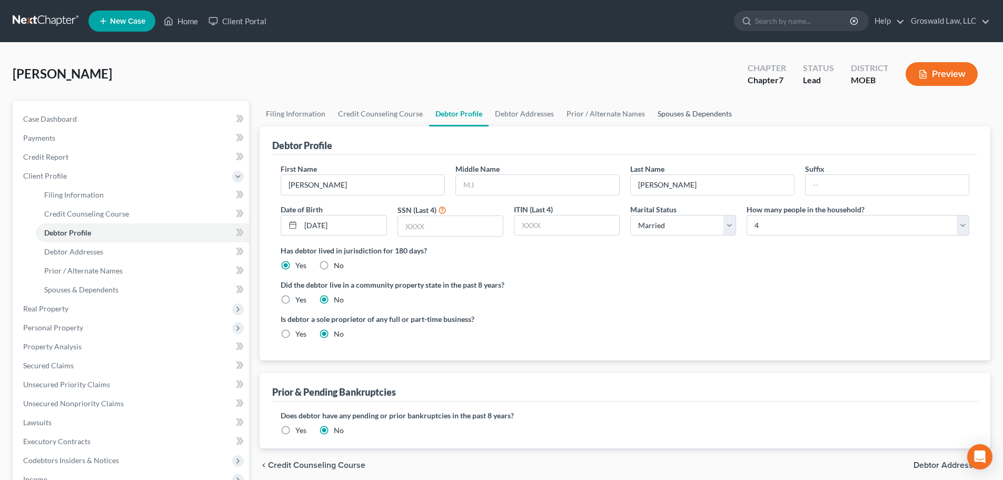
click at [697, 116] on link "Spouses & Dependents" at bounding box center [695, 113] width 87 height 25
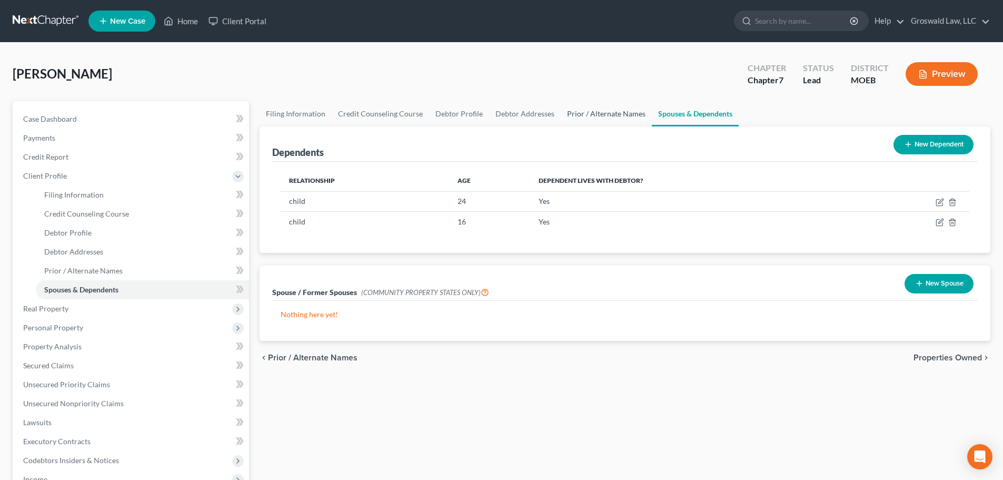
click at [602, 113] on link "Prior / Alternate Names" at bounding box center [606, 113] width 91 height 25
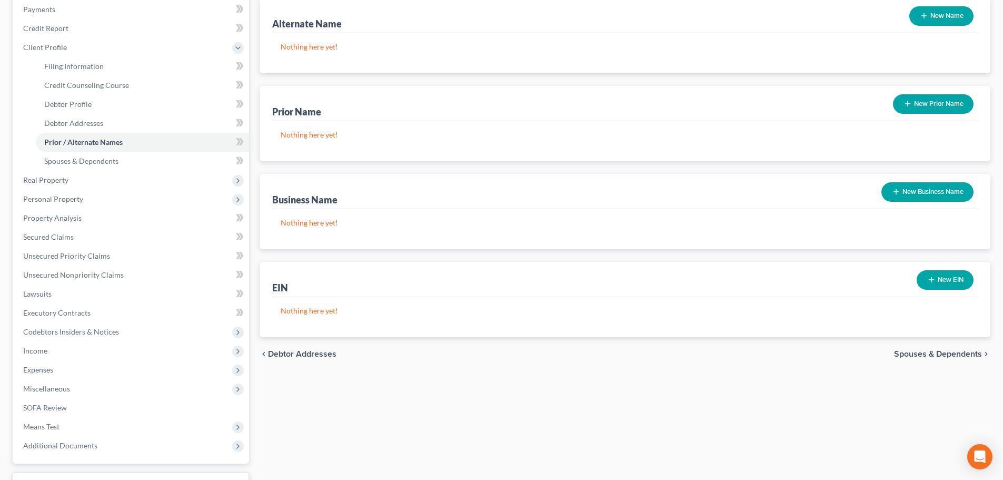
scroll to position [213, 0]
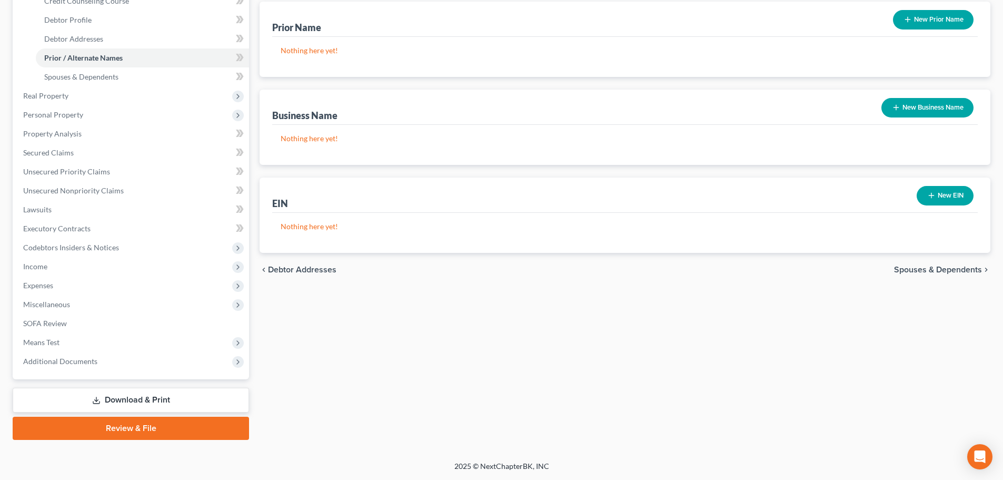
click at [913, 107] on button "New Business Name" at bounding box center [928, 107] width 92 height 19
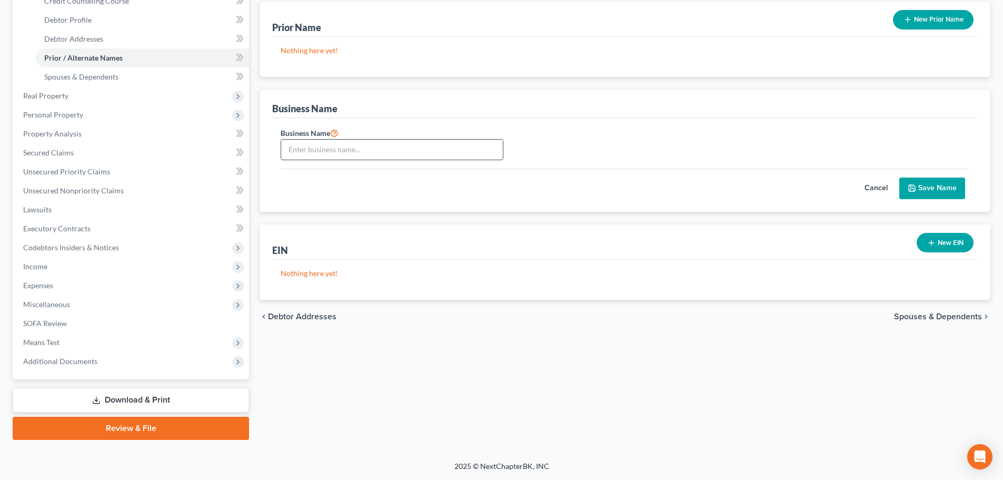
click at [398, 147] on input "text" at bounding box center [392, 150] width 222 height 20
type input "b"
type input "Big M Transport LLC"
click at [930, 183] on button "Save Name" at bounding box center [933, 189] width 66 height 22
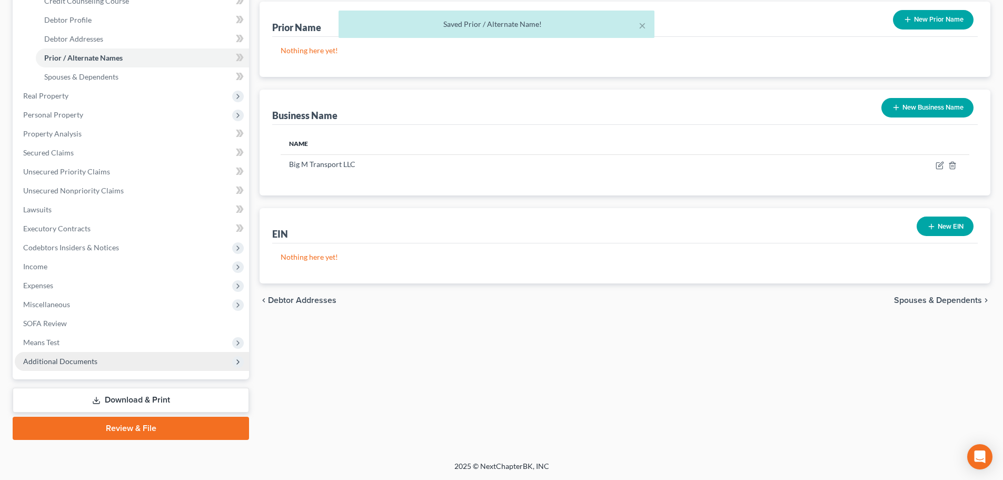
click at [150, 359] on span "Additional Documents" at bounding box center [132, 361] width 234 height 19
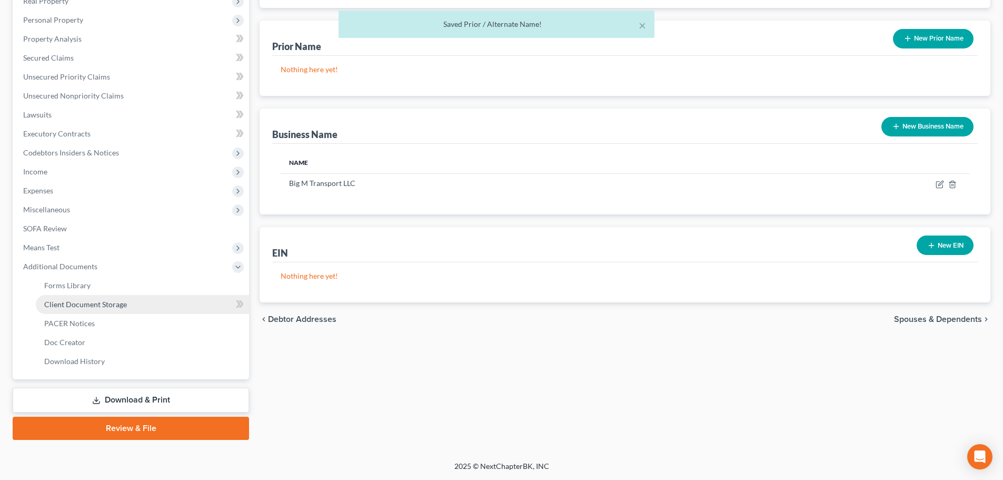
click at [133, 306] on link "Client Document Storage" at bounding box center [142, 304] width 213 height 19
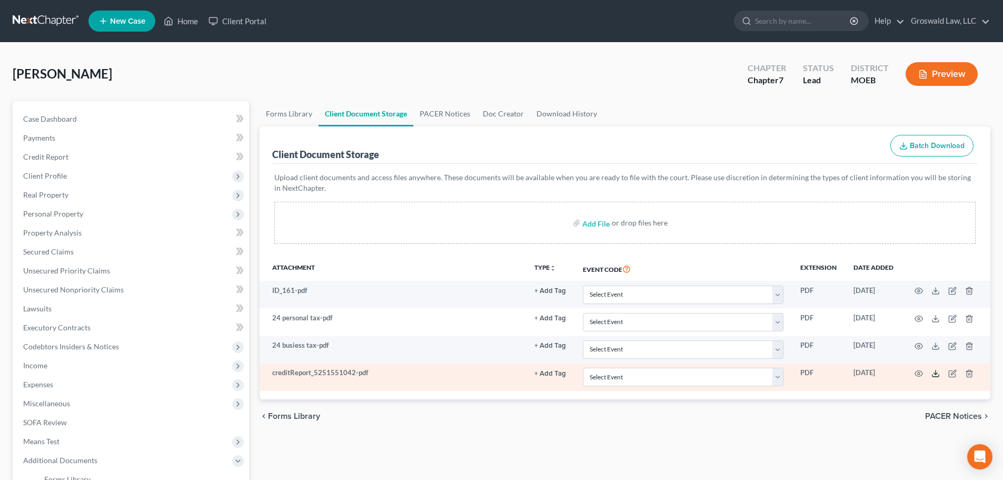
click at [939, 375] on icon at bounding box center [936, 373] width 8 height 8
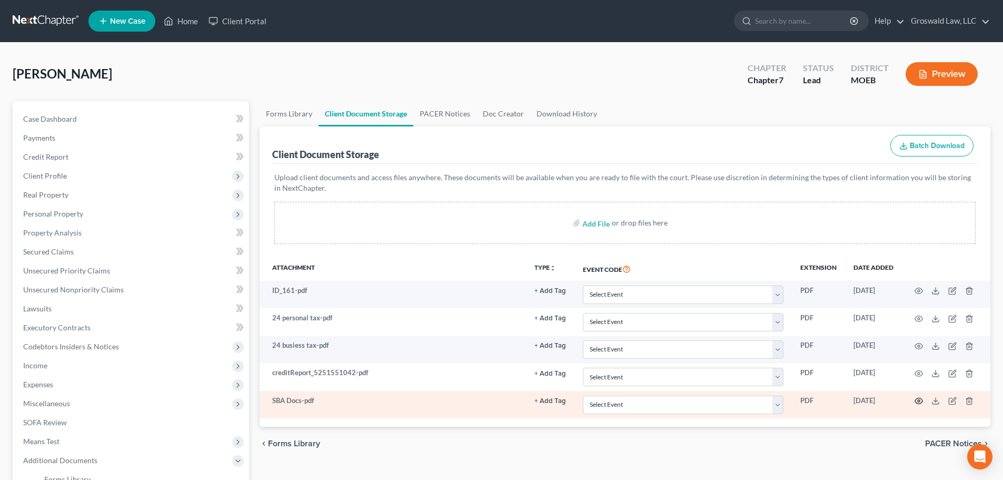
click at [919, 399] on icon "button" at bounding box center [919, 401] width 8 height 8
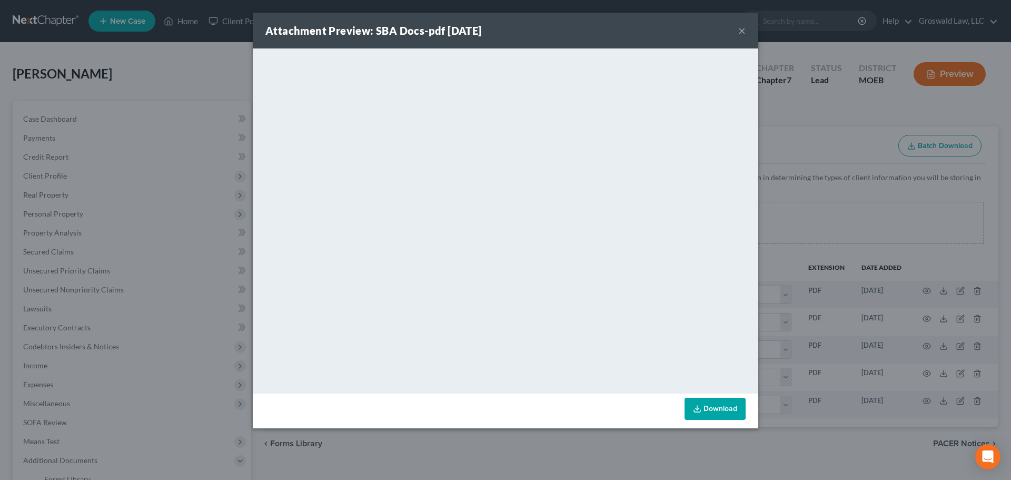
click at [745, 31] on button "×" at bounding box center [742, 30] width 7 height 13
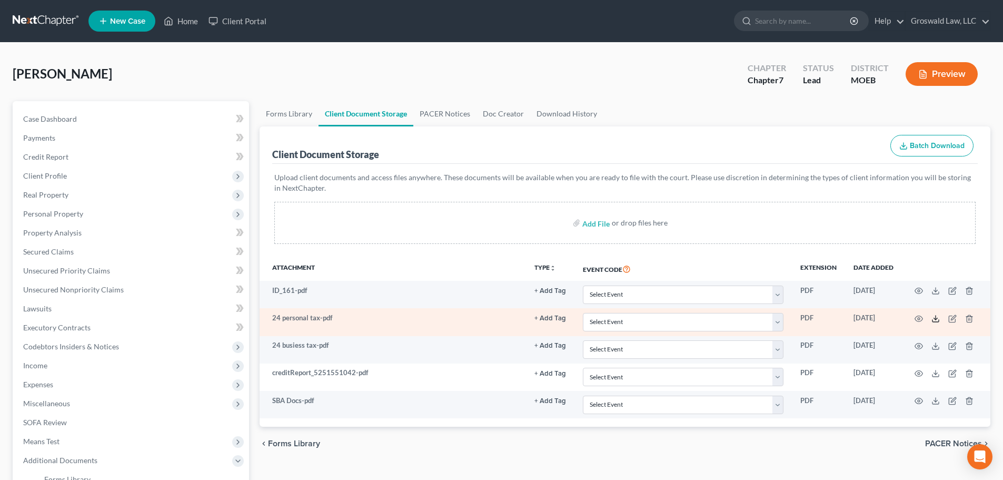
click at [937, 318] on icon at bounding box center [936, 318] width 8 height 8
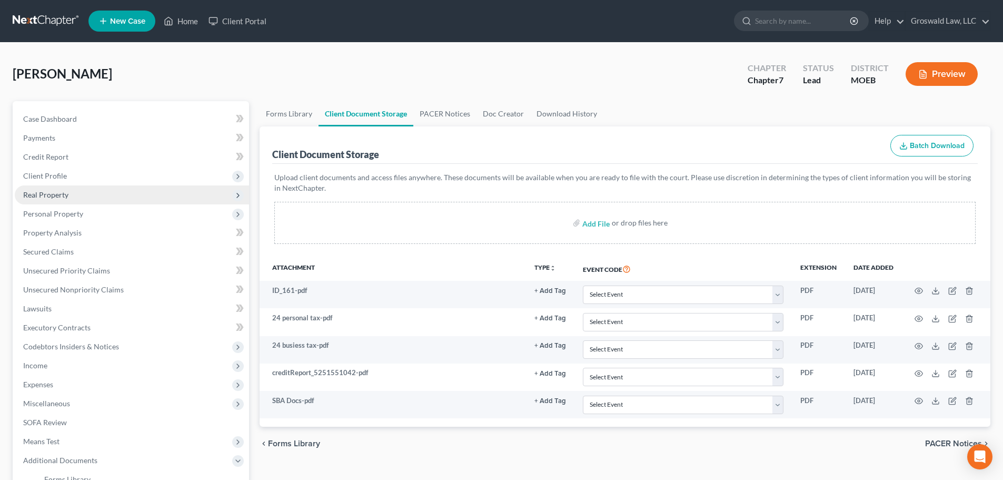
click at [51, 196] on span "Real Property" at bounding box center [45, 194] width 45 height 9
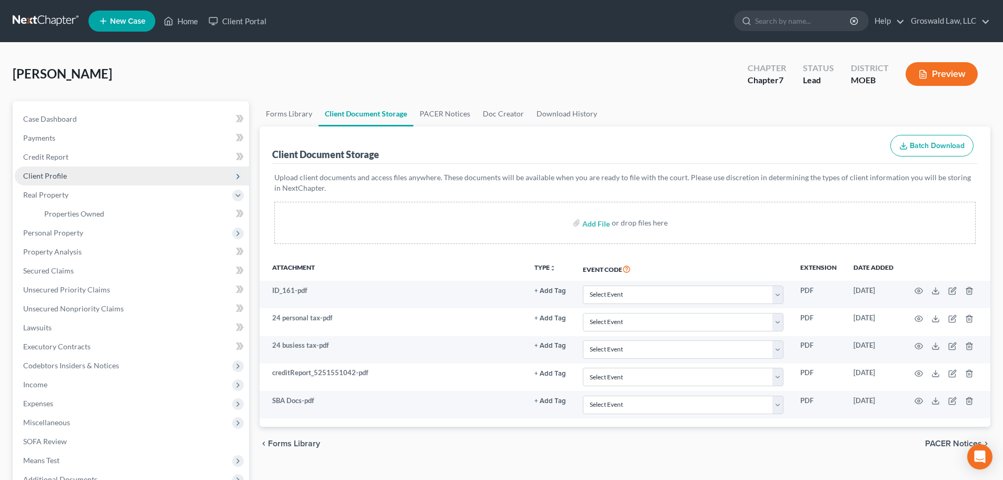
click at [53, 175] on span "Client Profile" at bounding box center [45, 175] width 44 height 9
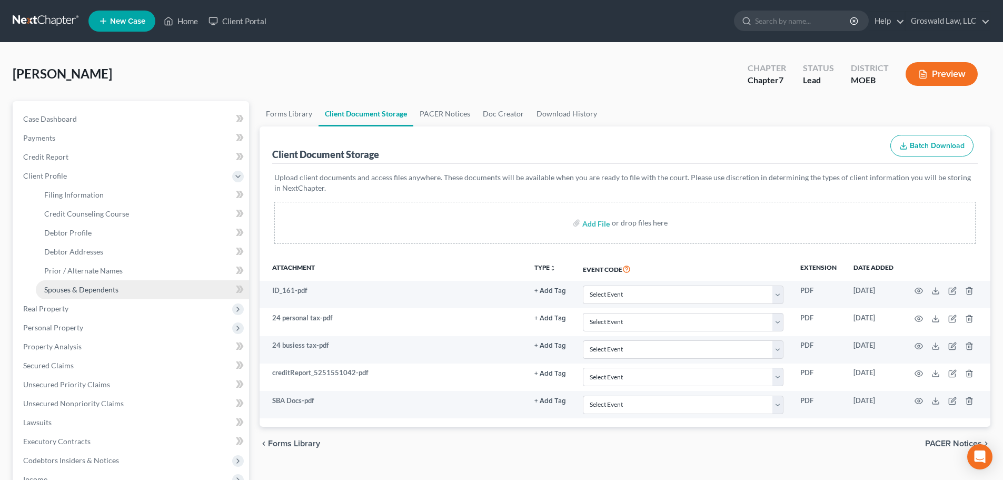
click at [82, 292] on span "Spouses & Dependents" at bounding box center [81, 289] width 74 height 9
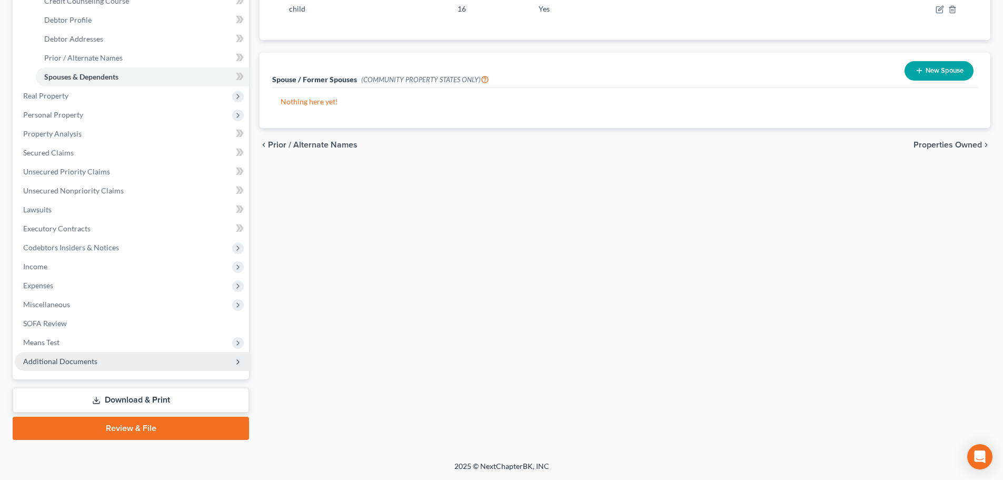
click at [119, 363] on span "Additional Documents" at bounding box center [132, 361] width 234 height 19
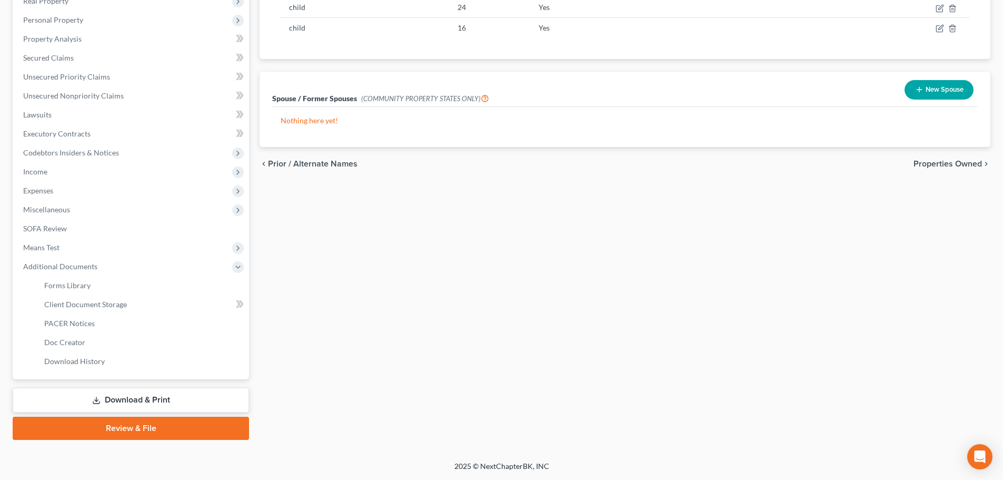
scroll to position [194, 0]
click at [160, 301] on link "Client Document Storage" at bounding box center [142, 304] width 213 height 19
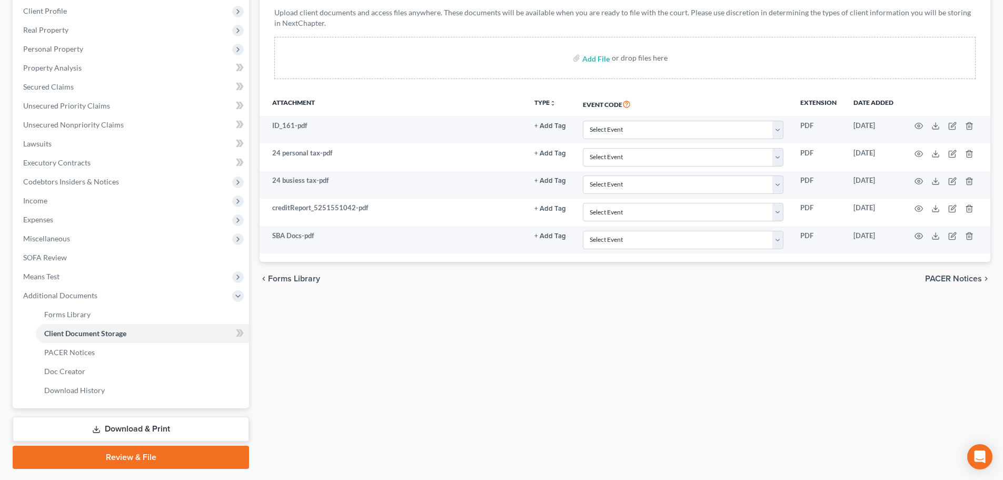
scroll to position [194, 0]
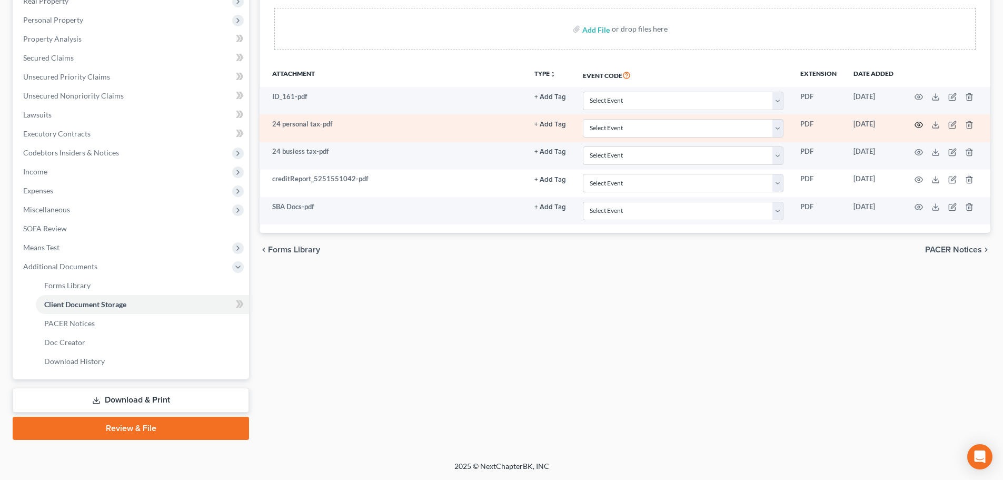
click at [918, 125] on circle "button" at bounding box center [919, 125] width 2 height 2
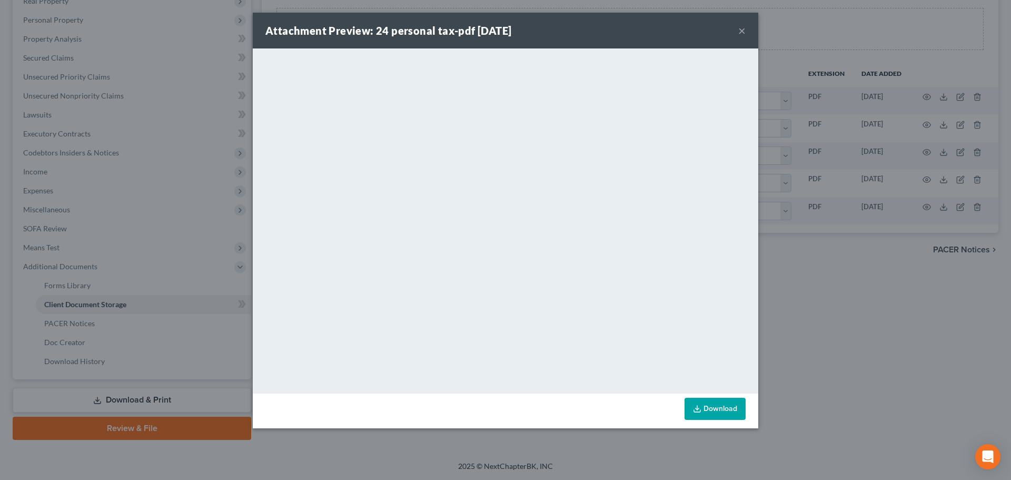
click at [741, 25] on button "×" at bounding box center [742, 30] width 7 height 13
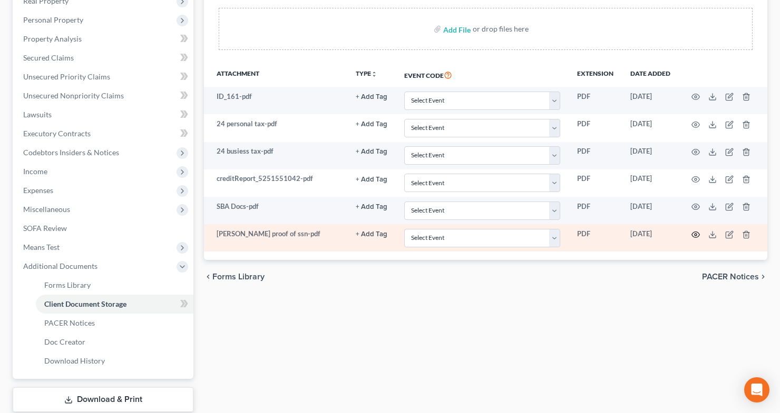
click at [695, 235] on icon "button" at bounding box center [695, 235] width 8 height 8
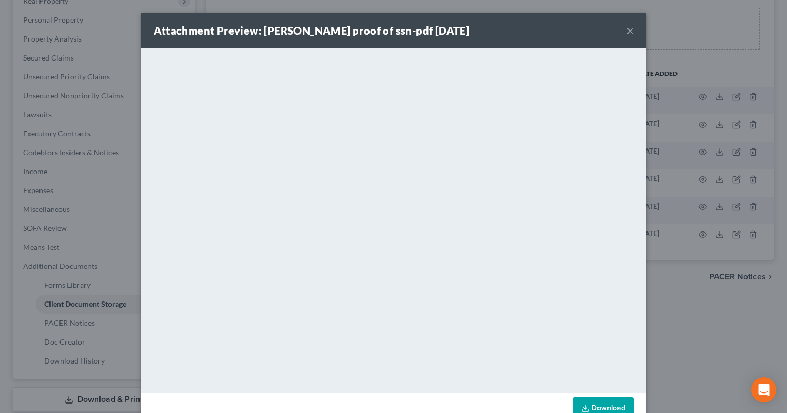
click at [627, 31] on button "×" at bounding box center [630, 30] width 7 height 13
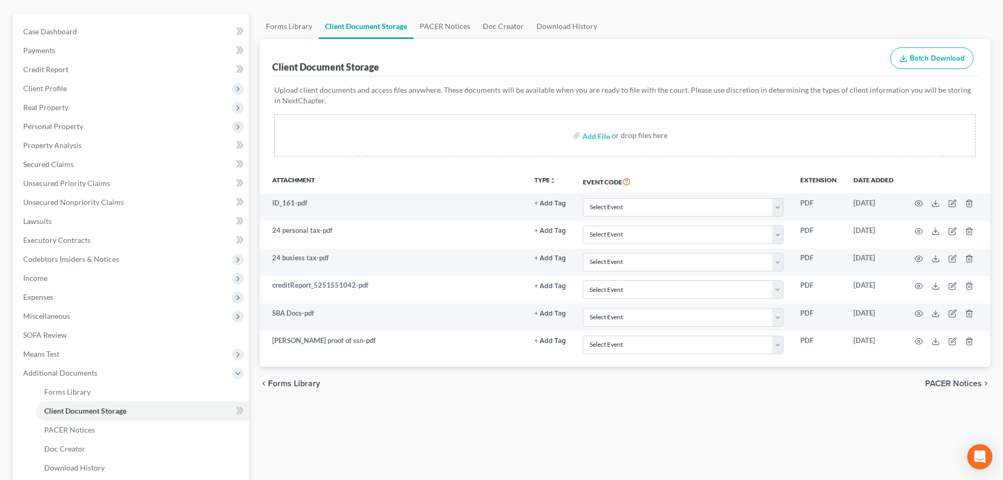
scroll to position [0, 0]
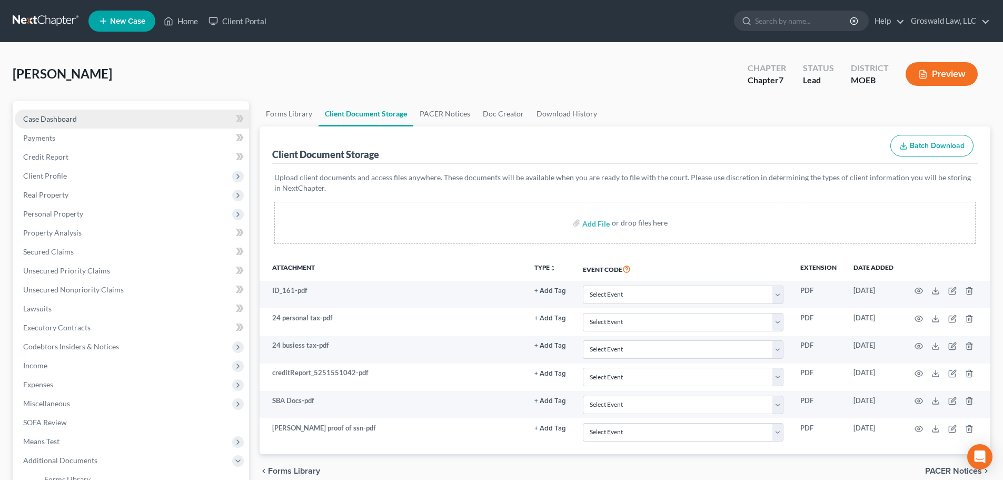
click at [103, 124] on link "Case Dashboard" at bounding box center [132, 119] width 234 height 19
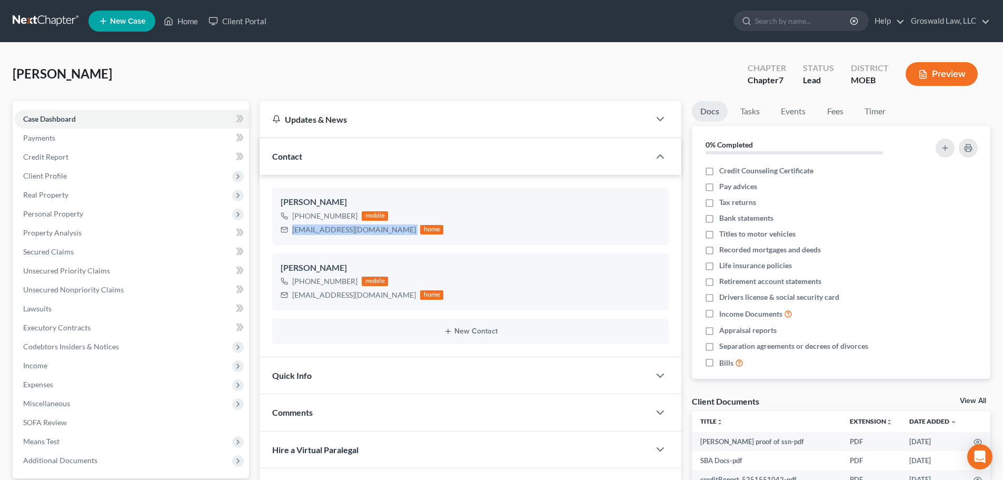
drag, startPoint x: 387, startPoint y: 228, endPoint x: 271, endPoint y: 226, distance: 115.4
click at [271, 226] on div "[PERSON_NAME] [PHONE_NUMBER] mobile [EMAIL_ADDRESS][DOMAIN_NAME] home [PERSON_N…" at bounding box center [471, 266] width 422 height 182
drag, startPoint x: 358, startPoint y: 300, endPoint x: 293, endPoint y: 299, distance: 64.3
click at [293, 299] on div "[EMAIL_ADDRESS][DOMAIN_NAME] home" at bounding box center [362, 295] width 163 height 14
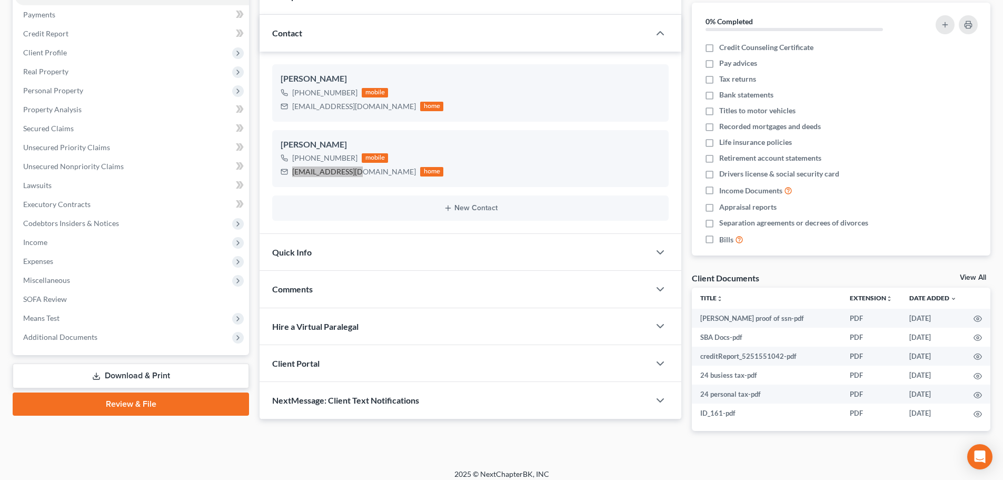
scroll to position [131, 0]
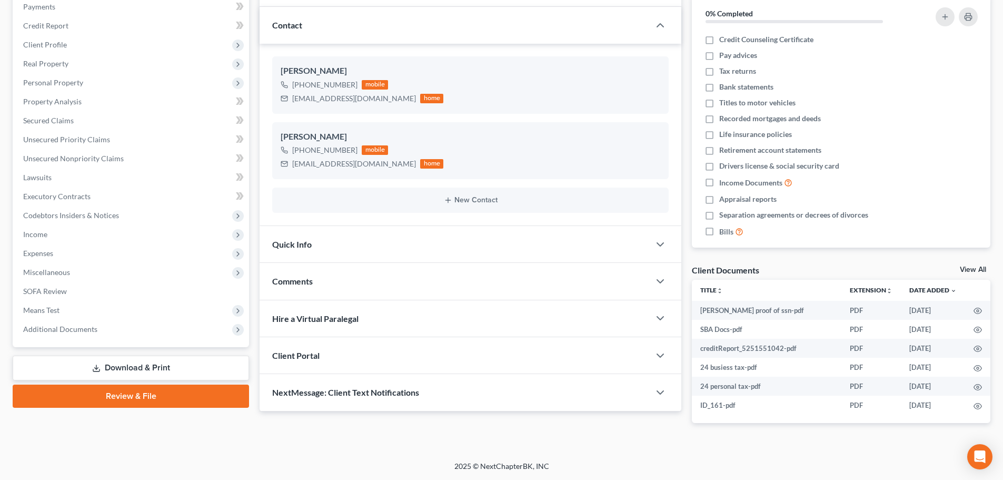
click at [349, 286] on div "Comments" at bounding box center [455, 281] width 390 height 36
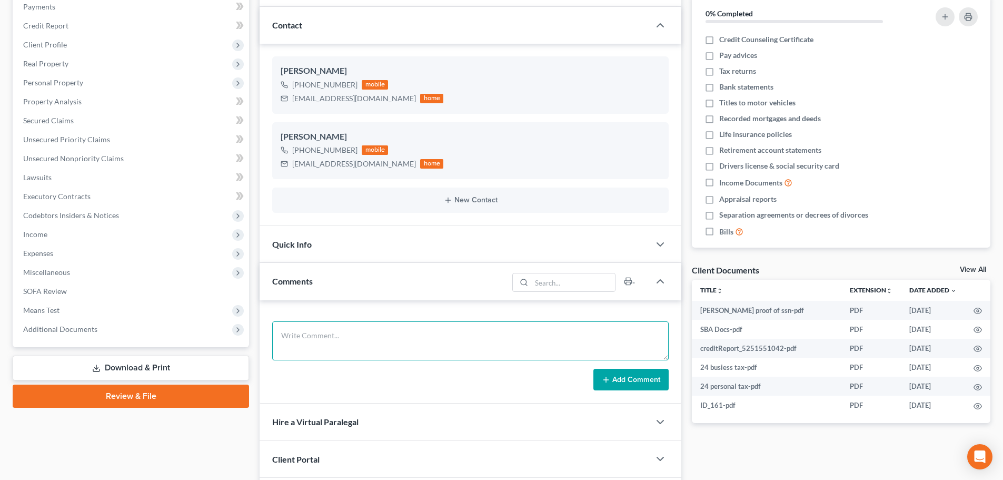
drag, startPoint x: 355, startPoint y: 340, endPoint x: 349, endPoint y: 329, distance: 12.5
click at [355, 341] on textarea at bounding box center [470, 340] width 397 height 39
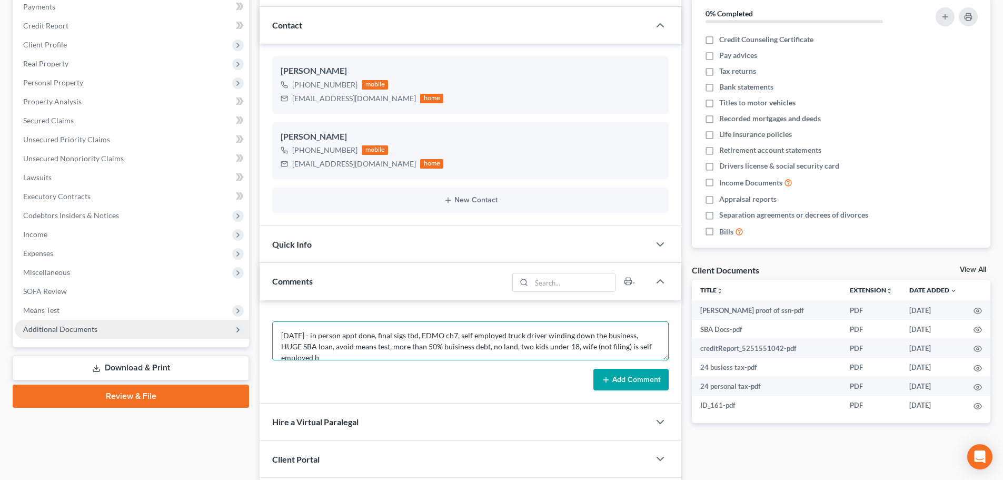
scroll to position [2, 0]
type textarea "[DATE] - in person appt done, final sigs tbd, EDMO ch7, self employed truck dri…"
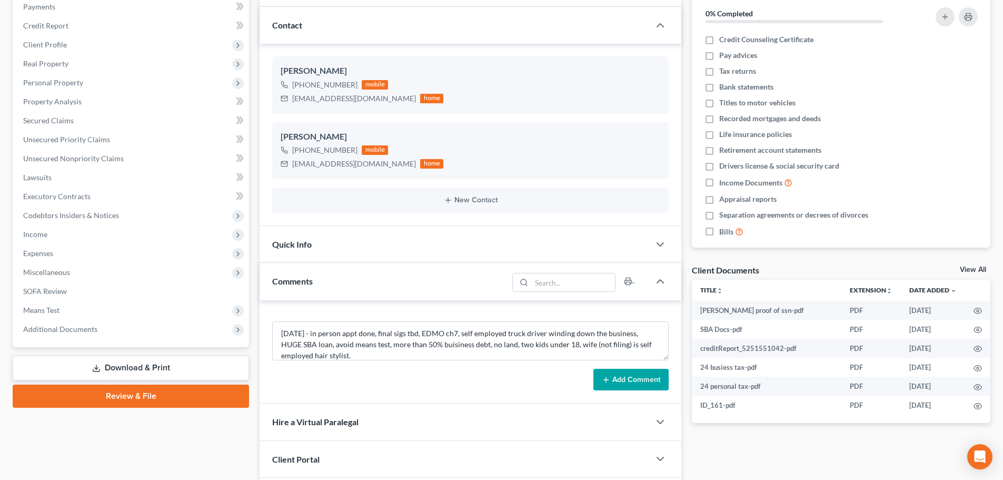
drag, startPoint x: 641, startPoint y: 382, endPoint x: 109, endPoint y: 319, distance: 535.8
click at [641, 382] on button "Add Comment" at bounding box center [631, 380] width 75 height 22
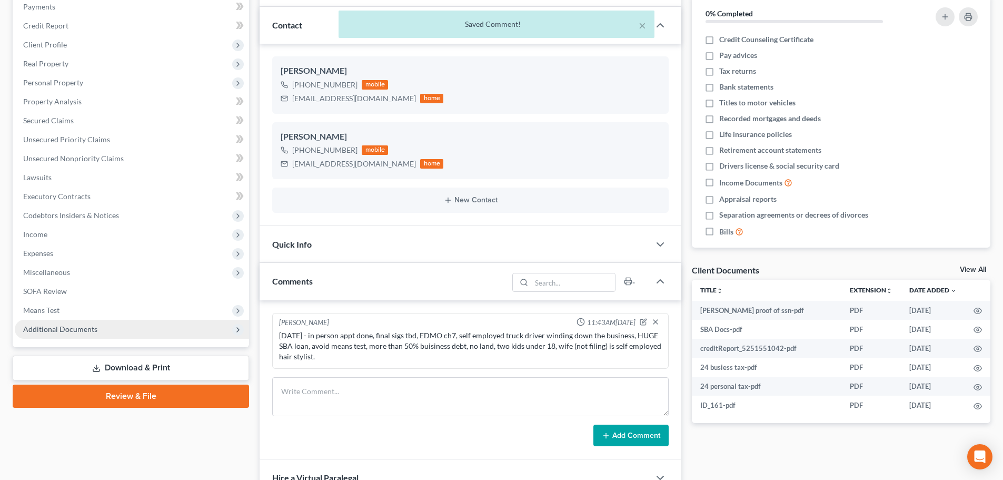
scroll to position [0, 0]
click at [99, 326] on span "Additional Documents" at bounding box center [132, 329] width 234 height 19
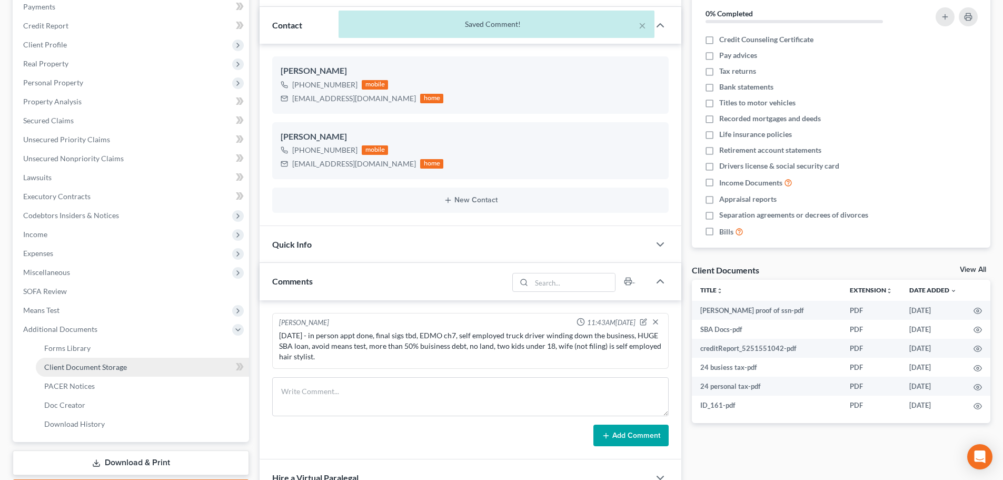
click at [75, 365] on span "Client Document Storage" at bounding box center [85, 366] width 83 height 9
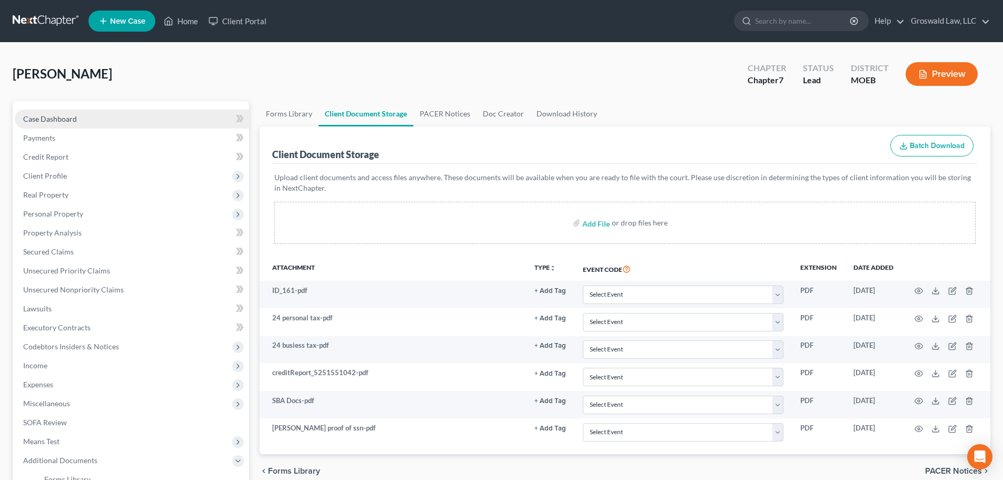
click at [121, 114] on link "Case Dashboard" at bounding box center [132, 119] width 234 height 19
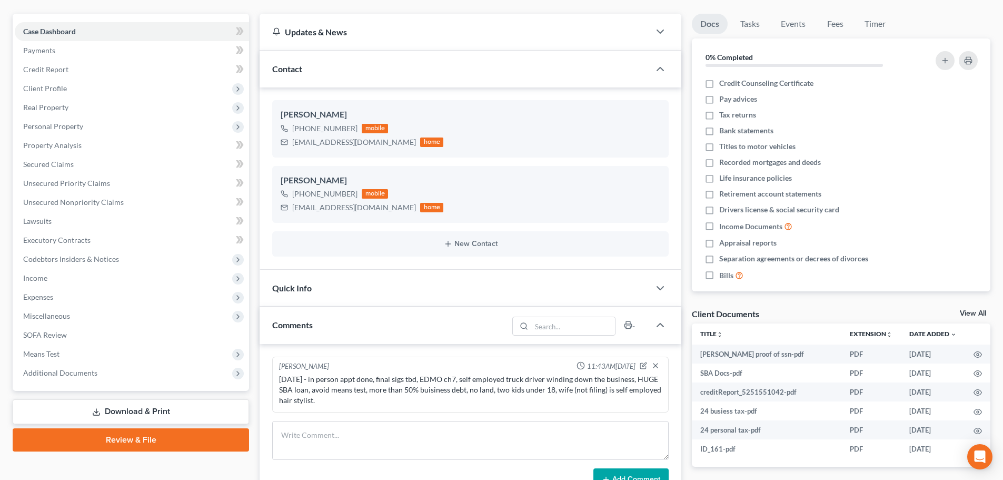
scroll to position [262, 0]
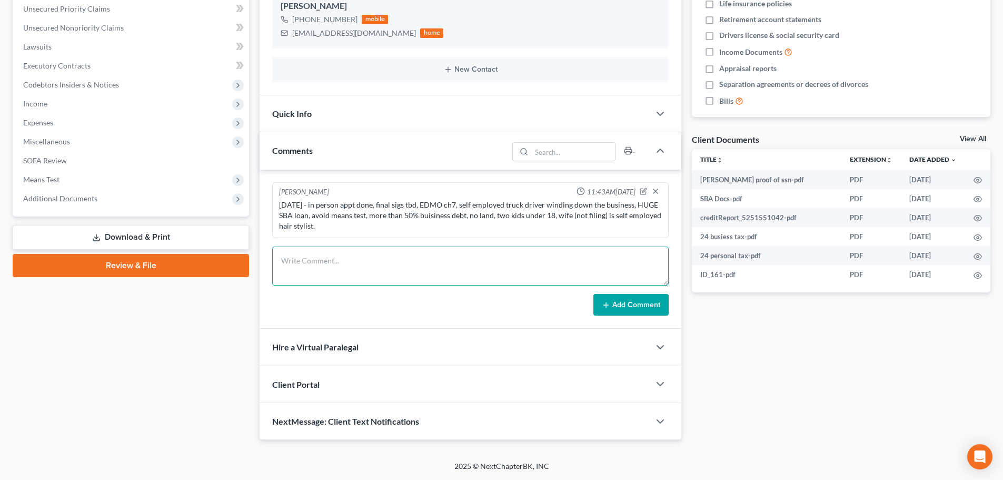
click at [372, 260] on textarea at bounding box center [470, 266] width 397 height 39
paste textarea "1. Six month income and expenses statement from [DATE] to present 2. 2023 tax r…"
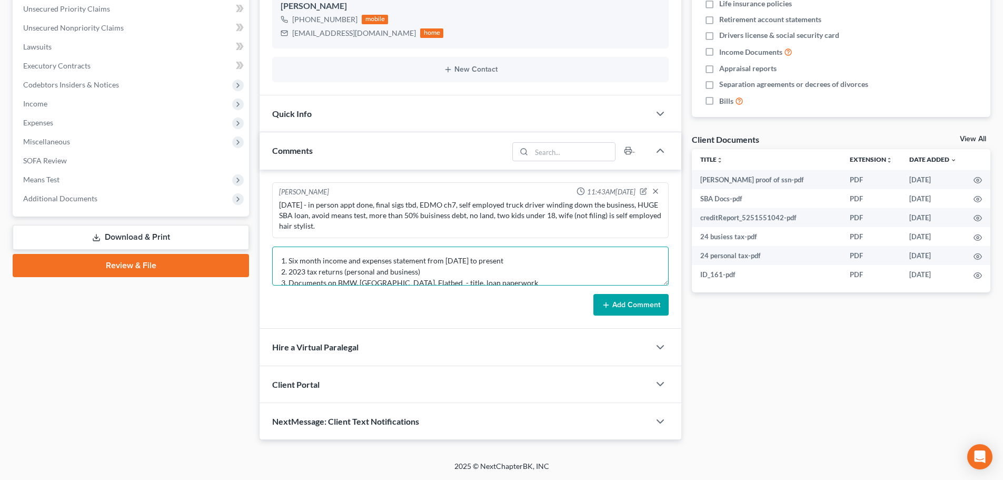
scroll to position [24, 0]
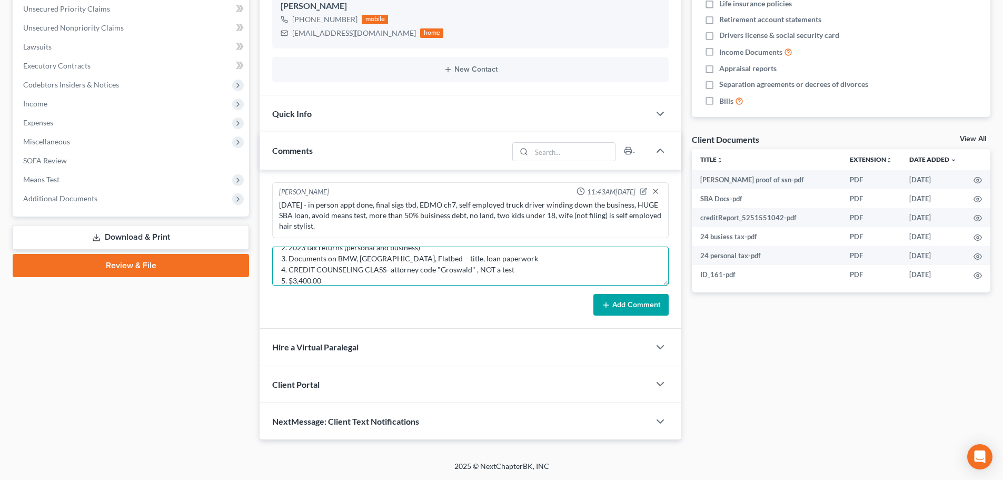
type textarea "1. Six month income and expenses statement from [DATE] to present 2. 2023 tax r…"
click at [631, 308] on button "Add Comment" at bounding box center [631, 305] width 75 height 22
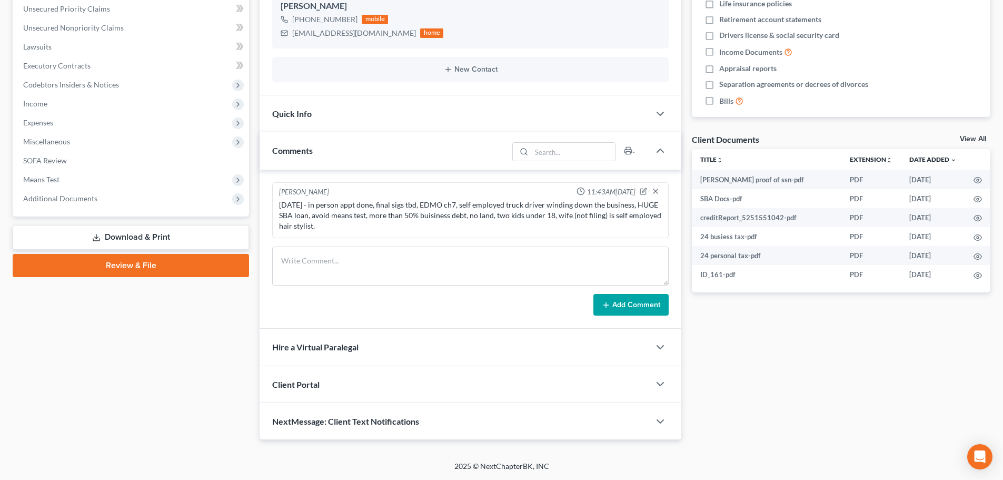
scroll to position [0, 0]
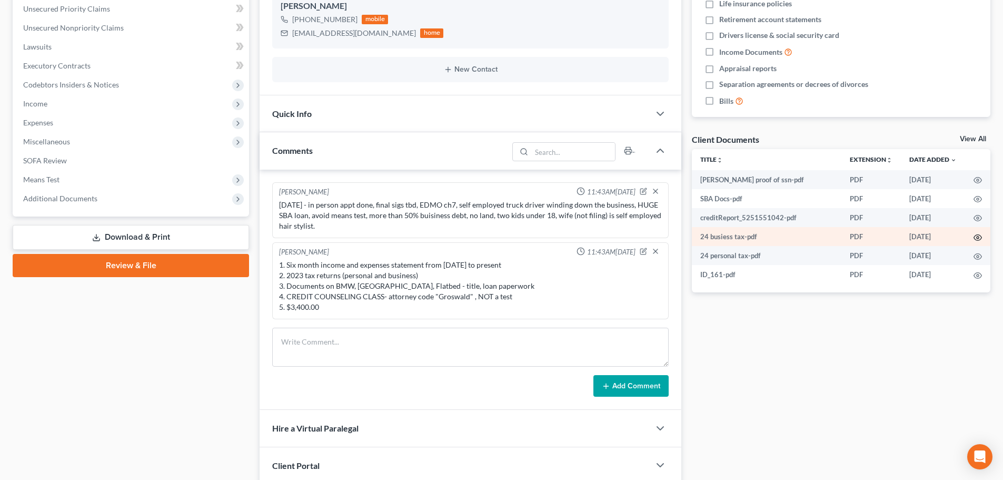
click at [981, 238] on icon "button" at bounding box center [978, 237] width 8 height 8
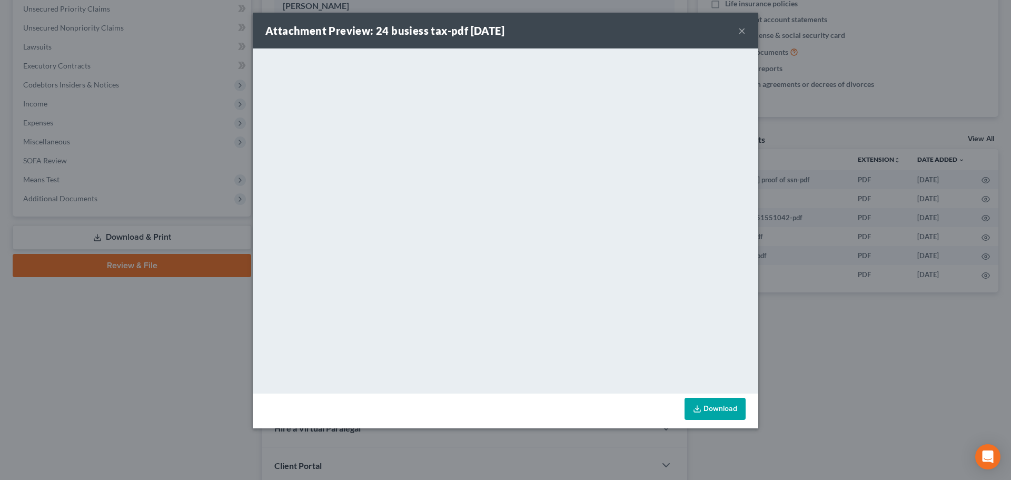
click at [722, 410] on link "Download" at bounding box center [715, 409] width 61 height 22
click at [743, 31] on button "×" at bounding box center [742, 30] width 7 height 13
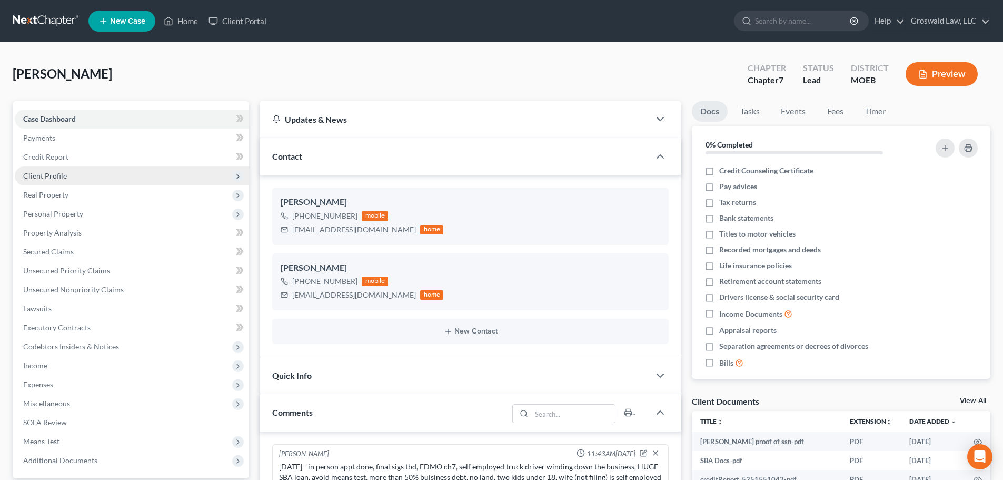
drag, startPoint x: 41, startPoint y: 175, endPoint x: 43, endPoint y: 183, distance: 8.3
click at [41, 176] on span "Client Profile" at bounding box center [45, 175] width 44 height 9
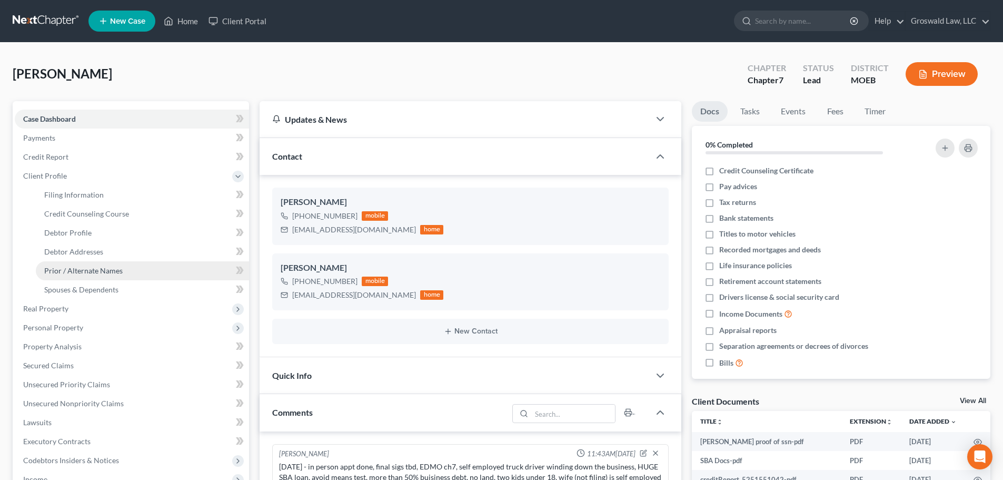
click at [101, 274] on span "Prior / Alternate Names" at bounding box center [83, 270] width 78 height 9
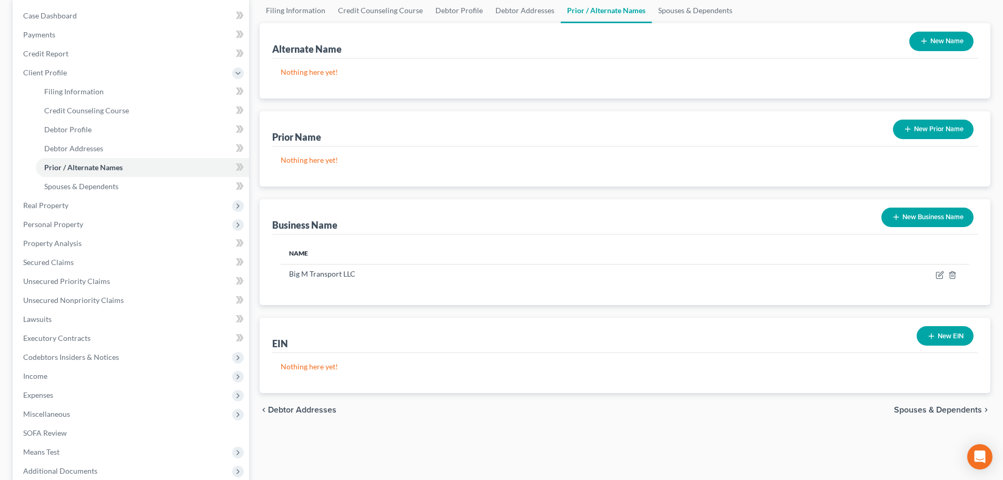
scroll to position [105, 0]
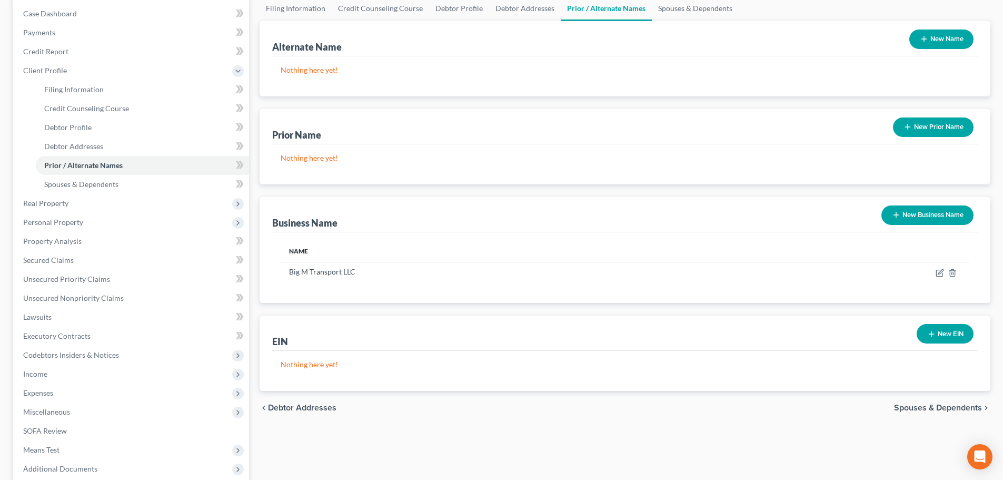
click at [937, 333] on button "New EIN" at bounding box center [945, 333] width 57 height 19
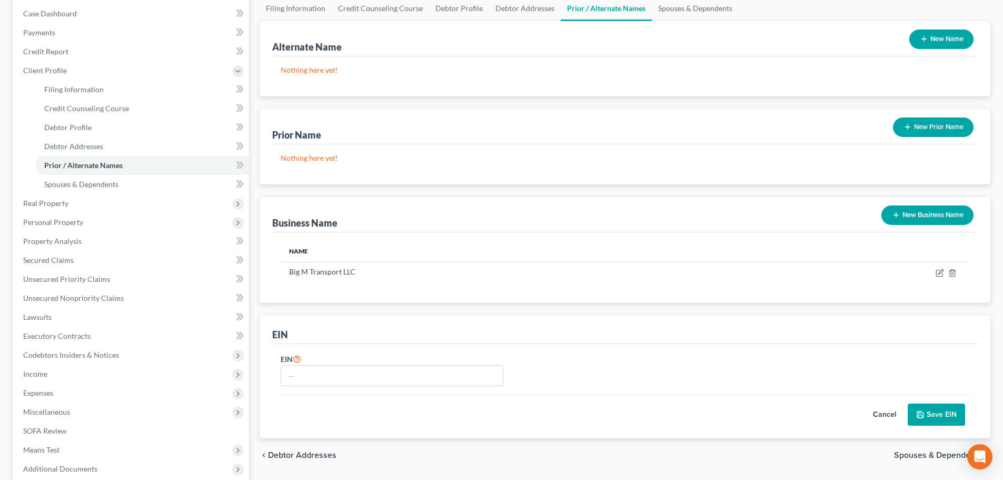
drag, startPoint x: 315, startPoint y: 377, endPoint x: 262, endPoint y: 372, distance: 53.4
click at [315, 375] on input "text" at bounding box center [392, 376] width 222 height 20
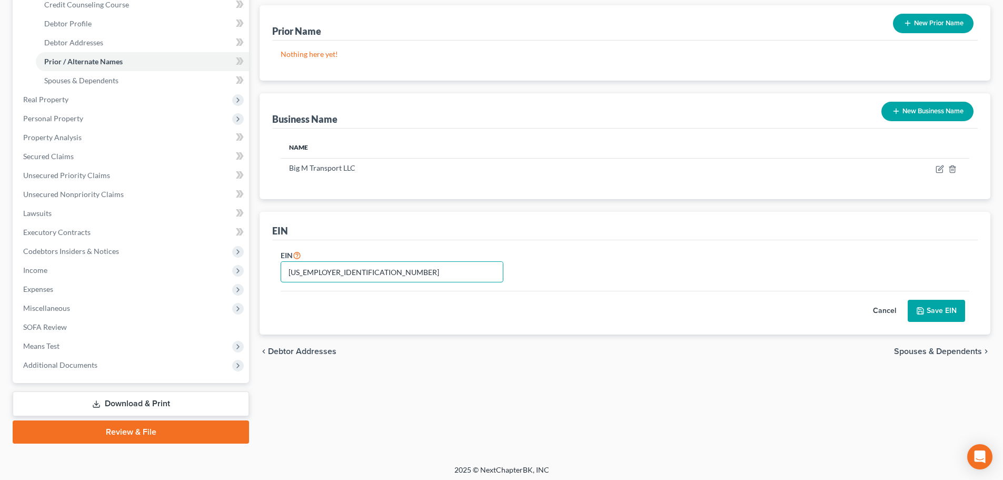
scroll to position [213, 0]
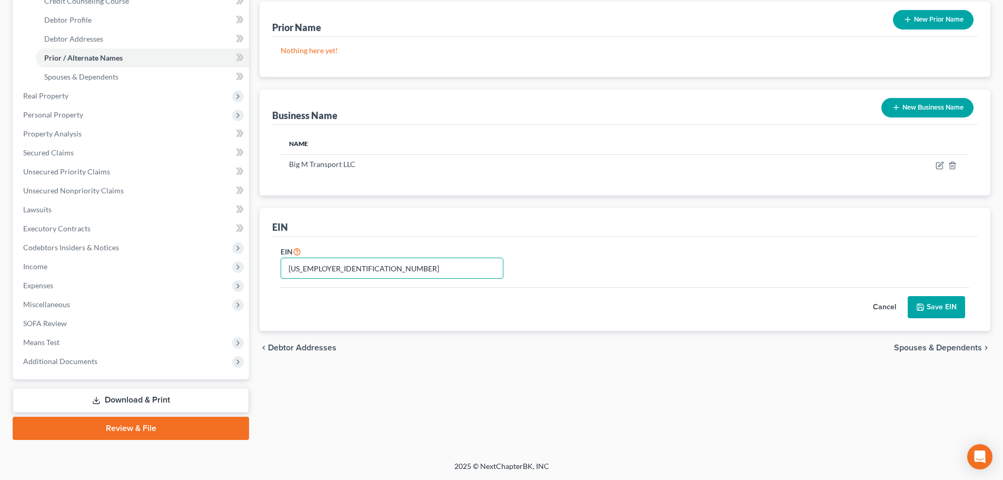
type input "[US_EMPLOYER_IDENTIFICATION_NUMBER]"
click at [937, 311] on button "Save EIN" at bounding box center [936, 307] width 57 height 22
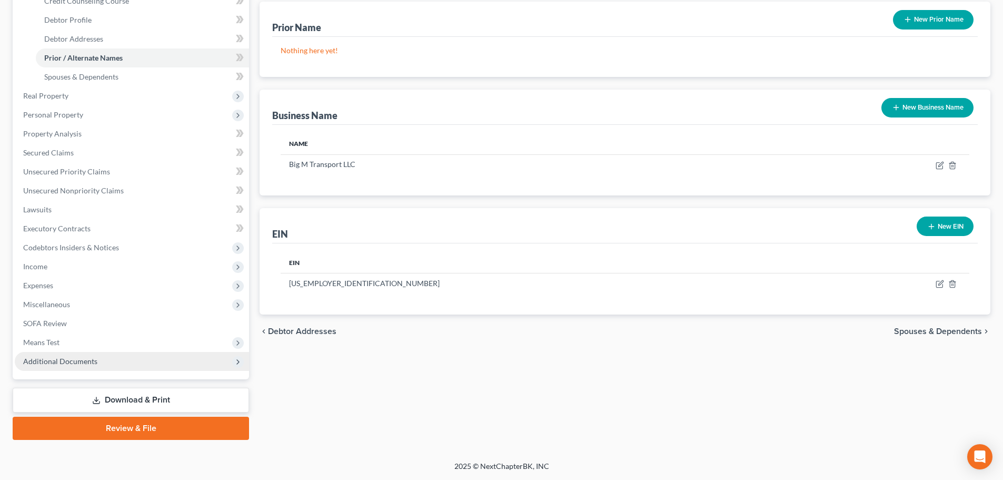
click at [100, 362] on span "Additional Documents" at bounding box center [132, 361] width 234 height 19
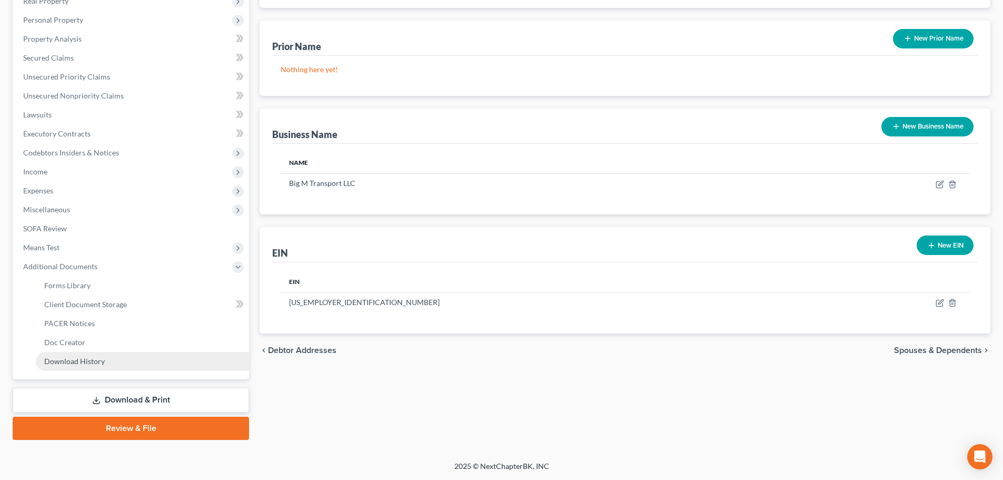
scroll to position [194, 0]
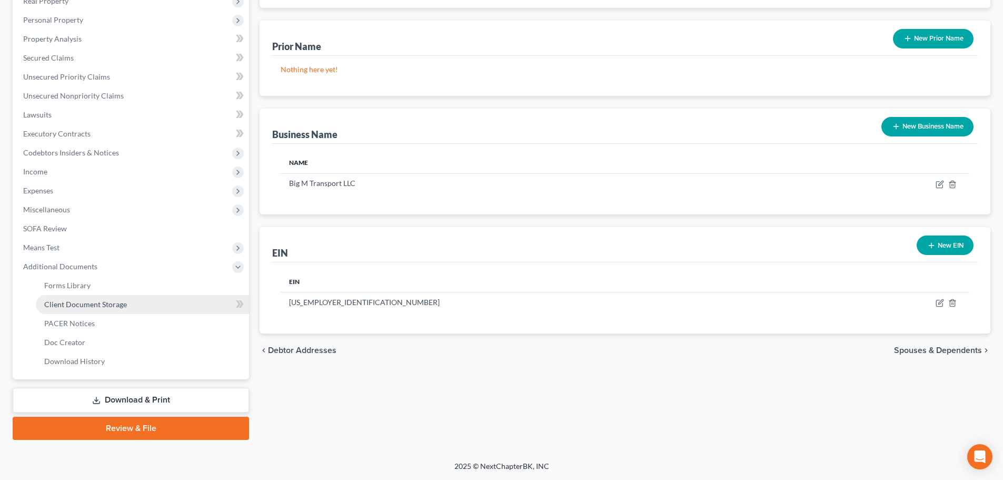
click at [115, 302] on span "Client Document Storage" at bounding box center [85, 304] width 83 height 9
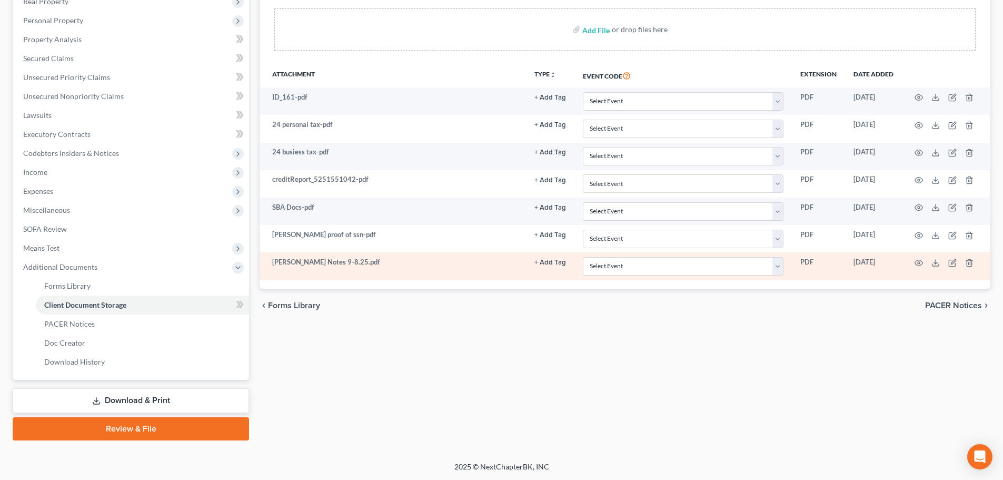
scroll to position [194, 0]
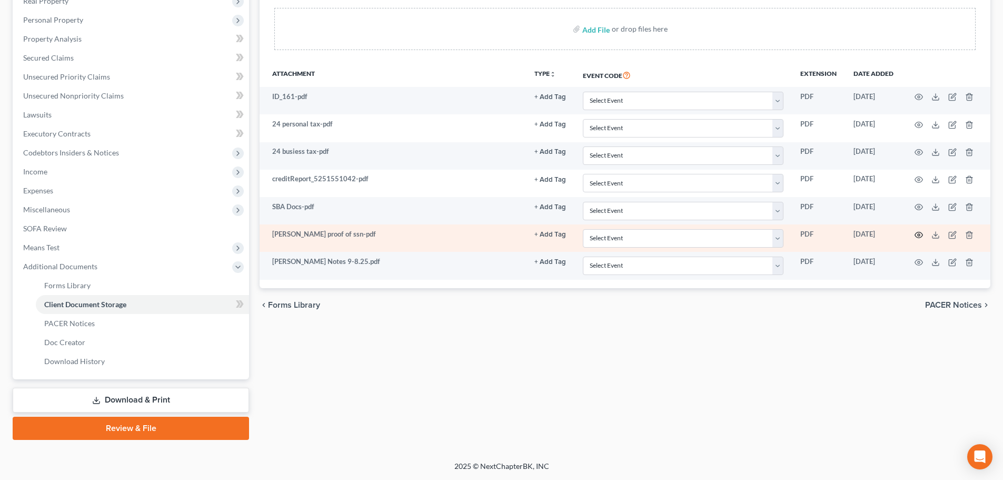
click at [918, 233] on icon "button" at bounding box center [919, 235] width 8 height 8
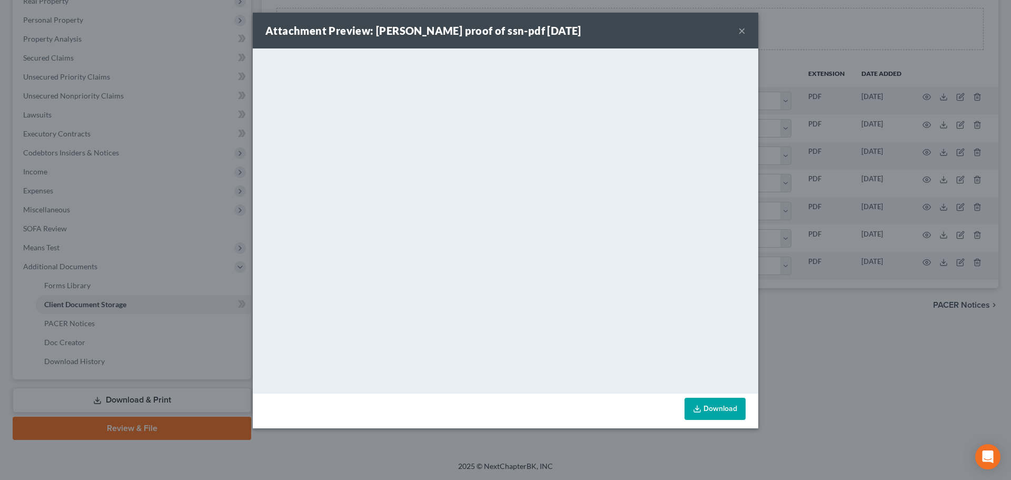
click at [740, 31] on button "×" at bounding box center [742, 30] width 7 height 13
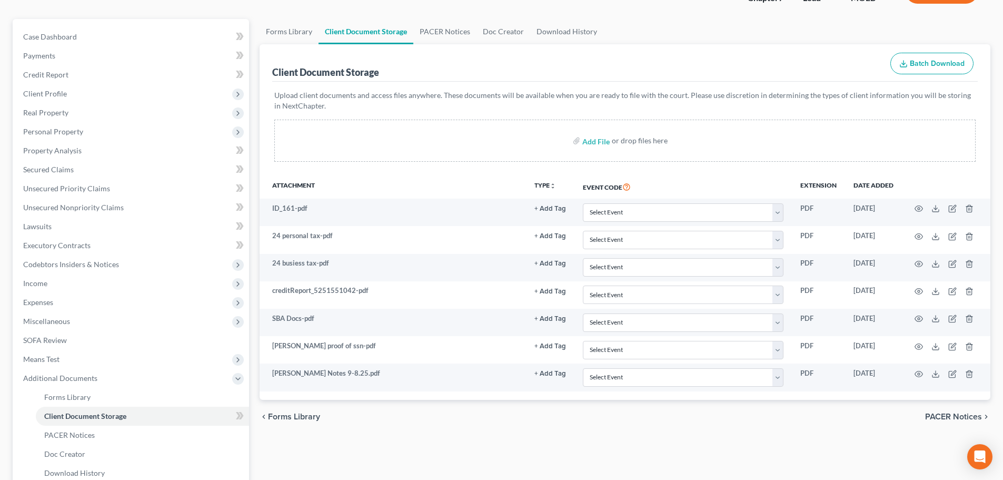
scroll to position [0, 0]
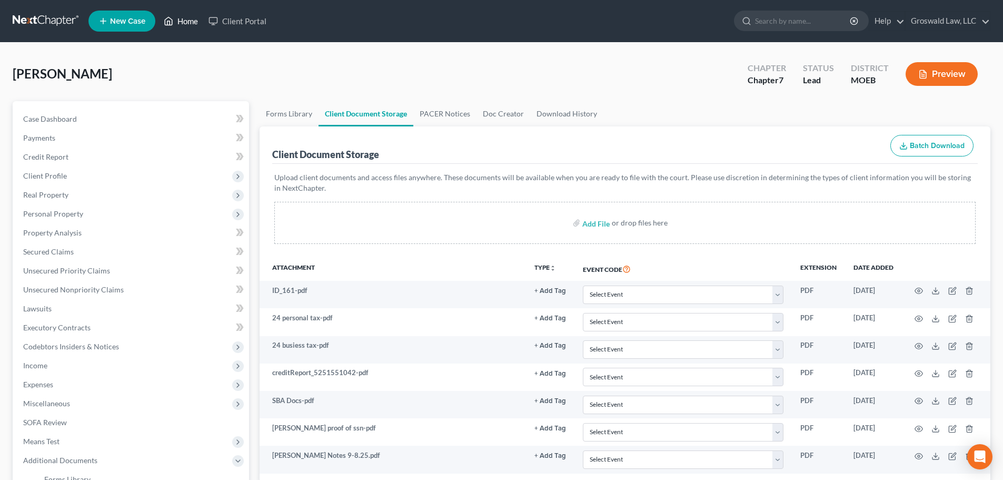
click at [200, 15] on link "Home" at bounding box center [181, 21] width 45 height 19
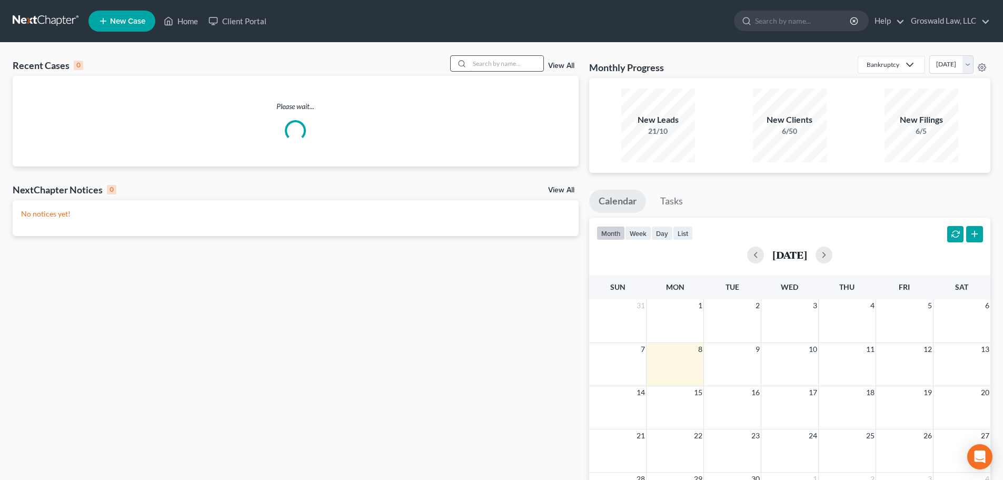
click at [502, 65] on input "search" at bounding box center [507, 63] width 74 height 15
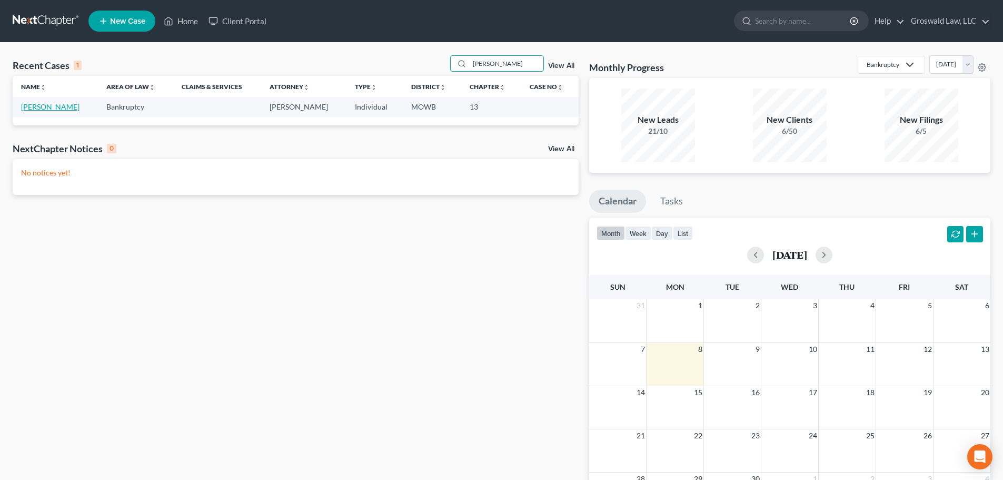
type input "[PERSON_NAME]"
click at [37, 109] on link "[PERSON_NAME]" at bounding box center [50, 106] width 58 height 9
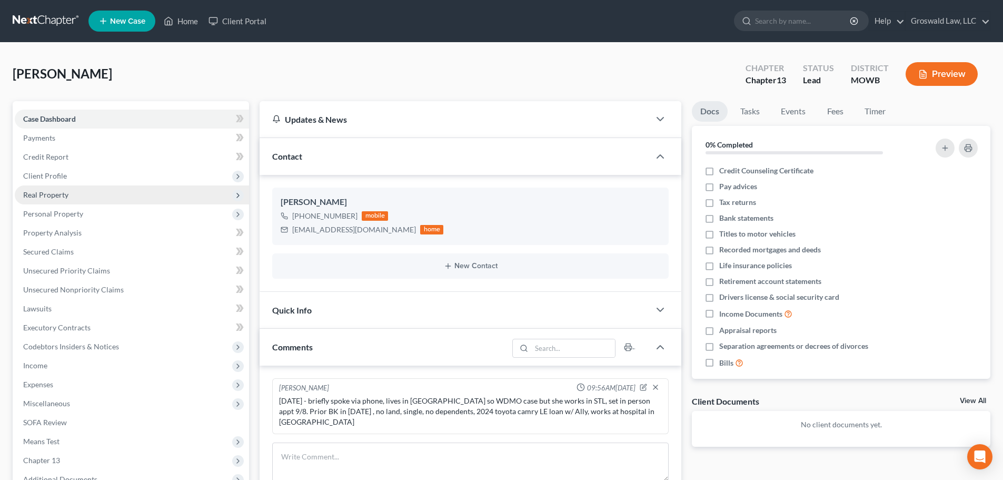
drag, startPoint x: 57, startPoint y: 179, endPoint x: 80, endPoint y: 203, distance: 33.2
click at [57, 179] on span "Client Profile" at bounding box center [45, 175] width 44 height 9
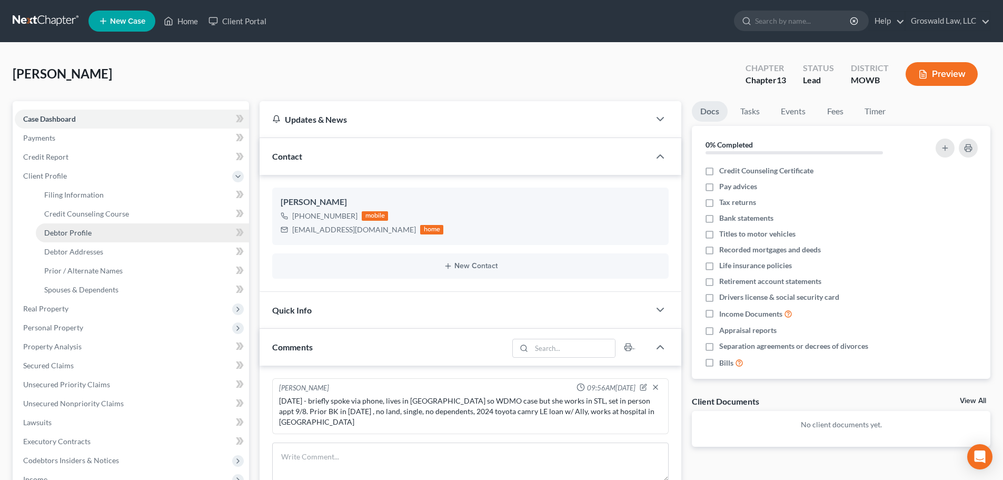
click at [73, 235] on span "Debtor Profile" at bounding box center [67, 232] width 47 height 9
select select "0"
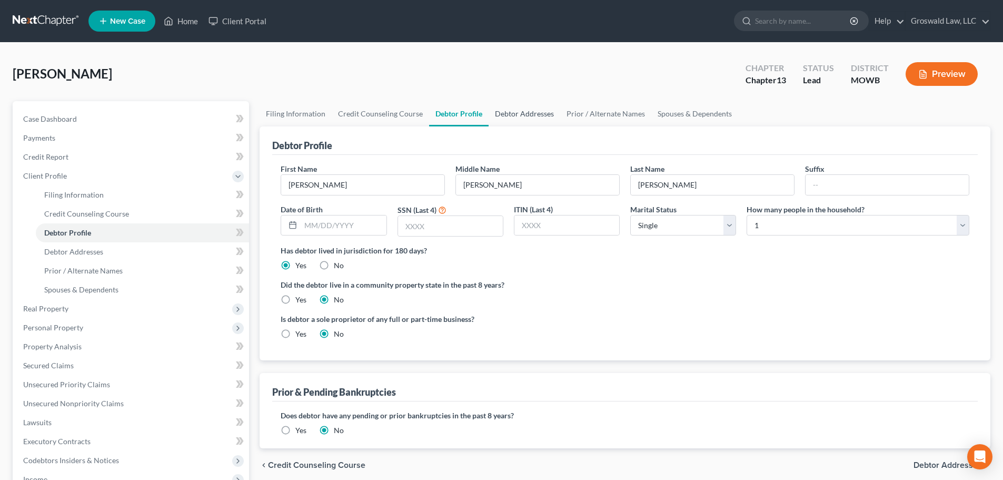
click at [522, 114] on link "Debtor Addresses" at bounding box center [525, 113] width 72 height 25
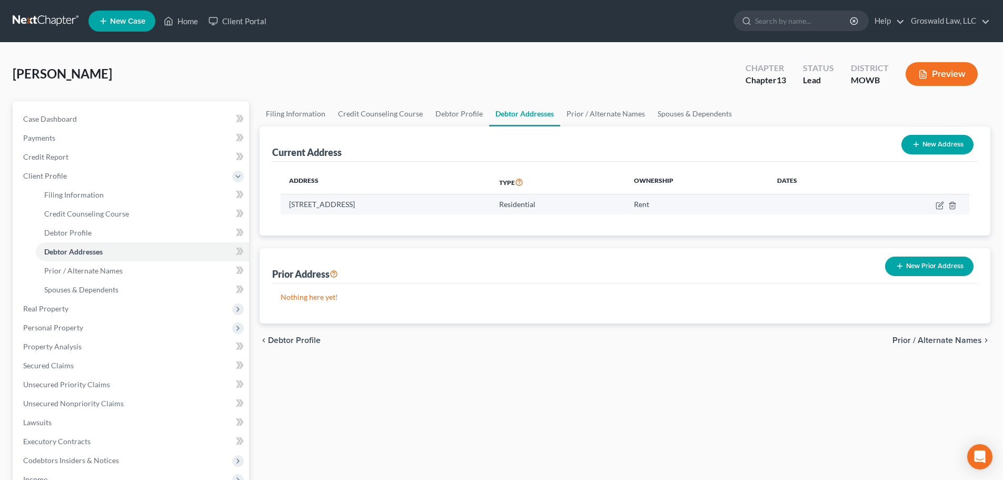
drag, startPoint x: 363, startPoint y: 207, endPoint x: 289, endPoint y: 206, distance: 74.3
click at [289, 206] on td "[STREET_ADDRESS]" at bounding box center [386, 204] width 210 height 20
drag, startPoint x: 446, startPoint y: 365, endPoint x: 415, endPoint y: 190, distance: 177.7
click at [446, 365] on div "Filing Information Credit Counseling Course Debtor Profile Debtor Addresses Pri…" at bounding box center [625, 386] width 742 height 570
click at [447, 115] on link "Debtor Profile" at bounding box center [459, 113] width 60 height 25
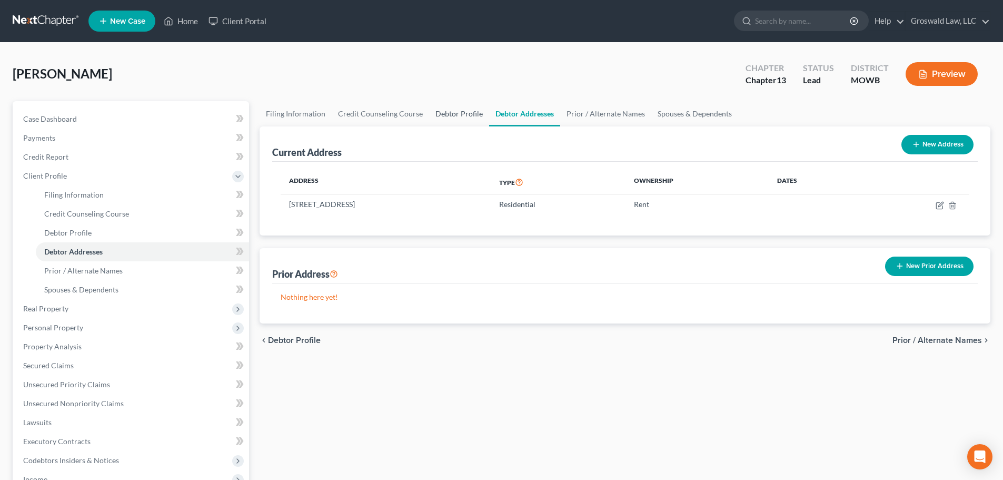
select select "0"
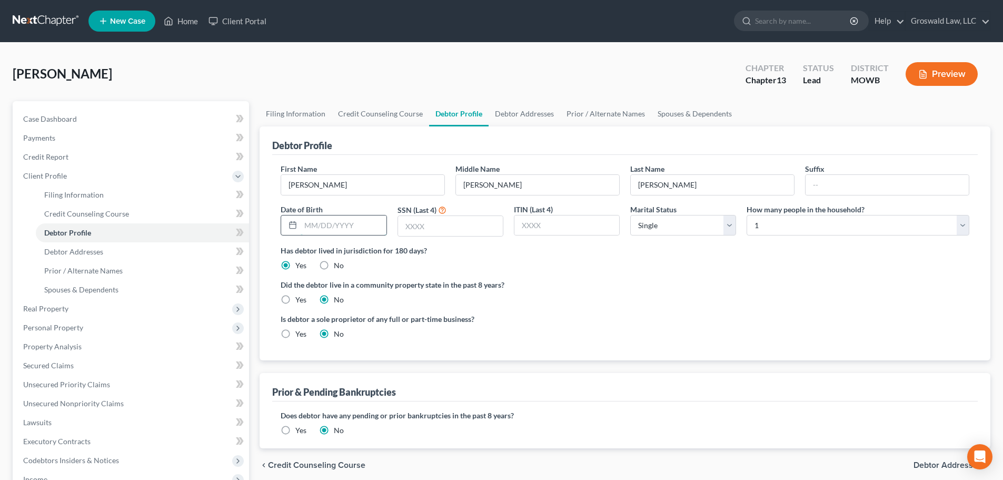
drag, startPoint x: 341, startPoint y: 231, endPoint x: 330, endPoint y: 232, distance: 10.5
click at [341, 231] on input "text" at bounding box center [343, 225] width 85 height 20
type input "[DATE]"
click at [674, 273] on ng-include "First Name [PERSON_NAME] Middle Name [PERSON_NAME] Last Name [PERSON_NAME] Date…" at bounding box center [625, 255] width 689 height 184
click at [529, 112] on link "Debtor Addresses" at bounding box center [525, 113] width 72 height 25
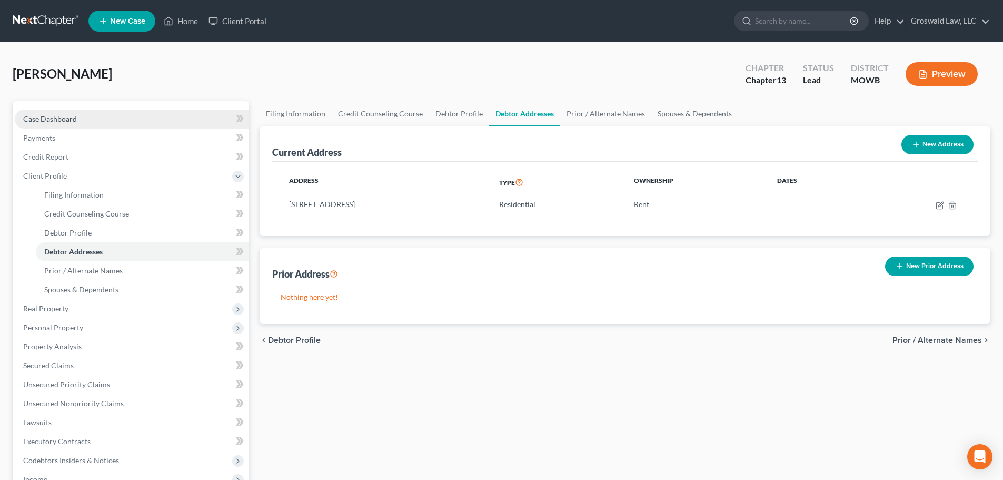
click at [180, 113] on link "Case Dashboard" at bounding box center [132, 119] width 234 height 19
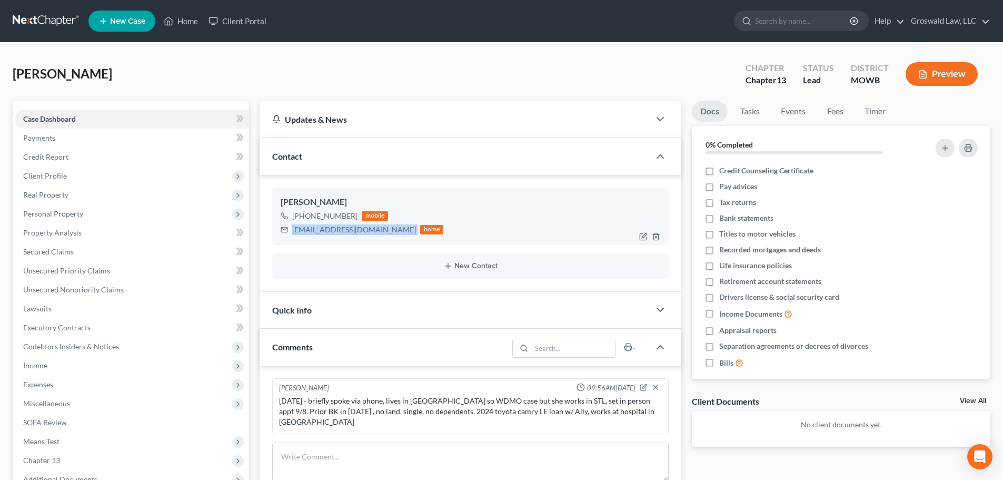
drag, startPoint x: 375, startPoint y: 238, endPoint x: 288, endPoint y: 232, distance: 87.6
click at [288, 232] on div "[PERSON_NAME] [PHONE_NUMBER] mobile [EMAIL_ADDRESS][DOMAIN_NAME] home" at bounding box center [470, 216] width 397 height 57
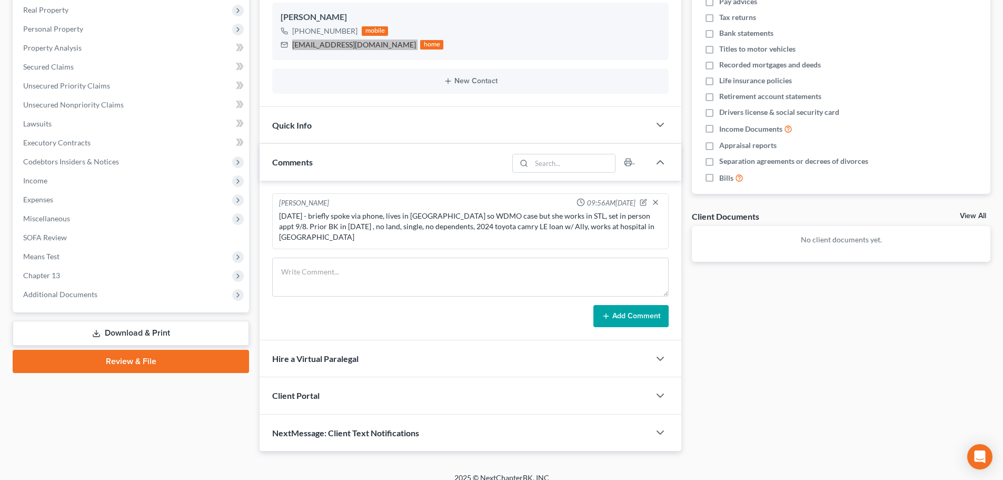
scroll to position [186, 0]
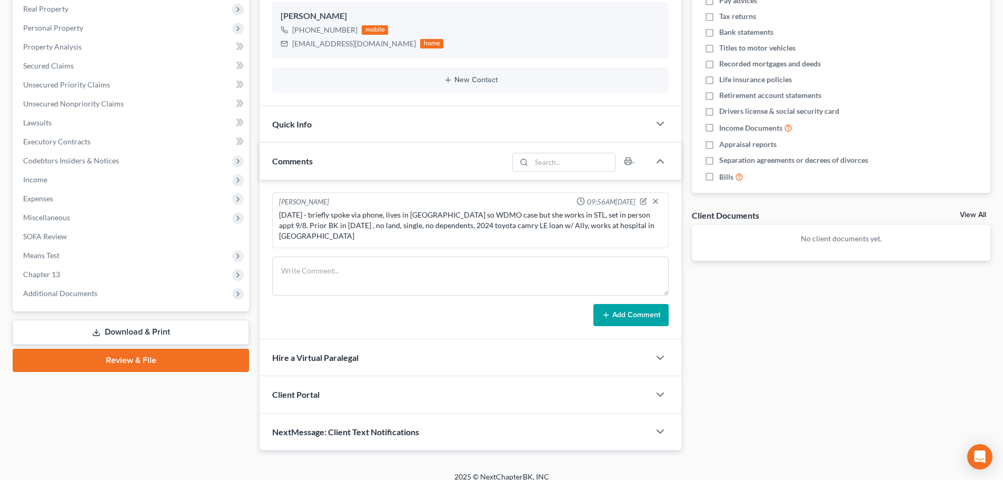
drag, startPoint x: 128, startPoint y: 295, endPoint x: 131, endPoint y: 323, distance: 28.6
click at [128, 295] on span "Additional Documents" at bounding box center [132, 293] width 234 height 19
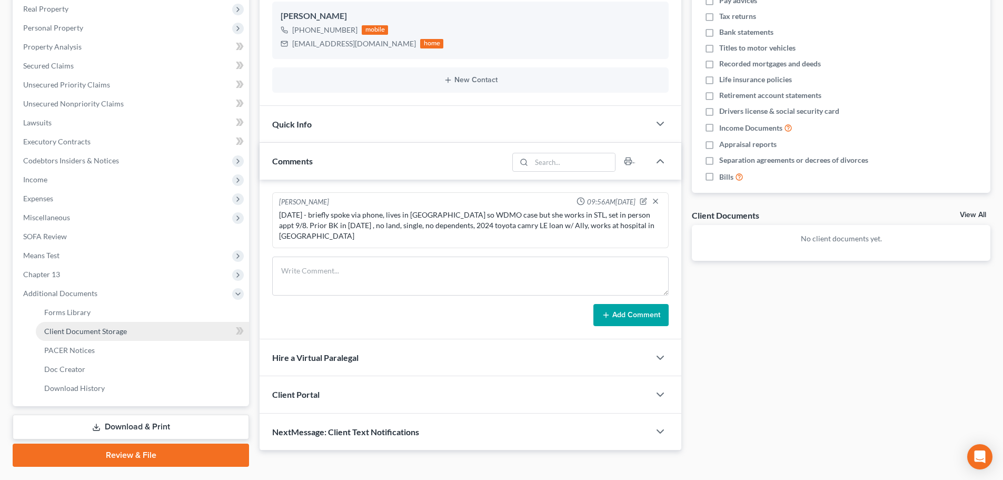
click at [161, 328] on link "Client Document Storage" at bounding box center [142, 331] width 213 height 19
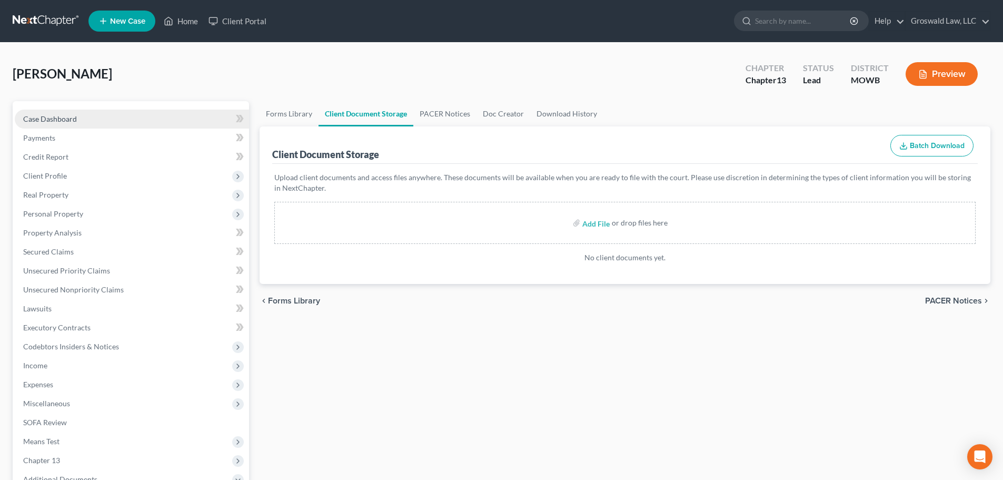
click at [109, 116] on link "Case Dashboard" at bounding box center [132, 119] width 234 height 19
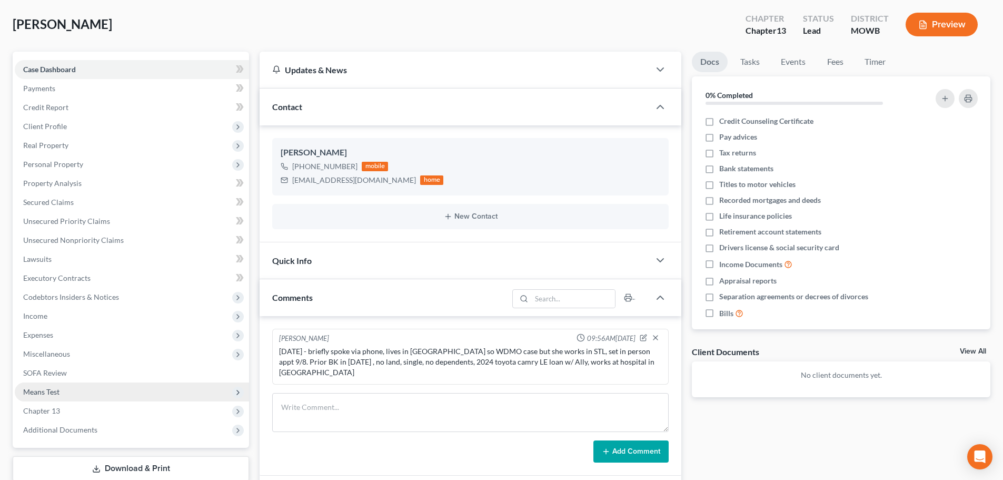
scroll to position [158, 0]
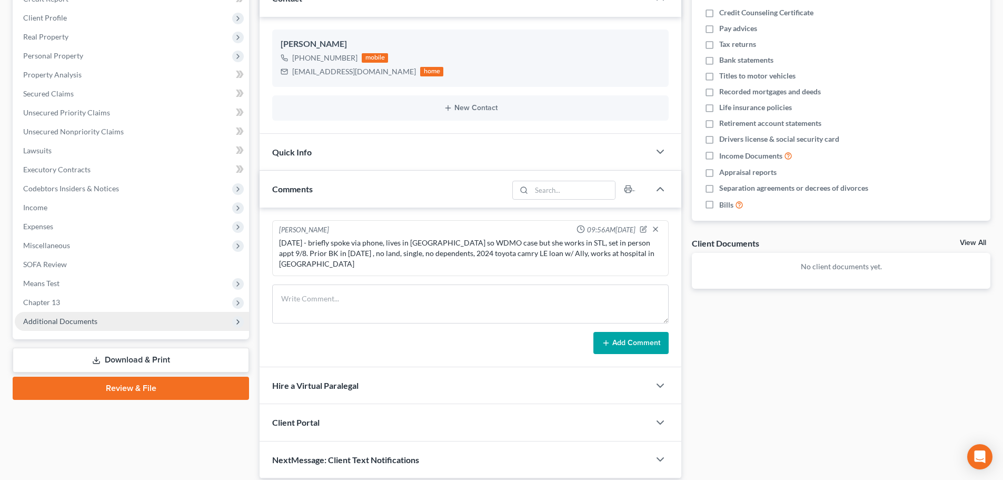
click at [111, 328] on span "Additional Documents" at bounding box center [132, 321] width 234 height 19
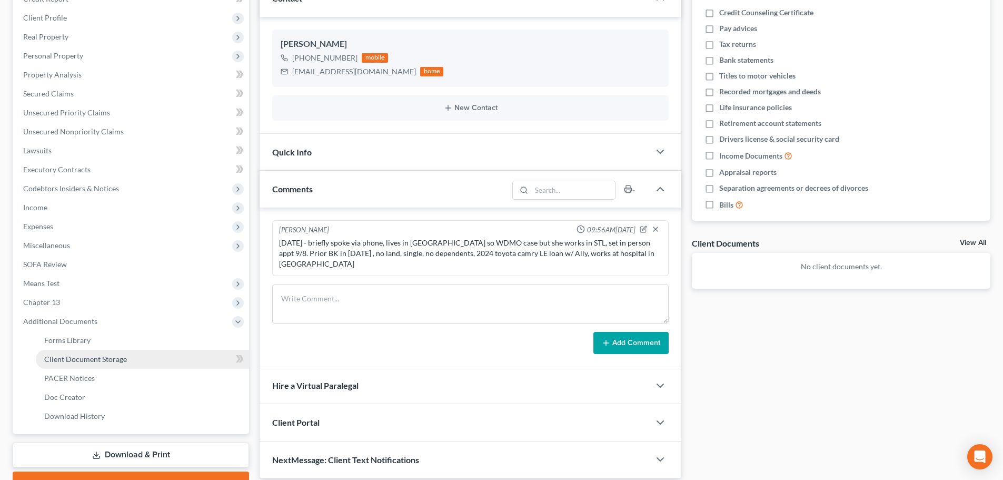
click at [121, 359] on span "Client Document Storage" at bounding box center [85, 359] width 83 height 9
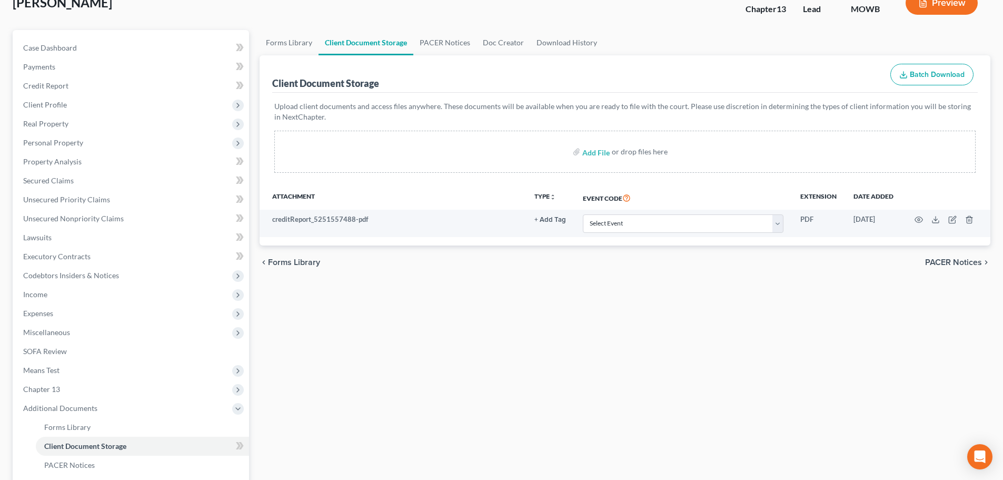
scroll to position [105, 0]
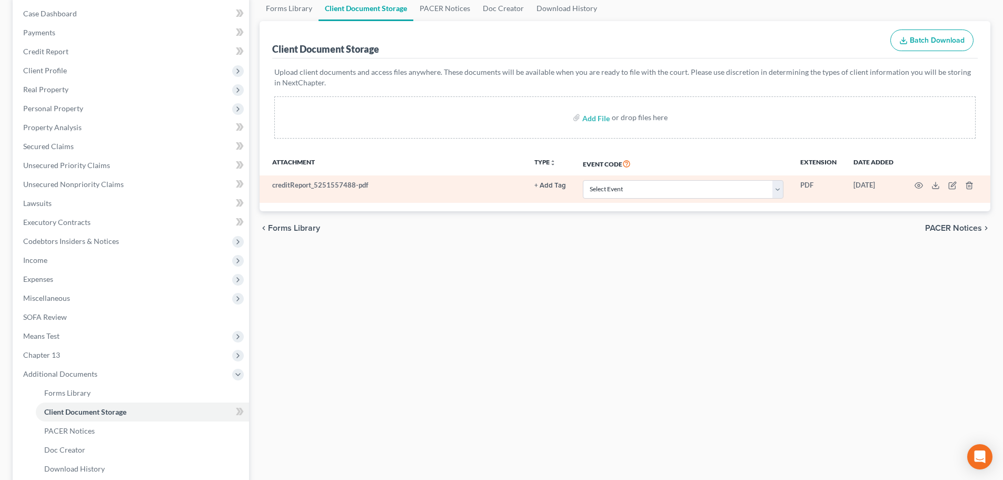
click at [919, 181] on td at bounding box center [946, 188] width 88 height 27
click at [921, 185] on icon "button" at bounding box center [919, 185] width 8 height 8
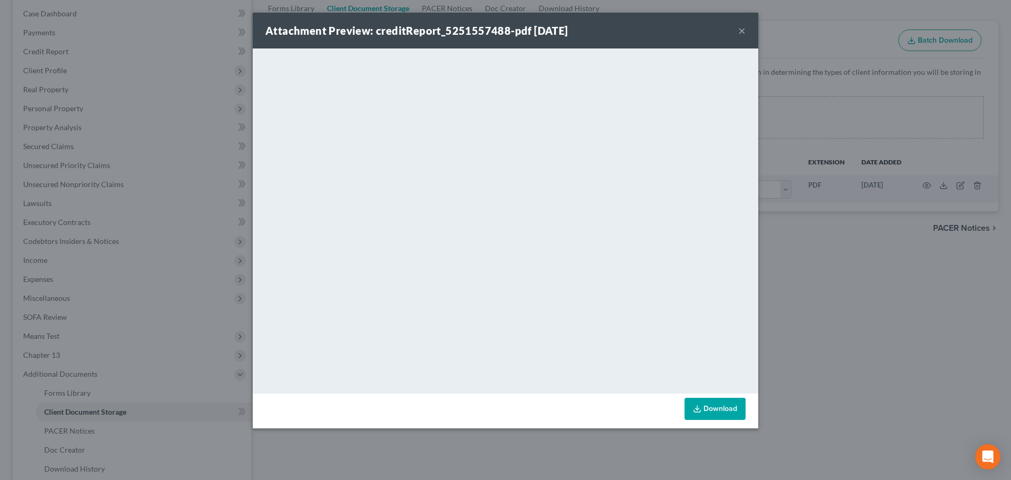
click at [741, 34] on button "×" at bounding box center [742, 30] width 7 height 13
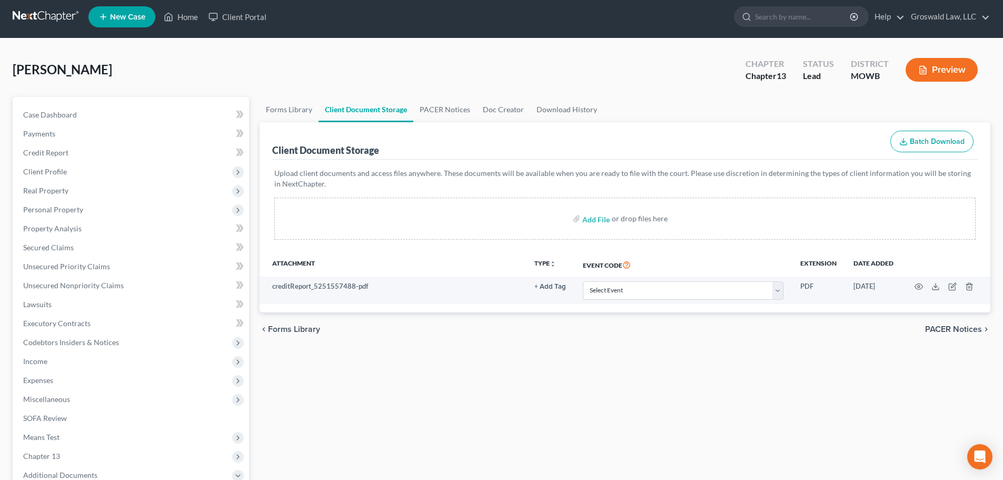
scroll to position [0, 0]
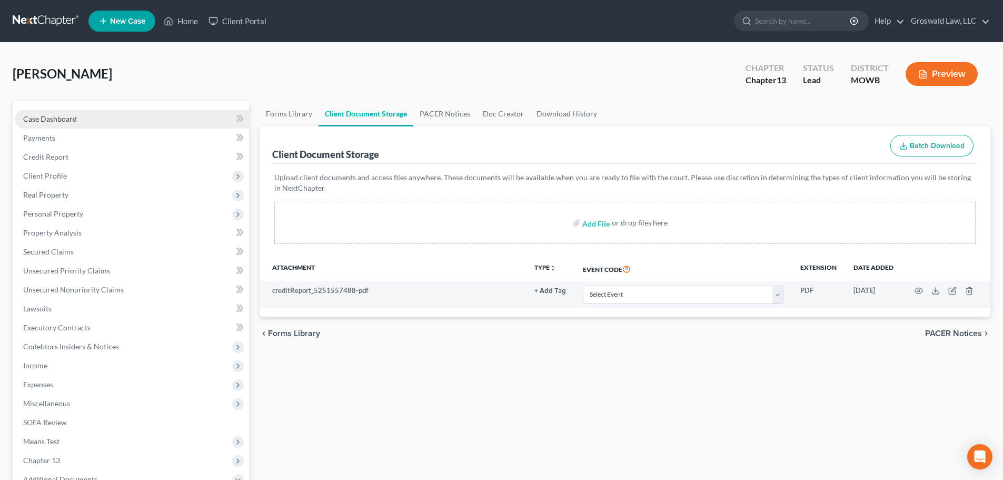
click at [45, 122] on span "Case Dashboard" at bounding box center [50, 118] width 54 height 9
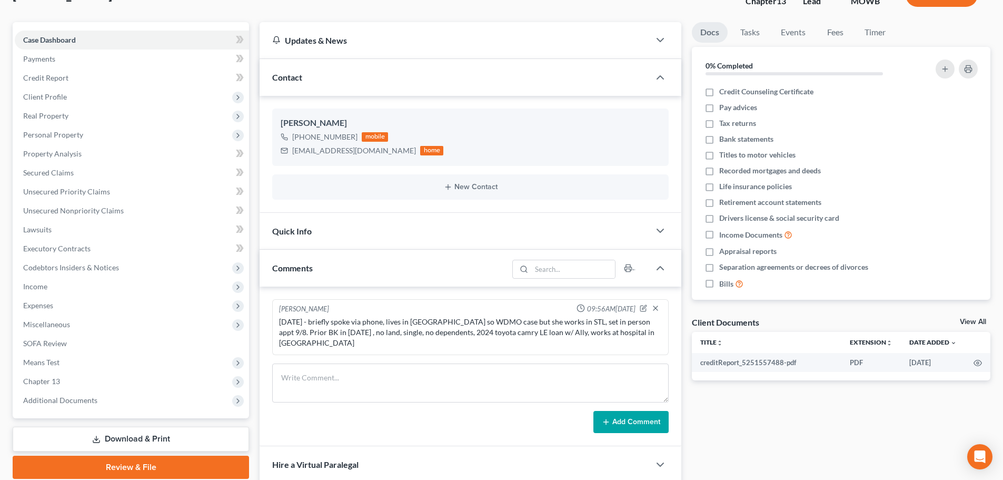
scroll to position [186, 0]
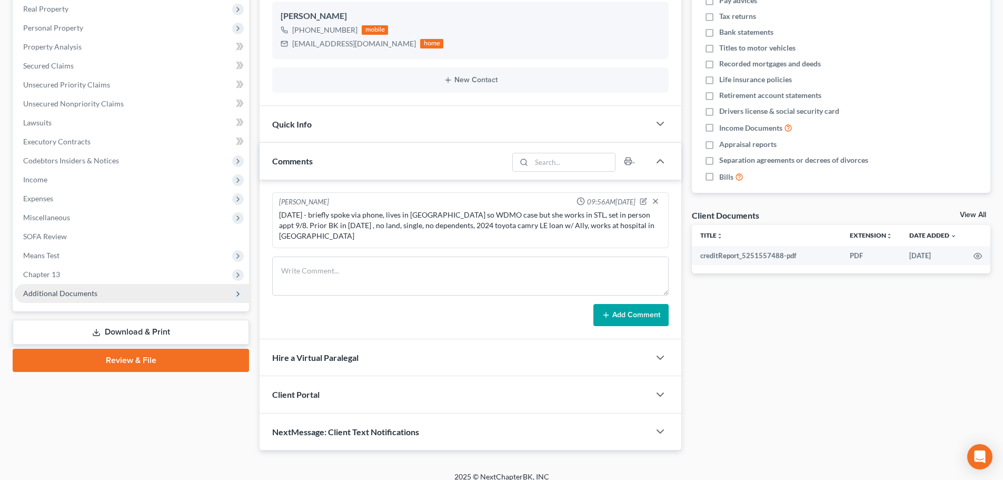
click at [136, 294] on span "Additional Documents" at bounding box center [132, 293] width 234 height 19
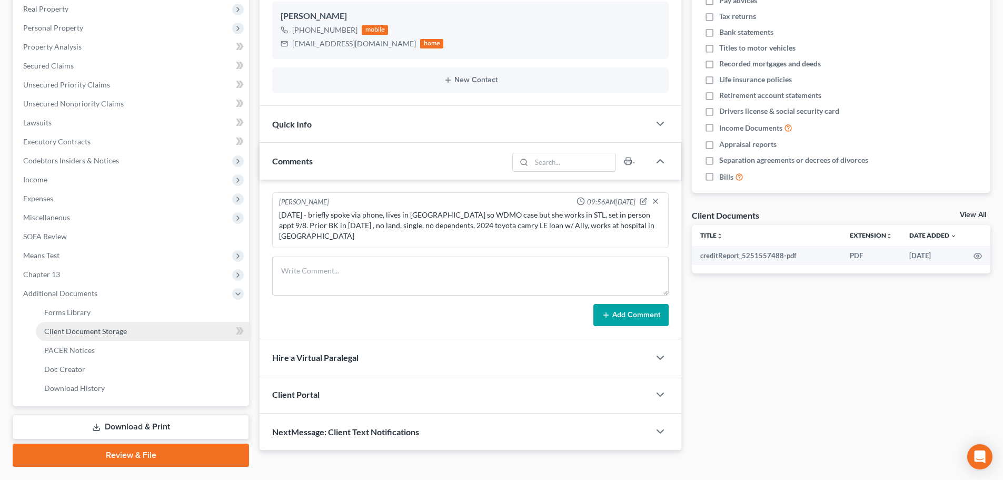
click at [129, 331] on link "Client Document Storage" at bounding box center [142, 331] width 213 height 19
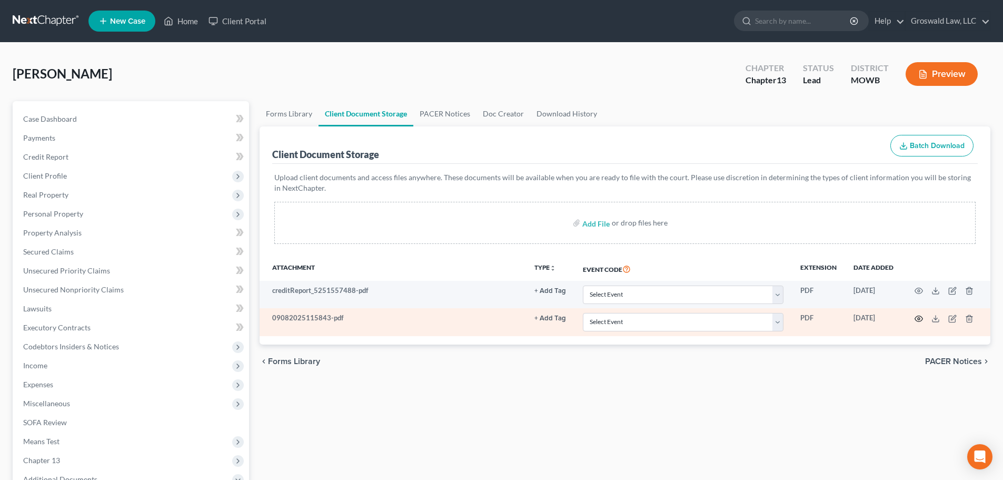
click at [918, 318] on circle "button" at bounding box center [919, 319] width 2 height 2
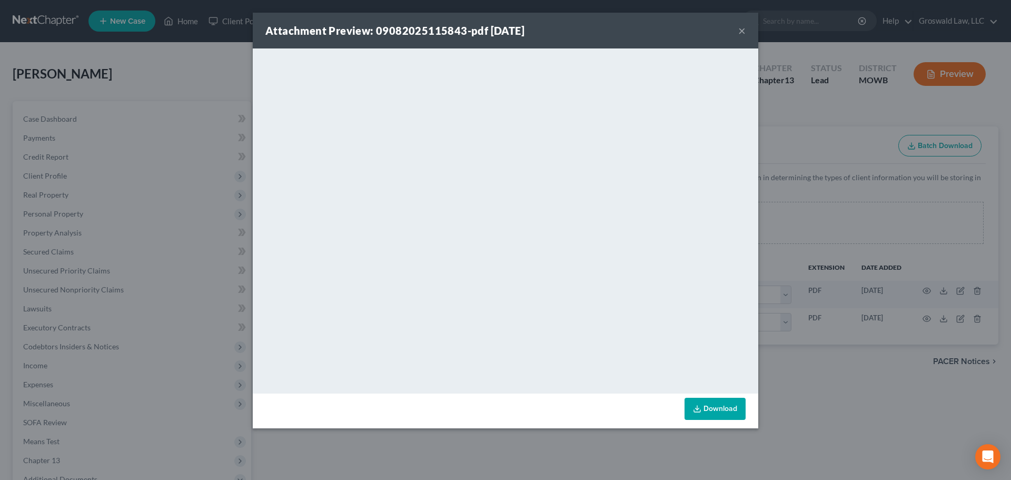
click at [742, 31] on button "×" at bounding box center [742, 30] width 7 height 13
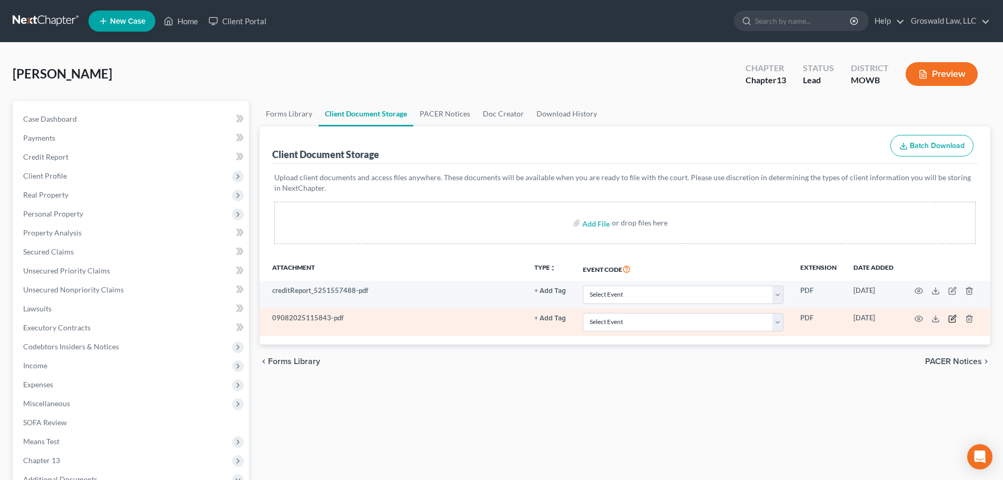
click at [953, 319] on icon "button" at bounding box center [953, 317] width 5 height 5
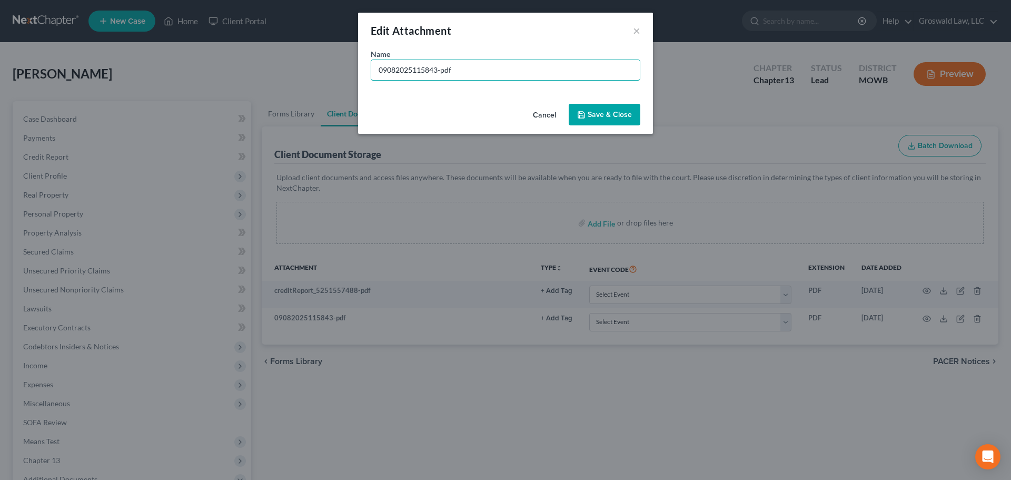
drag, startPoint x: 437, startPoint y: 76, endPoint x: 142, endPoint y: 90, distance: 295.8
click at [142, 90] on div "Edit Attachment × Name * 09082025115843-pdf Cancel Save & Close" at bounding box center [505, 240] width 1011 height 480
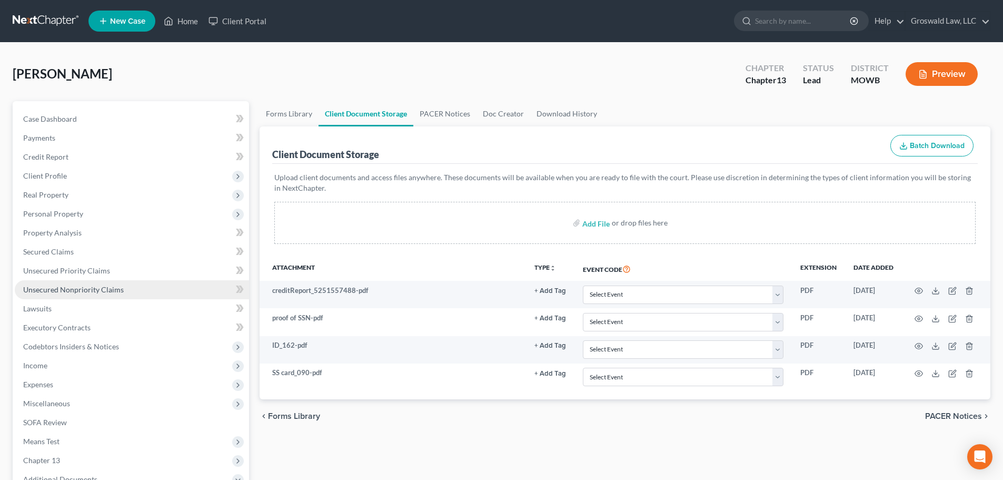
click at [130, 290] on link "Unsecured Nonpriority Claims" at bounding box center [132, 289] width 234 height 19
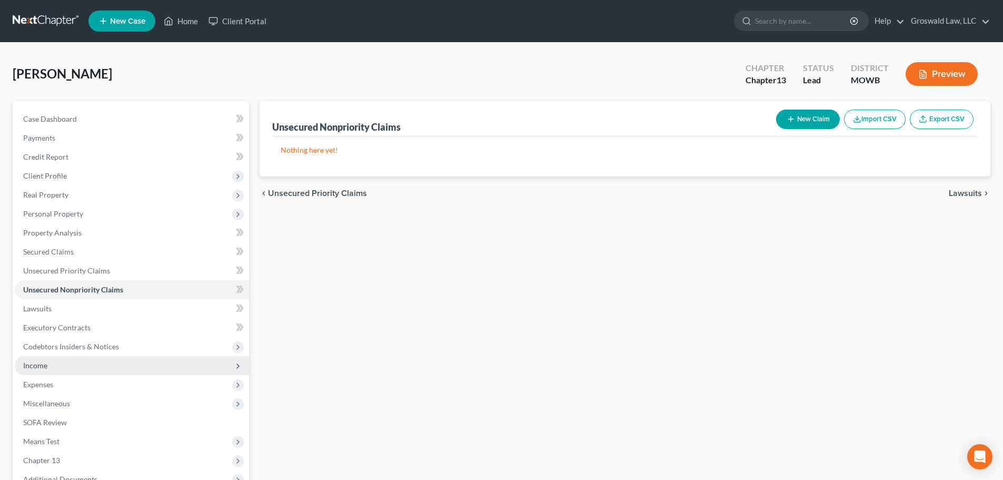
click at [49, 370] on span "Income" at bounding box center [132, 365] width 234 height 19
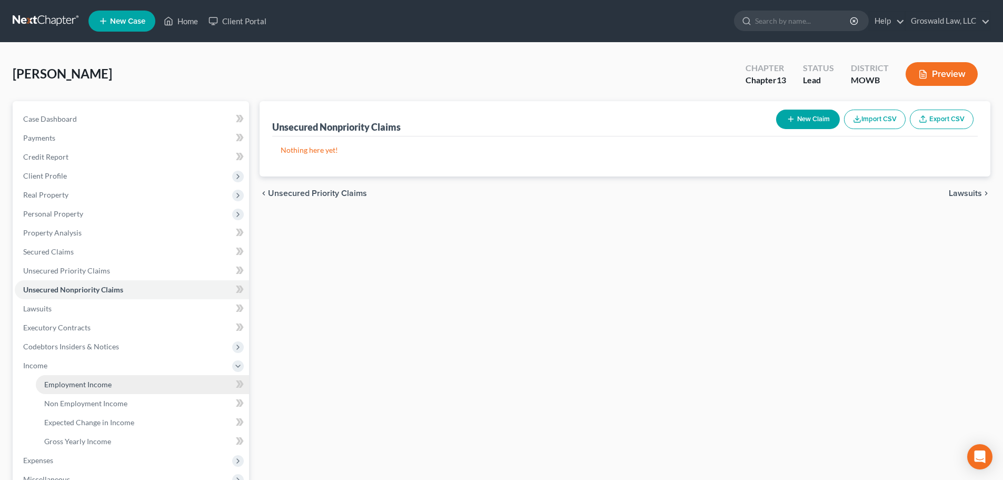
click at [61, 382] on span "Employment Income" at bounding box center [77, 384] width 67 height 9
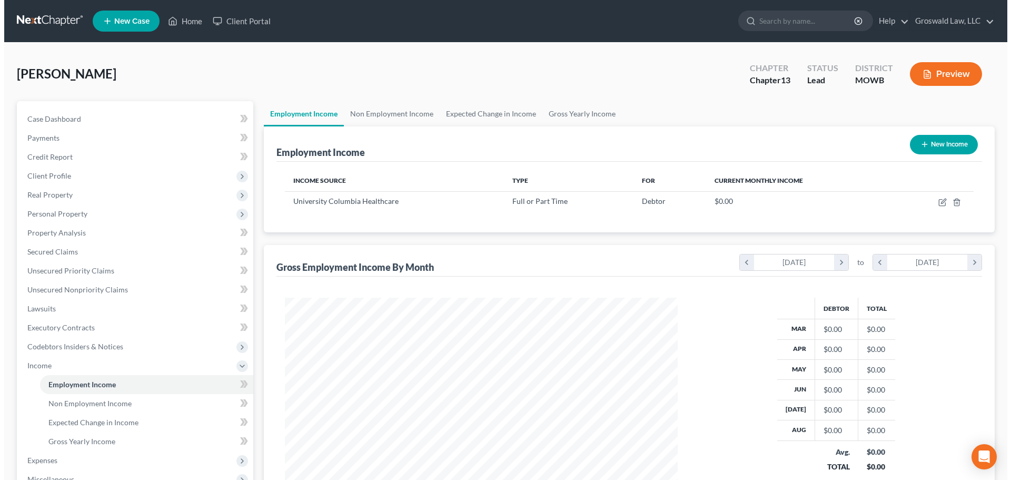
scroll to position [196, 414]
click at [940, 144] on button "New Income" at bounding box center [940, 144] width 68 height 19
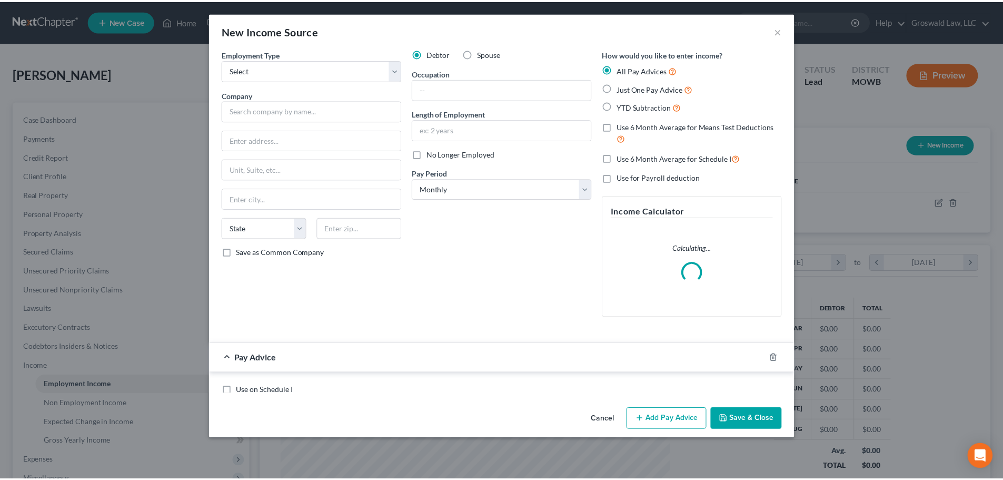
scroll to position [198, 418]
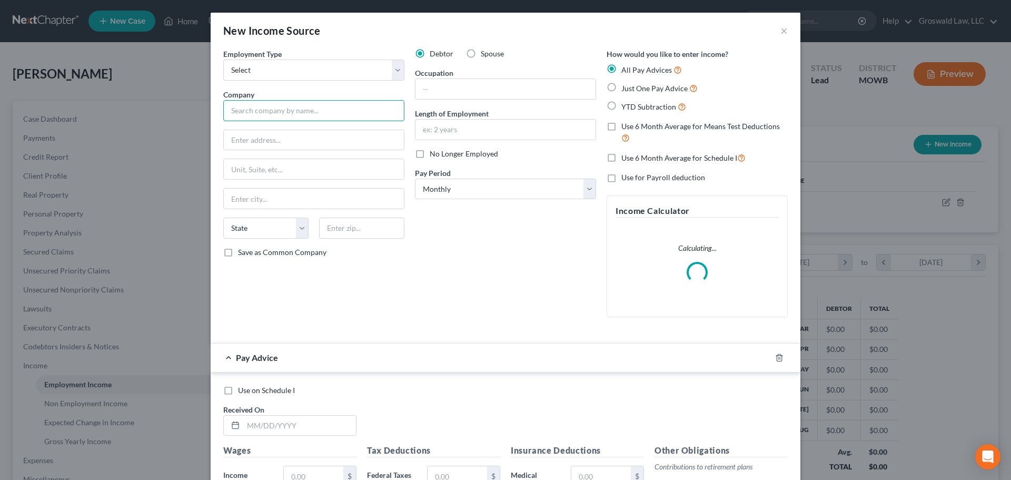
click at [301, 104] on input "text" at bounding box center [313, 110] width 181 height 21
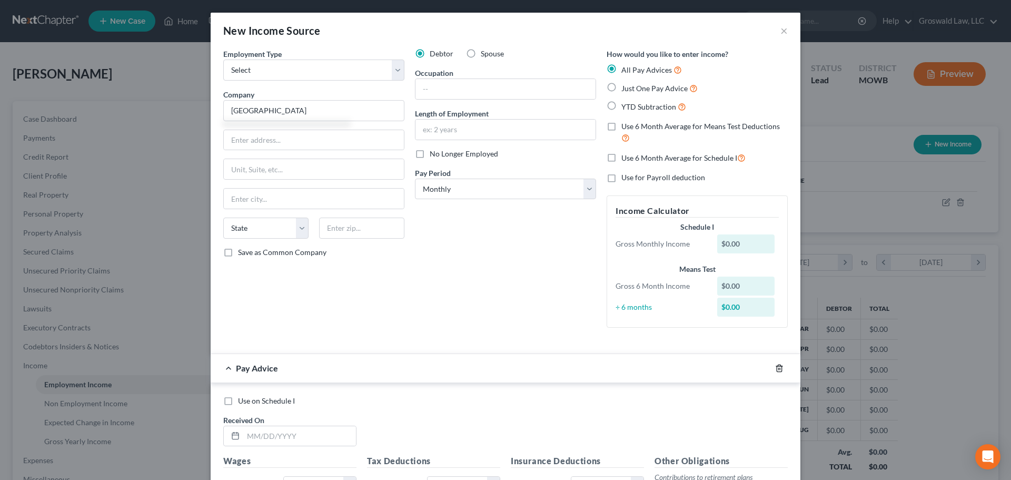
click at [777, 371] on icon "button" at bounding box center [779, 368] width 5 height 7
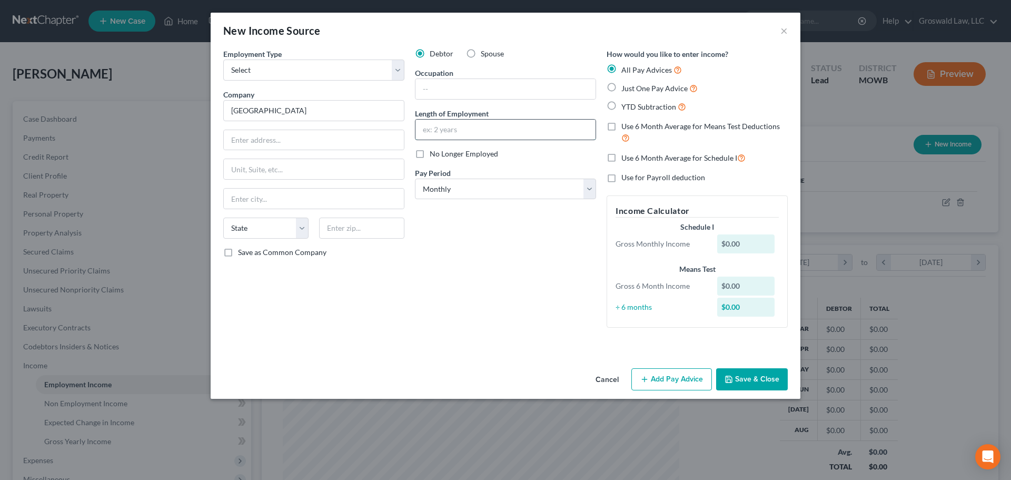
drag, startPoint x: 518, startPoint y: 135, endPoint x: 512, endPoint y: 135, distance: 5.8
click at [518, 135] on input "text" at bounding box center [506, 130] width 180 height 20
drag, startPoint x: 482, startPoint y: 87, endPoint x: 467, endPoint y: 94, distance: 16.3
click at [482, 87] on input "text" at bounding box center [506, 89] width 180 height 20
click at [306, 66] on select "Select Full or [DEMOGRAPHIC_DATA] Employment Self Employment" at bounding box center [313, 70] width 181 height 21
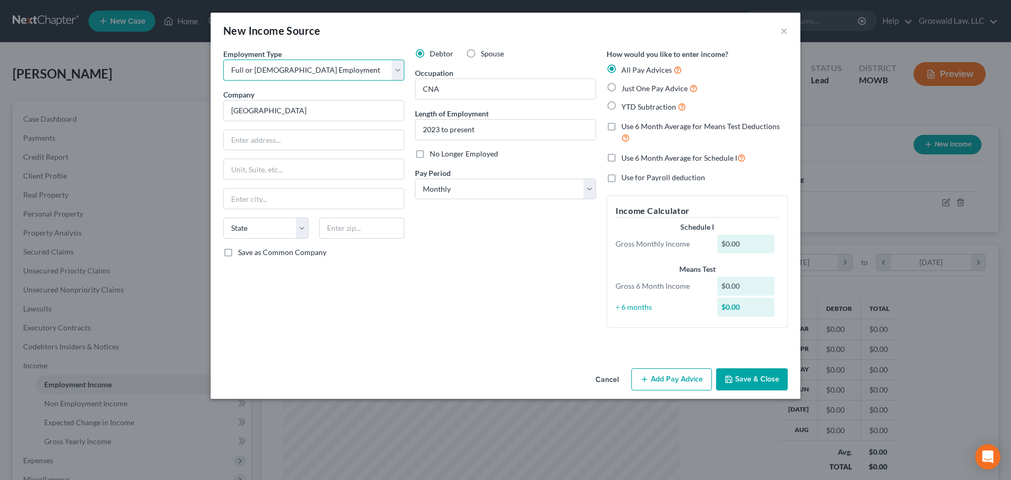
click at [223, 60] on select "Select Full or [DEMOGRAPHIC_DATA] Employment Self Employment" at bounding box center [313, 70] width 181 height 21
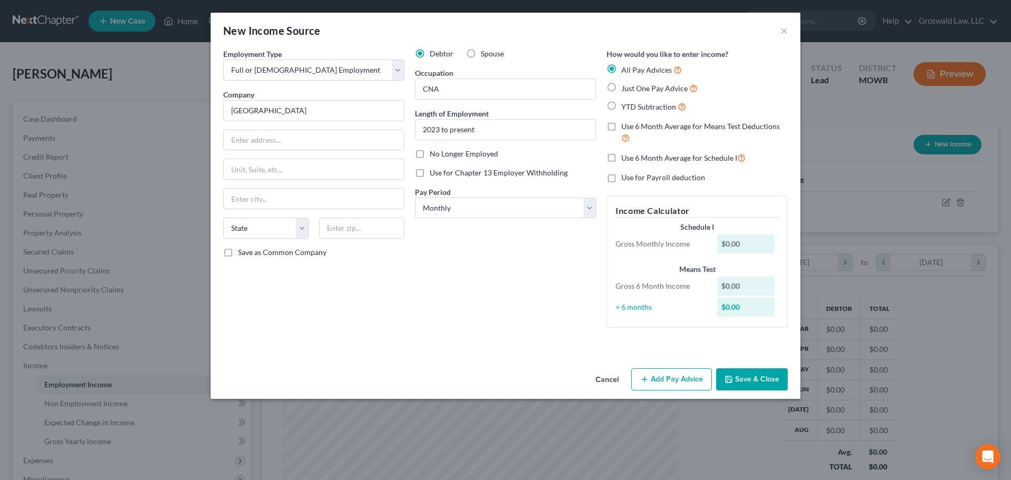
click at [746, 375] on button "Save & Close" at bounding box center [752, 379] width 72 height 22
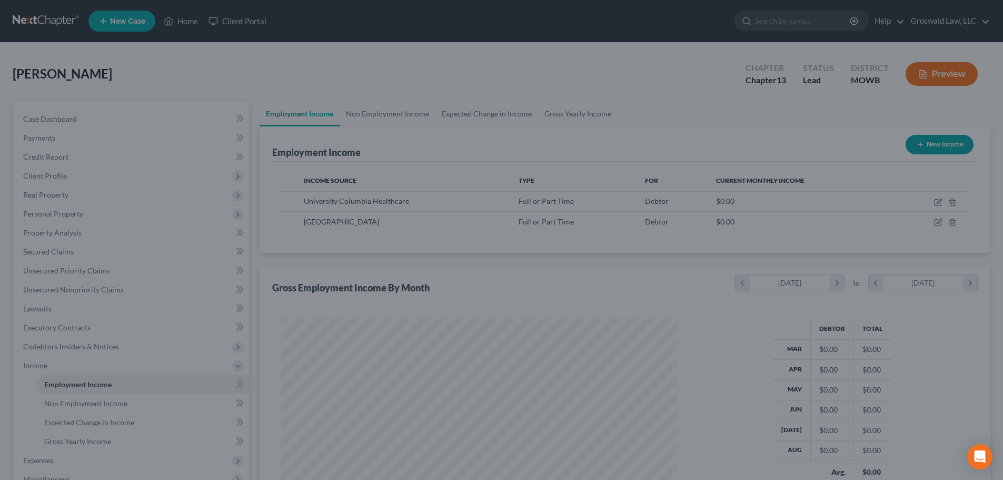
scroll to position [526553, 526335]
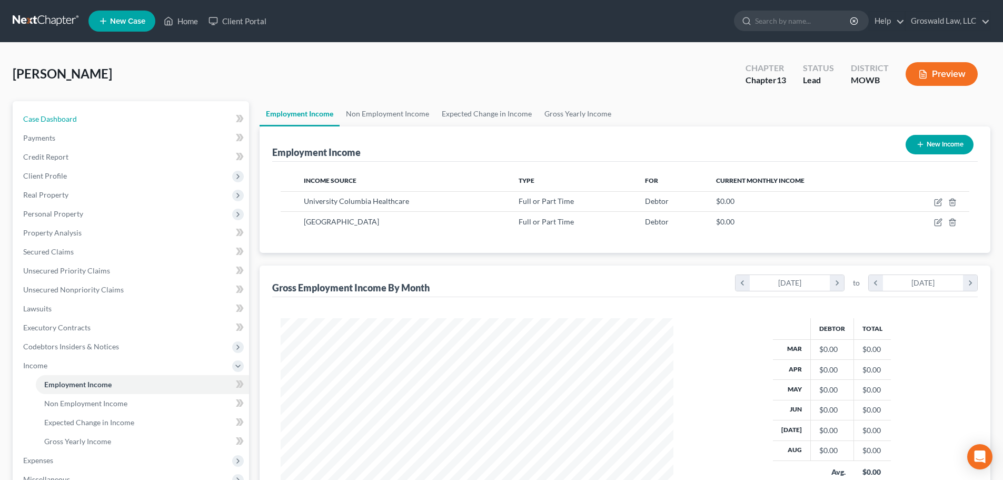
drag, startPoint x: 124, startPoint y: 111, endPoint x: 250, endPoint y: 172, distance: 140.6
click at [124, 111] on link "Case Dashboard" at bounding box center [132, 119] width 234 height 19
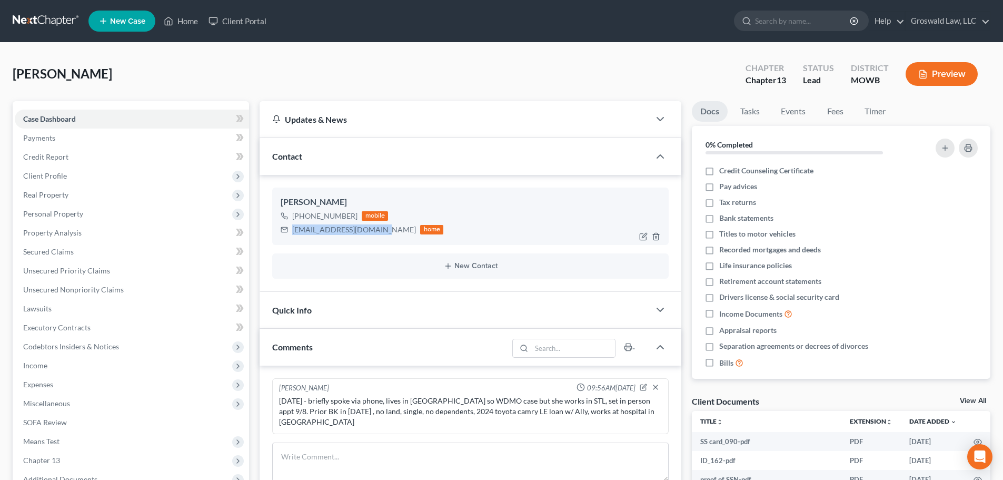
drag, startPoint x: 372, startPoint y: 231, endPoint x: 282, endPoint y: 234, distance: 89.6
click at [282, 234] on div "[EMAIL_ADDRESS][DOMAIN_NAME] home" at bounding box center [362, 230] width 163 height 14
click at [357, 449] on textarea at bounding box center [470, 461] width 397 height 39
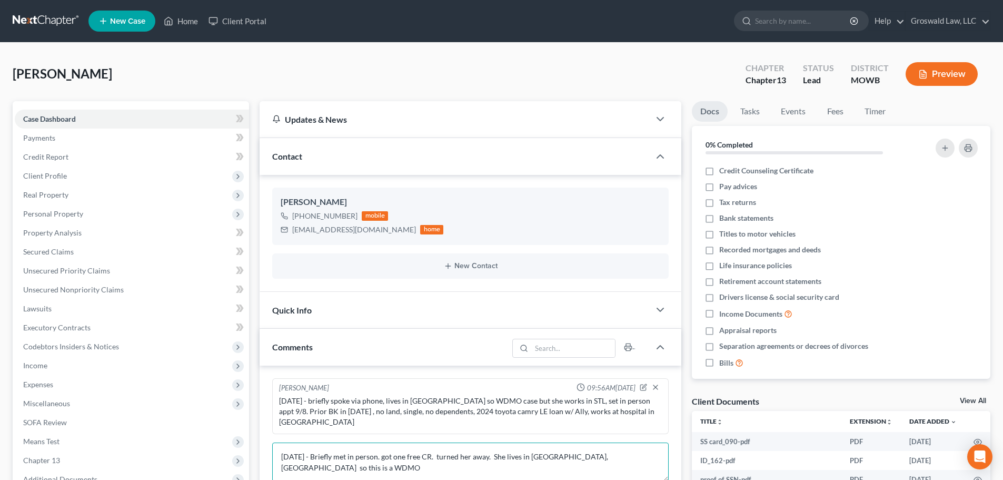
click at [433, 445] on textarea "[DATE] - Briefly met in person. got one free CR. turned her away. She lives in …" at bounding box center [470, 461] width 397 height 39
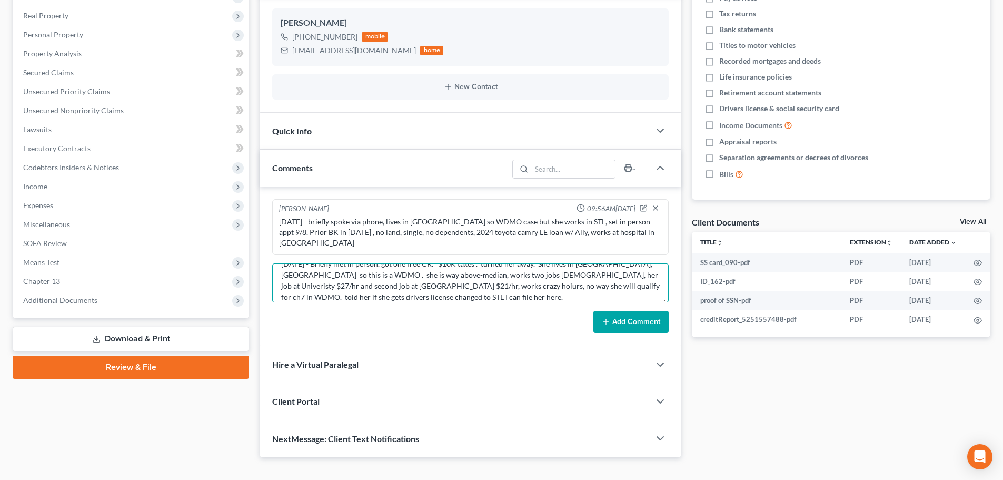
scroll to position [186, 0]
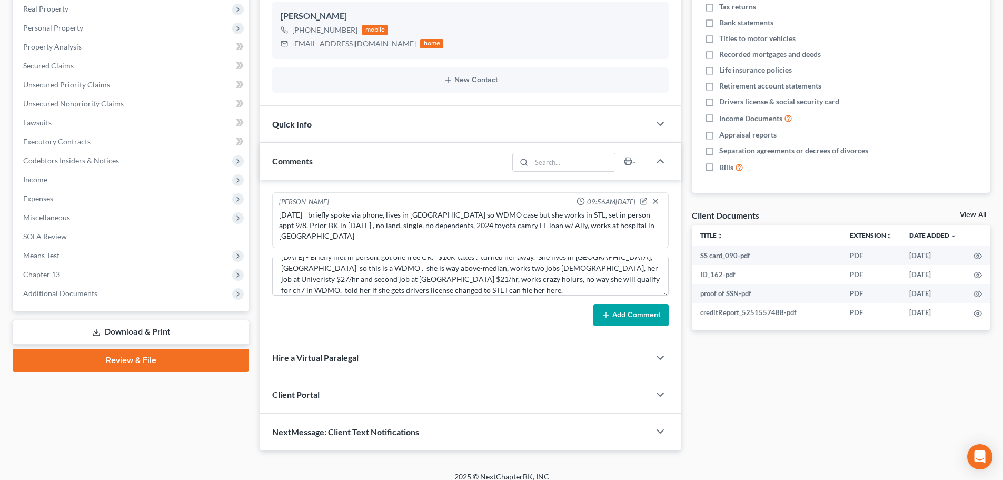
click at [619, 305] on button "Add Comment" at bounding box center [631, 315] width 75 height 22
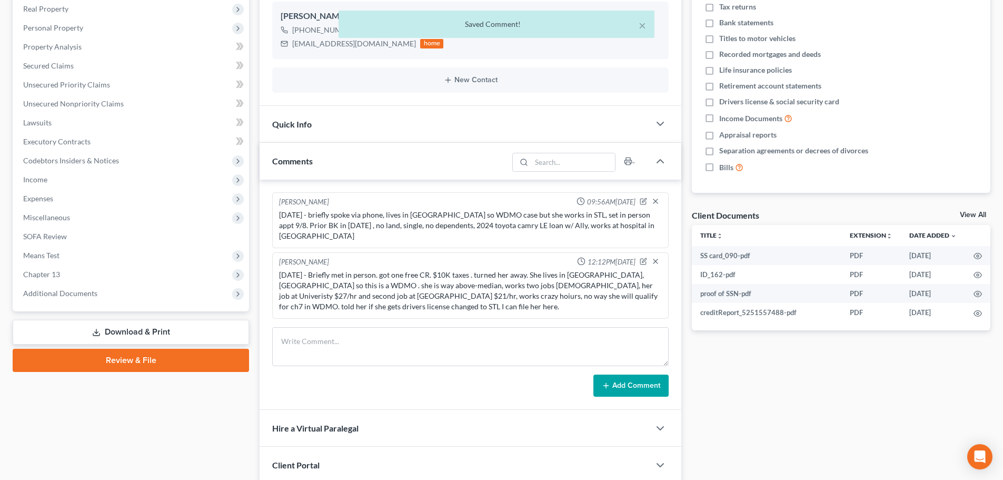
scroll to position [0, 0]
